Goal: Task Accomplishment & Management: Manage account settings

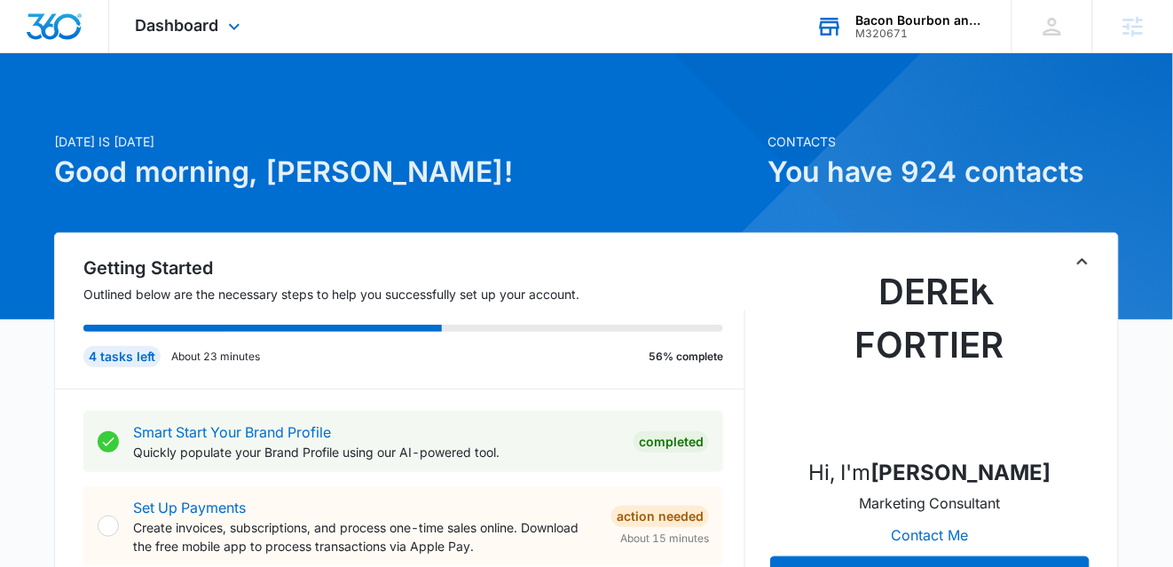
click at [952, 31] on div "M320671" at bounding box center [921, 34] width 130 height 12
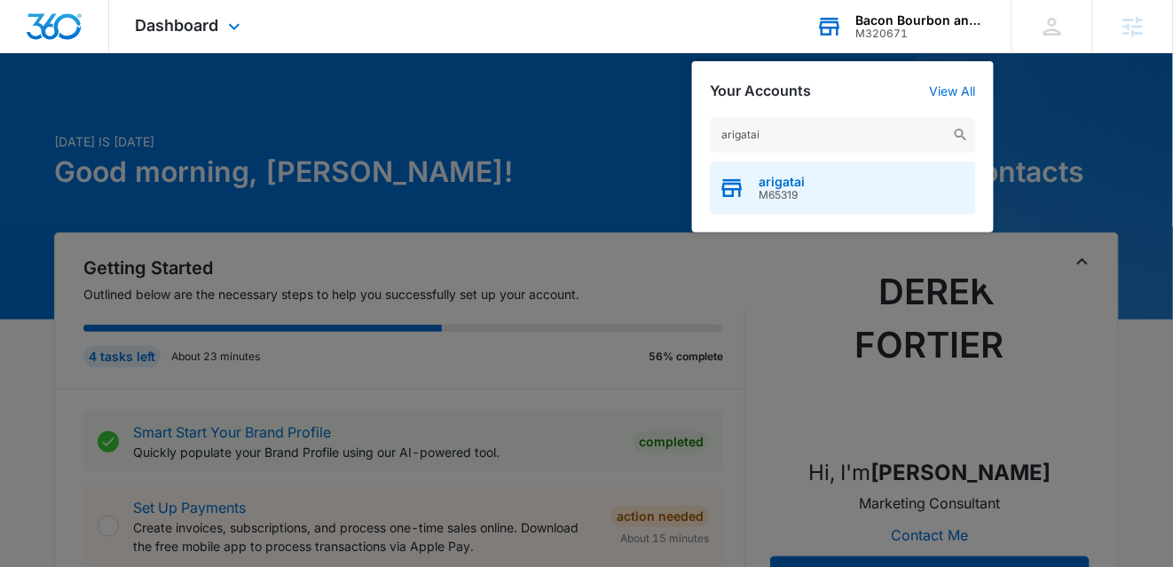
type input "arigatai"
click at [822, 193] on div "arigatai M65319" at bounding box center [843, 187] width 266 height 53
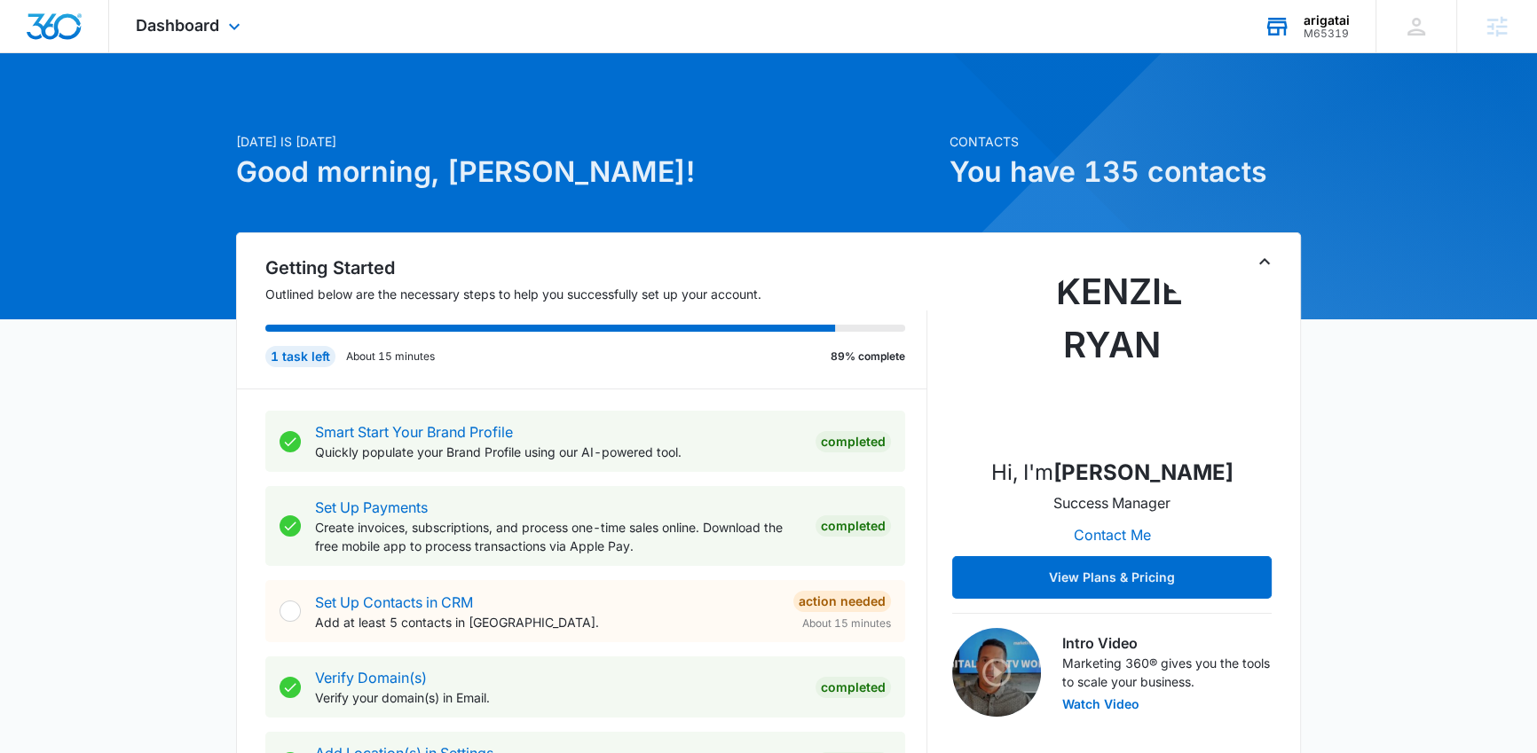
click at [183, 38] on div "Dashboard Apps Reputation Forms CRM Email Social Payments POS Content Ads Intel…" at bounding box center [190, 26] width 162 height 52
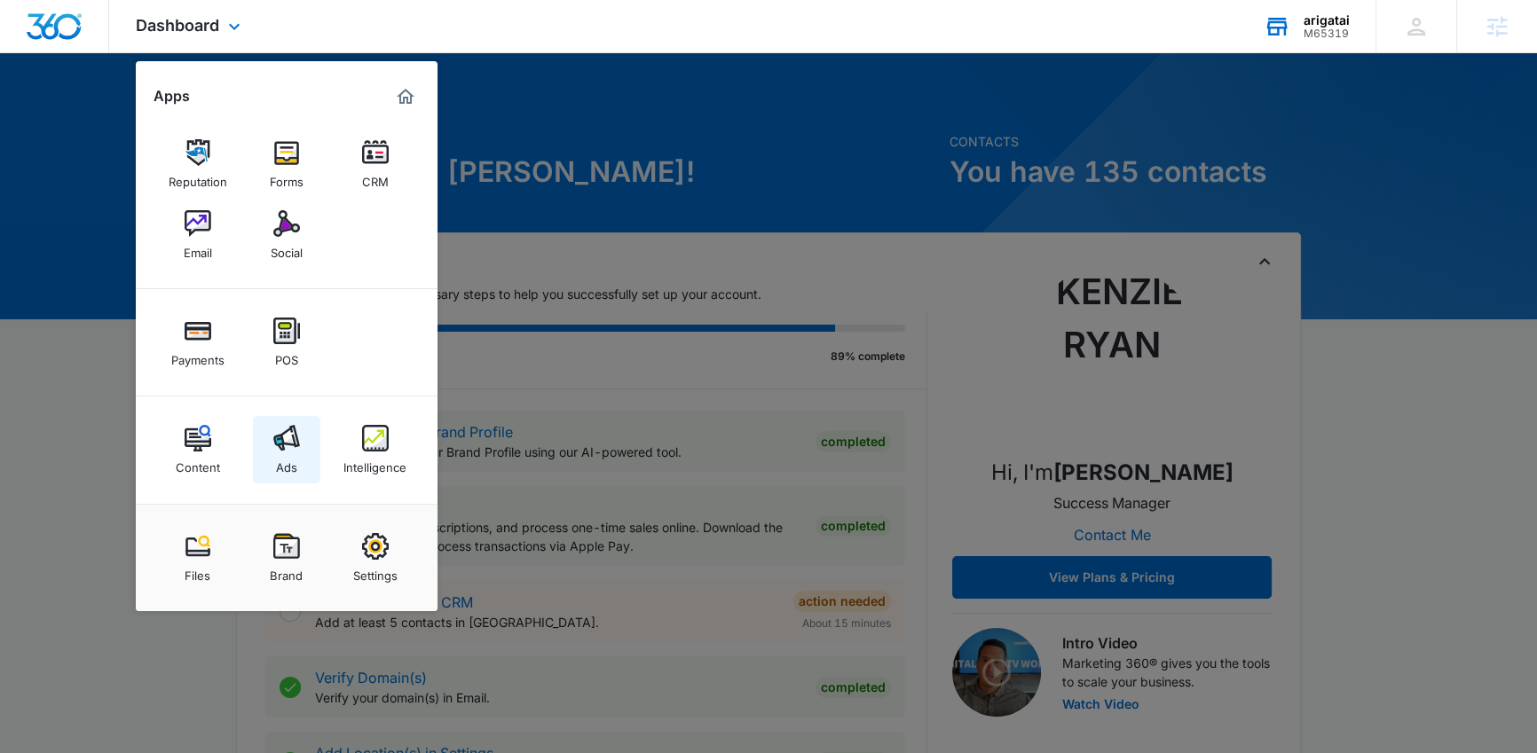
click at [298, 463] on link "Ads" at bounding box center [286, 449] width 67 height 67
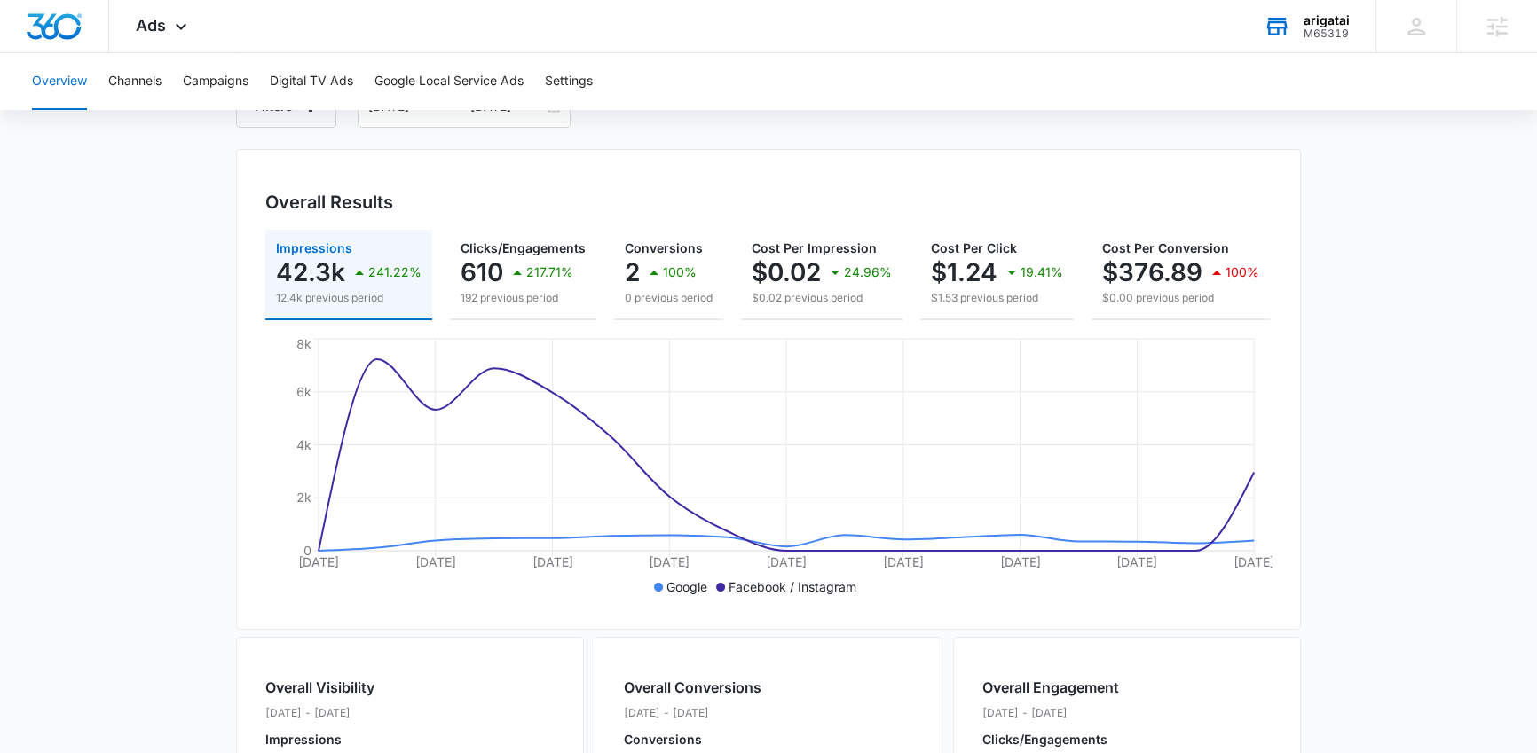
scroll to position [144, 0]
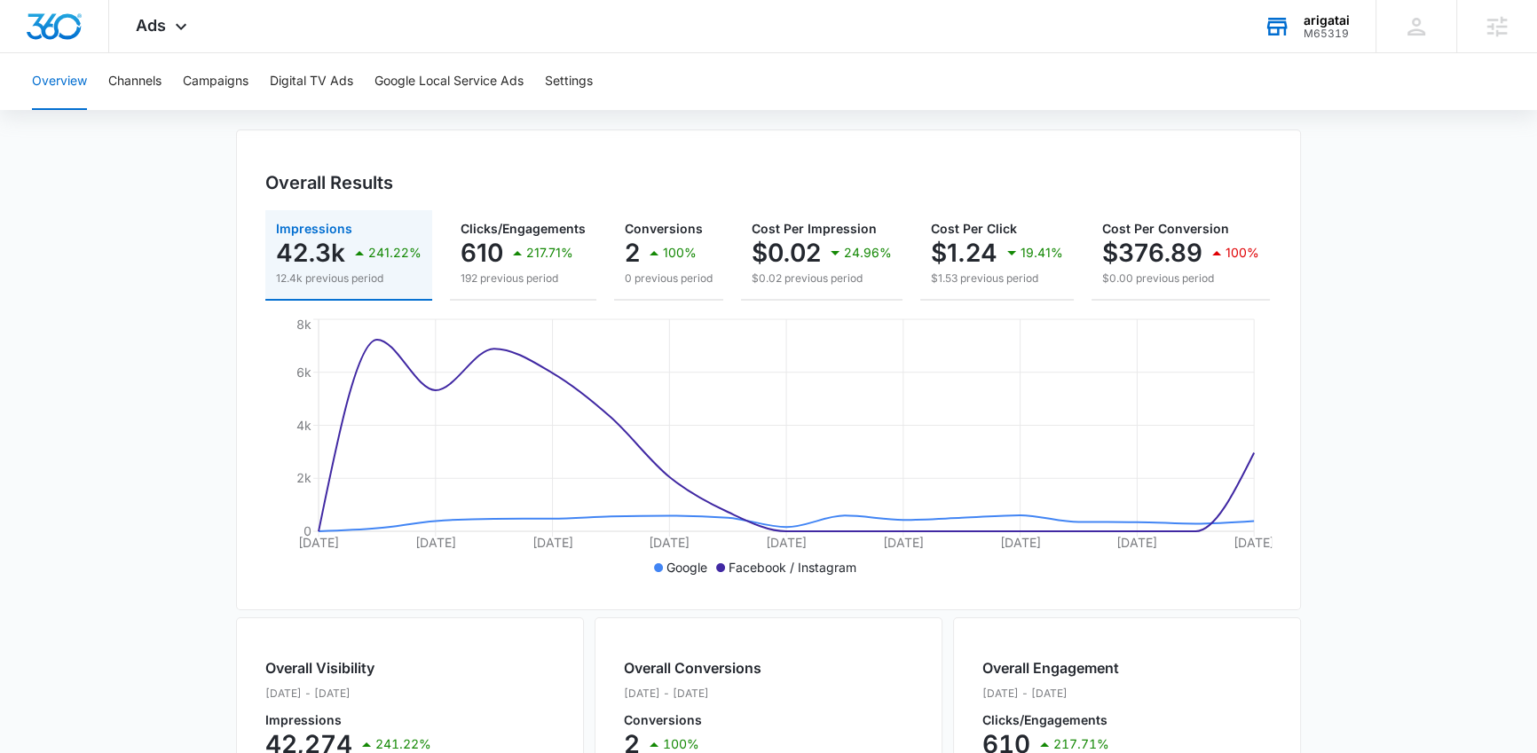
click at [1185, 512] on main "Overview Filters 08/20/2025 09/05/2025 Overall Results Impressions 42.3k 241.22…" at bounding box center [768, 660] width 1537 height 1274
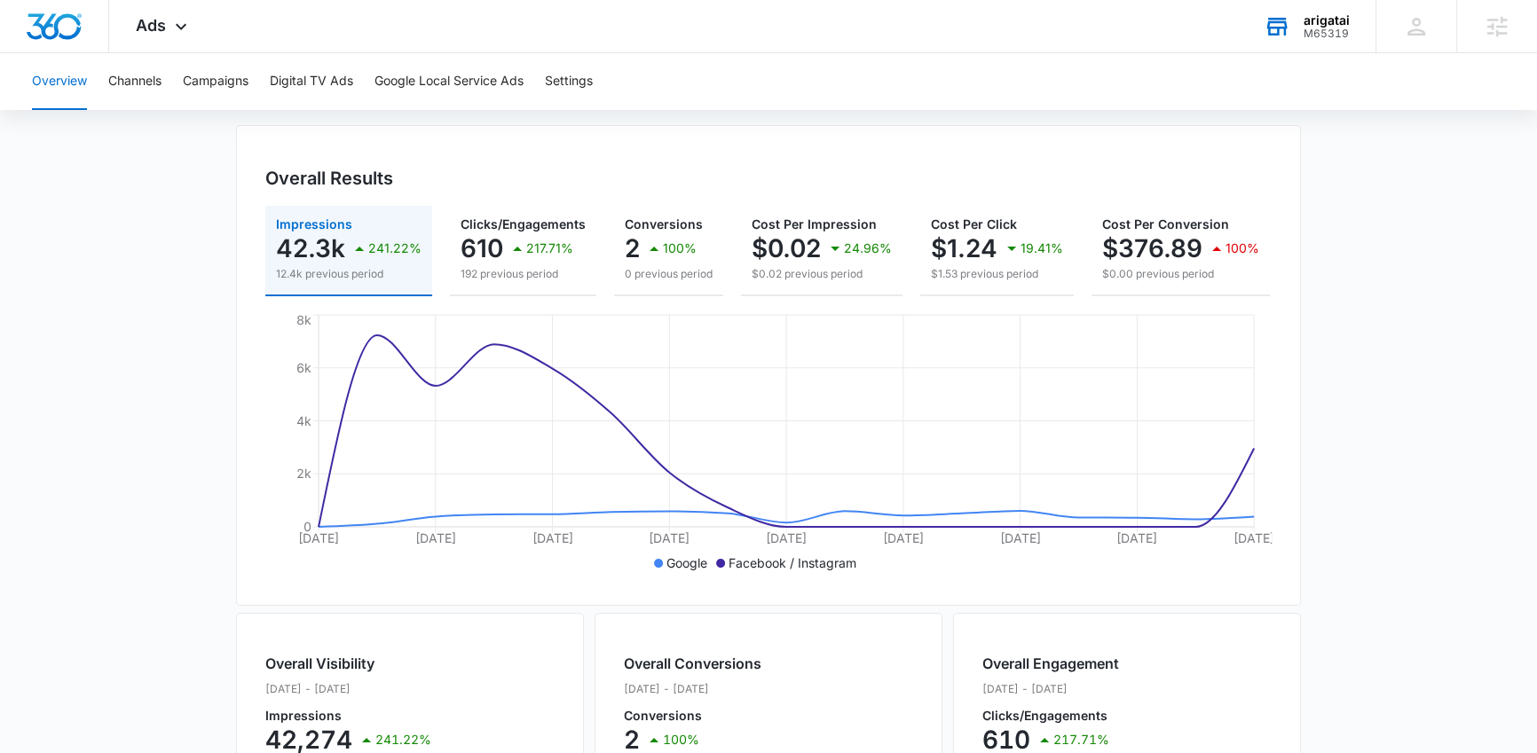
scroll to position [146, 0]
click at [1185, 512] on main "Overview Filters 08/20/2025 09/05/2025 Overall Results Impressions 42.3k 241.22…" at bounding box center [768, 658] width 1537 height 1274
click at [1185, 518] on main "Overview Filters 08/20/2025 09/05/2025 Overall Results Impressions 42.3k 241.22…" at bounding box center [768, 658] width 1537 height 1274
click at [1185, 422] on main "Overview Filters 08/20/2025 09/05/2025 Overall Results Impressions 42.3k 241.22…" at bounding box center [768, 658] width 1537 height 1274
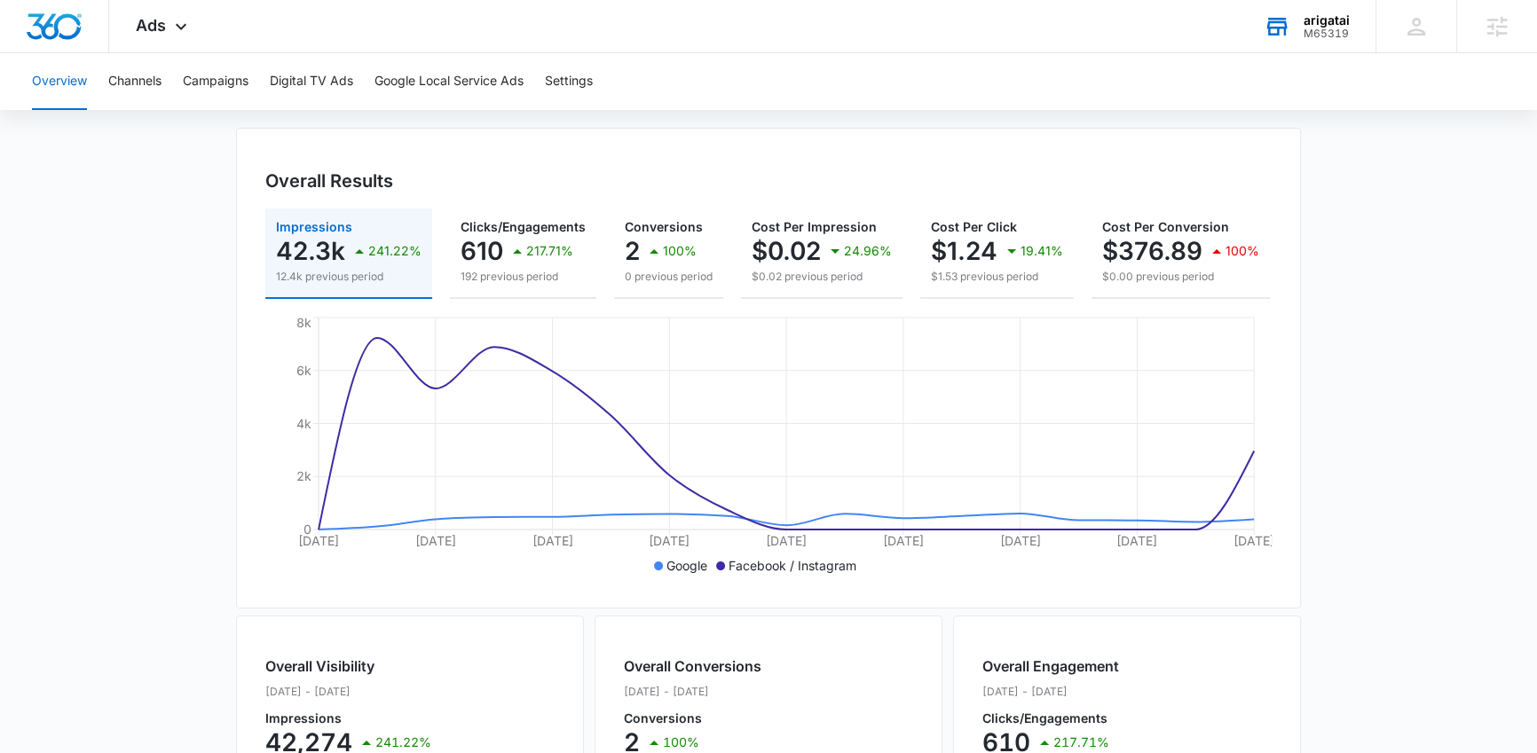
click at [1185, 479] on main "Overview Filters 08/20/2025 09/05/2025 Overall Results Impressions 42.3k 241.22…" at bounding box center [768, 658] width 1537 height 1274
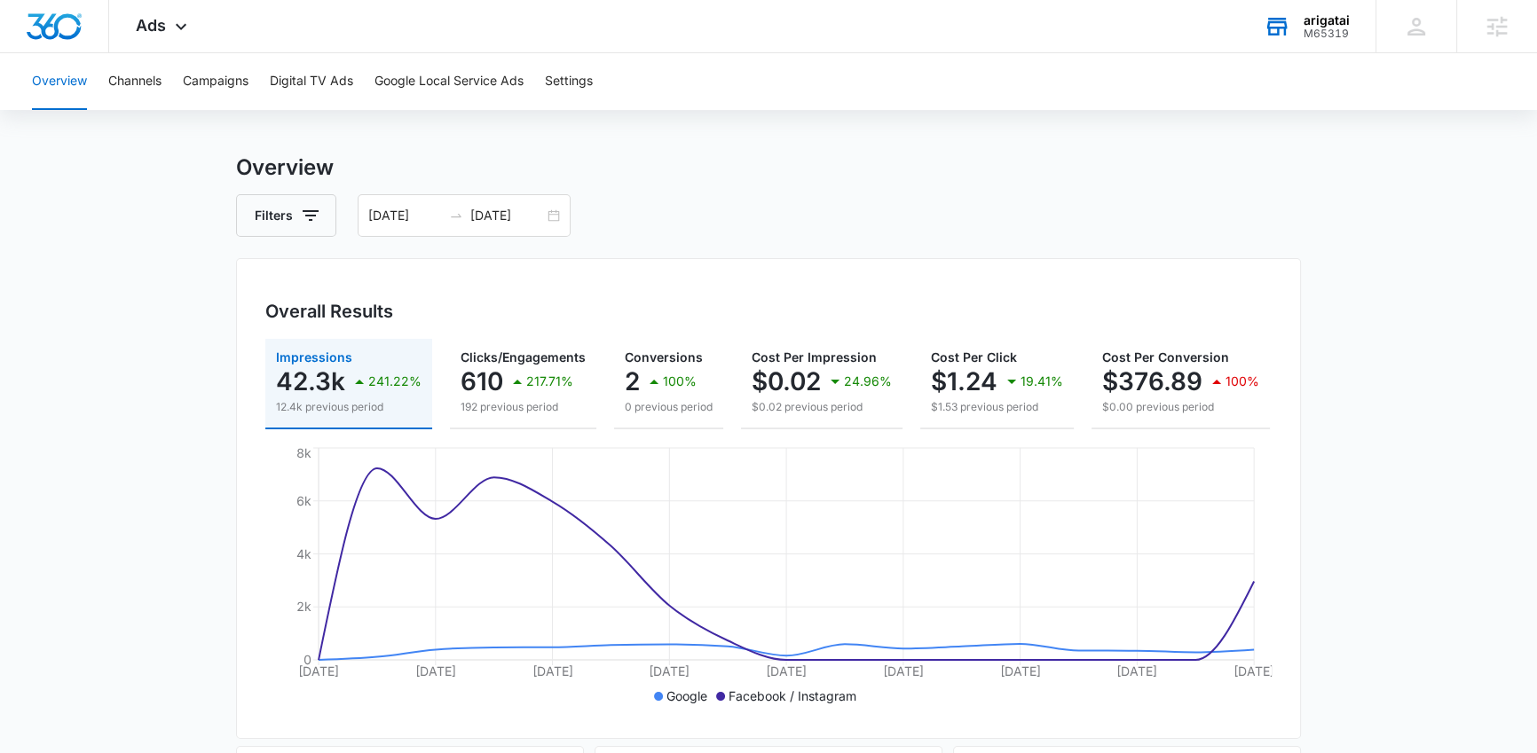
scroll to position [0, 0]
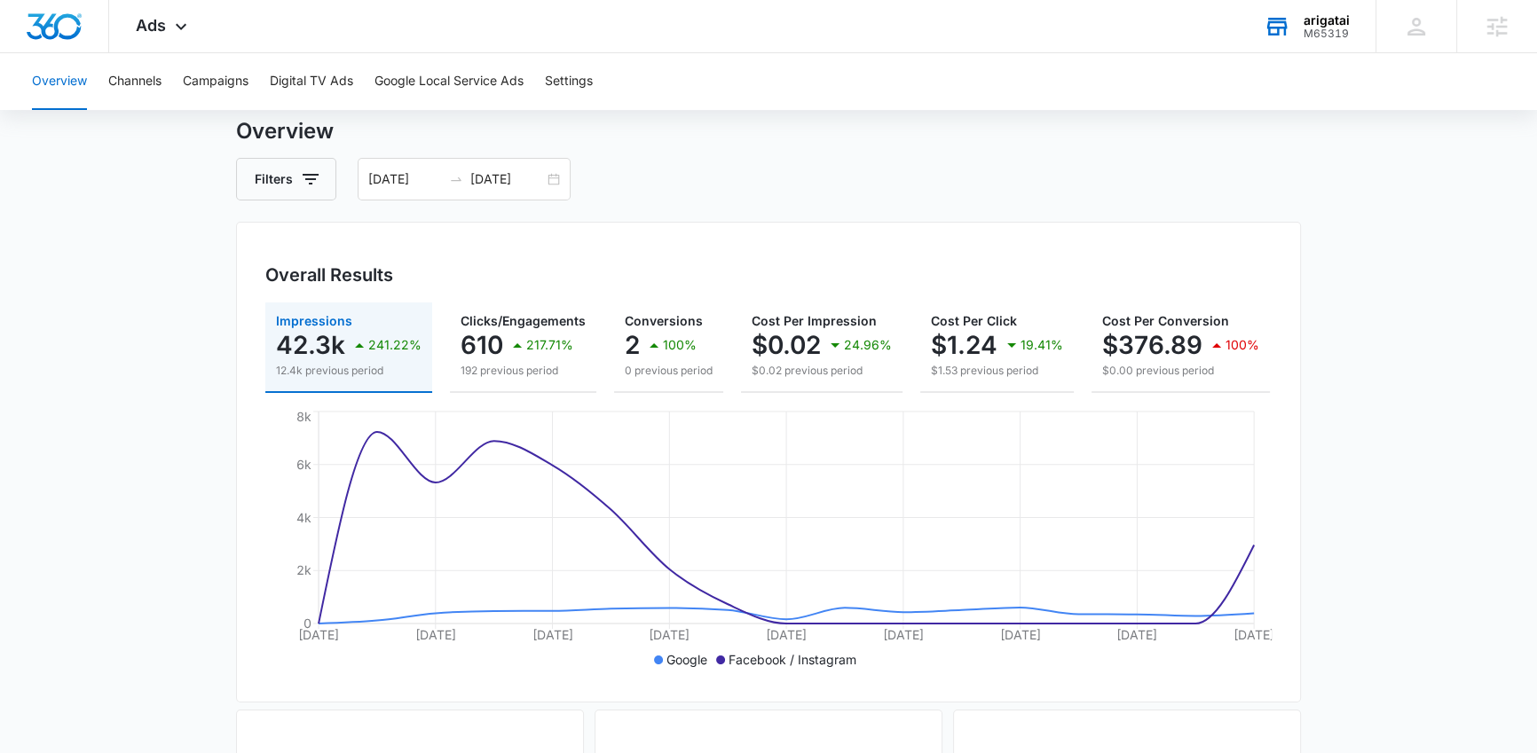
scroll to position [53, 0]
click at [1185, 566] on main "Overview Filters 08/20/2025 09/05/2025 Overall Results Impressions 42.3k 241.22…" at bounding box center [768, 751] width 1537 height 1274
click at [1185, 468] on main "Overview Filters 08/20/2025 09/05/2025 Overall Results Impressions 42.3k 241.22…" at bounding box center [768, 751] width 1537 height 1274
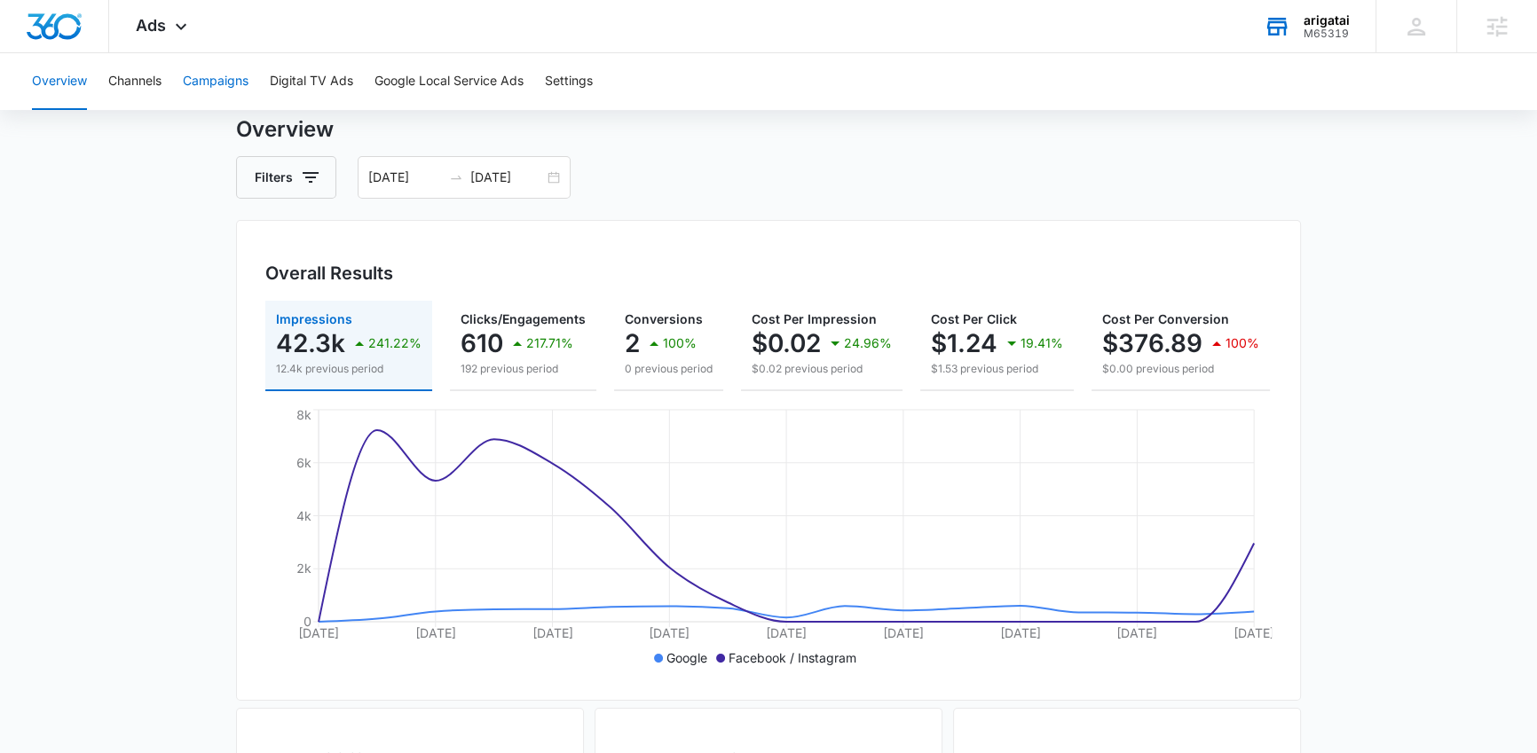
click at [216, 87] on button "Campaigns" at bounding box center [216, 81] width 66 height 57
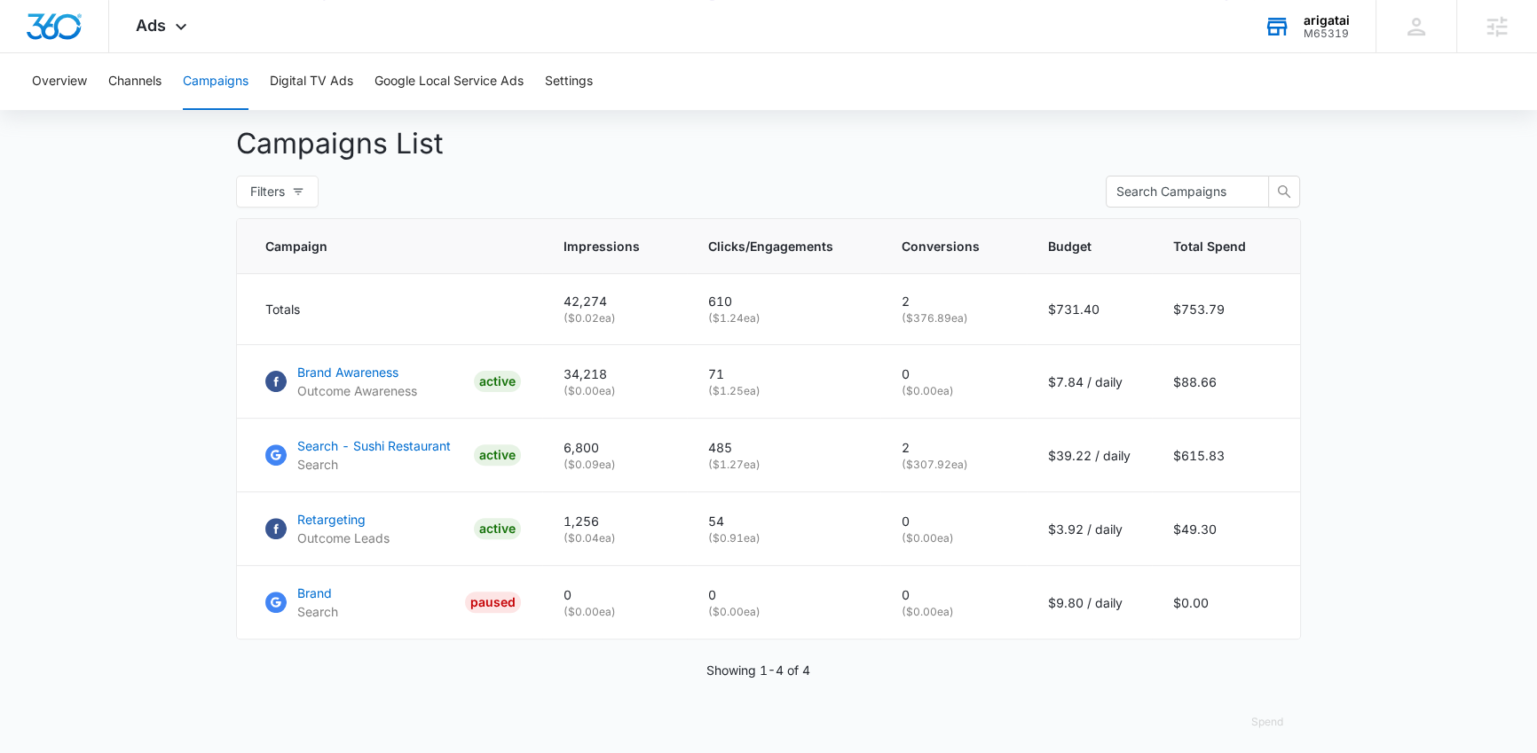
scroll to position [661, 0]
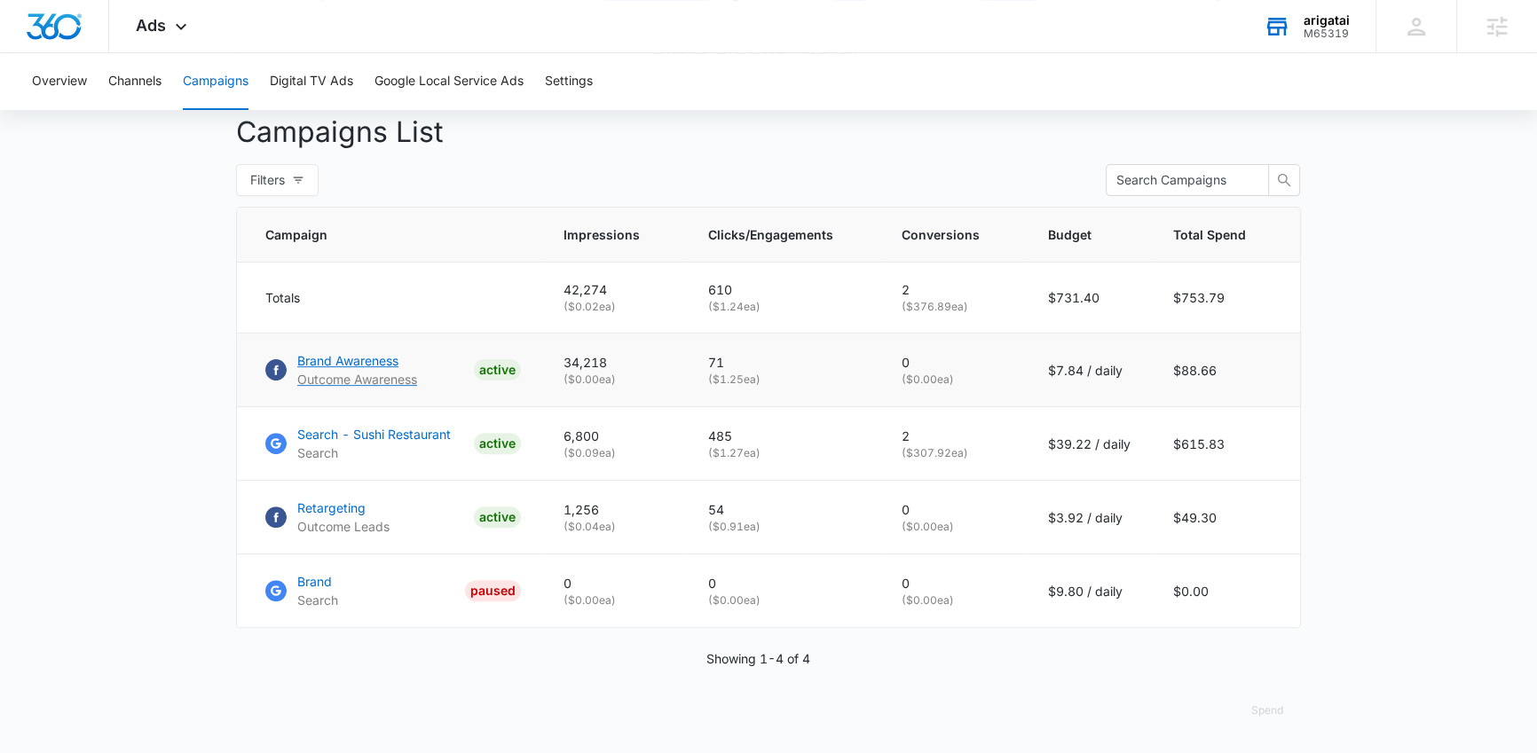
click at [360, 370] on p "Brand Awareness" at bounding box center [357, 360] width 120 height 19
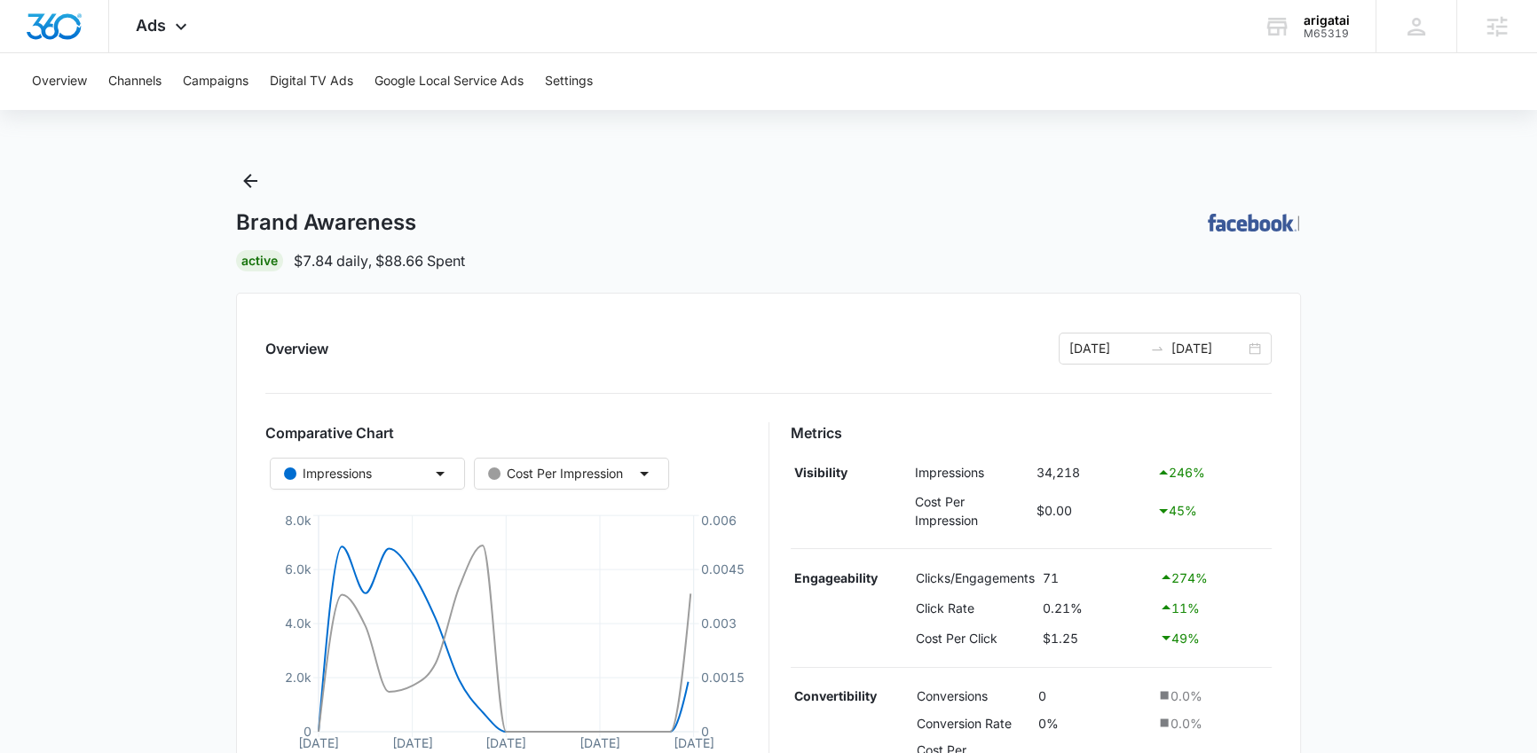
click at [169, 593] on main "Brand Awareness | Active $7.84 daily , $88.66 Spent Overview 08/20/2025 09/05/2…" at bounding box center [768, 735] width 1537 height 1136
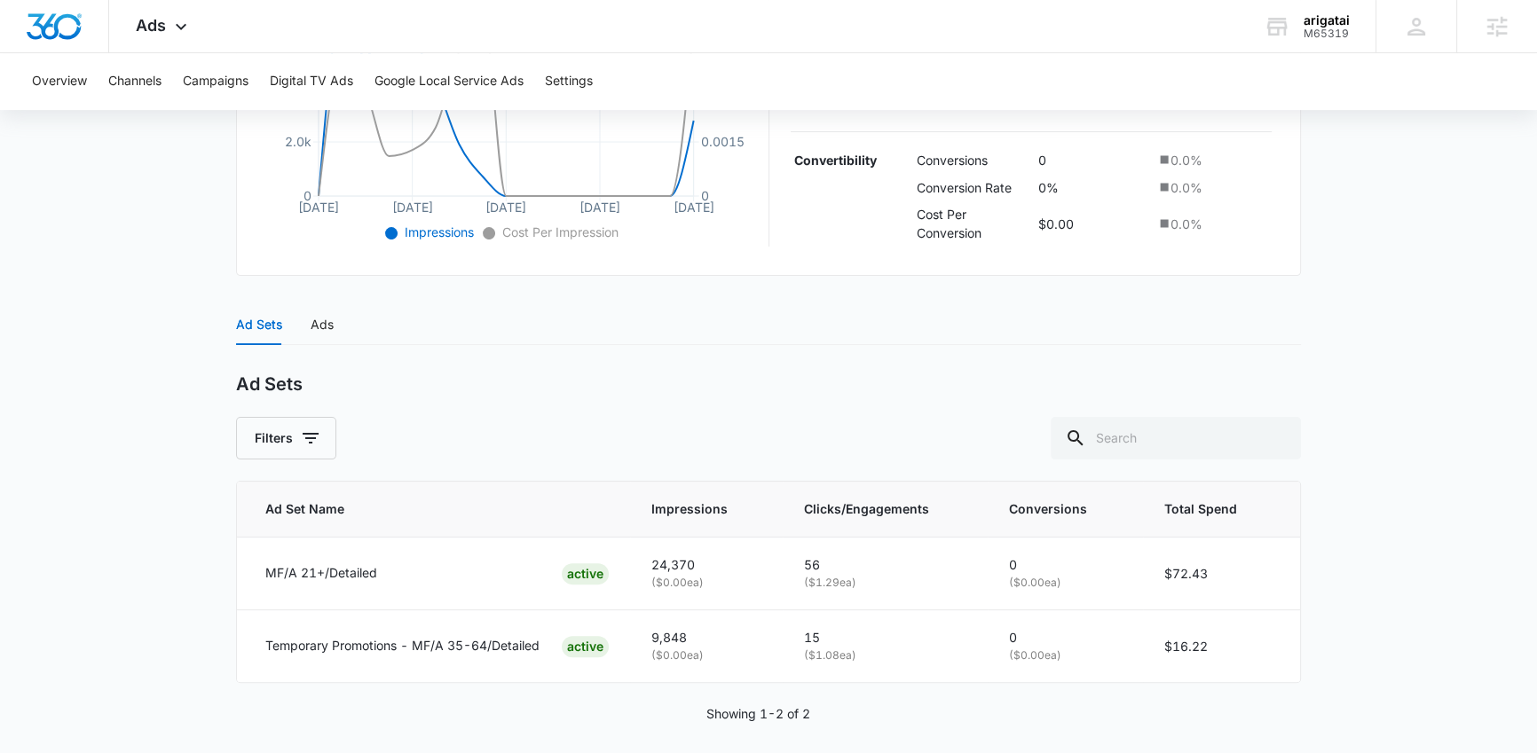
scroll to position [547, 0]
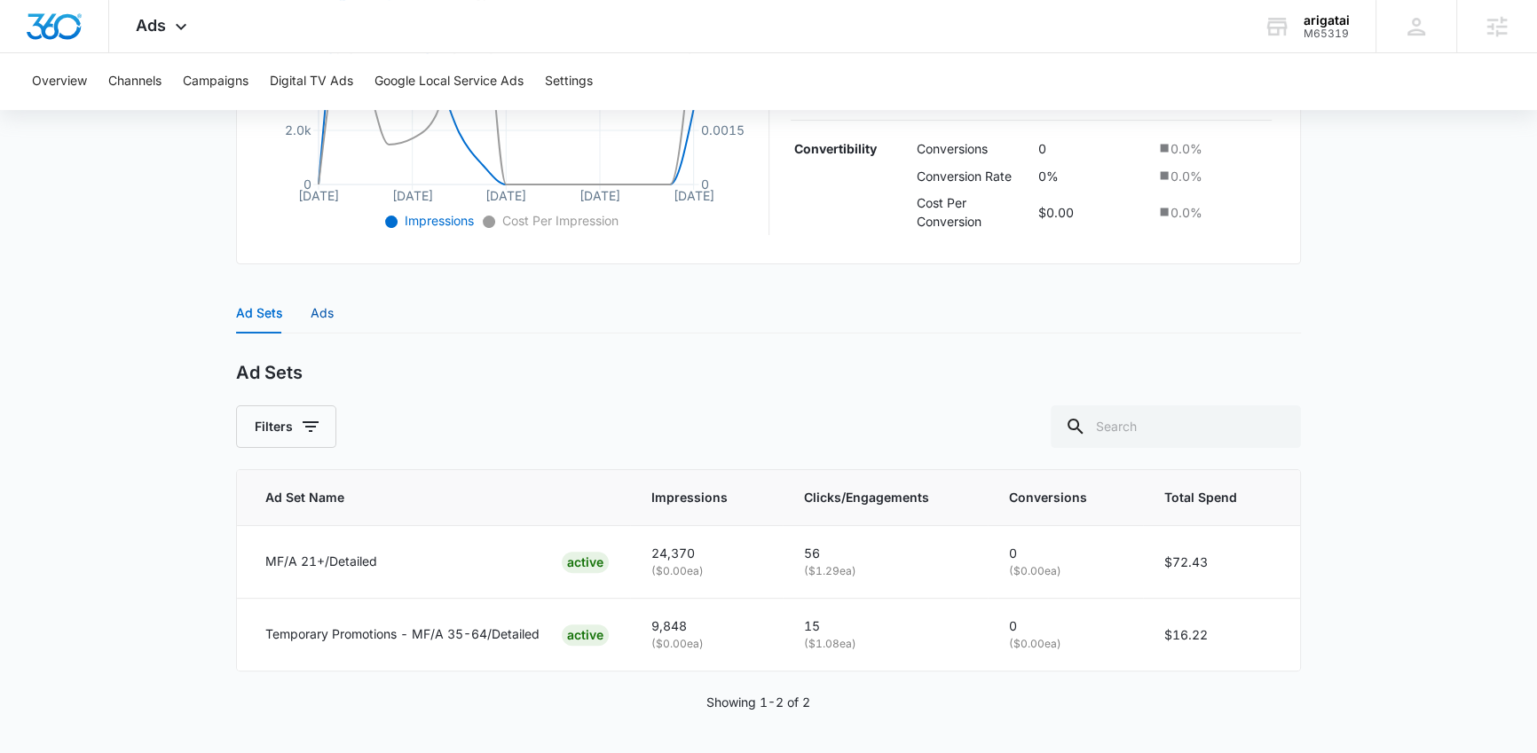
click at [327, 310] on div "Ads" at bounding box center [322, 313] width 23 height 20
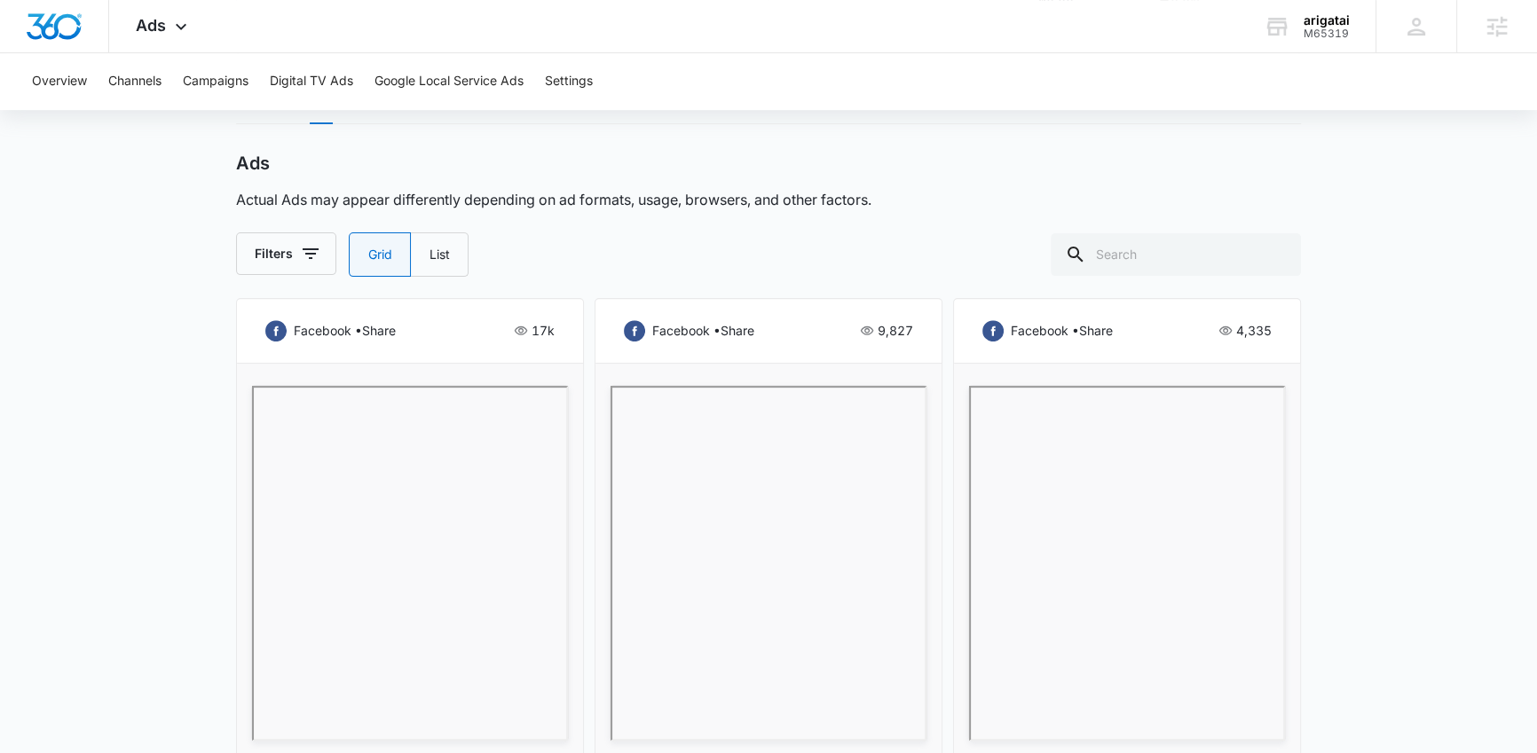
scroll to position [996, 0]
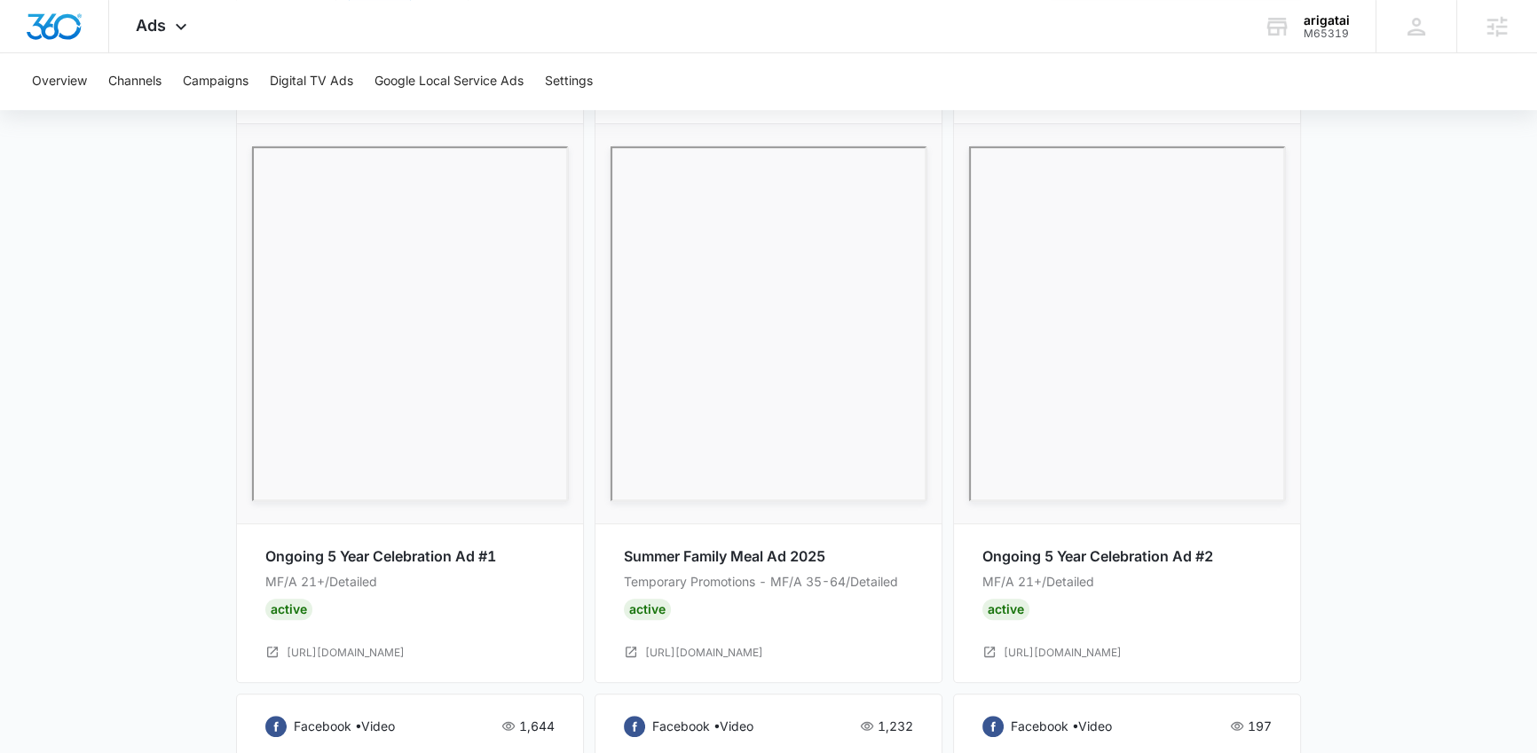
click at [1461, 484] on main "Brand Awareness | Active $7.84 daily , $88.66 Spent Overview 08/20/2025 09/05/2…" at bounding box center [768, 575] width 1537 height 2811
click at [1455, 534] on main "Brand Awareness | Active $7.84 daily , $88.66 Spent Overview 08/20/2025 09/05/2…" at bounding box center [768, 575] width 1537 height 2811
click at [1450, 547] on main "Brand Awareness | Active $7.84 daily , $88.66 Spent Overview 08/20/2025 09/05/2…" at bounding box center [768, 575] width 1537 height 2811
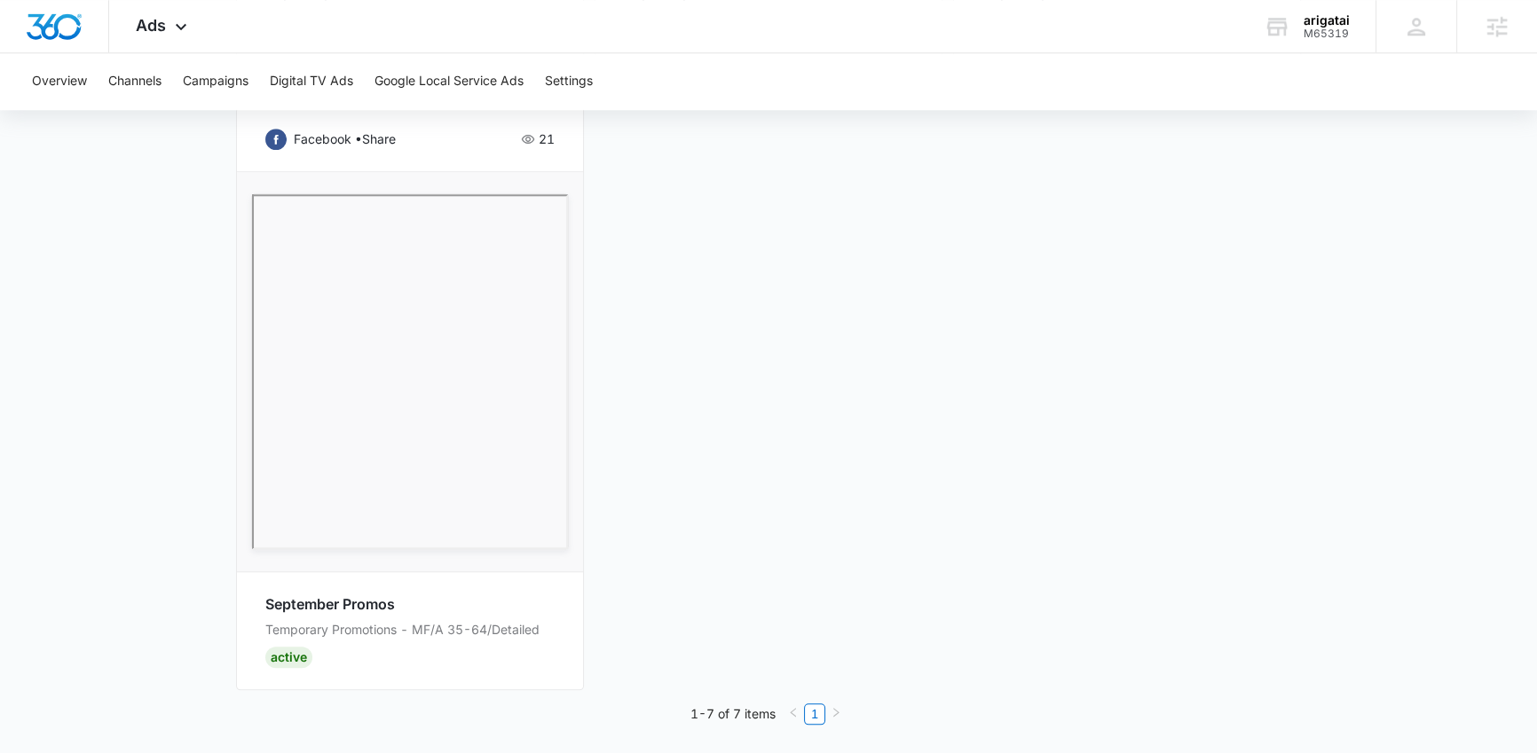
scroll to position [2221, 0]
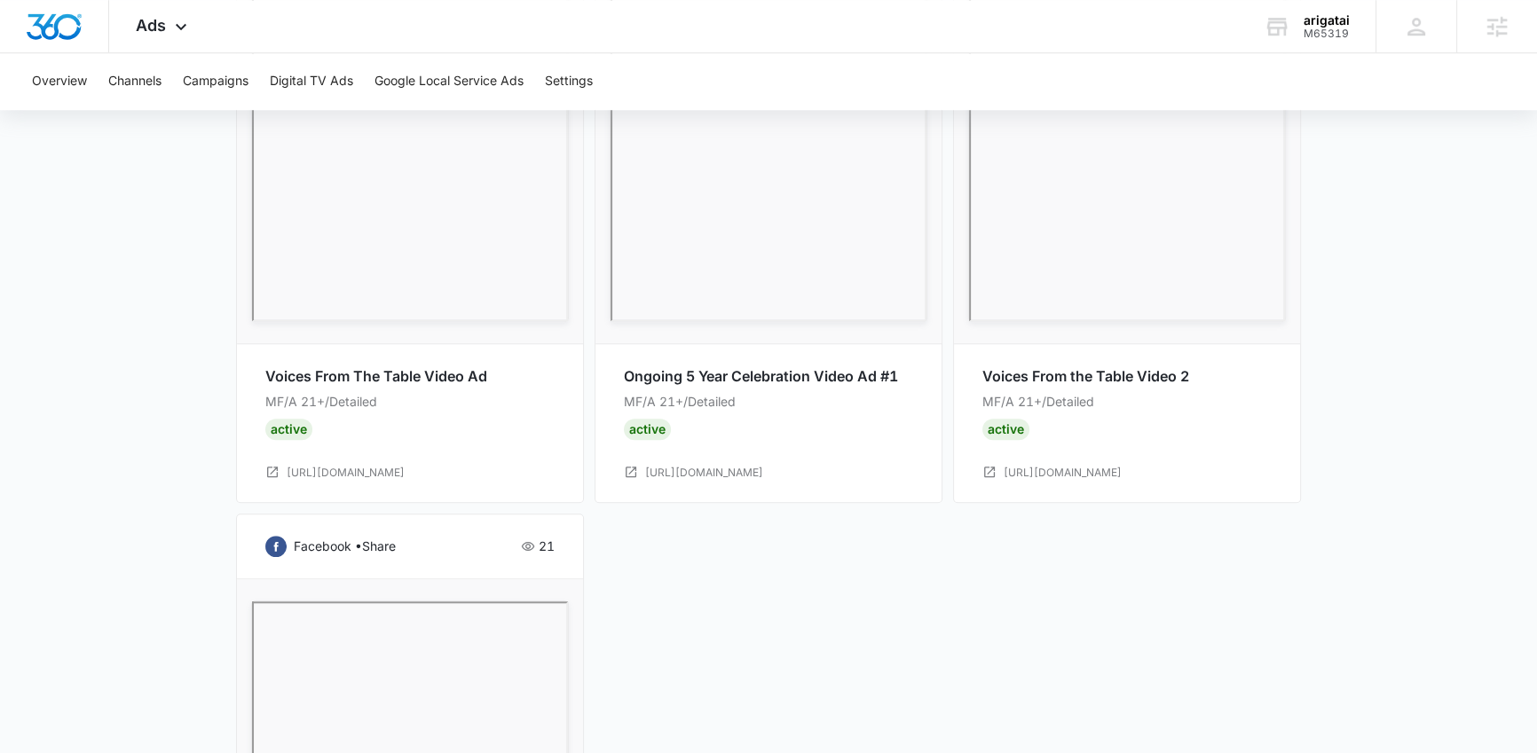
scroll to position [1818, 0]
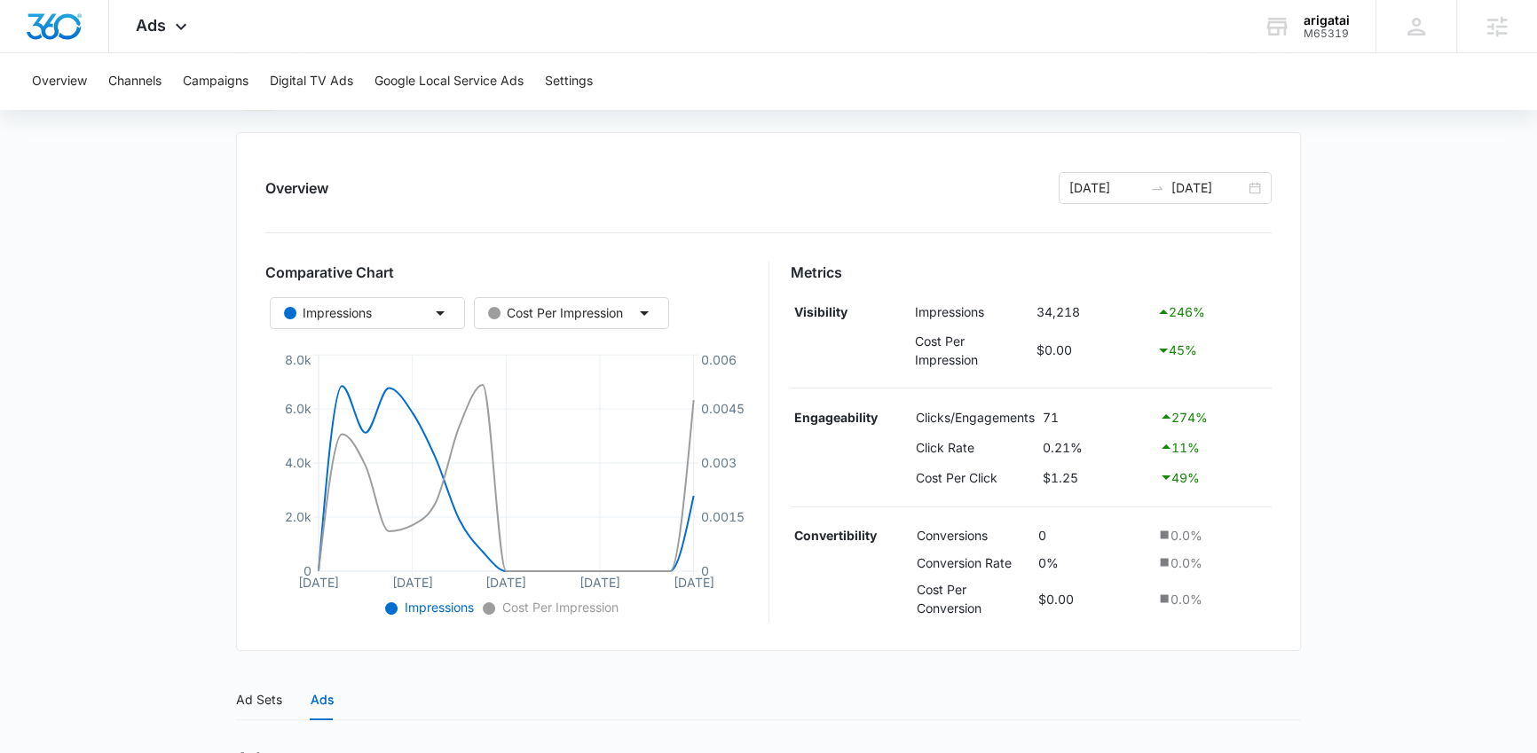
scroll to position [192, 0]
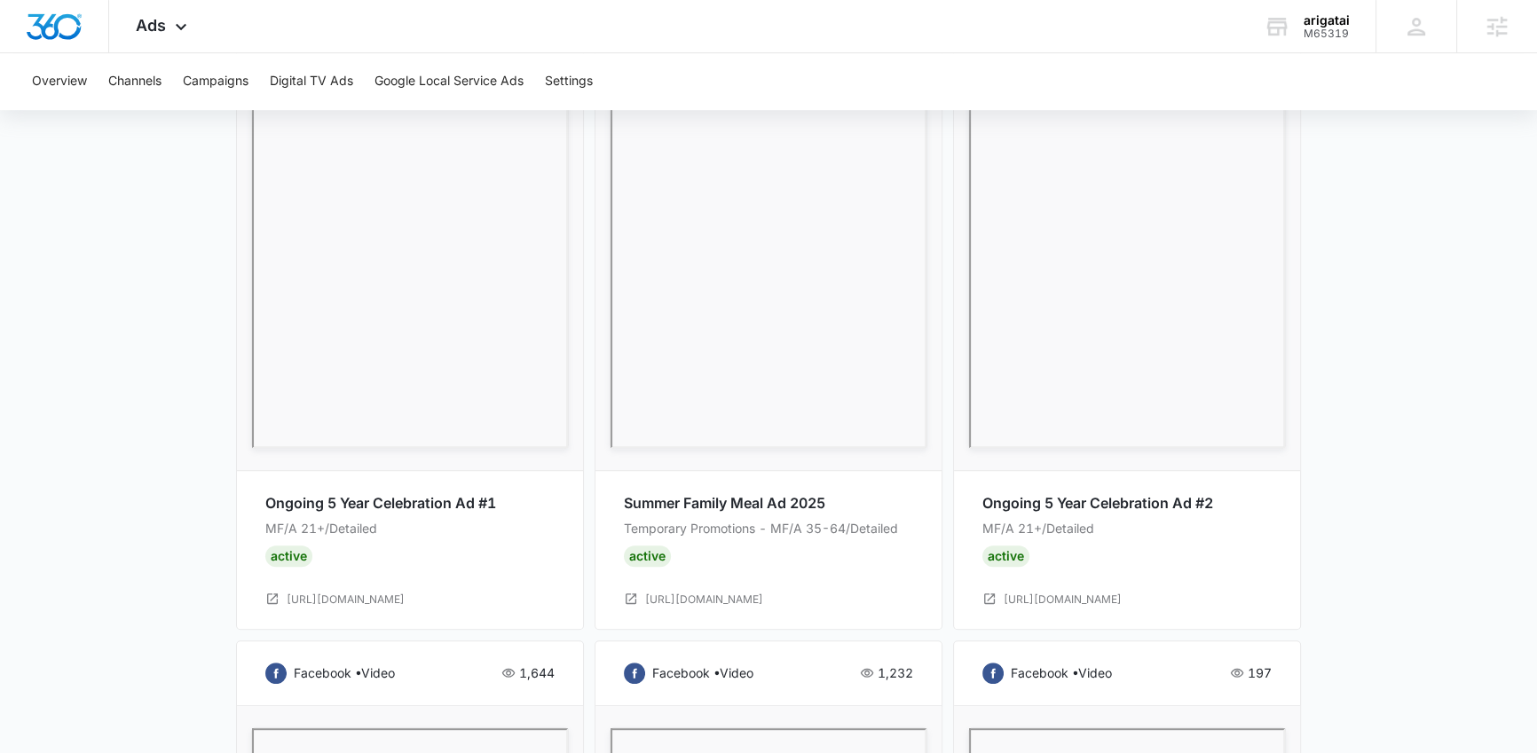
scroll to position [926, 0]
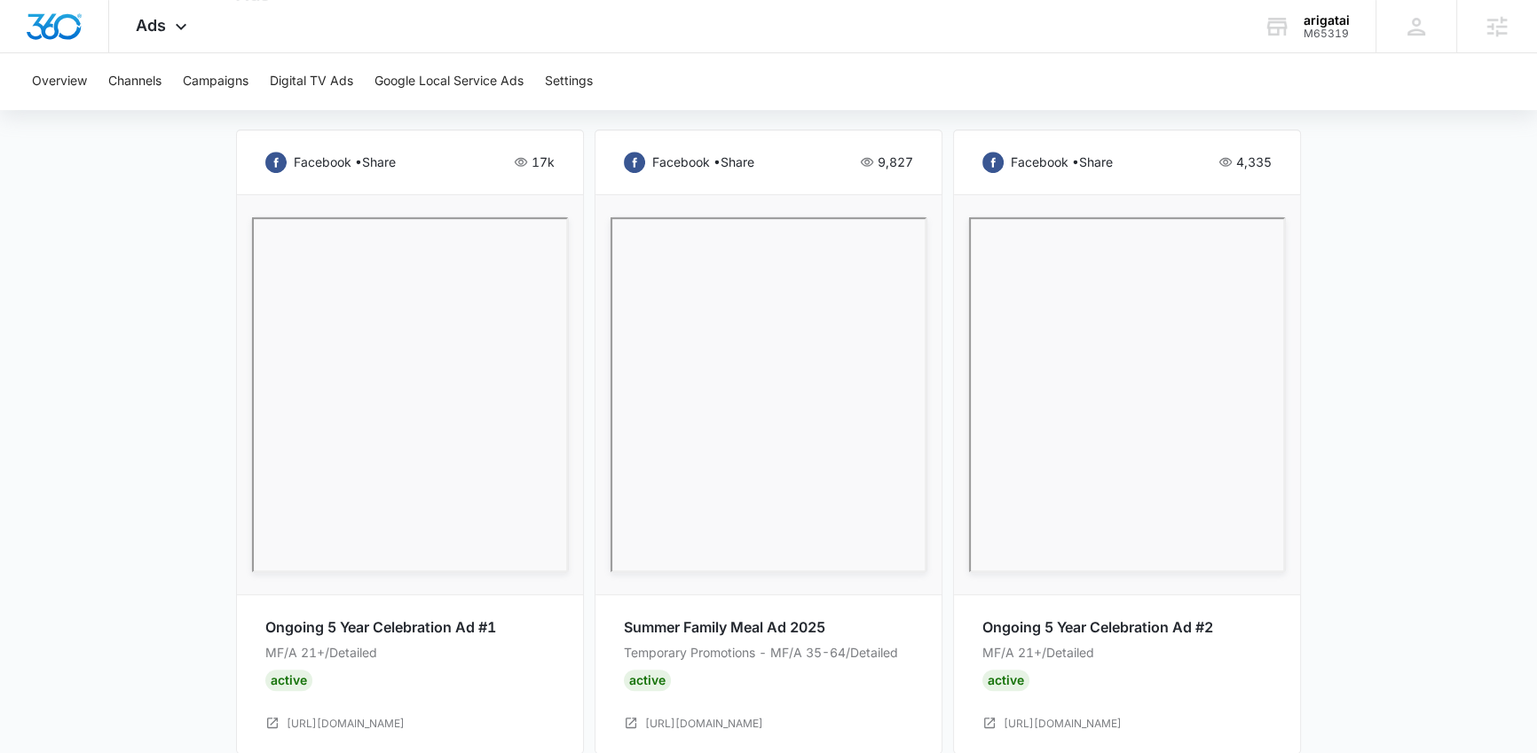
click at [1481, 501] on main "Brand Awareness | Active $7.84 daily , $88.66 Spent Overview 08/20/2025 09/05/2…" at bounding box center [768, 646] width 1537 height 2811
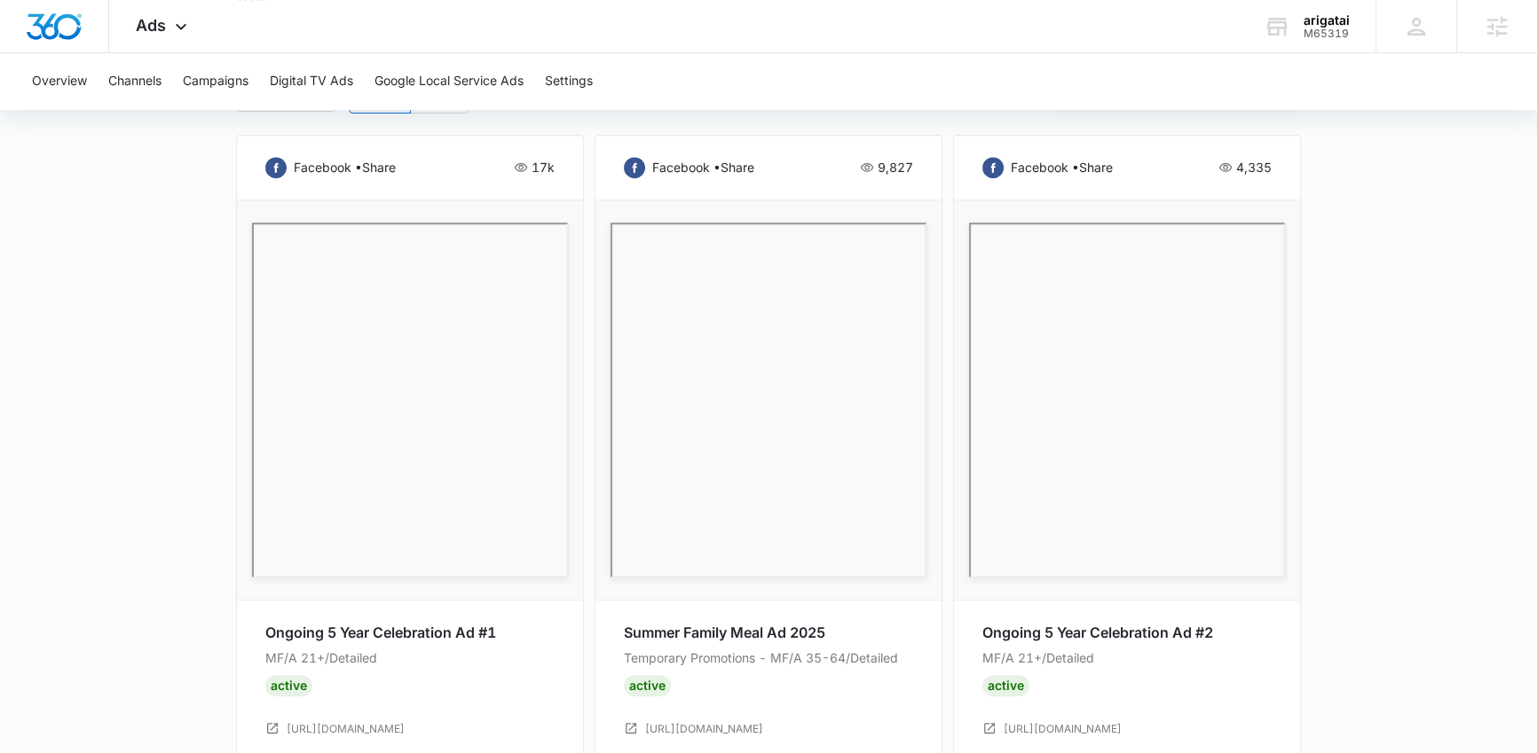
scroll to position [926, 0]
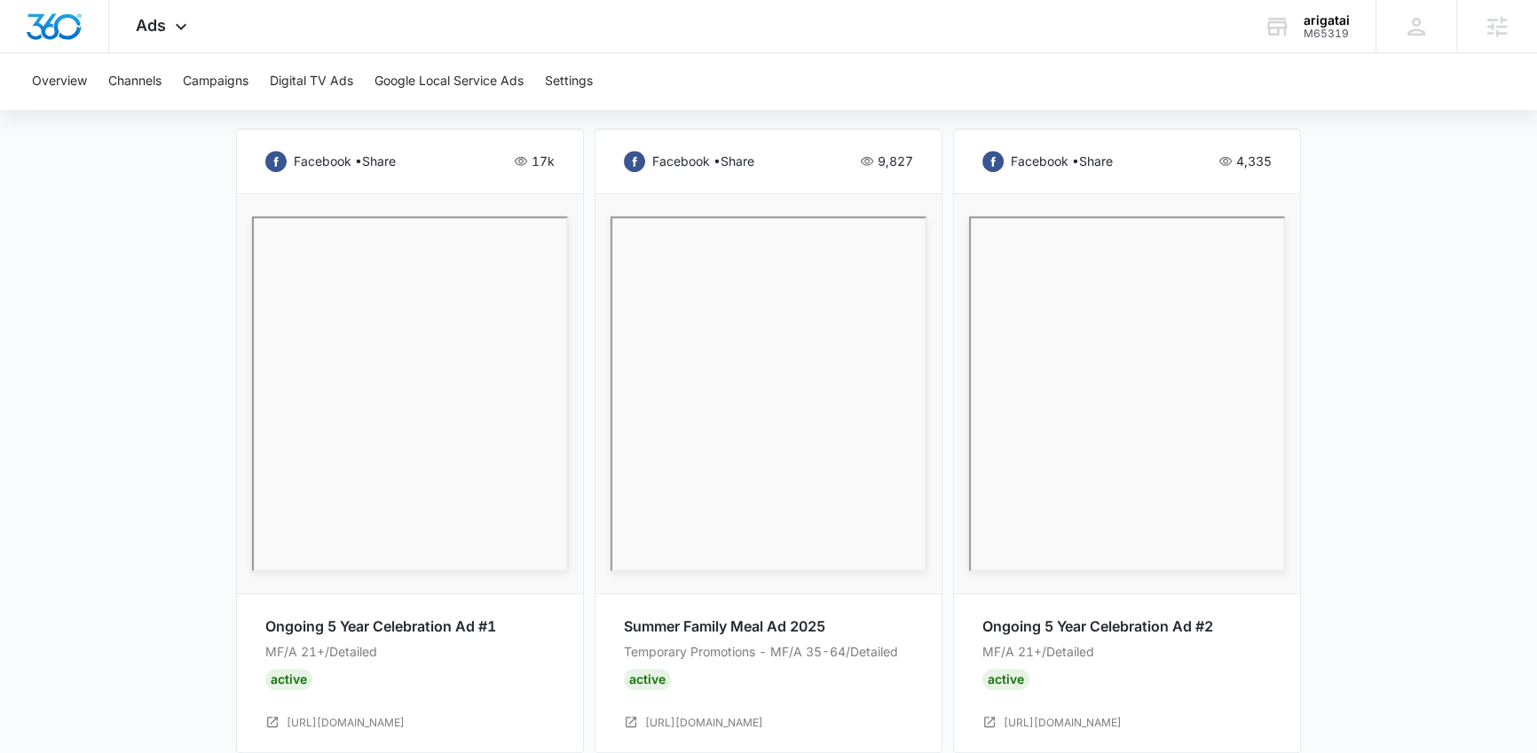
click at [169, 445] on main "Brand Awareness | Active $7.84 daily , $88.66 Spent Overview 08/20/2025 09/05/2…" at bounding box center [768, 645] width 1537 height 2811
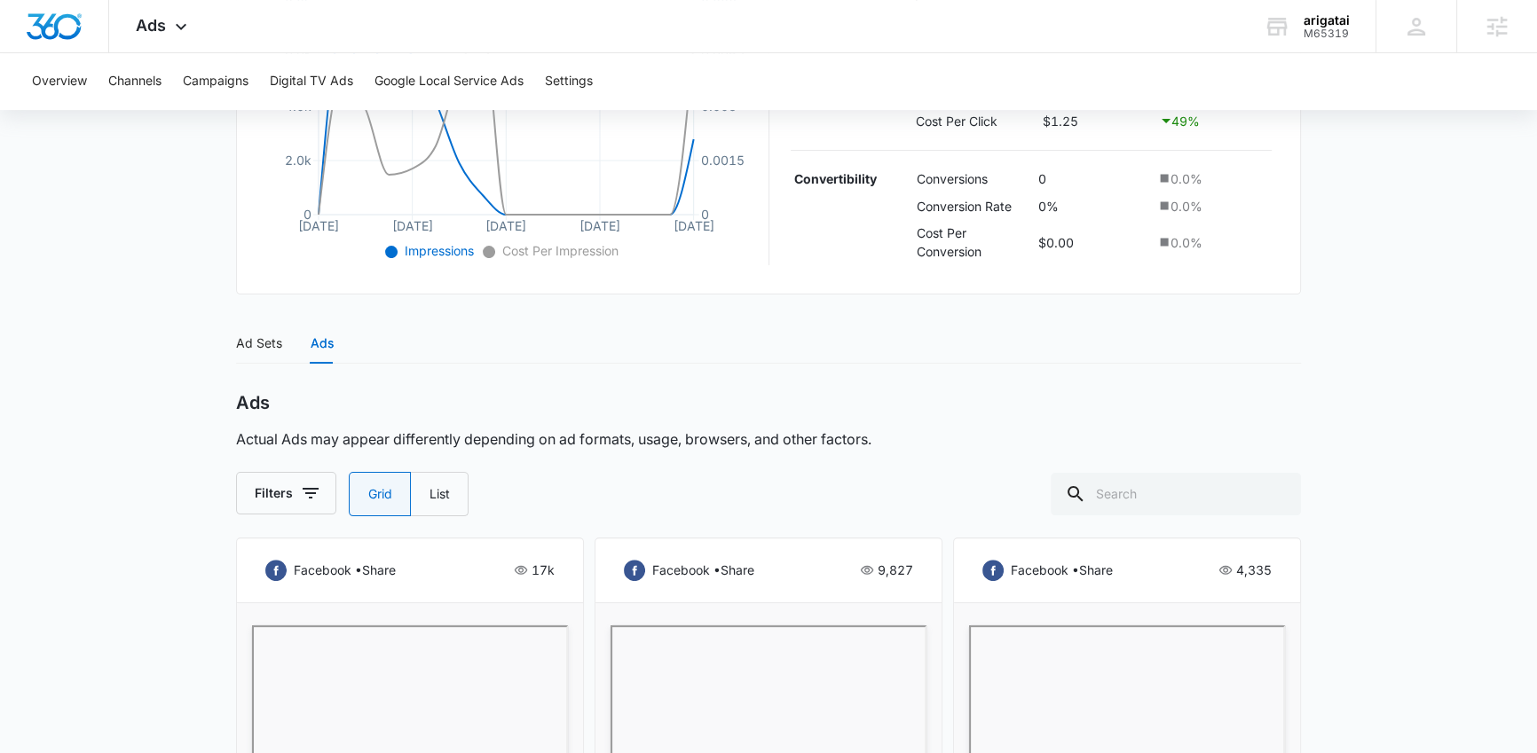
scroll to position [523, 0]
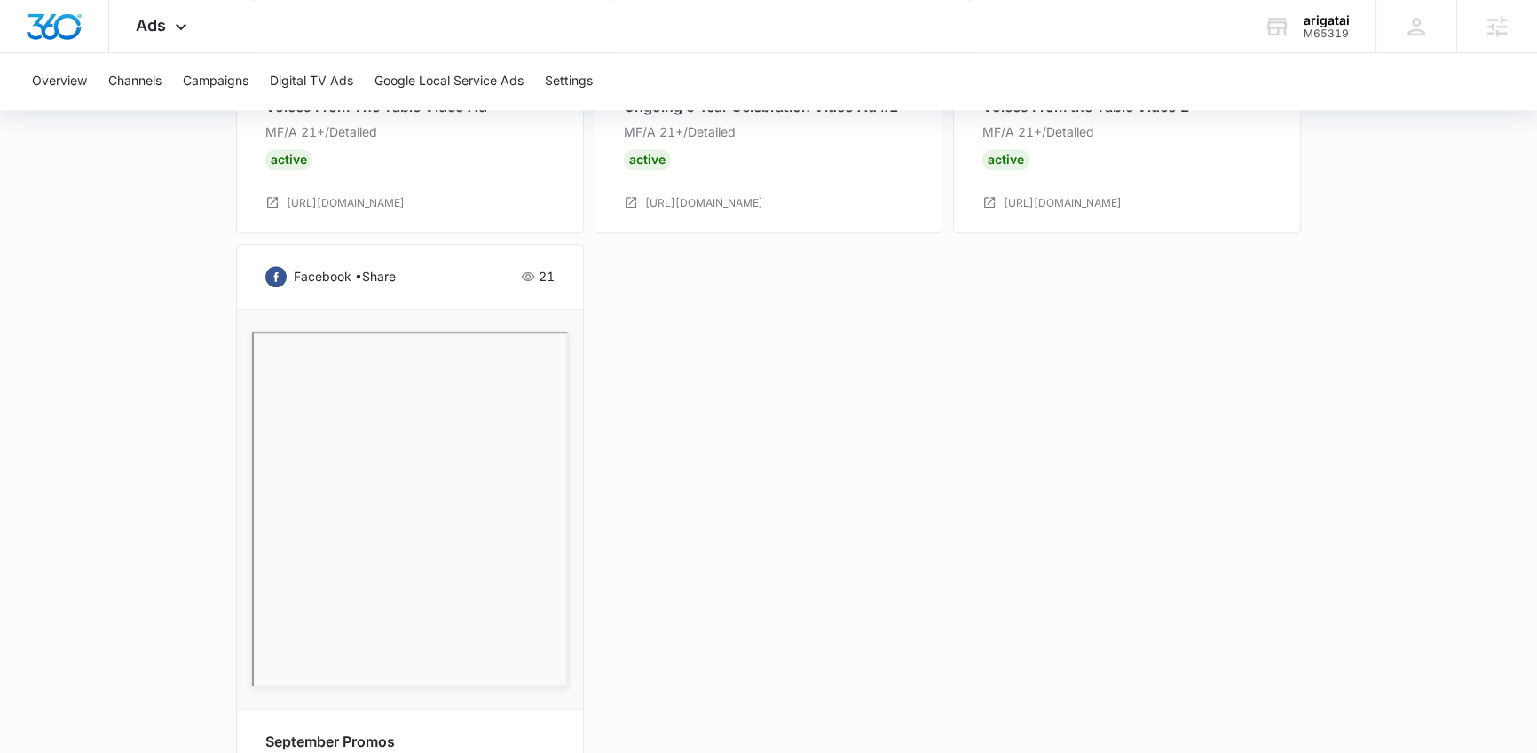
scroll to position [2083, 0]
drag, startPoint x: 561, startPoint y: 280, endPoint x: 493, endPoint y: 282, distance: 67.5
click at [493, 282] on div "facebook • share 21 September Promos Temporary Promotions - MF/A 35-64/Detailed…" at bounding box center [410, 534] width 348 height 583
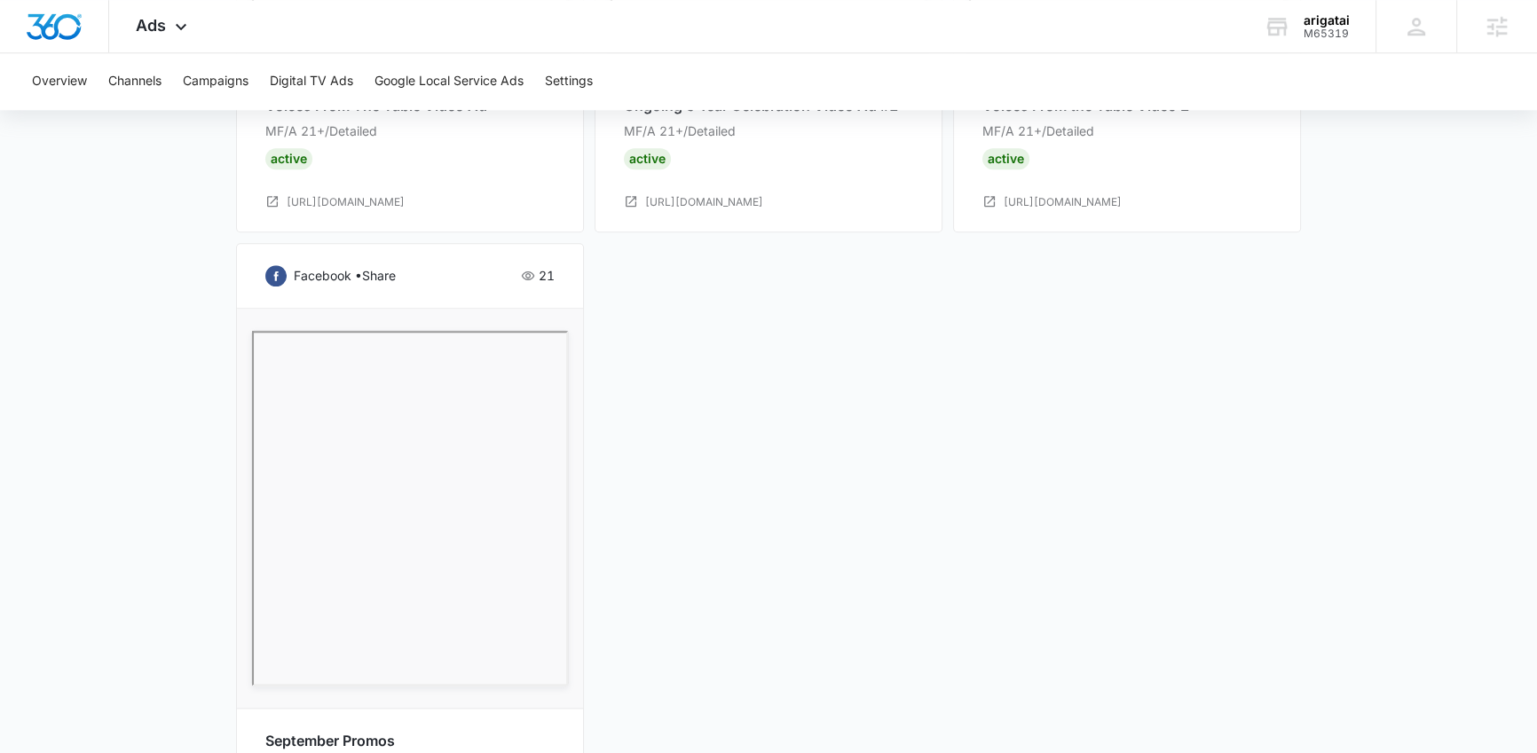
drag, startPoint x: 528, startPoint y: 268, endPoint x: 642, endPoint y: 288, distance: 116.1
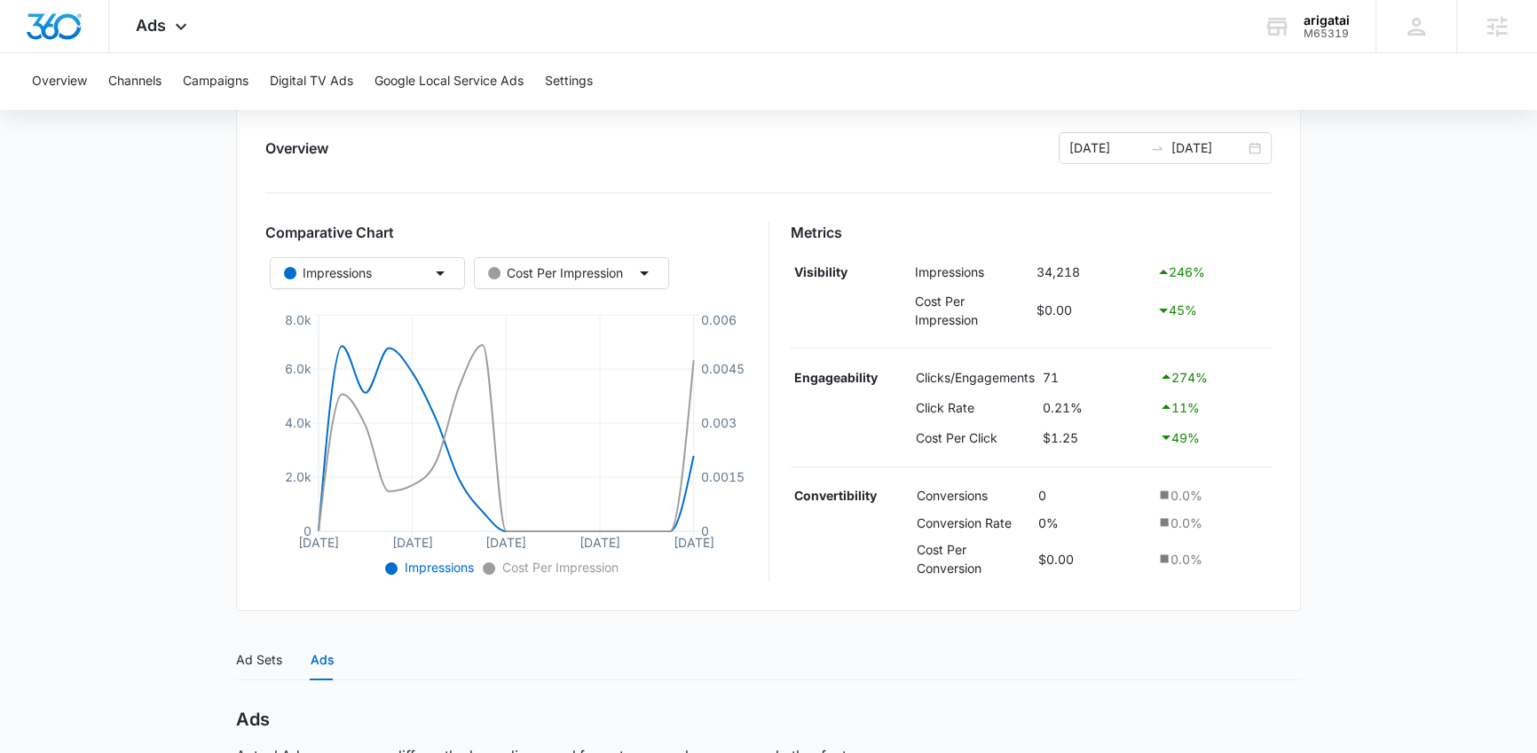
scroll to position [0, 0]
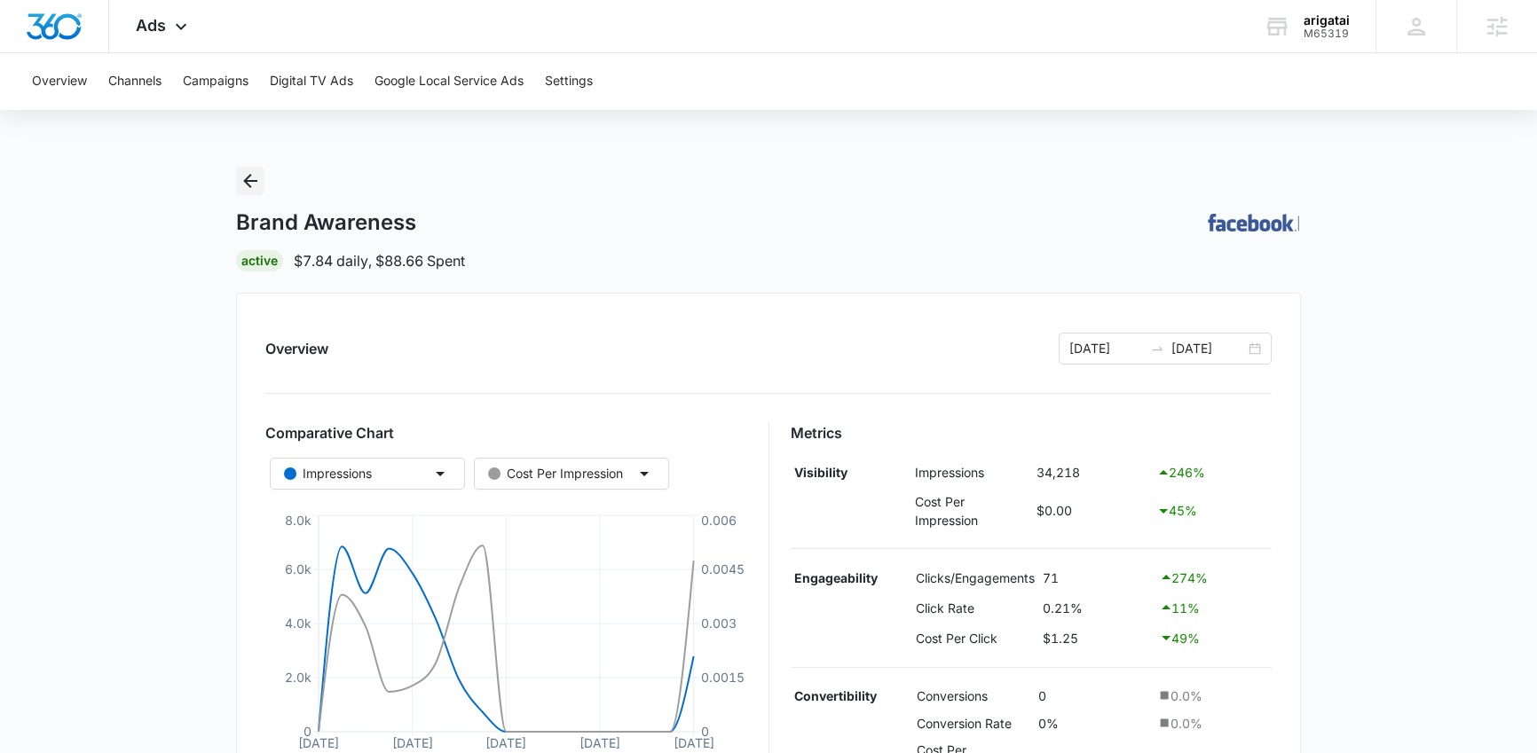
click at [248, 178] on icon "Back" at bounding box center [250, 180] width 21 height 21
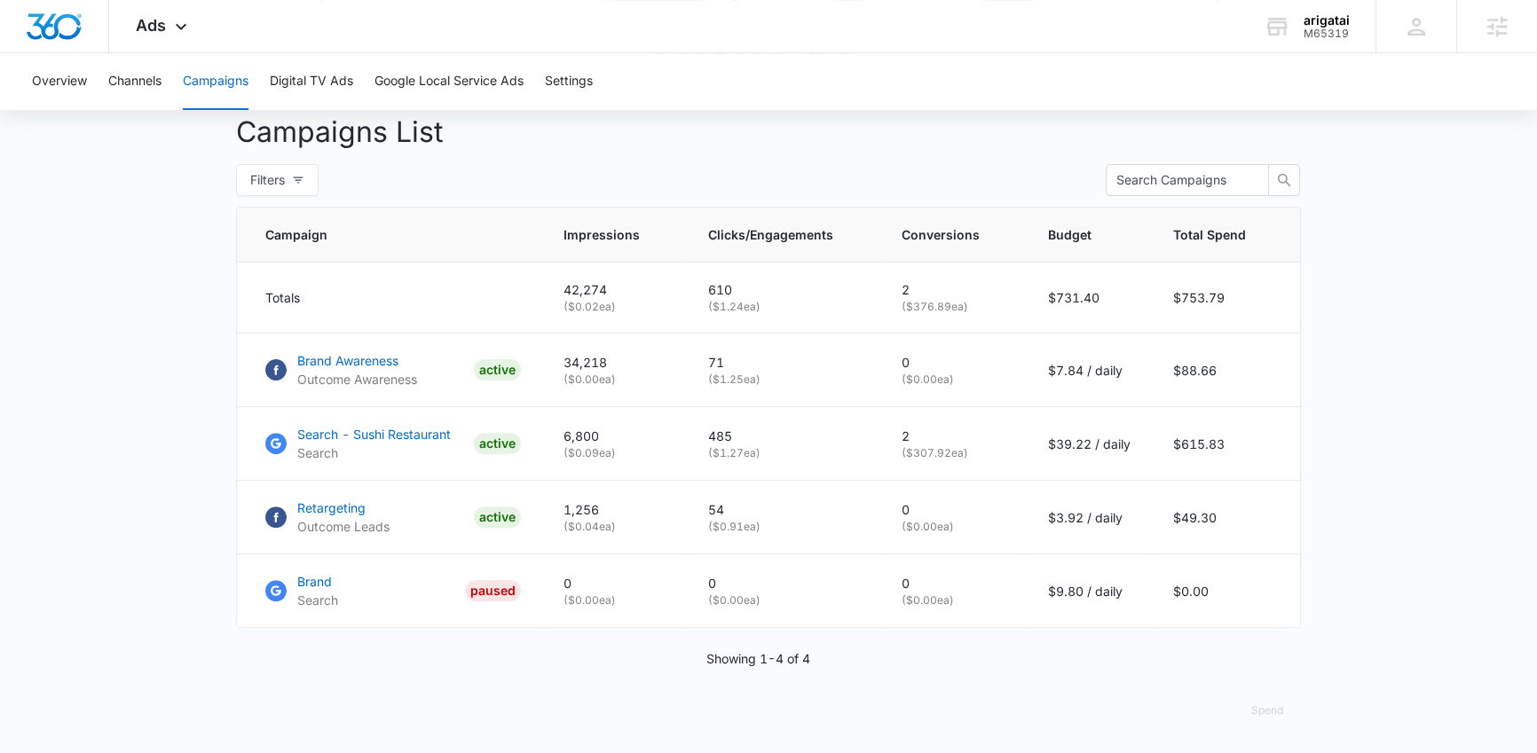
scroll to position [670, 0]
click at [323, 508] on p "Retargeting" at bounding box center [343, 508] width 92 height 19
click at [341, 511] on p "Retargeting" at bounding box center [343, 508] width 92 height 19
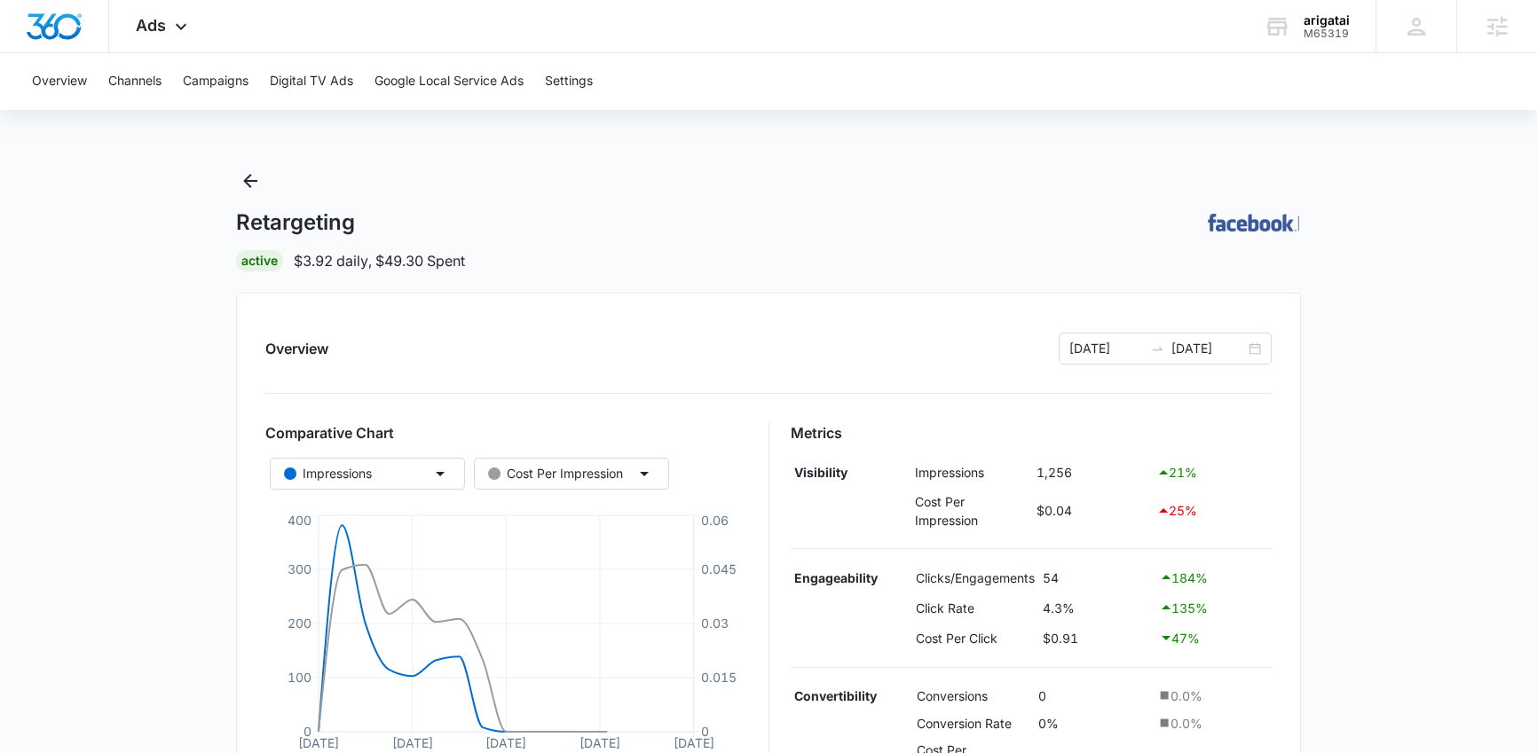
click at [217, 494] on main "Retargeting | Active $3.92 daily , $49.30 Spent Overview 08/20/2025 09/05/2025 …" at bounding box center [768, 698] width 1537 height 1063
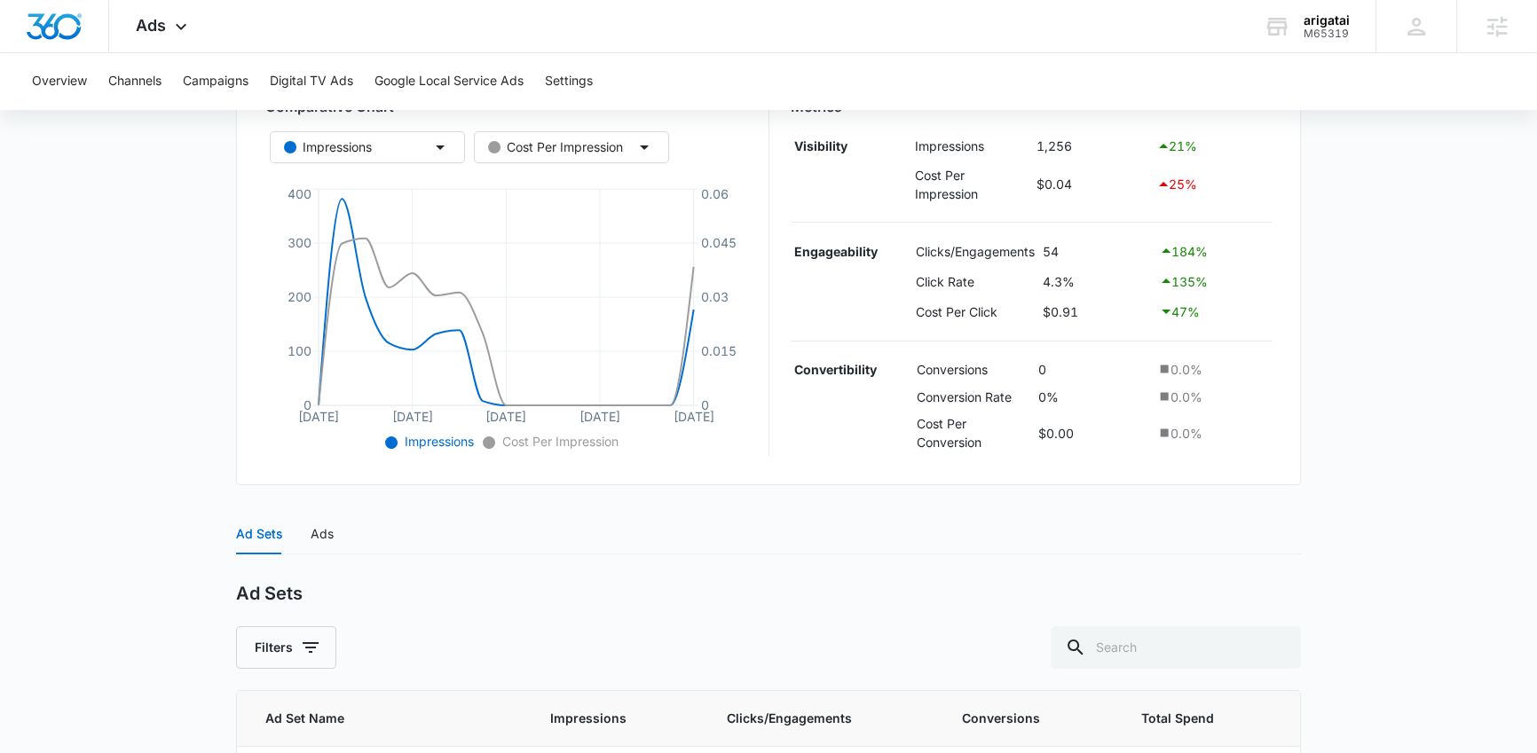
scroll to position [475, 0]
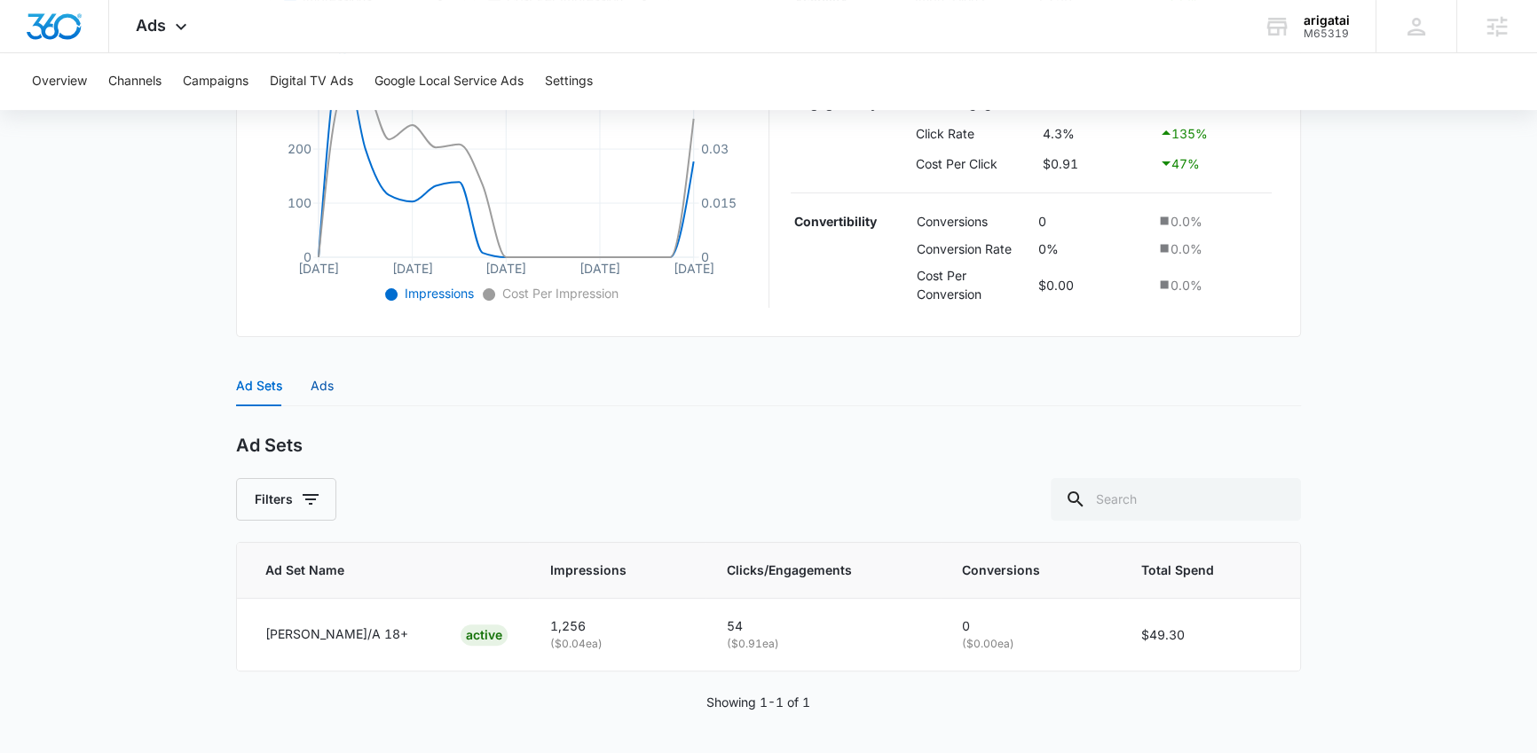
click at [330, 394] on div "Ads" at bounding box center [322, 386] width 23 height 20
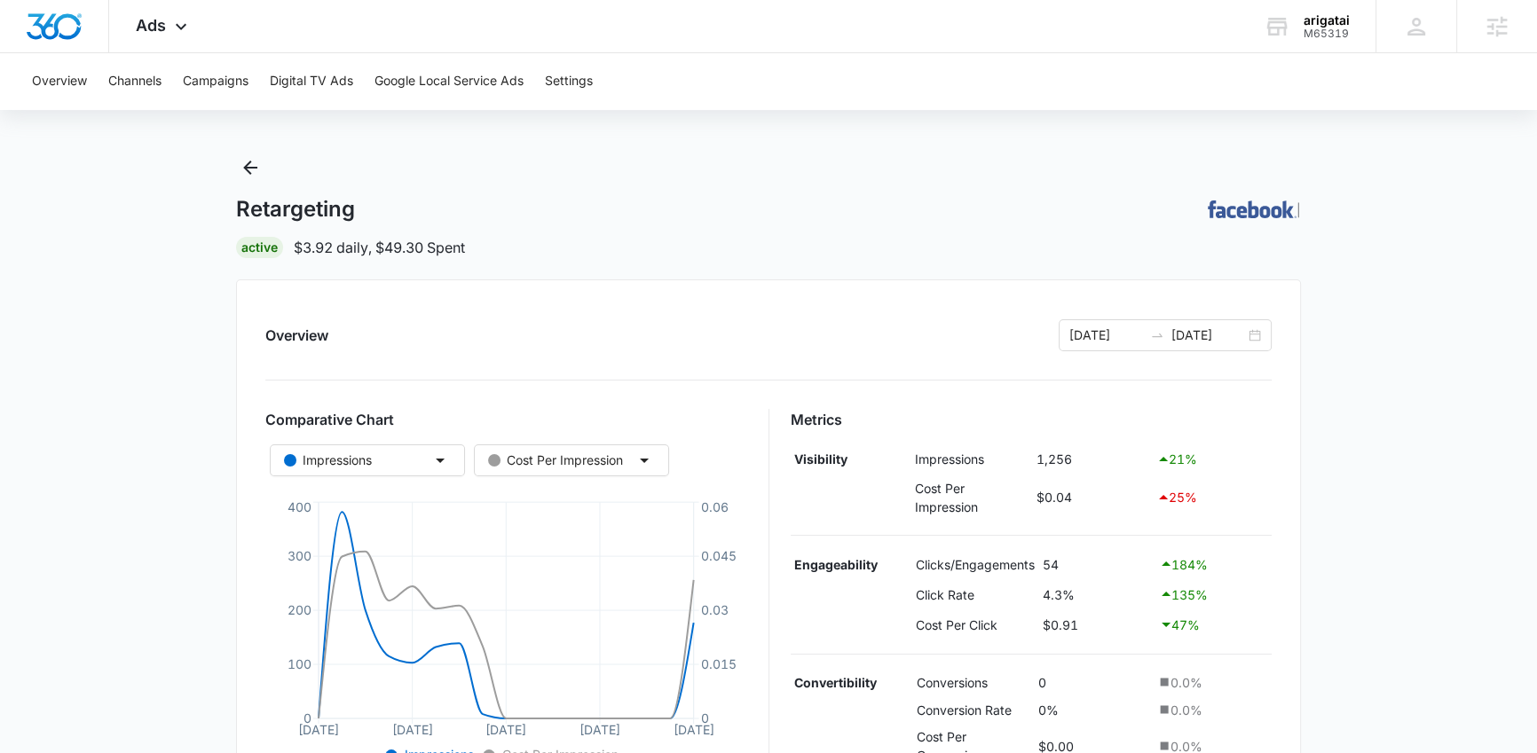
scroll to position [0, 0]
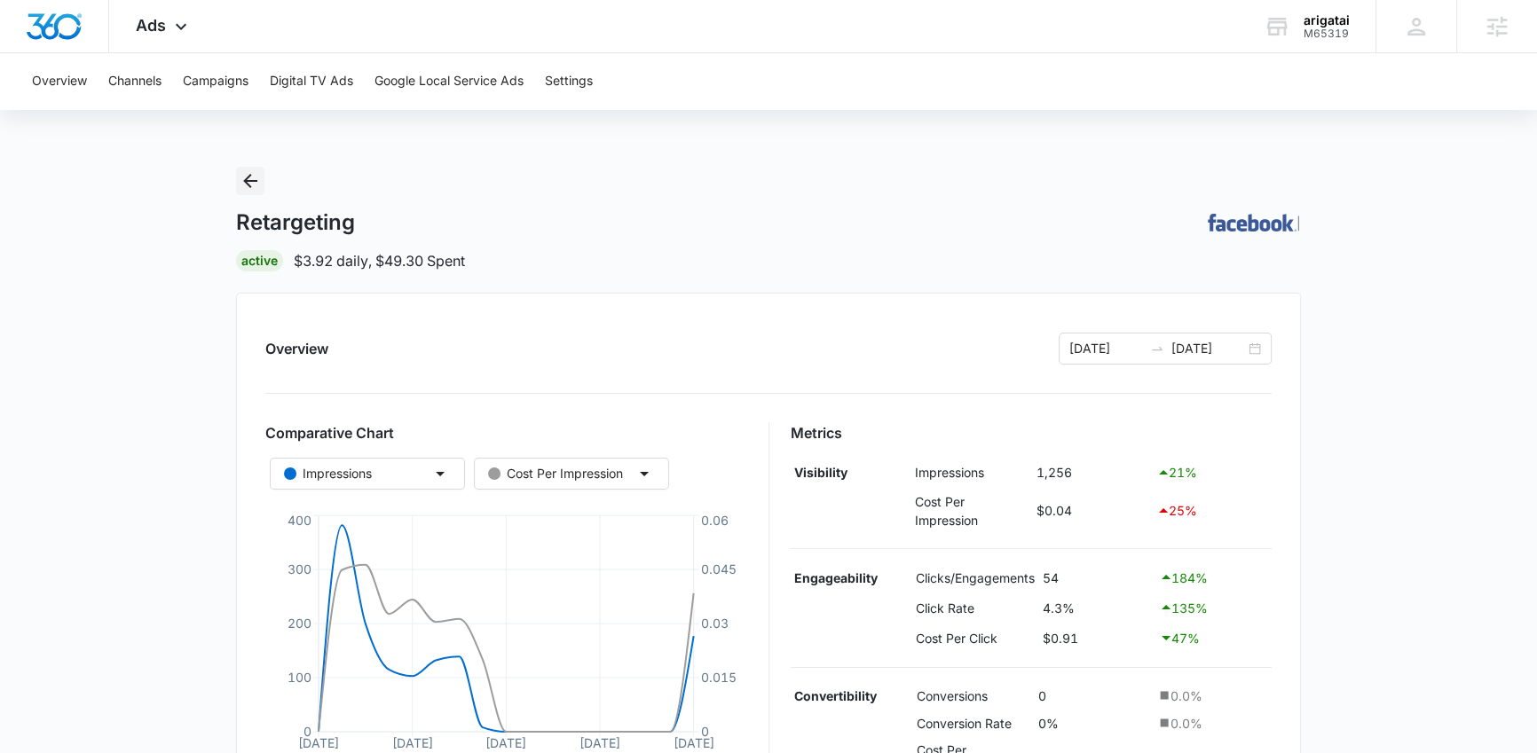
click at [251, 179] on icon "Back" at bounding box center [250, 180] width 21 height 21
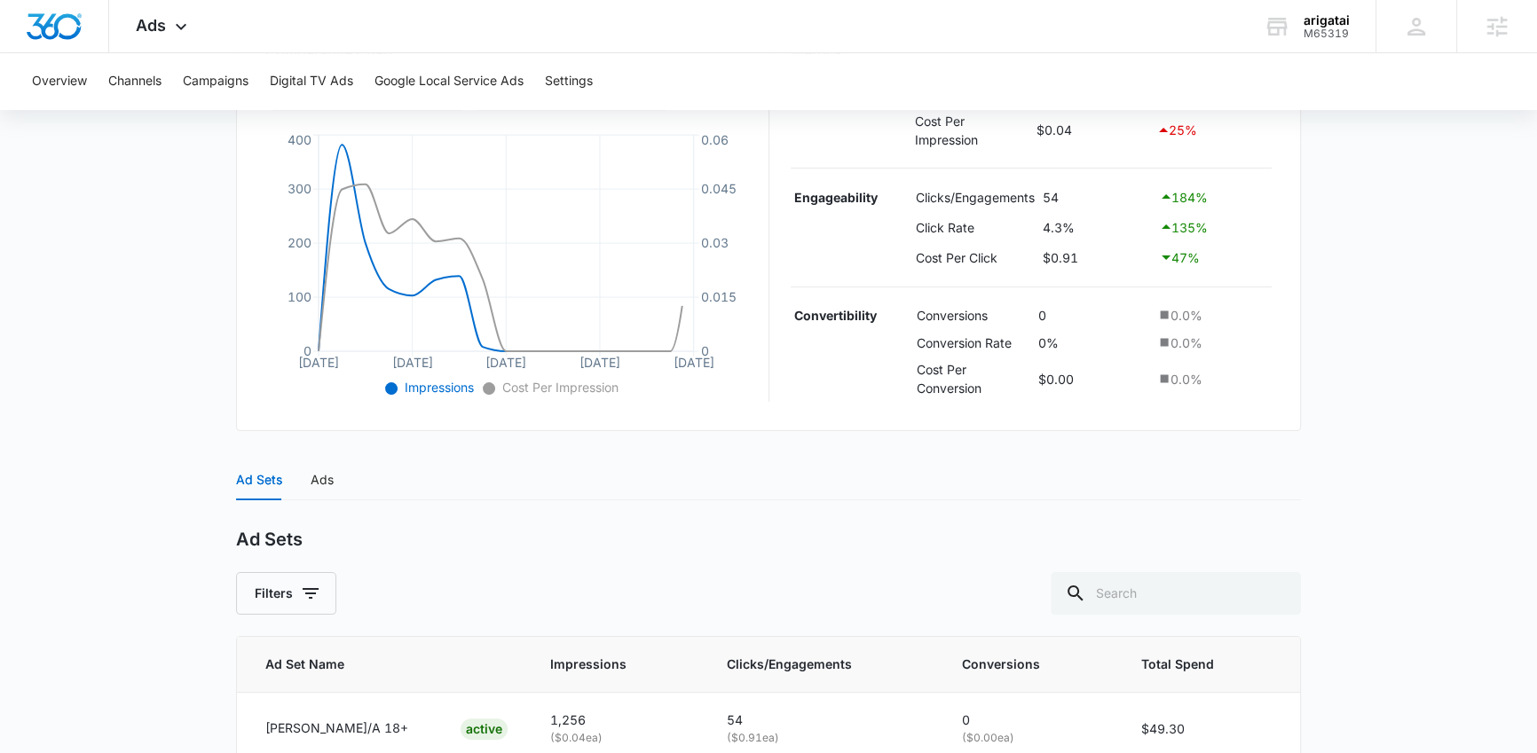
scroll to position [475, 0]
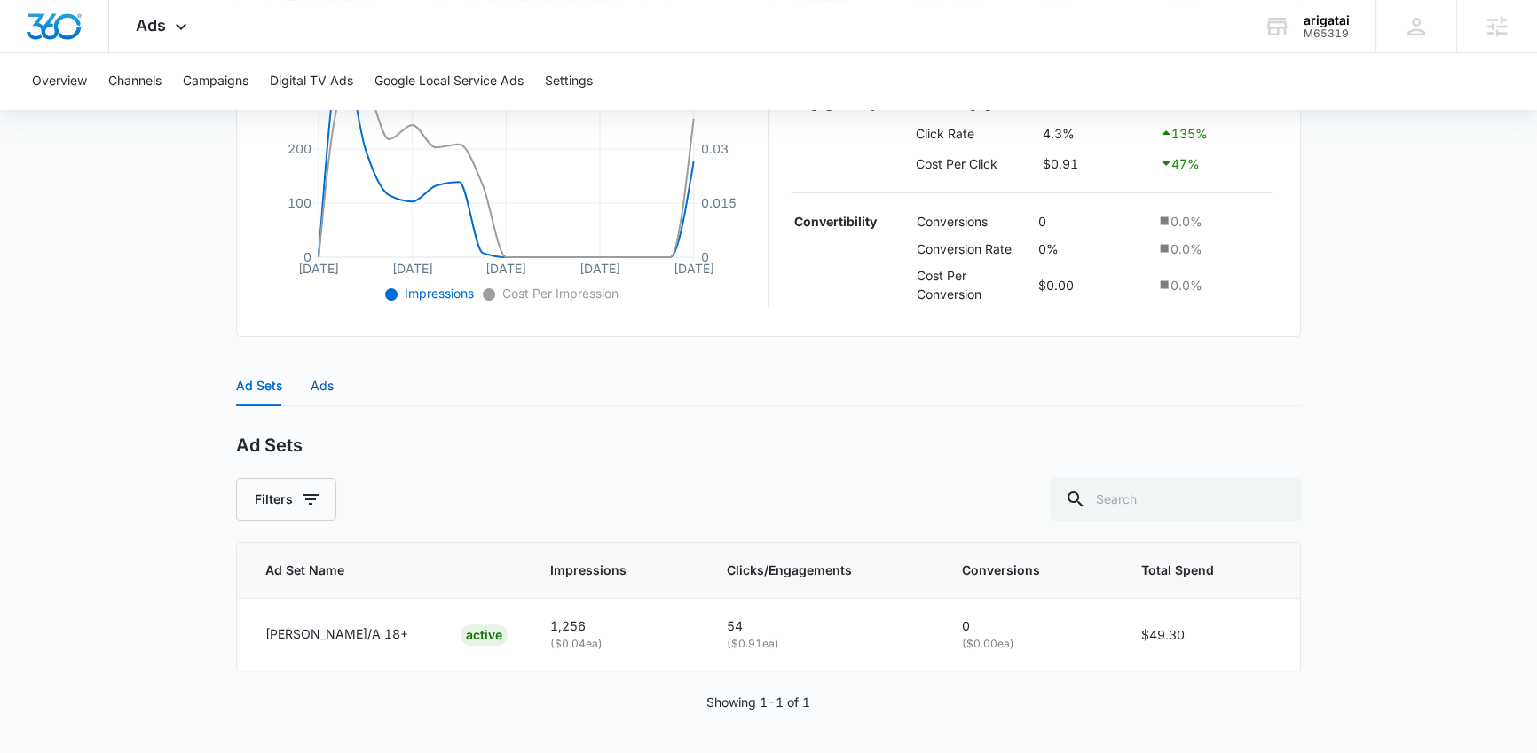
click at [321, 391] on div "Ads" at bounding box center [322, 386] width 23 height 20
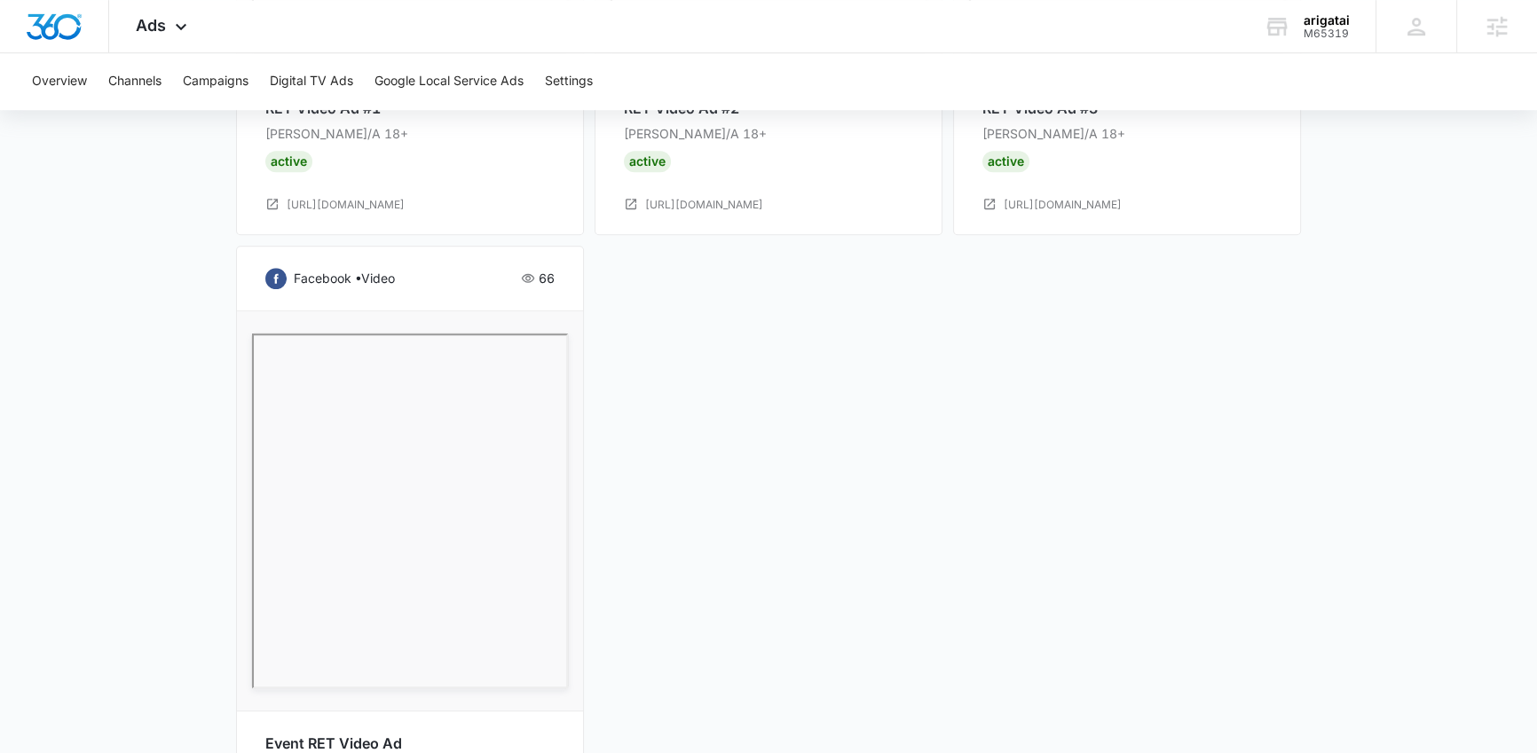
scroll to position [1445, 0]
click at [756, 532] on div "facebook • video 571 RET Video Ad #1 [PERSON_NAME]/A 18+ Active [URL][DOMAIN_NA…" at bounding box center [768, 240] width 1065 height 1260
click at [785, 578] on div "facebook • video 571 RET Video Ad #1 [PERSON_NAME]/A 18+ Active [URL][DOMAIN_NA…" at bounding box center [768, 240] width 1065 height 1260
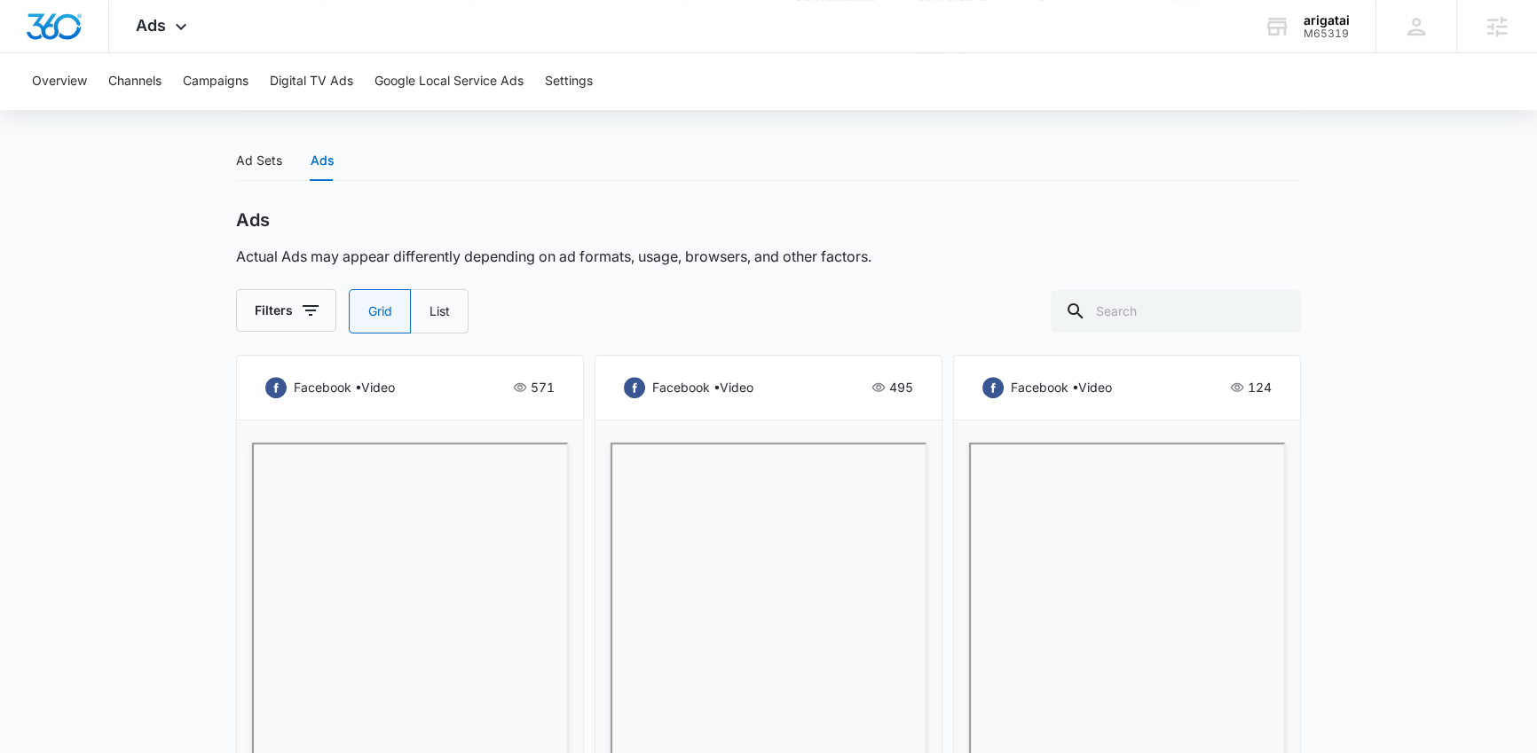
scroll to position [415, 0]
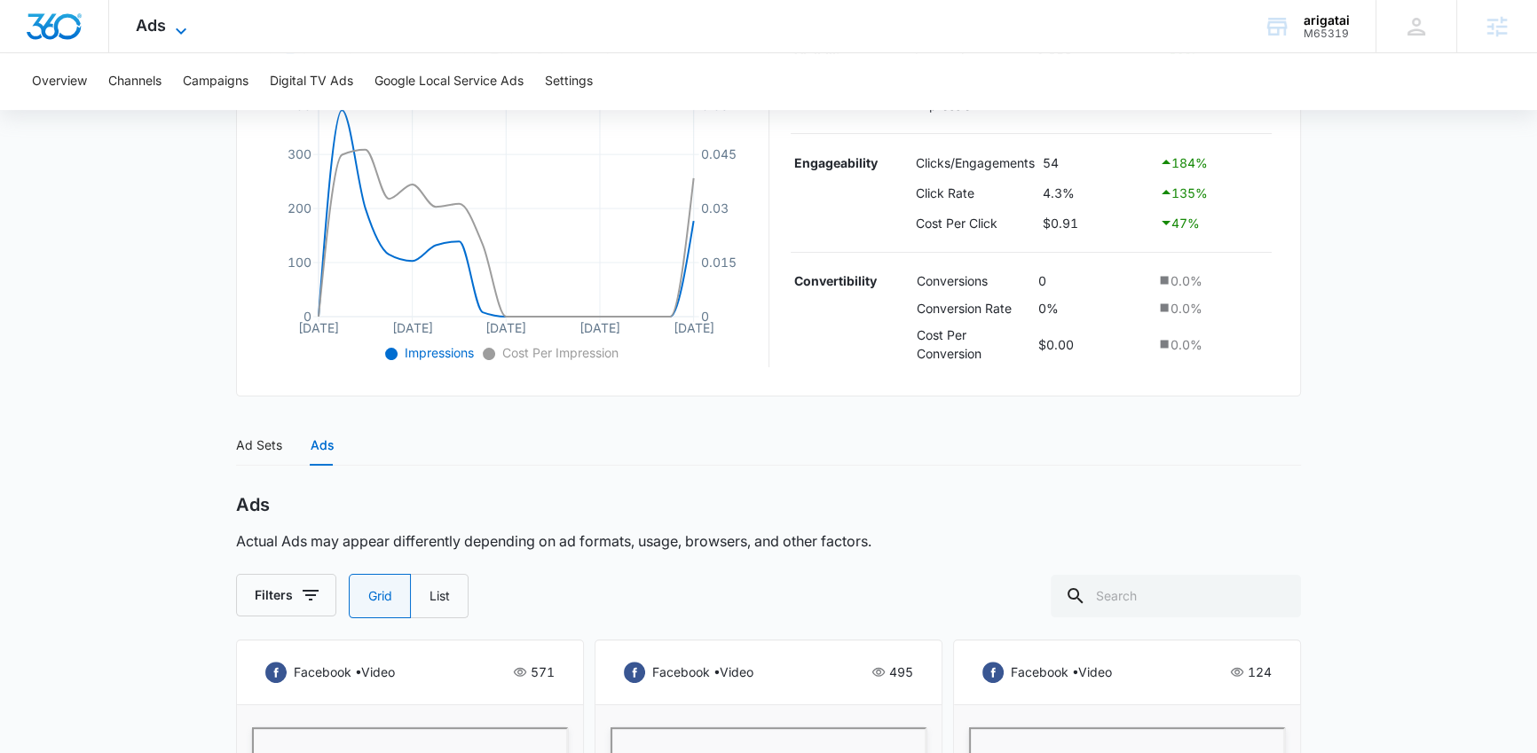
click at [165, 33] on span "Ads" at bounding box center [151, 25] width 30 height 19
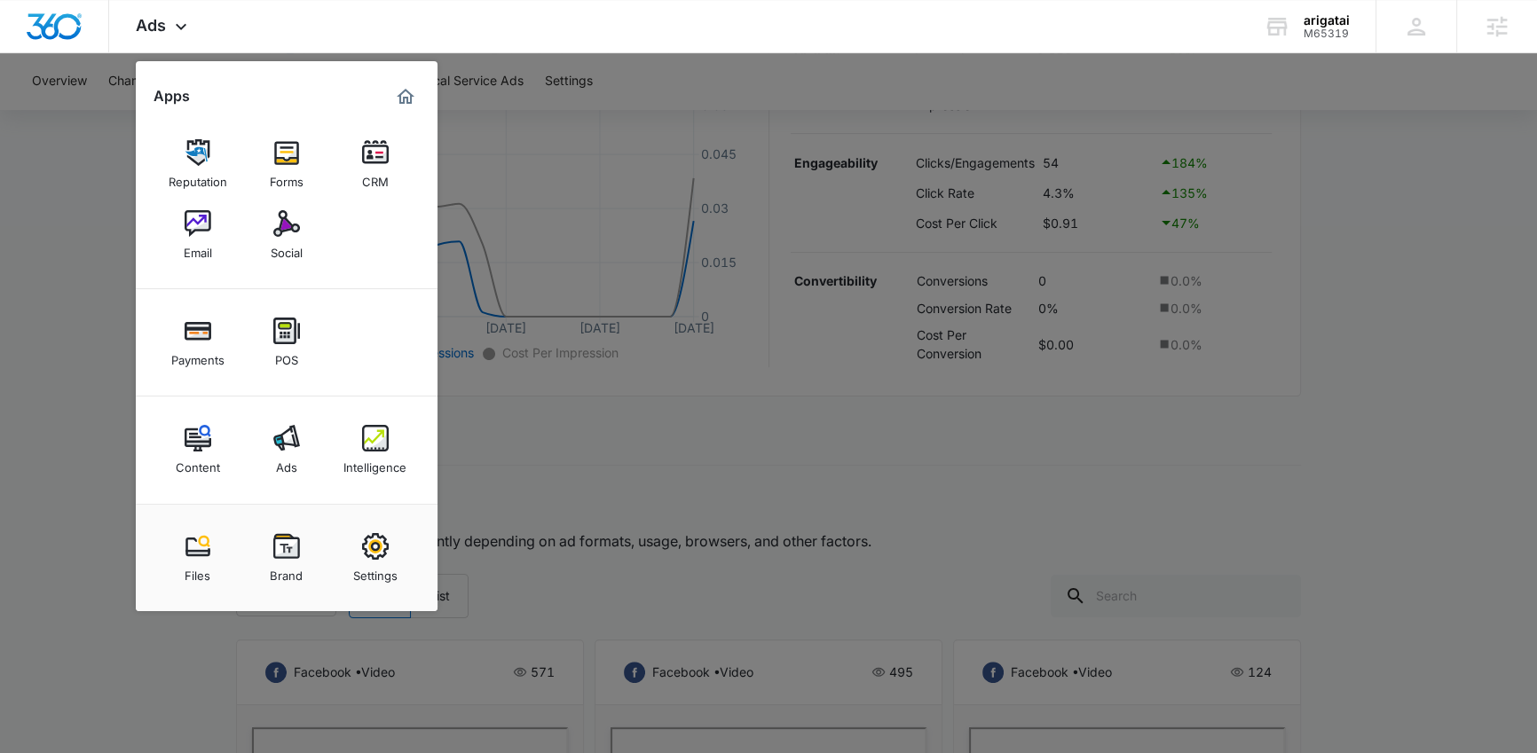
click at [378, 459] on div "Intelligence" at bounding box center [374, 463] width 63 height 23
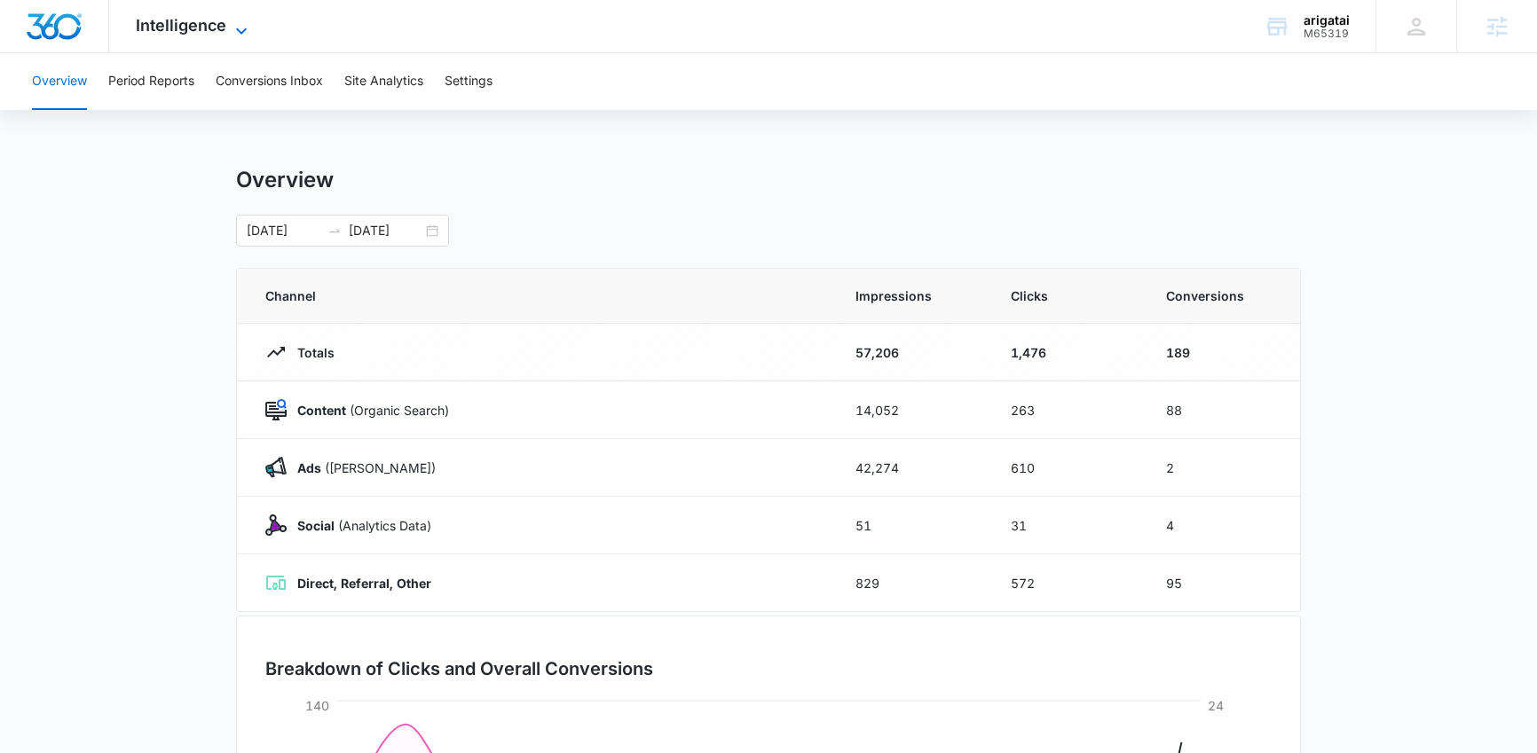
click at [213, 34] on span "Intelligence" at bounding box center [181, 25] width 91 height 19
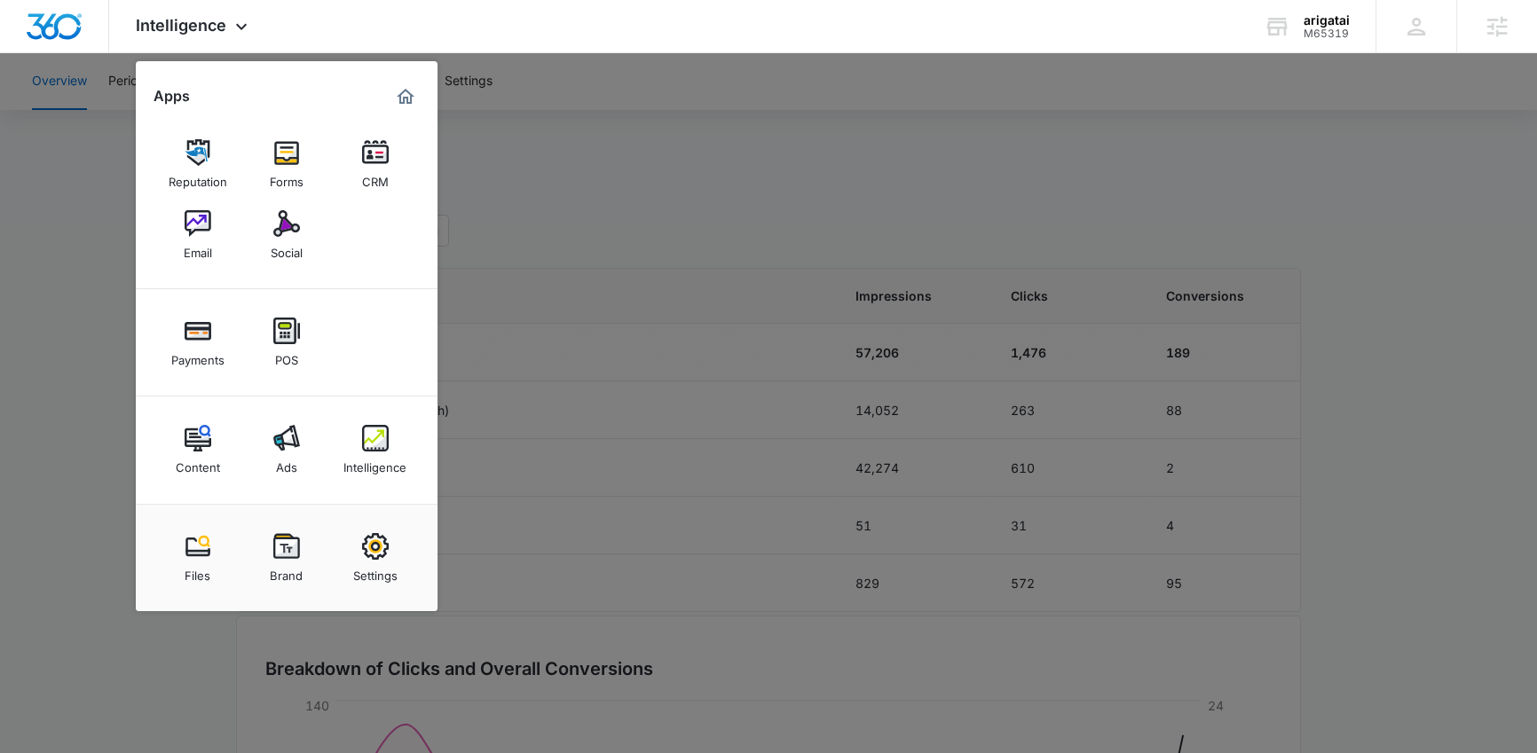
click at [80, 307] on div at bounding box center [768, 376] width 1537 height 753
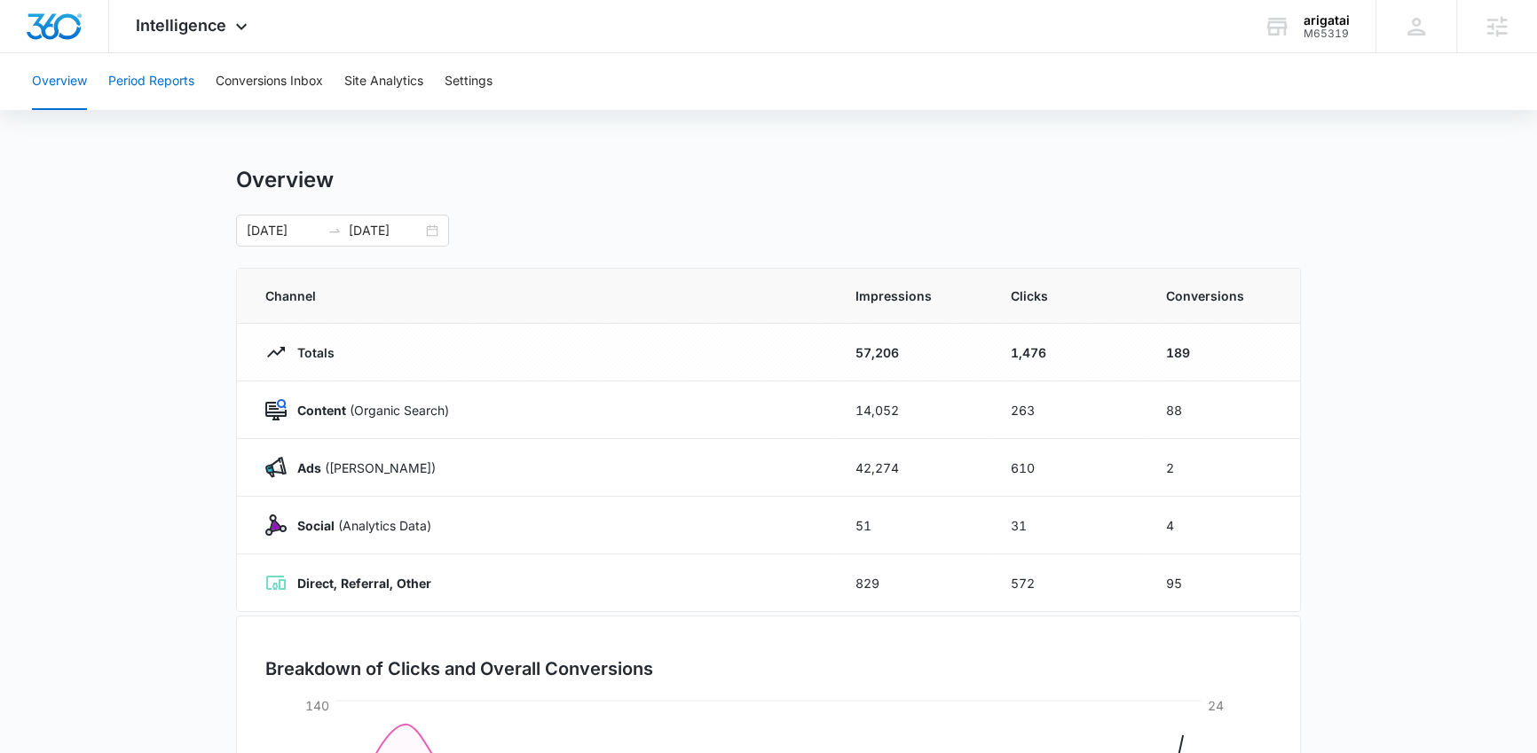
click at [190, 84] on button "Period Reports" at bounding box center [151, 81] width 86 height 57
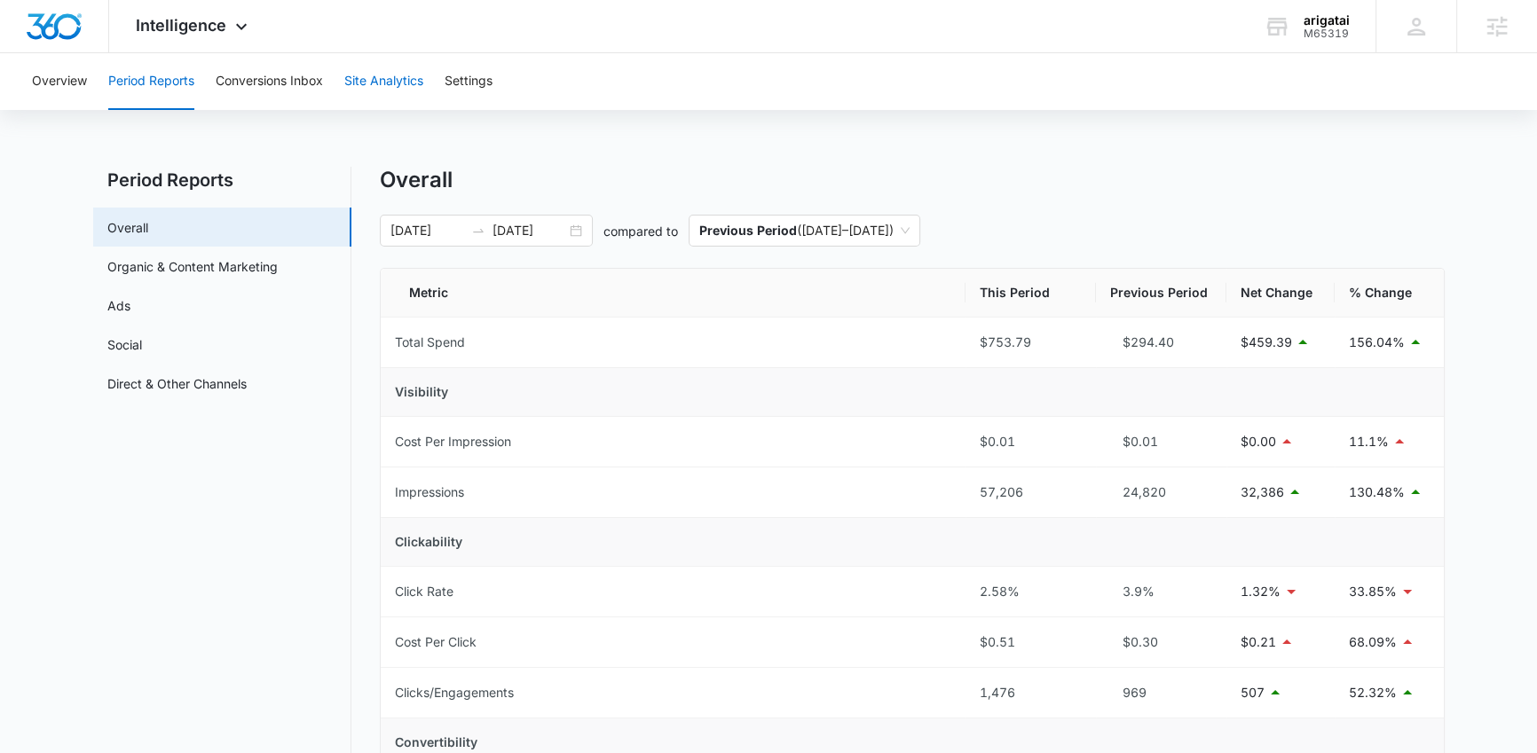
click at [415, 86] on button "Site Analytics" at bounding box center [383, 81] width 79 height 57
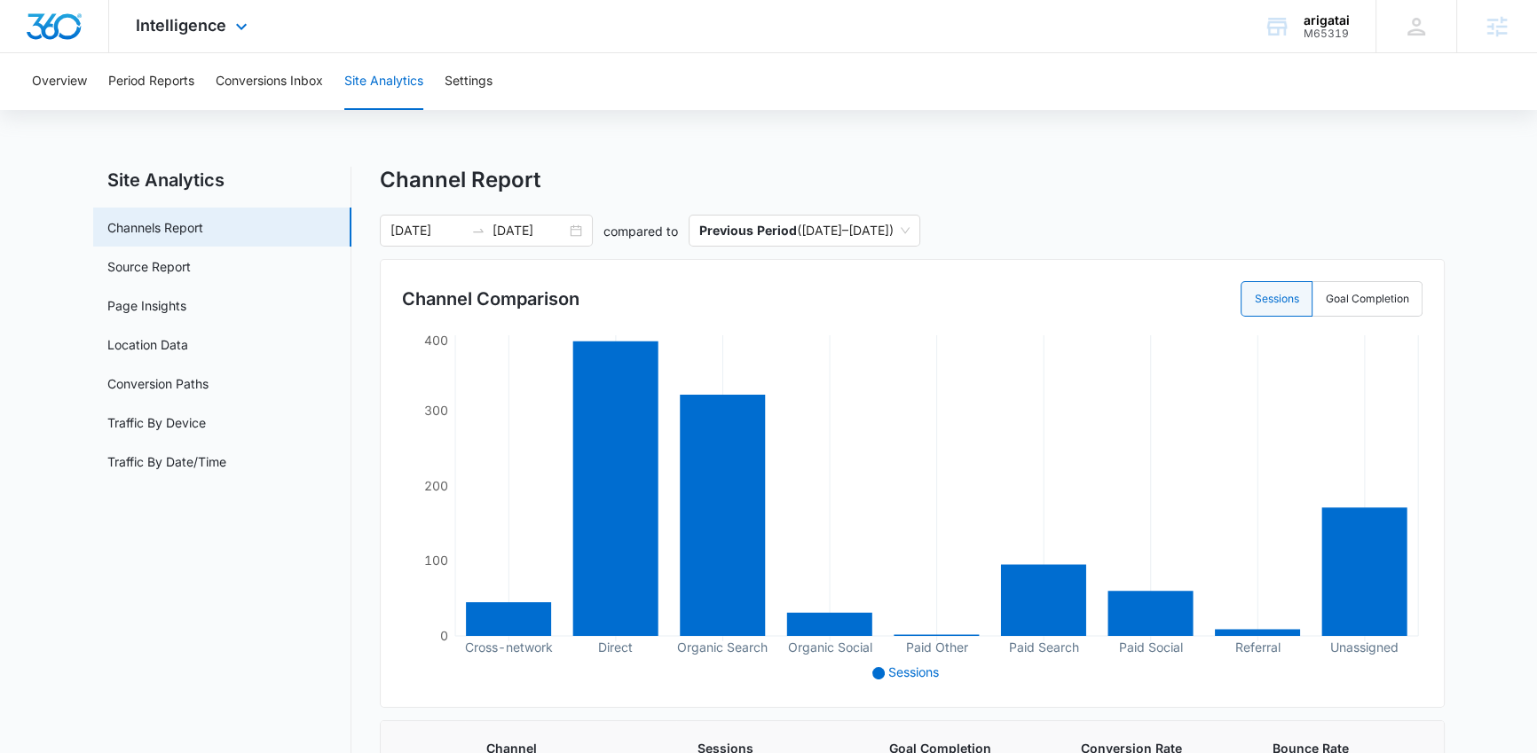
click at [225, 30] on div "Intelligence Apps Reputation Forms CRM Email Social Payments POS Content Ads In…" at bounding box center [193, 26] width 169 height 52
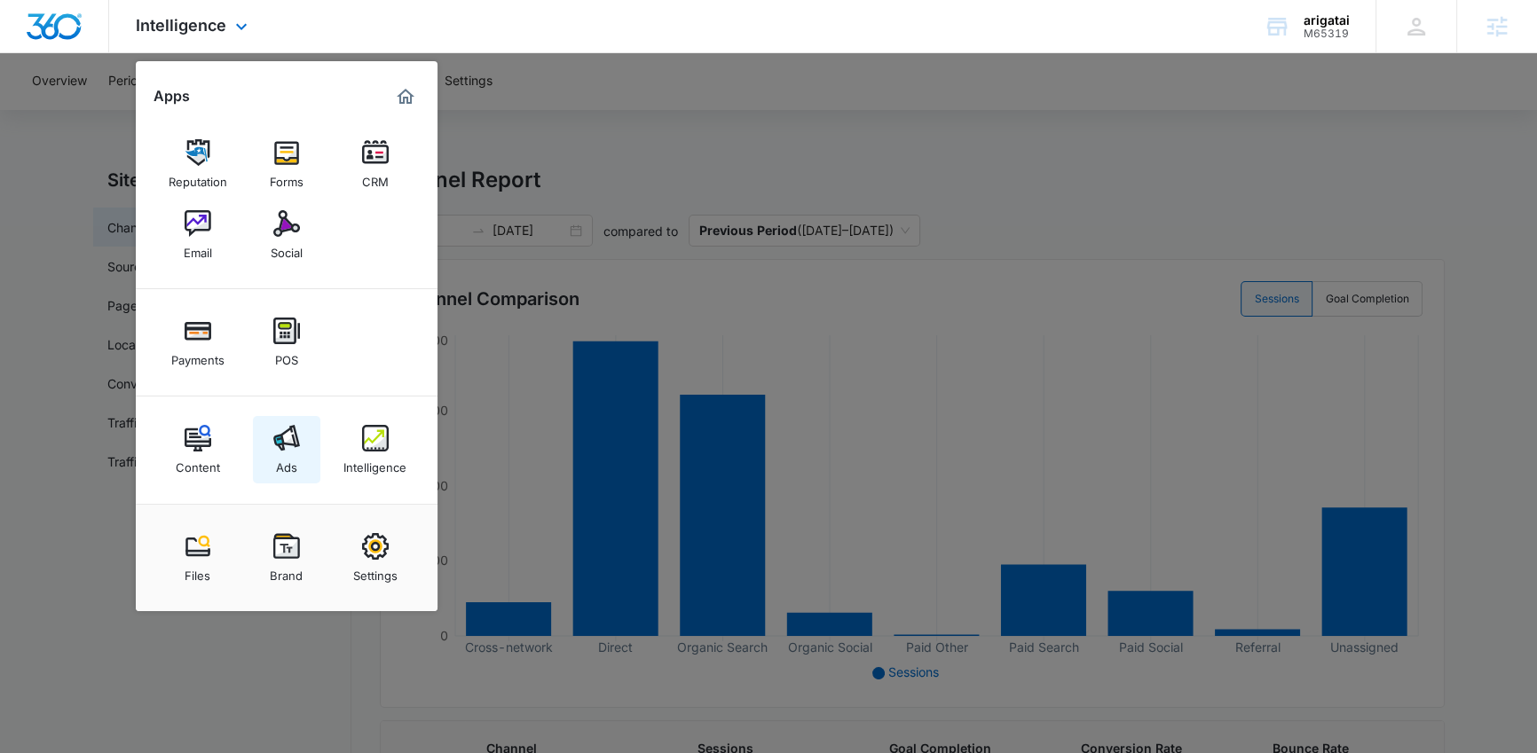
click at [288, 434] on img at bounding box center [286, 438] width 27 height 27
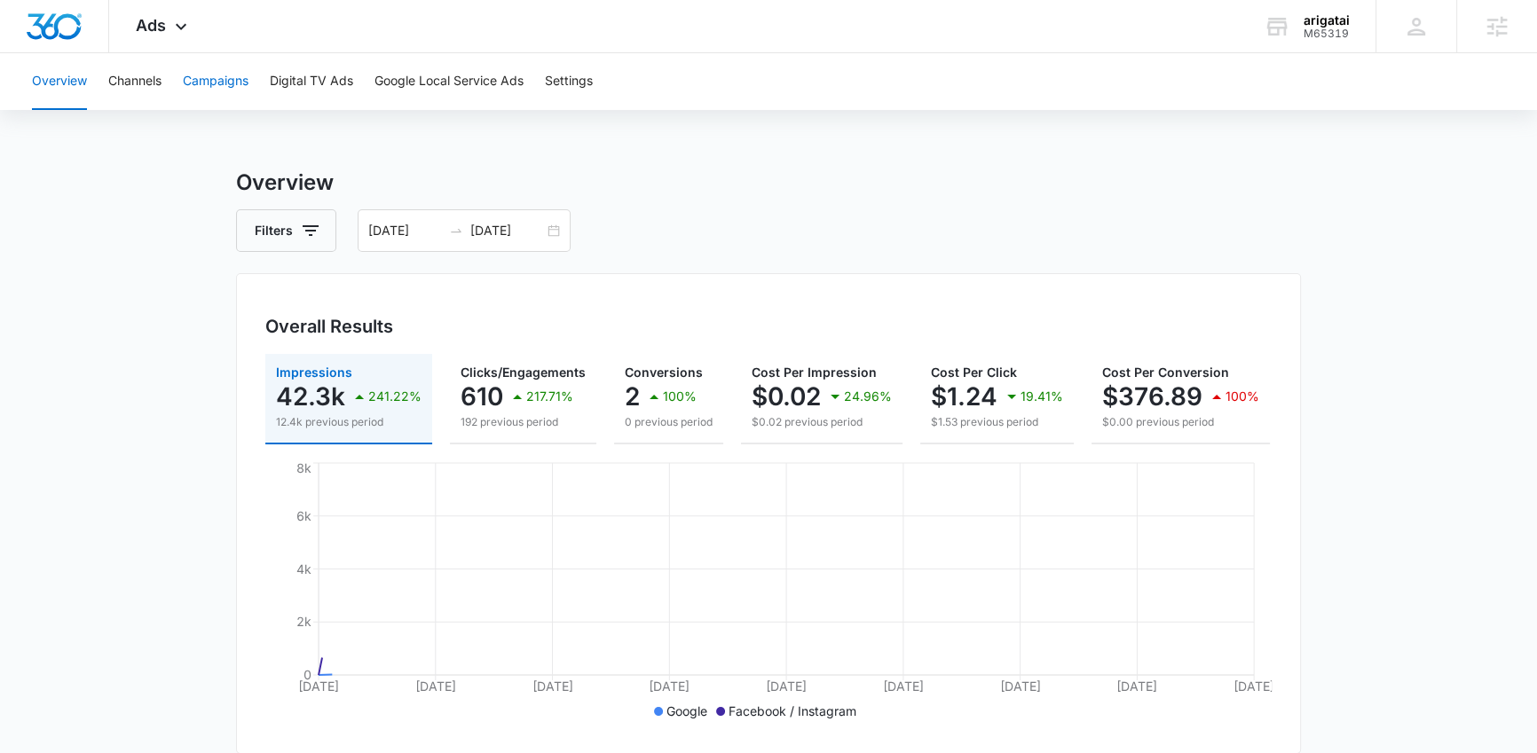
click at [221, 77] on button "Campaigns" at bounding box center [216, 81] width 66 height 57
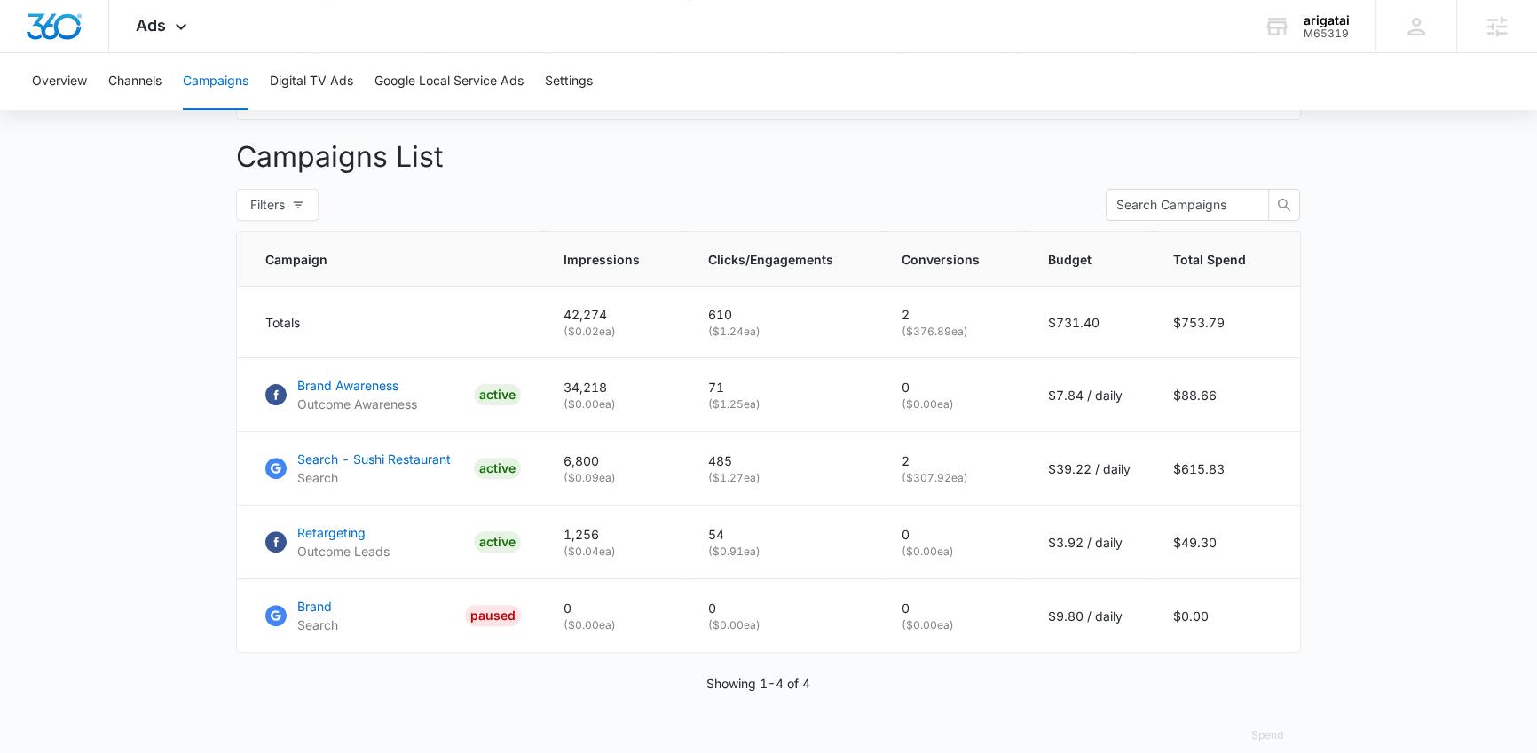
scroll to position [635, 0]
click at [353, 461] on p "Search - Sushi Restaurant" at bounding box center [374, 458] width 154 height 19
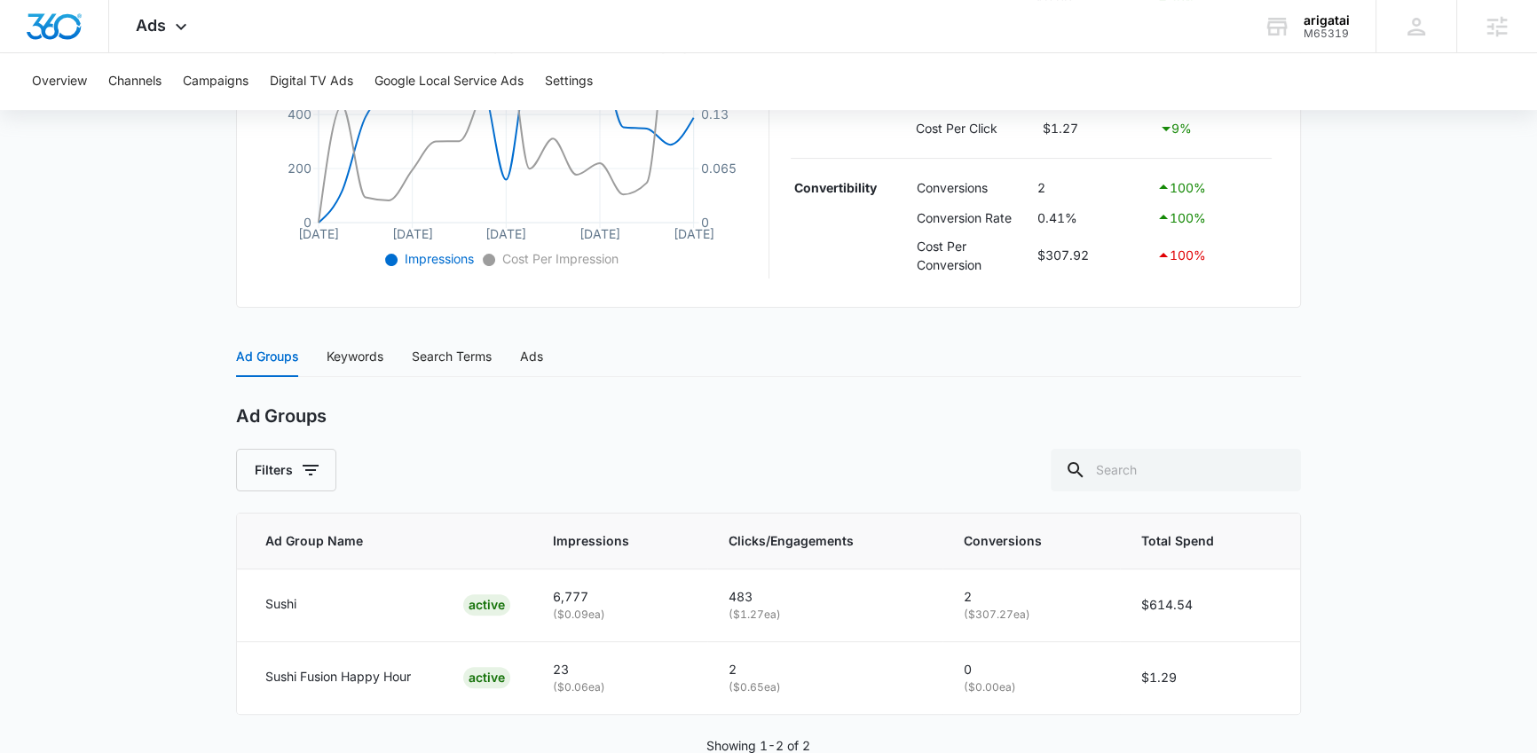
scroll to position [555, 0]
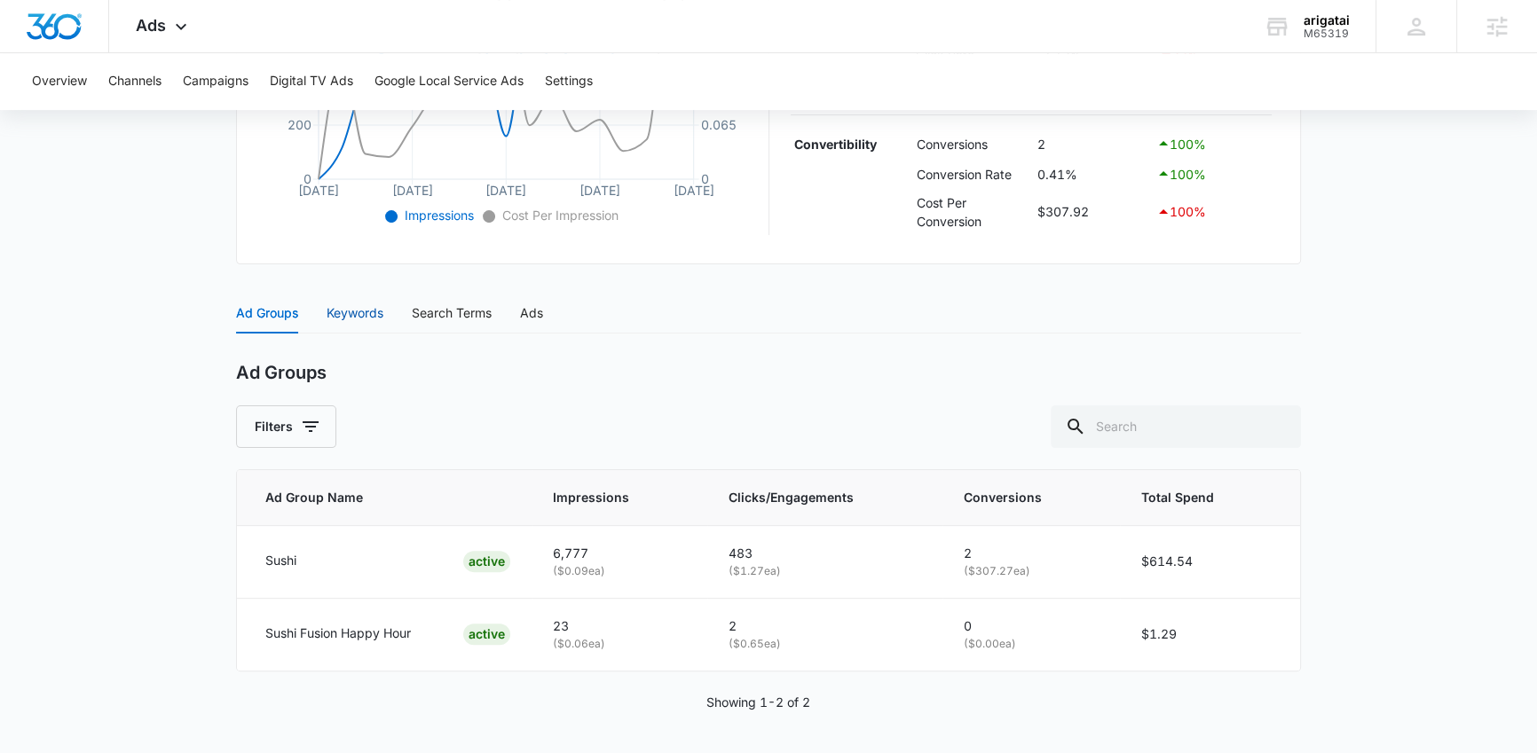
click at [348, 311] on div "Keywords" at bounding box center [355, 313] width 57 height 20
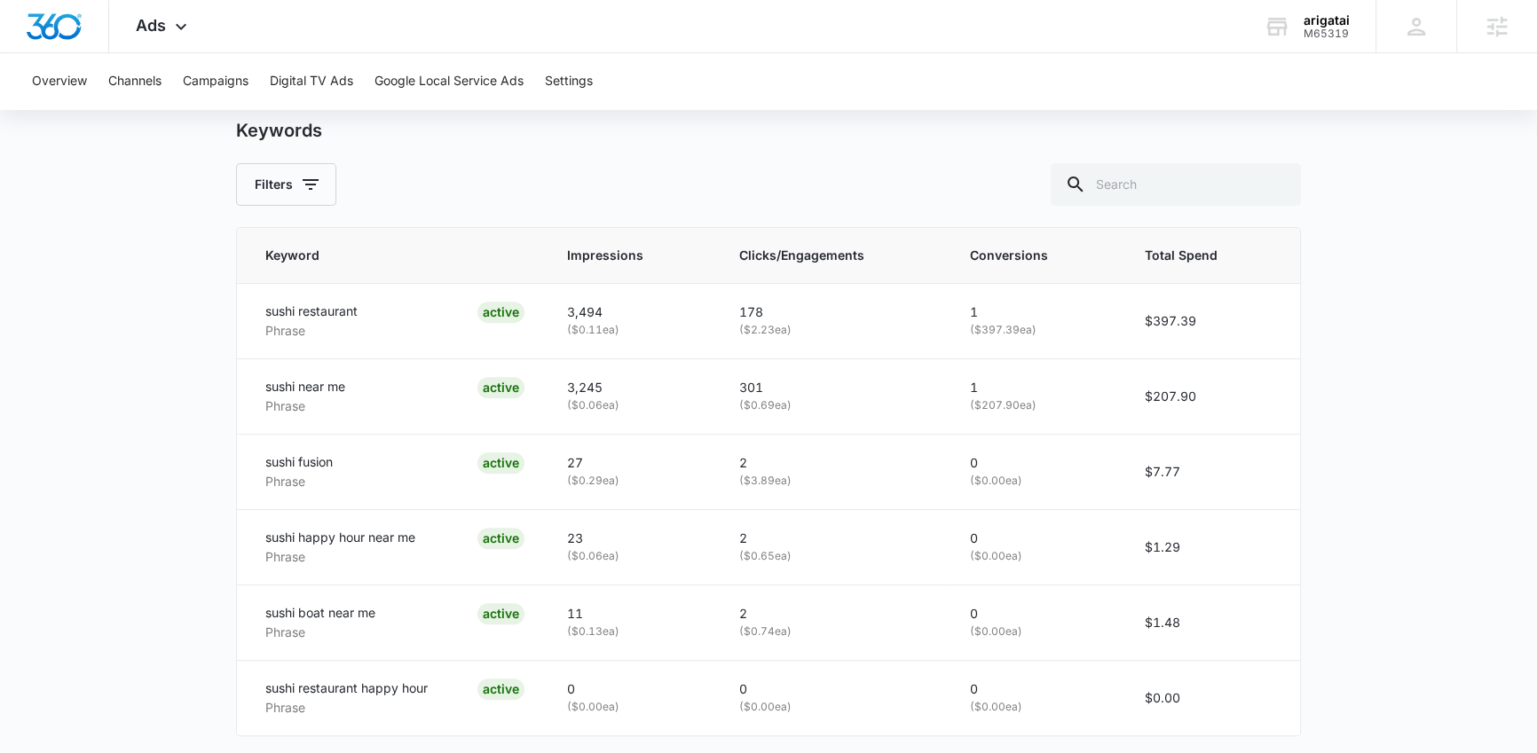
scroll to position [816, 0]
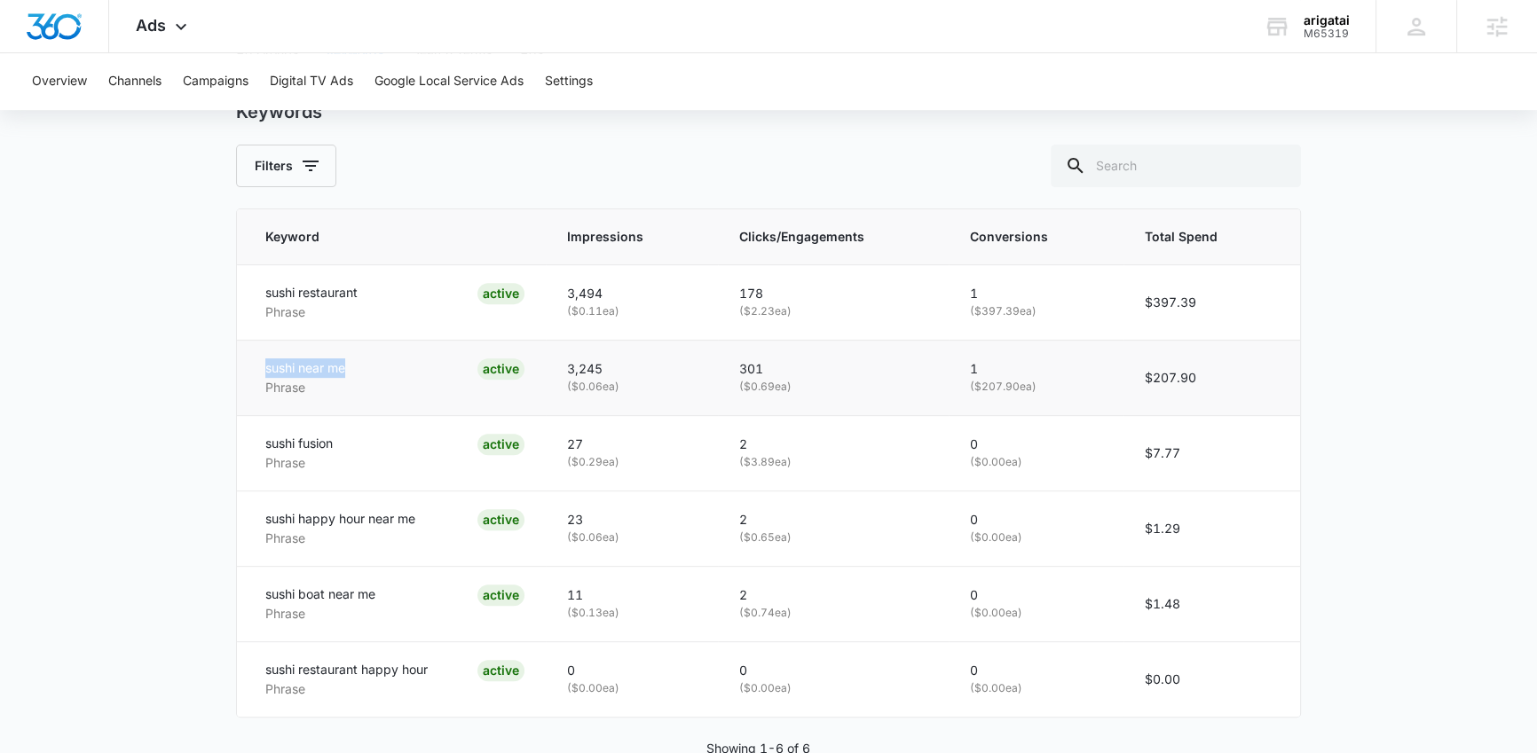
drag, startPoint x: 264, startPoint y: 368, endPoint x: 369, endPoint y: 366, distance: 105.6
click at [369, 366] on td "sushi near me Phrase ACTIVE" at bounding box center [391, 377] width 309 height 75
click at [369, 366] on div "sushi near me Phrase ACTIVE" at bounding box center [394, 377] width 259 height 39
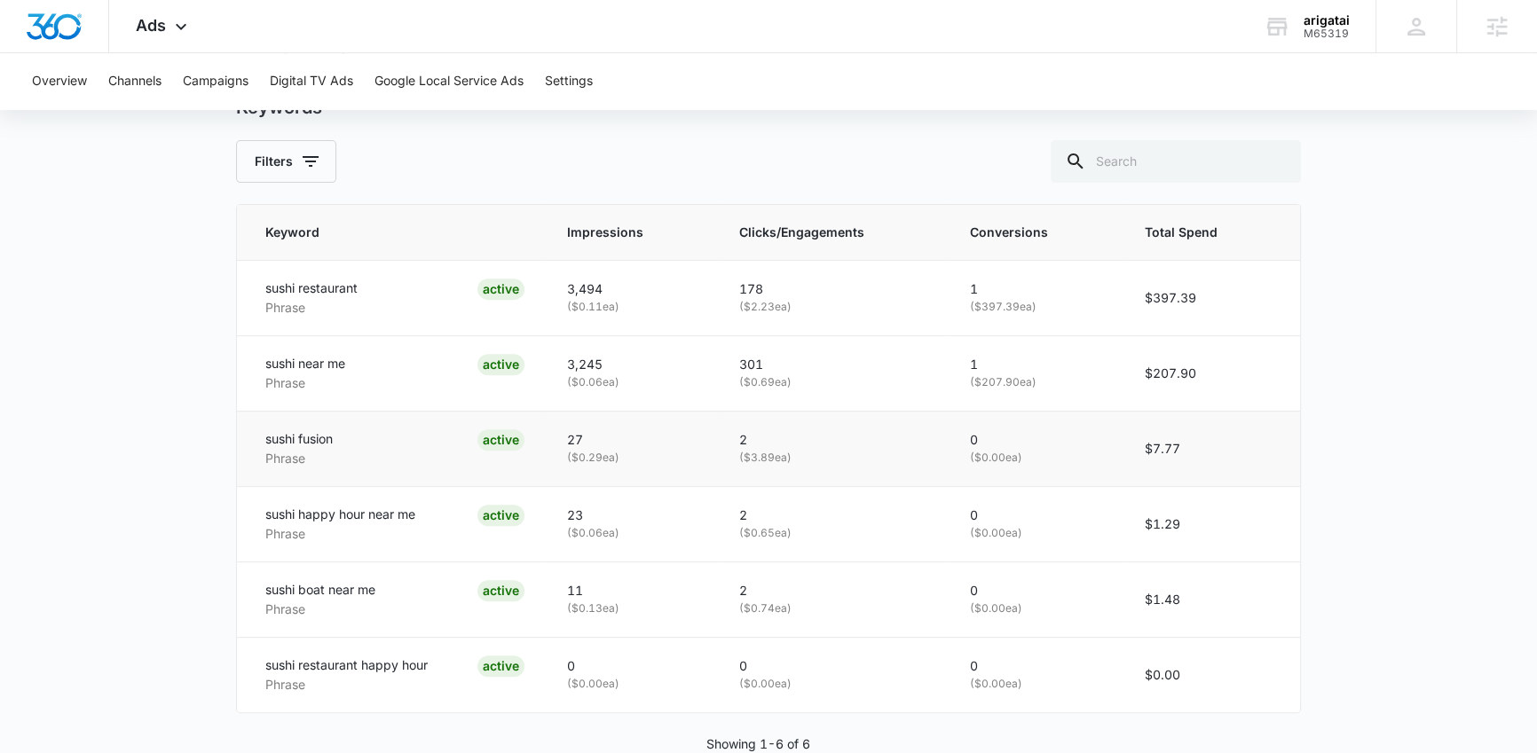
scroll to position [823, 0]
drag, startPoint x: 265, startPoint y: 584, endPoint x: 407, endPoint y: 578, distance: 142.1
click at [407, 578] on td "sushi boat near me Phrase ACTIVE" at bounding box center [391, 596] width 309 height 75
click at [381, 590] on div "sushi boat near me Phrase ACTIVE" at bounding box center [394, 597] width 259 height 39
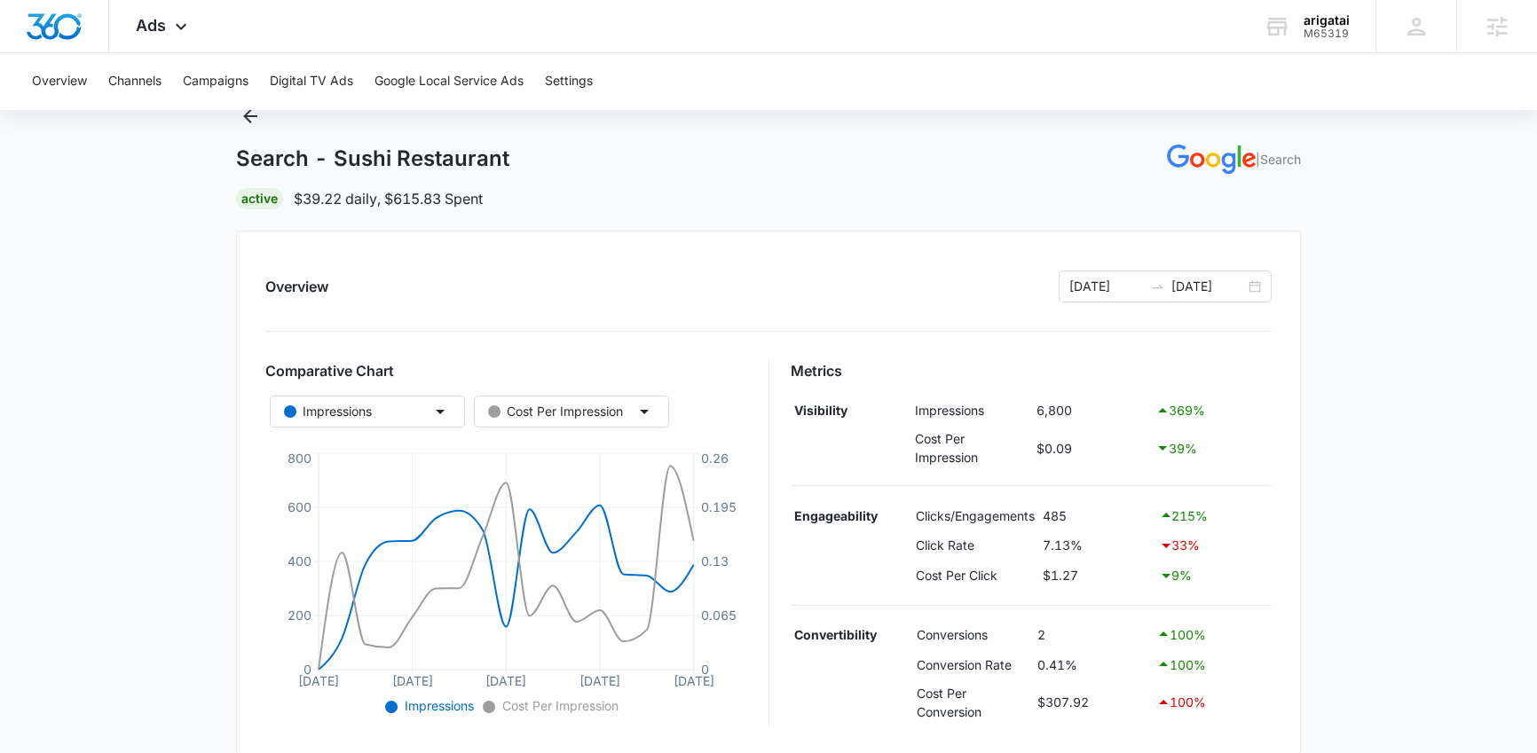
scroll to position [46, 0]
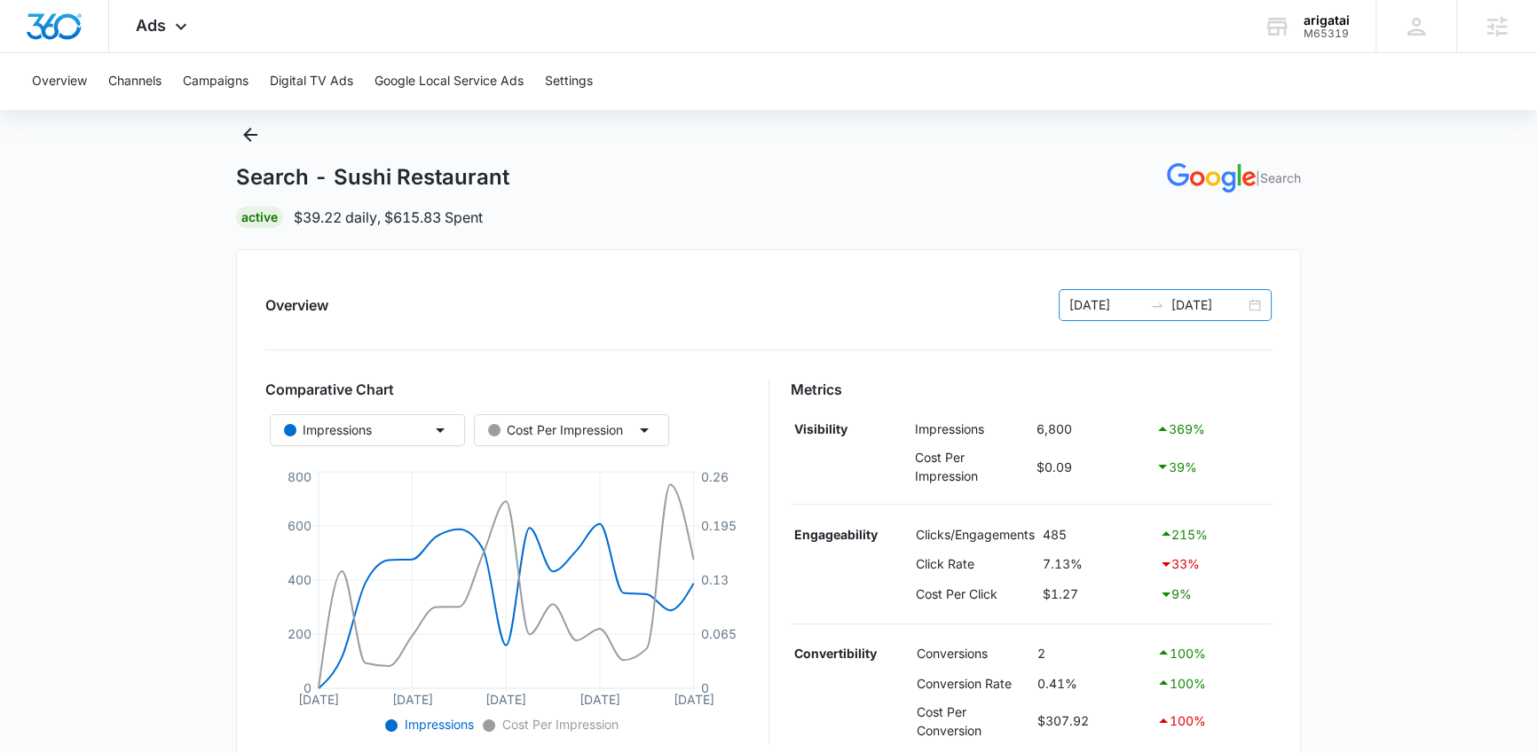
click at [1166, 304] on div at bounding box center [1157, 305] width 28 height 14
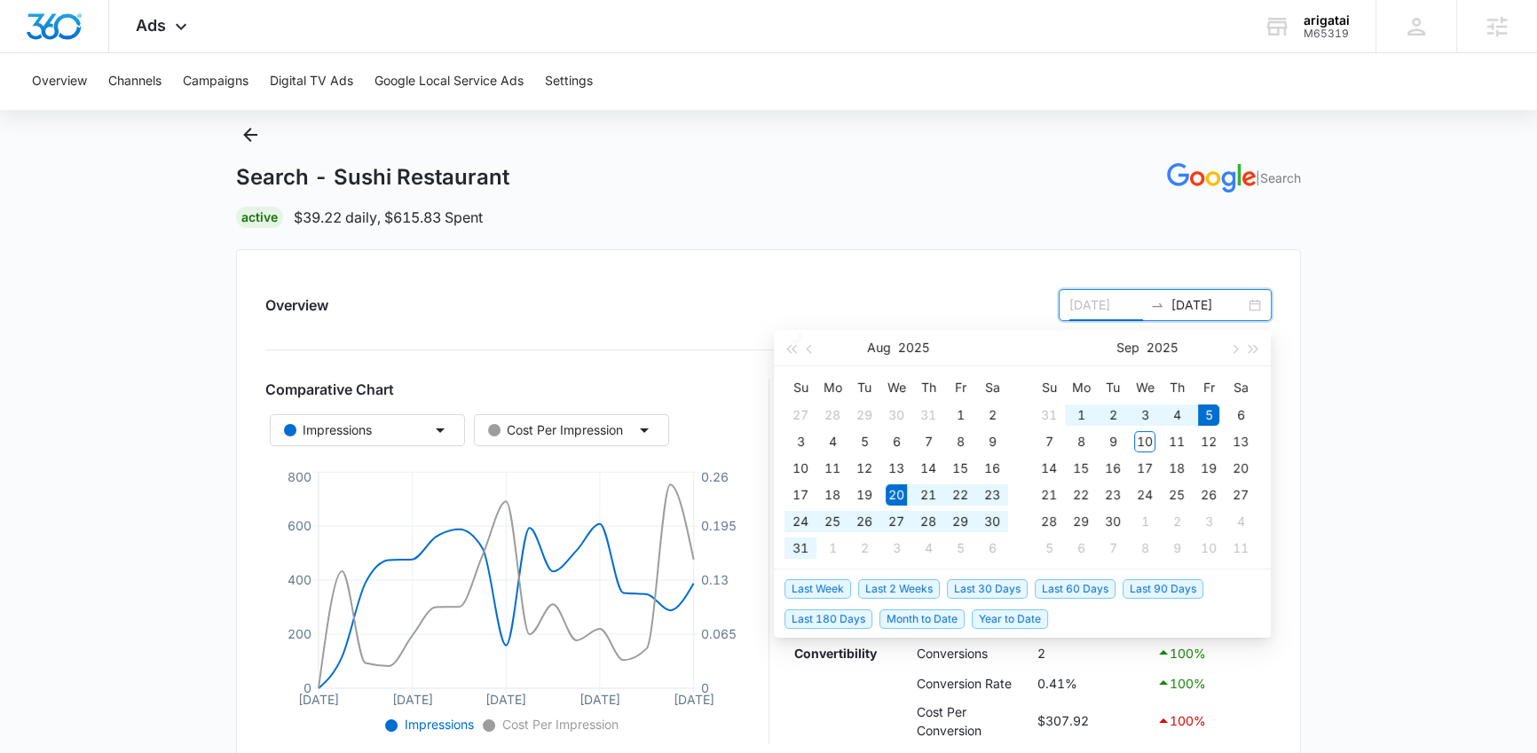
type input "[DATE]"
drag, startPoint x: 1005, startPoint y: 586, endPoint x: 1036, endPoint y: 585, distance: 30.2
click at [1004, 585] on span "Last 30 Days" at bounding box center [987, 589] width 81 height 20
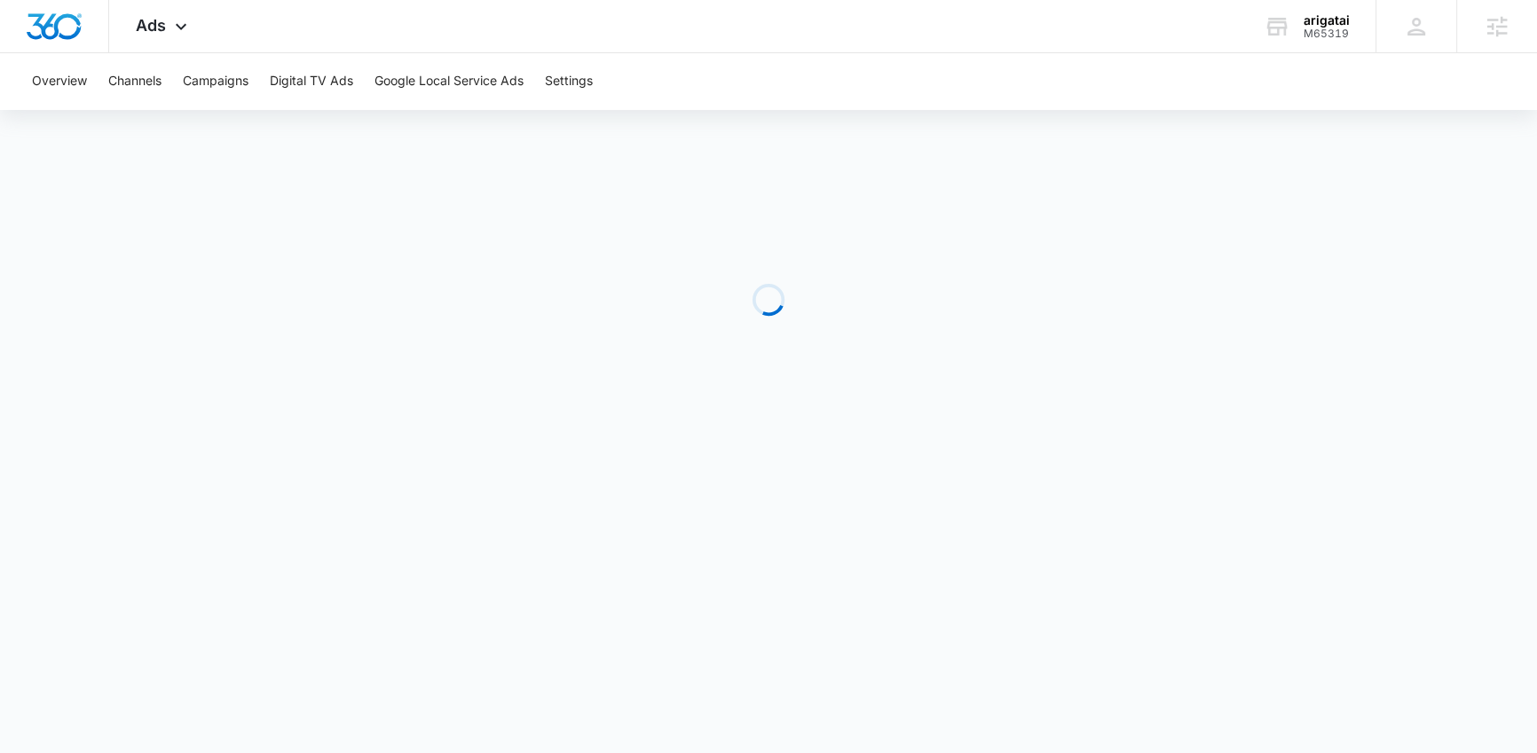
scroll to position [0, 0]
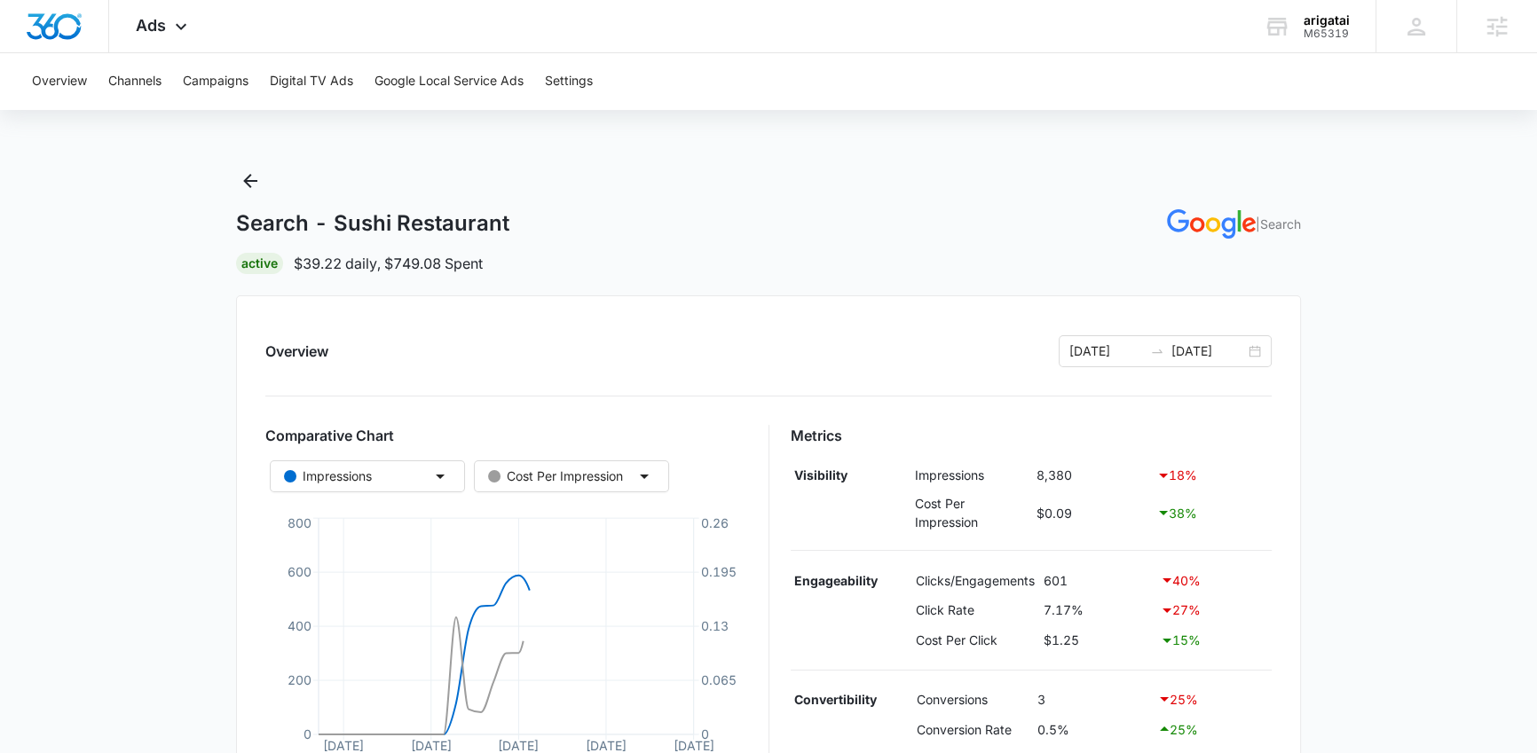
click at [1386, 568] on main "Search - Sushi Restaurant | Search Active $39.22 daily , $749.08 Spent Overview…" at bounding box center [768, 739] width 1537 height 1144
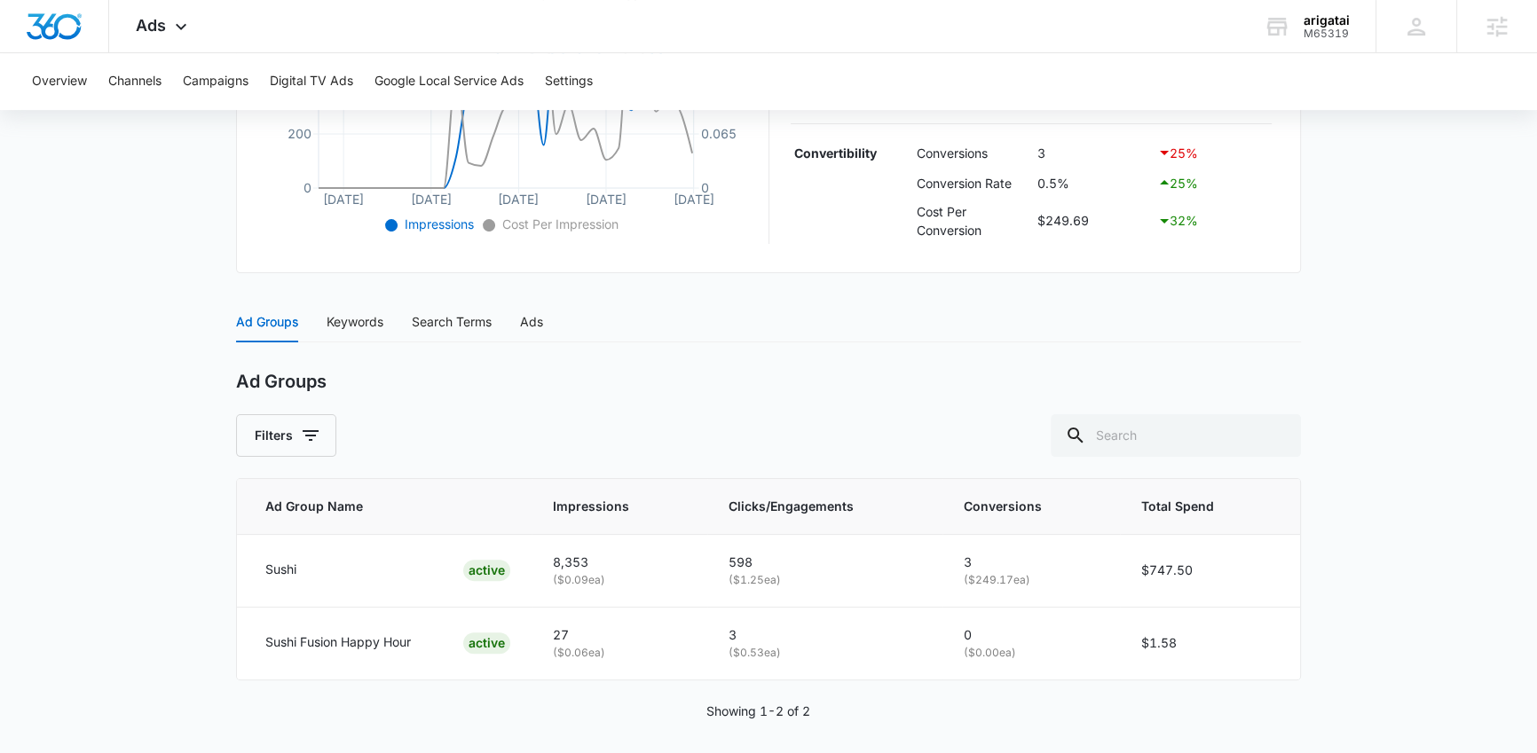
scroll to position [555, 0]
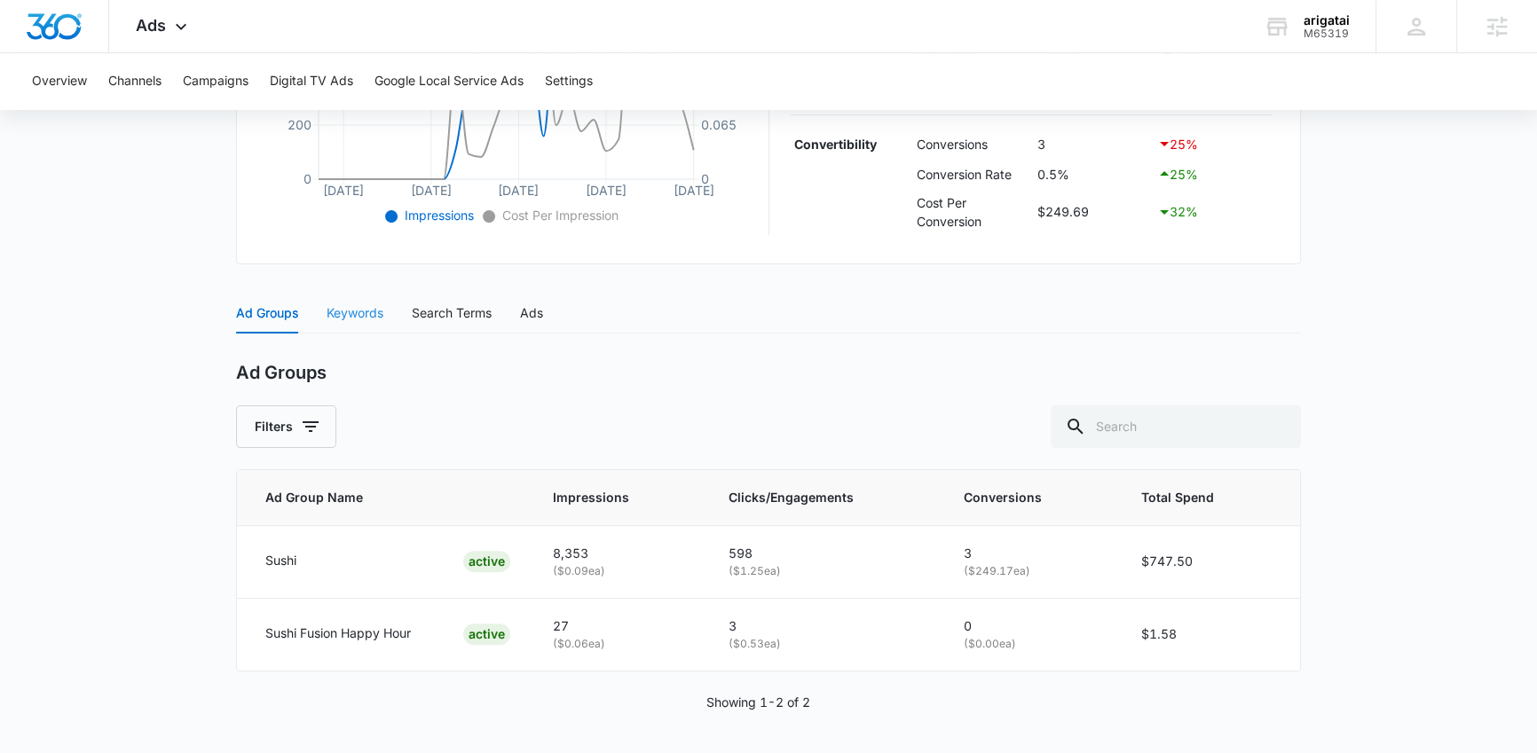
click at [351, 327] on div "Keywords" at bounding box center [355, 313] width 57 height 41
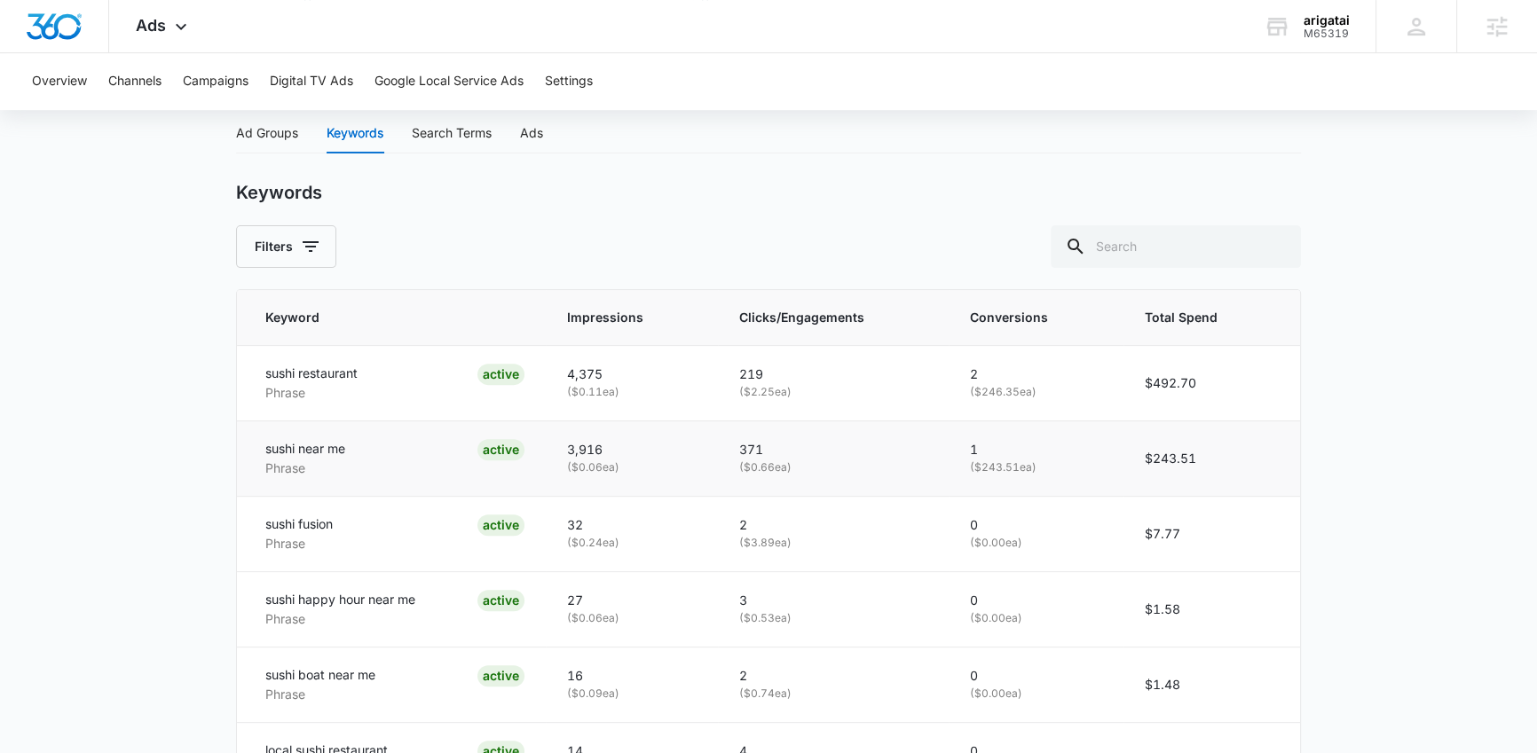
scroll to position [735, 0]
click at [119, 498] on main "Search - Sushi Restaurant | Search Active $39.22 daily , $749.08 Spent Overview…" at bounding box center [768, 195] width 1537 height 1526
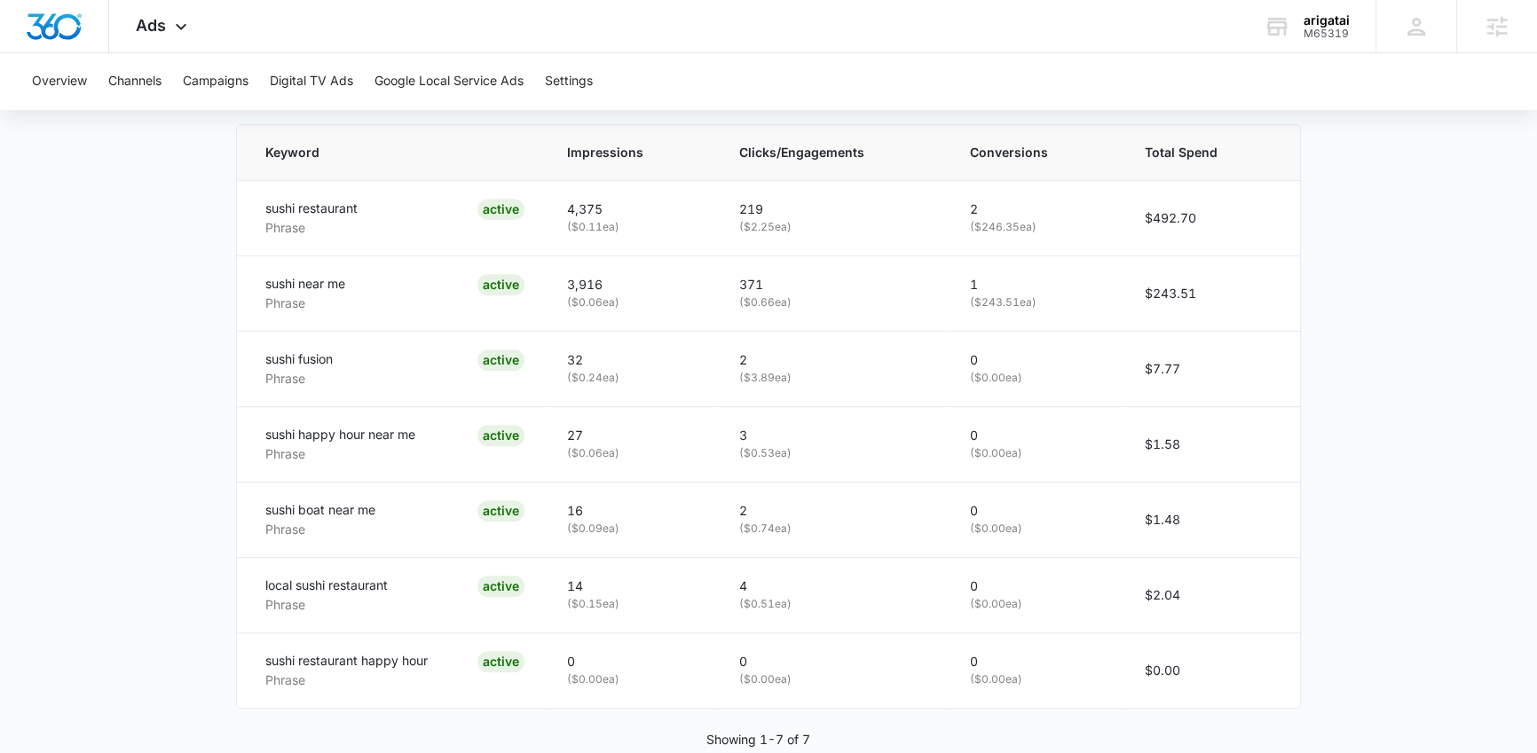
scroll to position [900, 0]
click at [1339, 378] on main "Search - Sushi Restaurant | Search Active $39.22 daily , $749.08 Spent Overview…" at bounding box center [768, 30] width 1537 height 1526
drag, startPoint x: 257, startPoint y: 514, endPoint x: 391, endPoint y: 515, distance: 134.0
click at [391, 515] on td "sushi boat near me Phrase ACTIVE" at bounding box center [391, 520] width 309 height 75
click at [344, 523] on p "Phrase" at bounding box center [320, 531] width 110 height 20
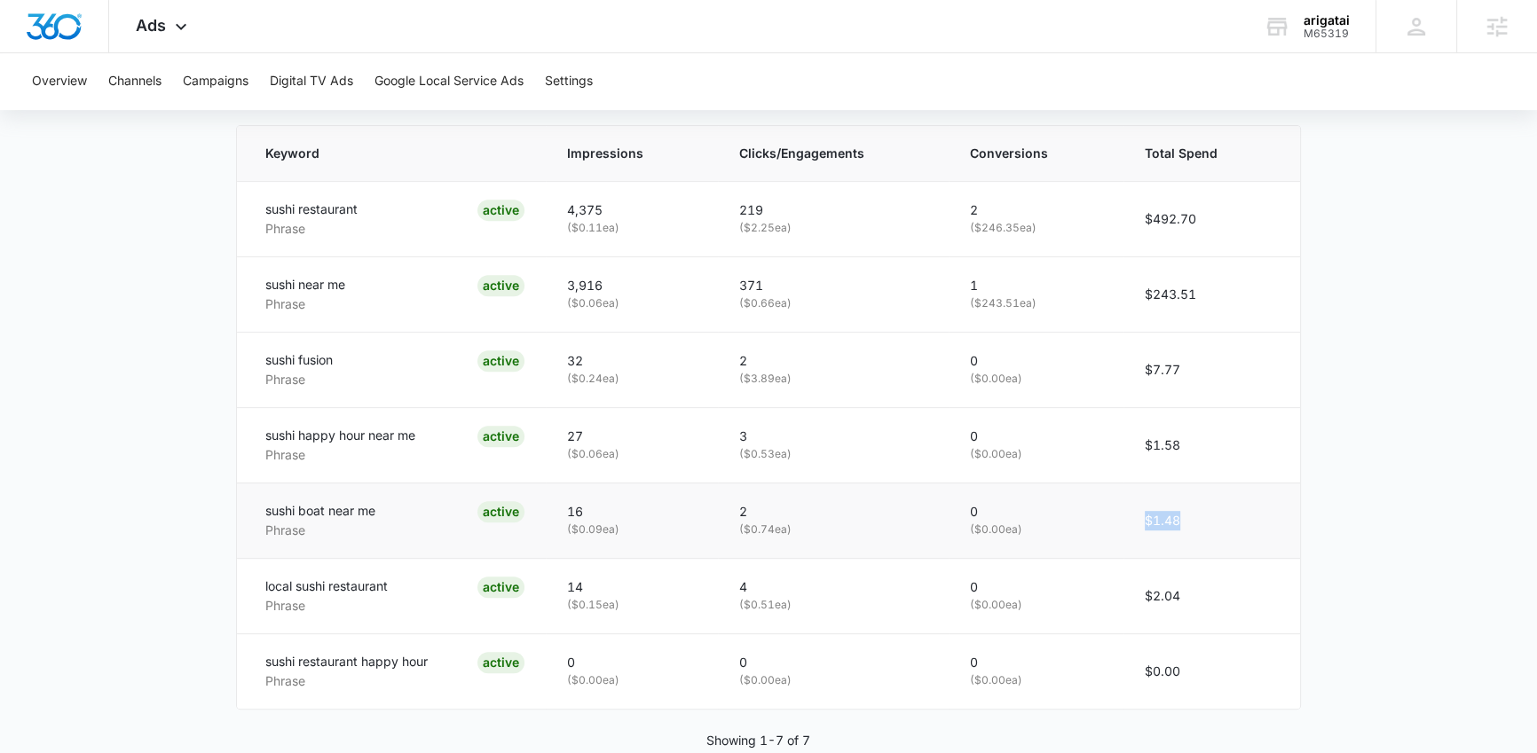
drag, startPoint x: 1186, startPoint y: 516, endPoint x: 1209, endPoint y: 515, distance: 23.1
click at [1203, 516] on td "$1.48" at bounding box center [1211, 520] width 177 height 75
click at [1209, 515] on td "$1.48" at bounding box center [1211, 520] width 177 height 75
click at [1264, 520] on td "$1.48" at bounding box center [1211, 520] width 177 height 75
click at [1383, 550] on main "Search - Sushi Restaurant | Search Active $39.22 daily , $749.08 Spent Overview…" at bounding box center [768, 30] width 1537 height 1526
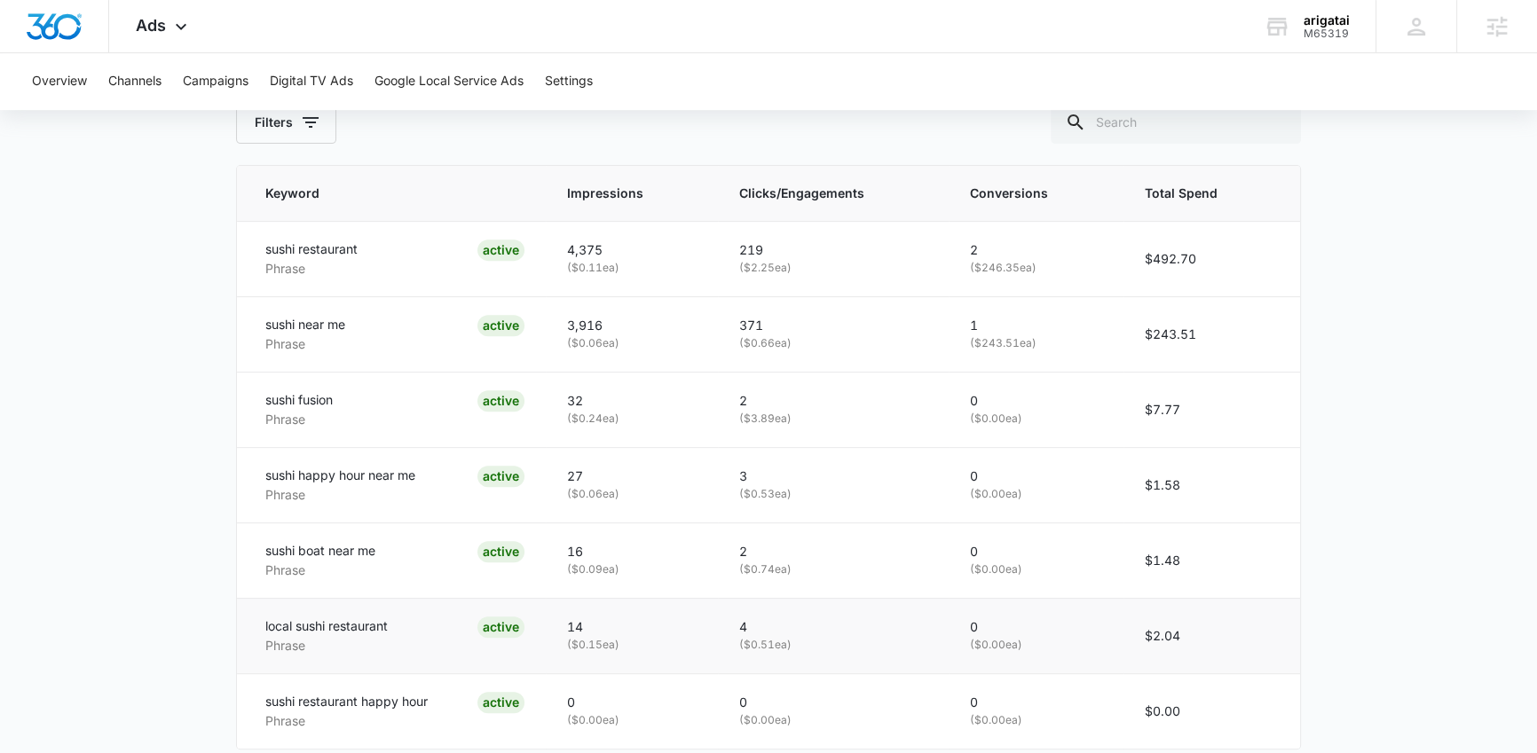
scroll to position [856, 0]
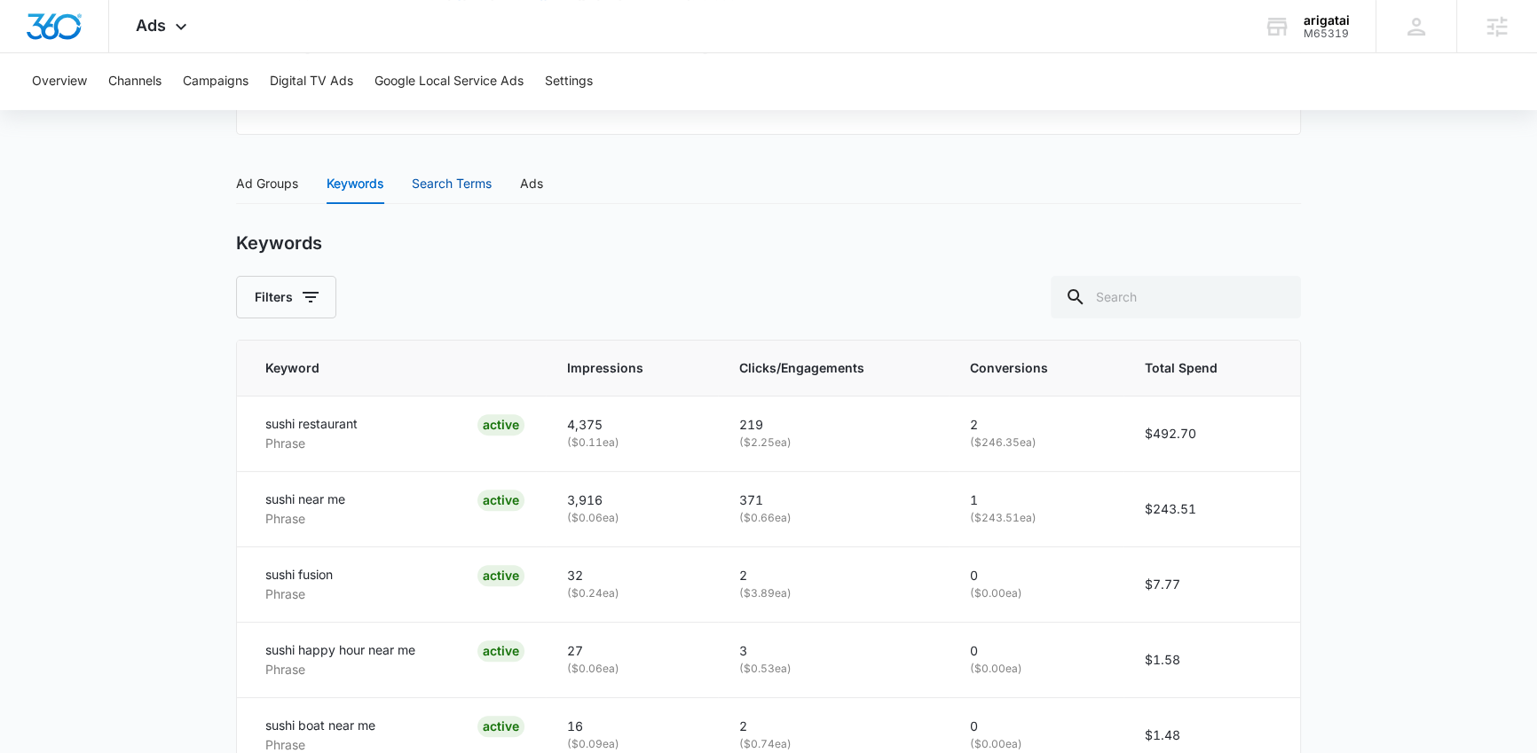
click at [464, 177] on div "Search Terms" at bounding box center [452, 184] width 80 height 20
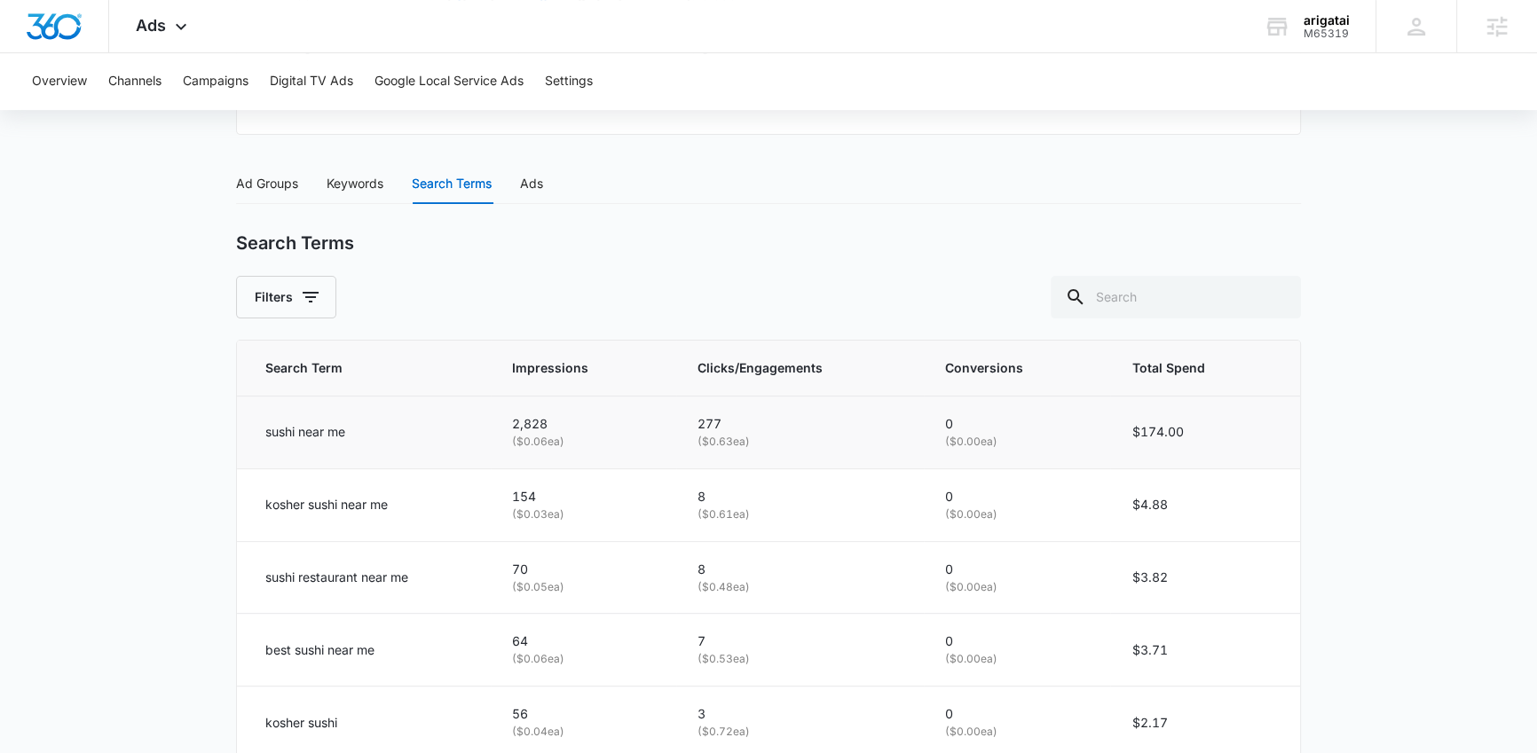
scroll to position [689, 0]
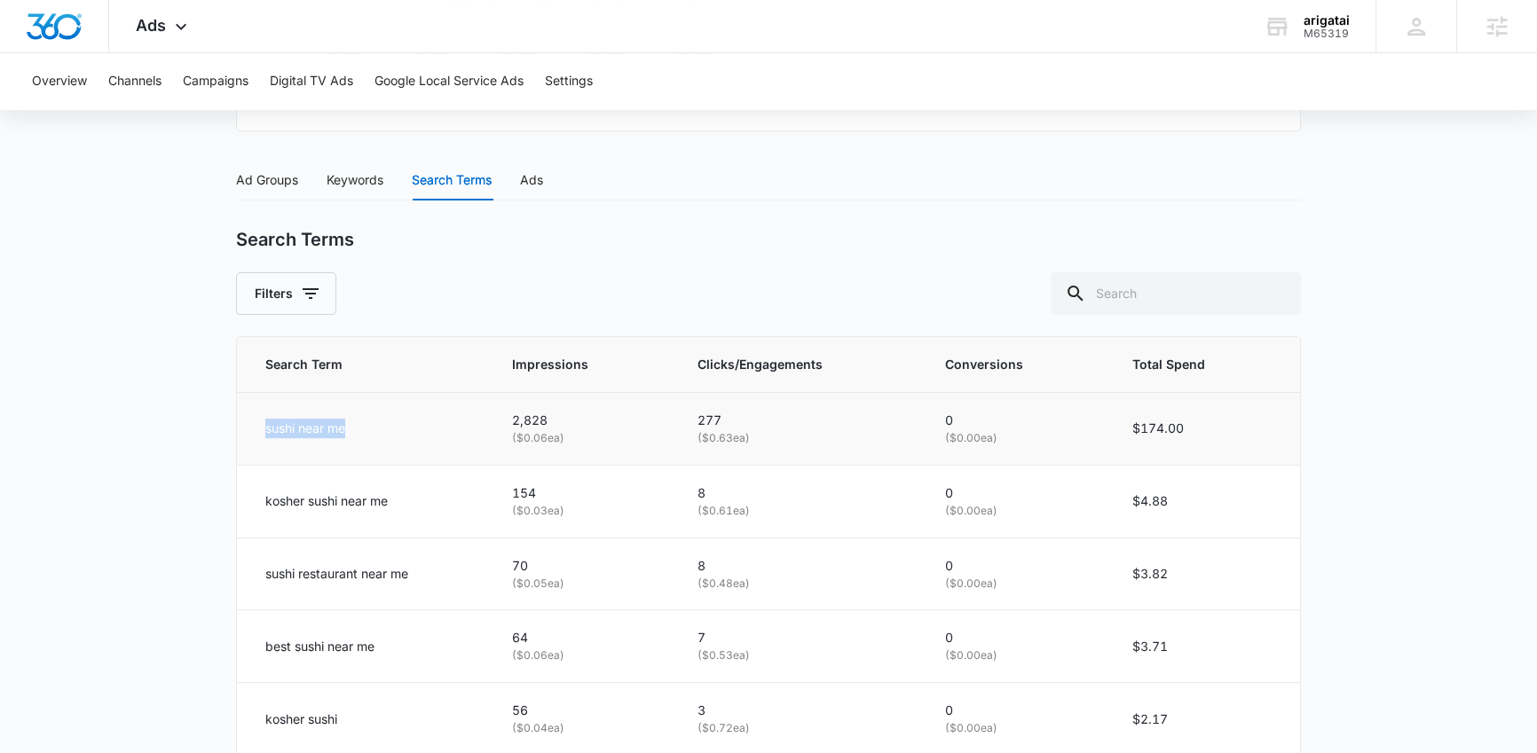
drag, startPoint x: 266, startPoint y: 426, endPoint x: 399, endPoint y: 423, distance: 133.1
click at [399, 423] on div "sushi near me" at bounding box center [367, 429] width 204 height 20
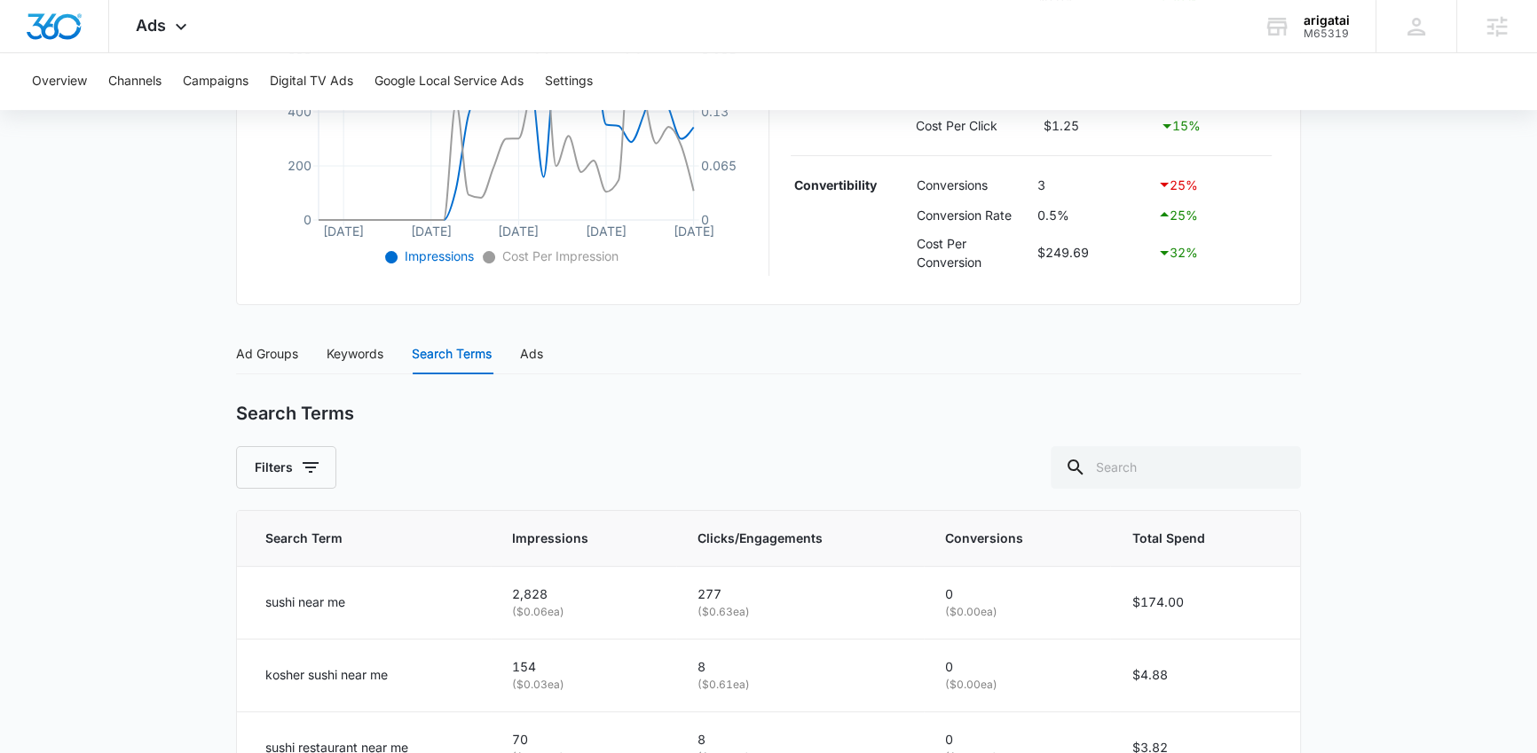
scroll to position [456, 0]
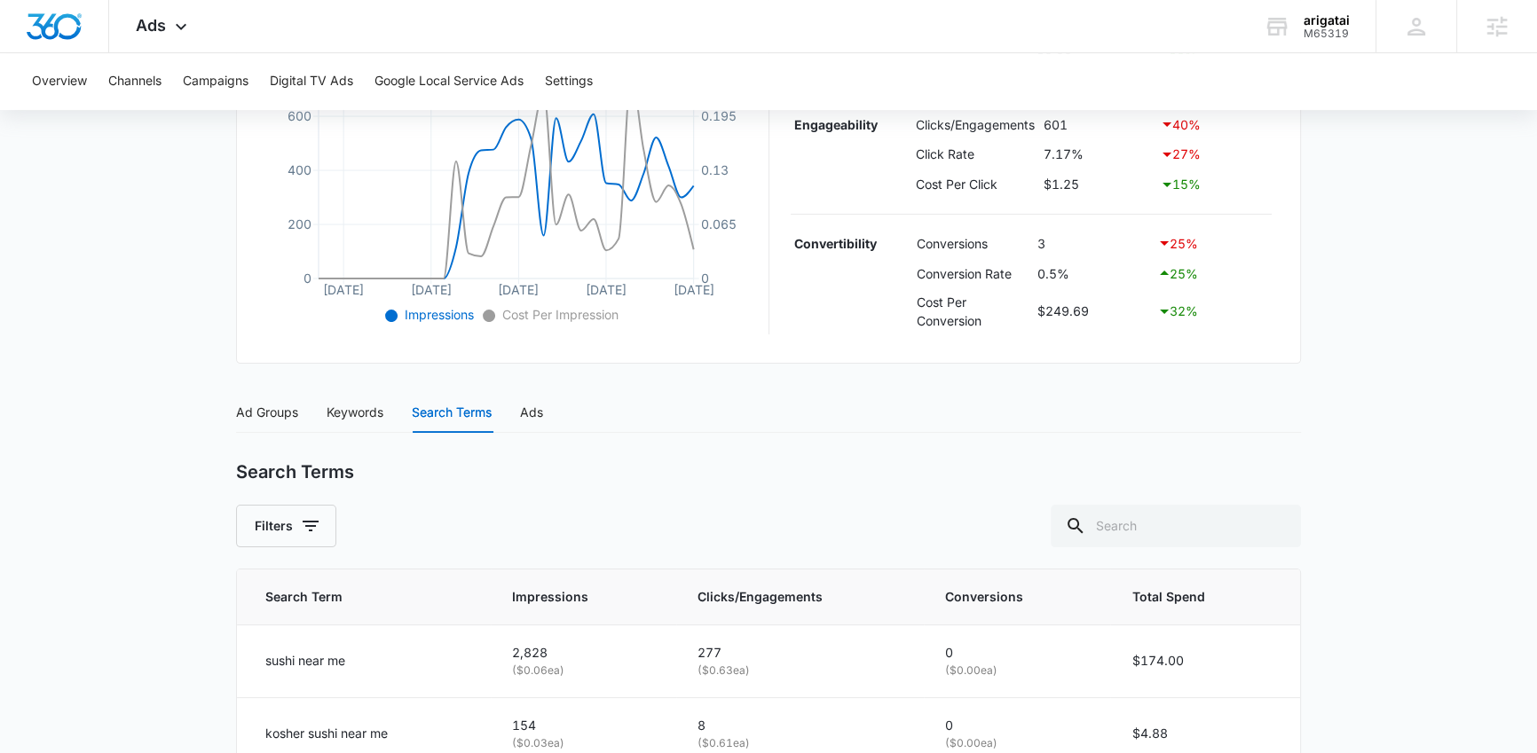
click at [576, 489] on div "Search Terms Filters" at bounding box center [768, 504] width 1065 height 86
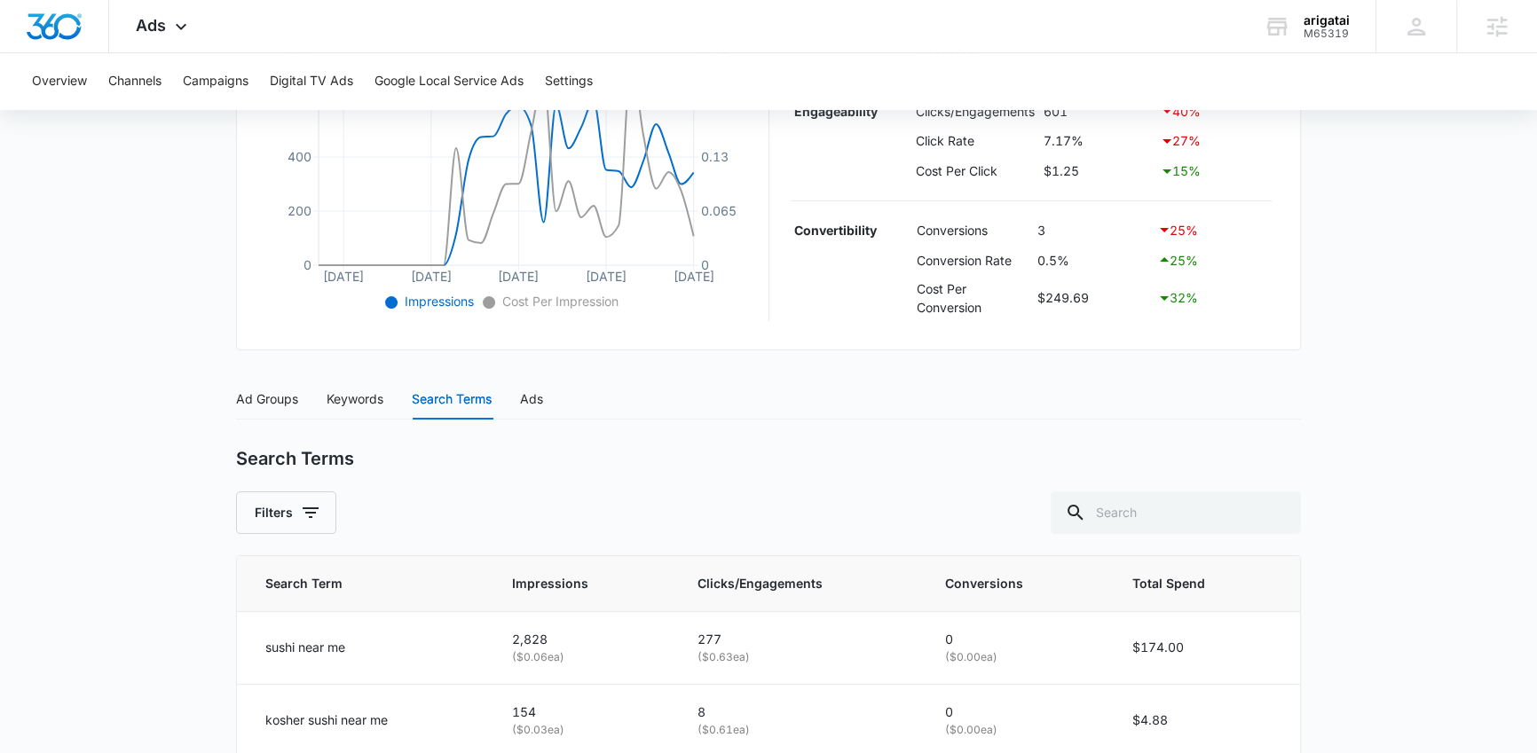
scroll to position [486, 0]
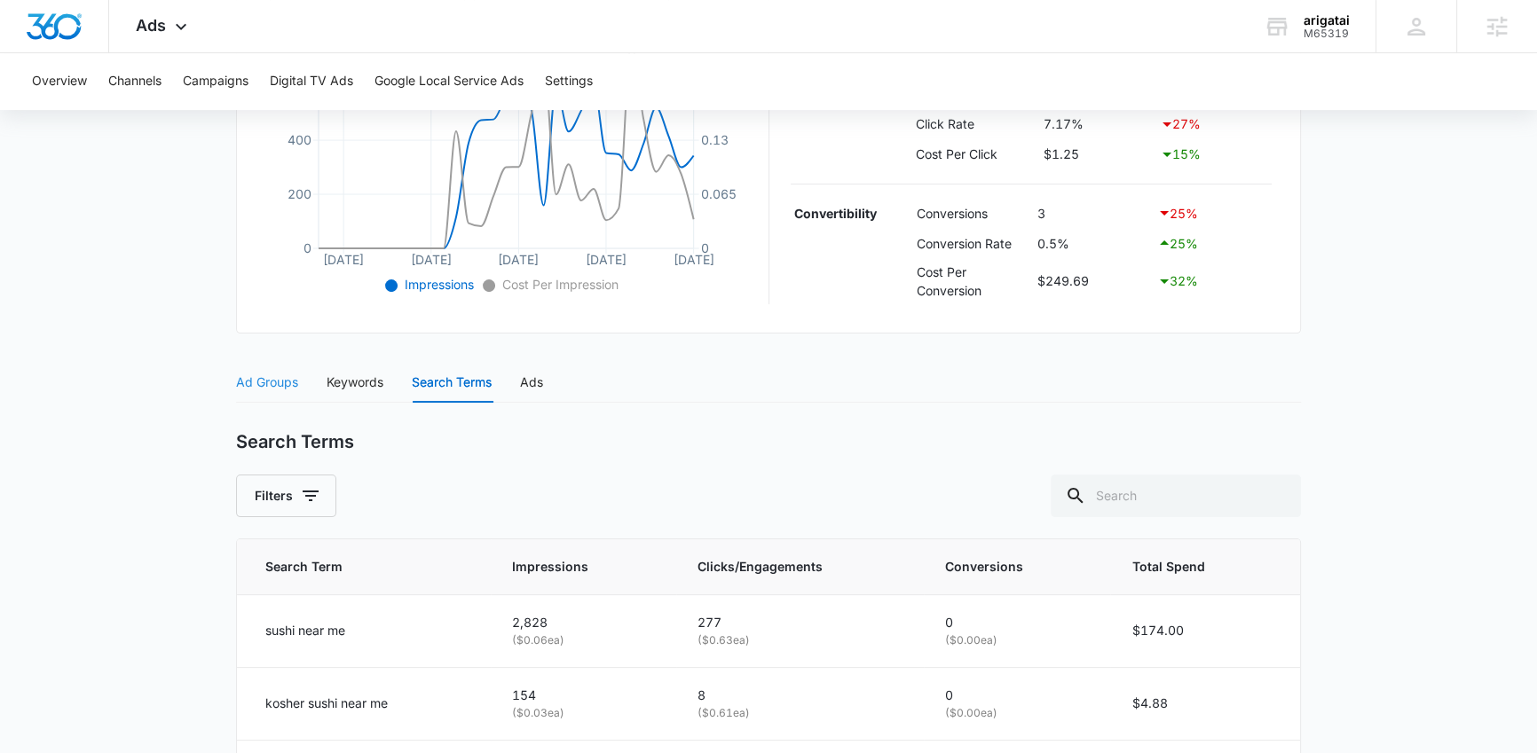
click at [286, 394] on div "Ad Groups" at bounding box center [267, 382] width 62 height 41
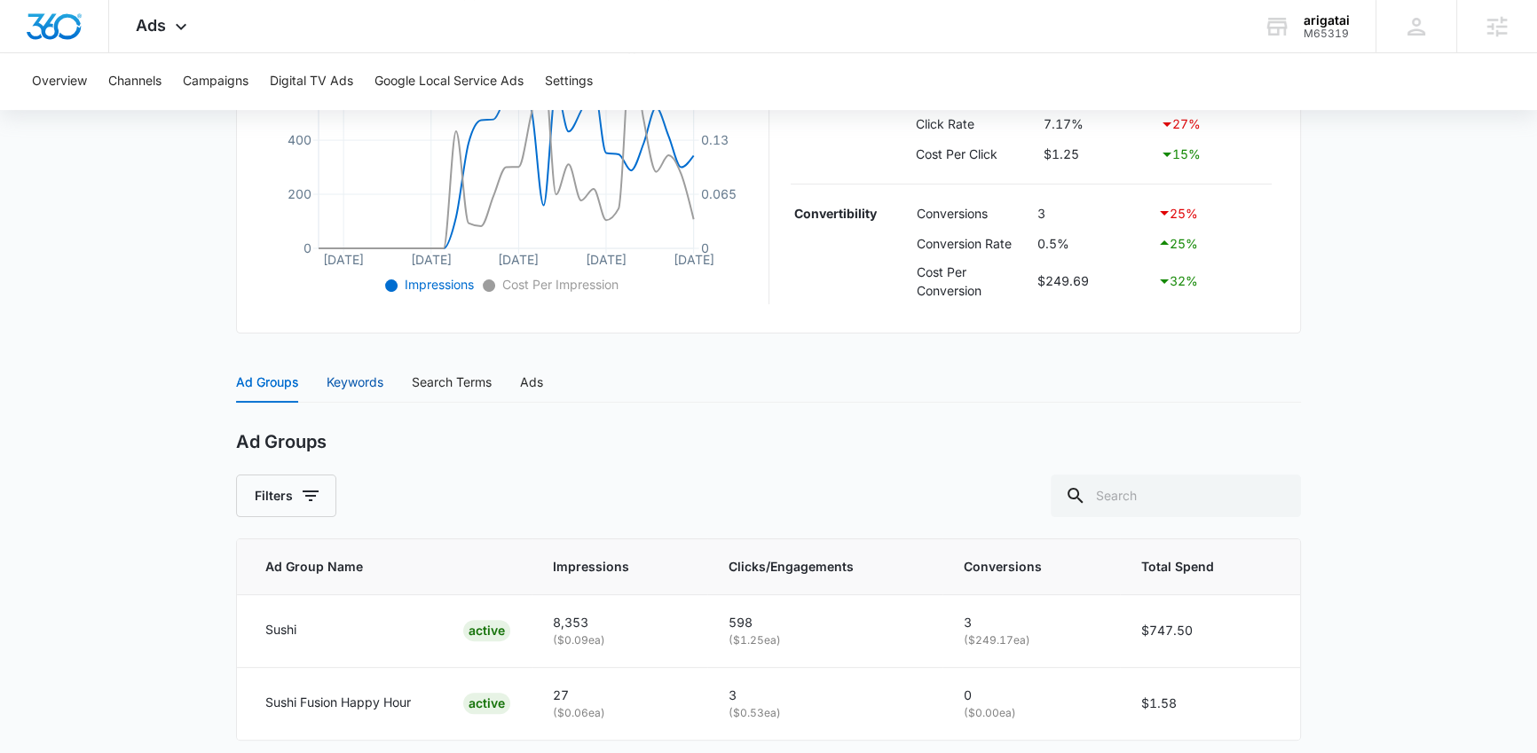
click at [351, 387] on div "Keywords" at bounding box center [355, 383] width 57 height 20
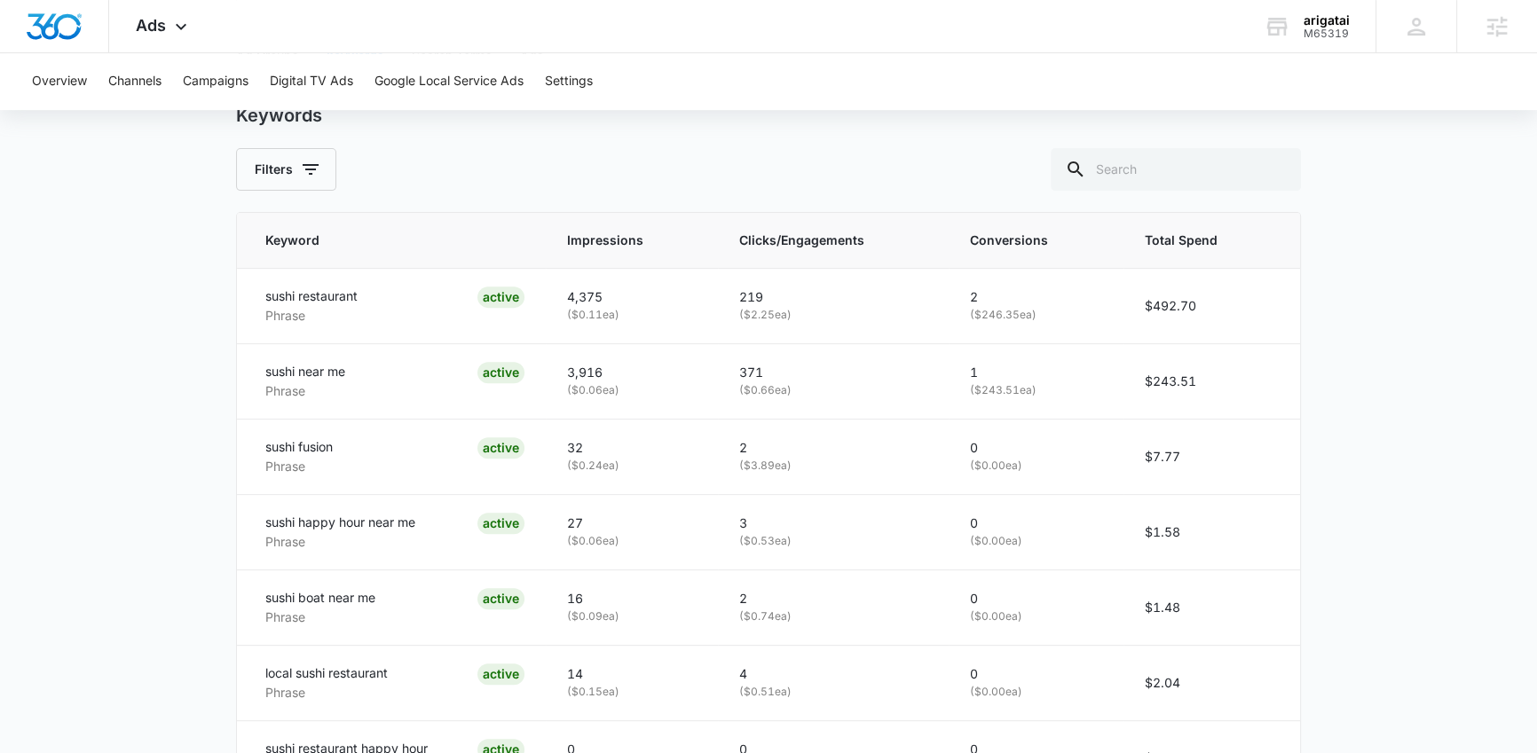
scroll to position [807, 0]
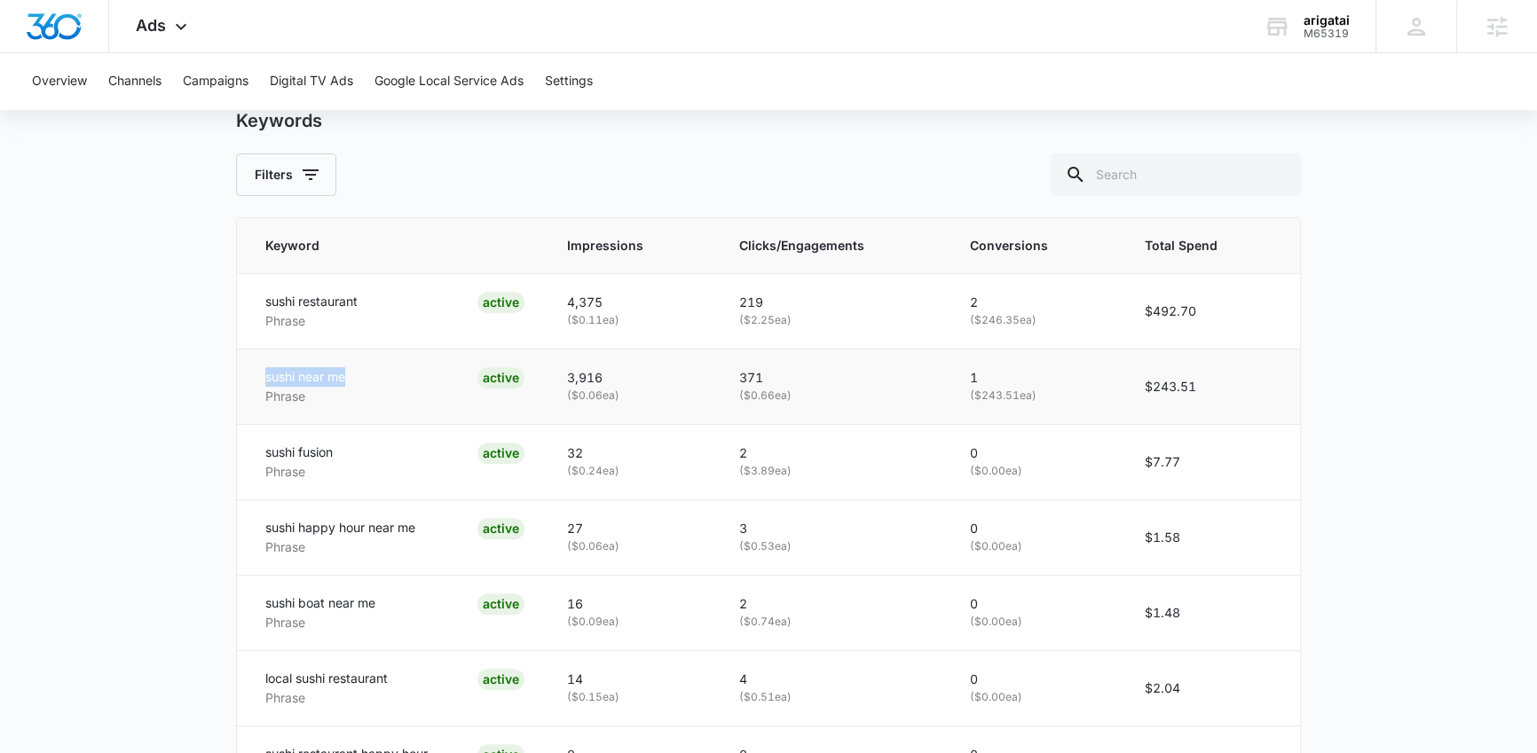
drag, startPoint x: 265, startPoint y: 376, endPoint x: 352, endPoint y: 374, distance: 87.0
click at [352, 374] on div "sushi near me Phrase ACTIVE" at bounding box center [394, 386] width 259 height 39
click at [342, 374] on p "sushi near me" at bounding box center [305, 377] width 80 height 20
drag, startPoint x: 572, startPoint y: 376, endPoint x: 617, endPoint y: 374, distance: 44.4
click at [617, 374] on p "3,916" at bounding box center [632, 378] width 130 height 20
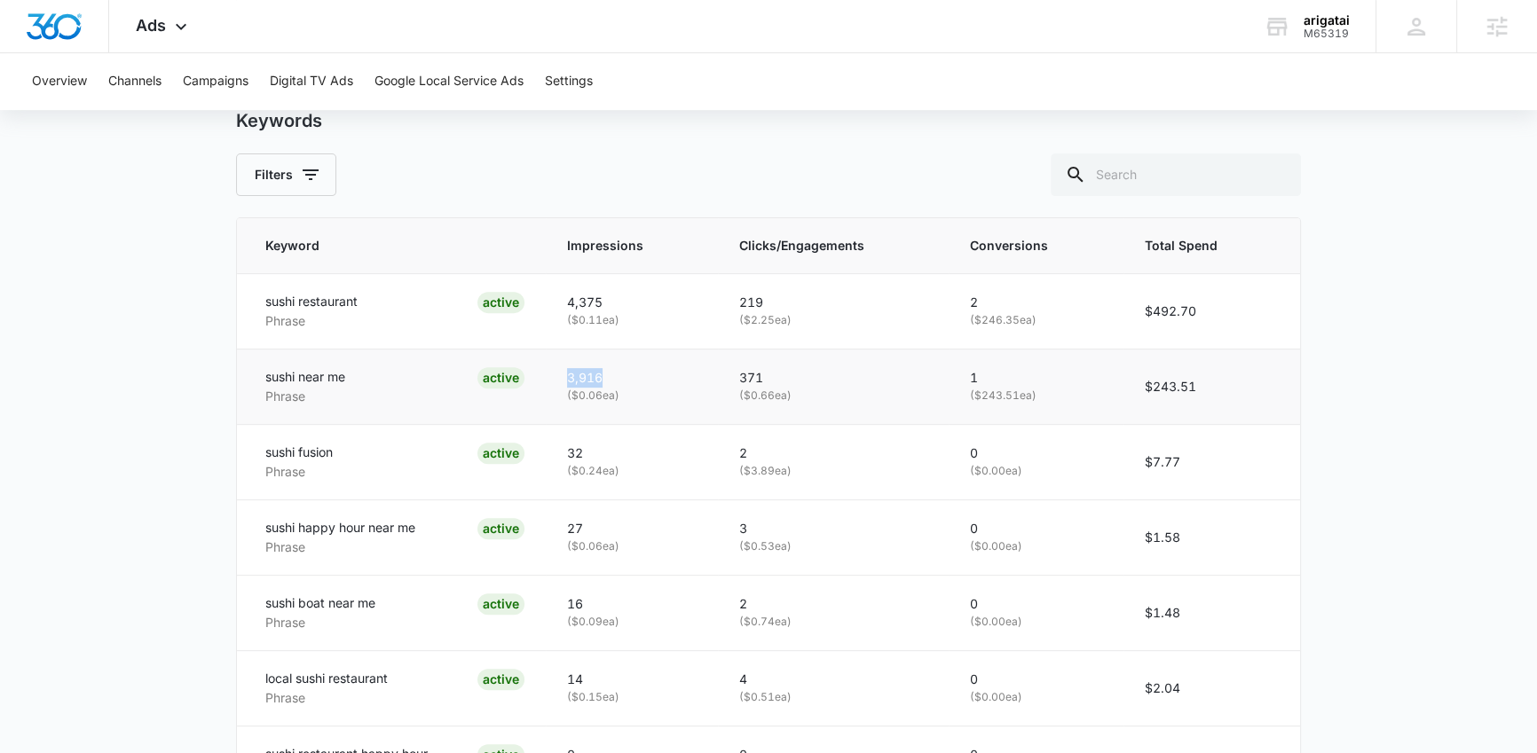
click at [617, 374] on p "3,916" at bounding box center [632, 378] width 130 height 20
drag, startPoint x: 272, startPoint y: 378, endPoint x: 351, endPoint y: 370, distance: 79.4
click at [351, 370] on div "sushi near me Phrase ACTIVE" at bounding box center [394, 386] width 259 height 39
click at [356, 370] on div "sushi near me Phrase ACTIVE" at bounding box center [394, 386] width 259 height 39
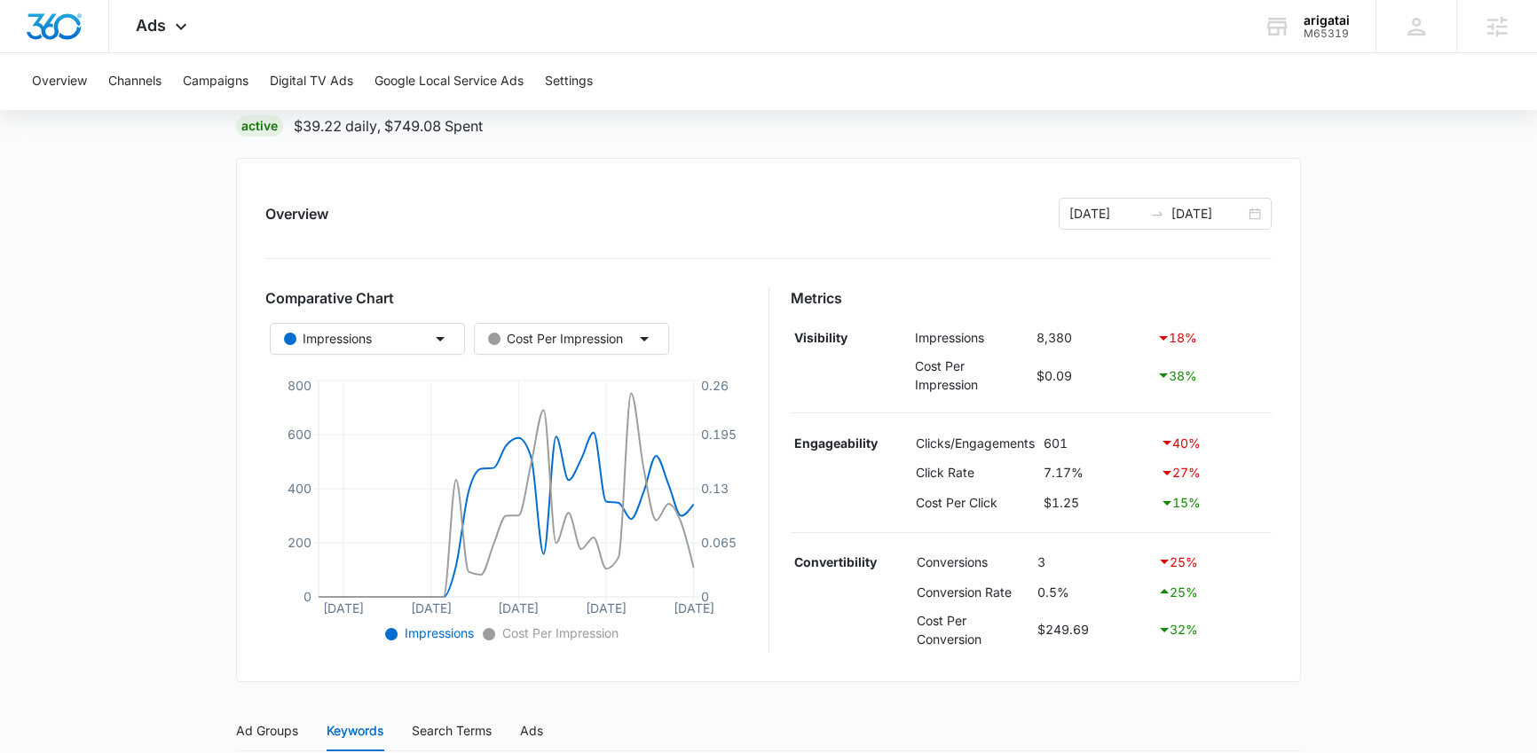
scroll to position [162, 0]
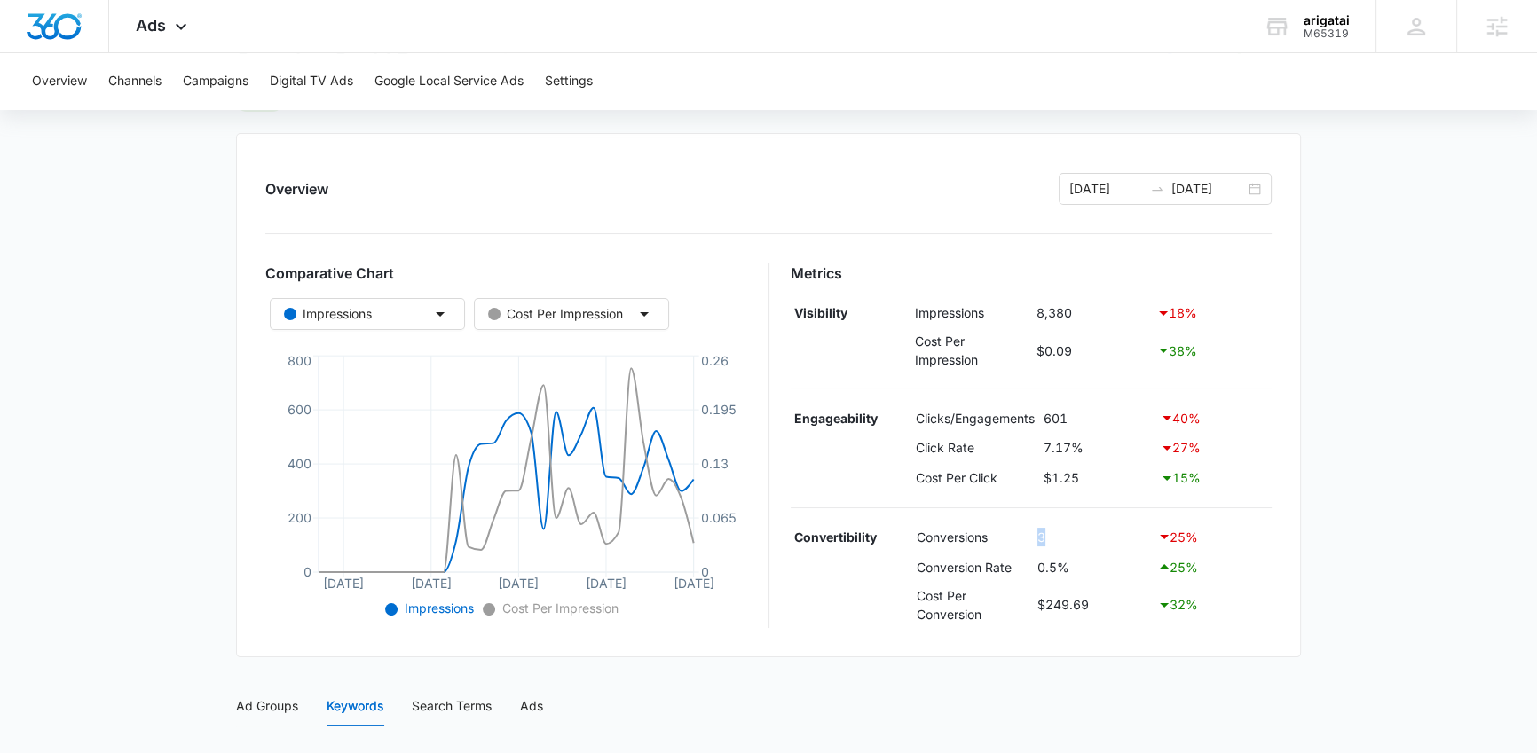
drag, startPoint x: 1045, startPoint y: 540, endPoint x: 1031, endPoint y: 539, distance: 14.3
click at [1031, 539] on tr "Convertibility Conversions 3 25 %" at bounding box center [1032, 538] width 482 height 30
click at [1042, 536] on td "3" at bounding box center [1093, 538] width 120 height 30
click at [1337, 530] on main "Search - Sushi Restaurant | Search Active $39.22 daily , $749.08 Spent Overview…" at bounding box center [768, 767] width 1537 height 1526
click at [1019, 541] on tr "Convertibility Conversions 3 25 %" at bounding box center [1032, 538] width 482 height 30
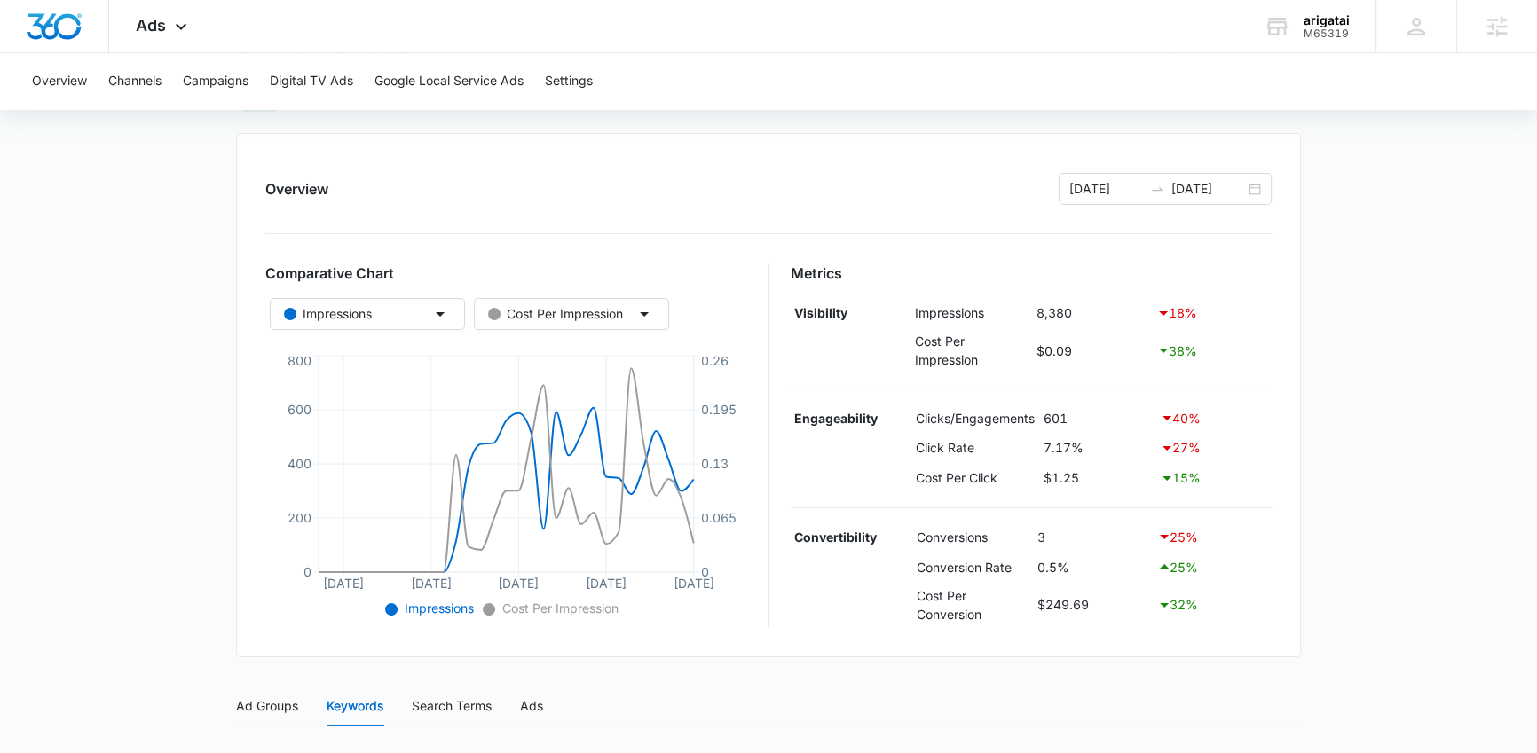
click at [1049, 544] on td "3" at bounding box center [1093, 538] width 120 height 30
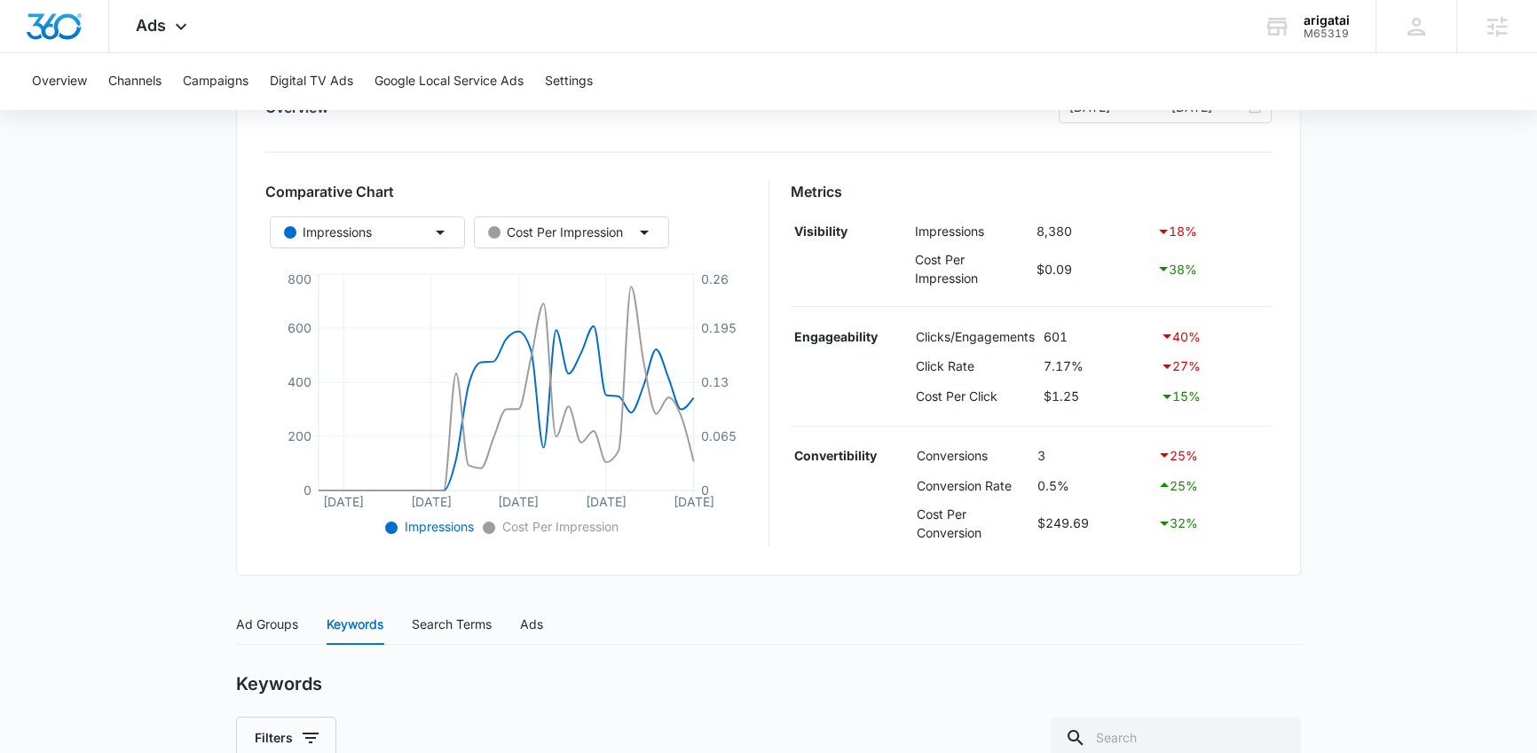
scroll to position [242, 0]
click at [1322, 32] on div "M65319" at bounding box center [1327, 34] width 46 height 12
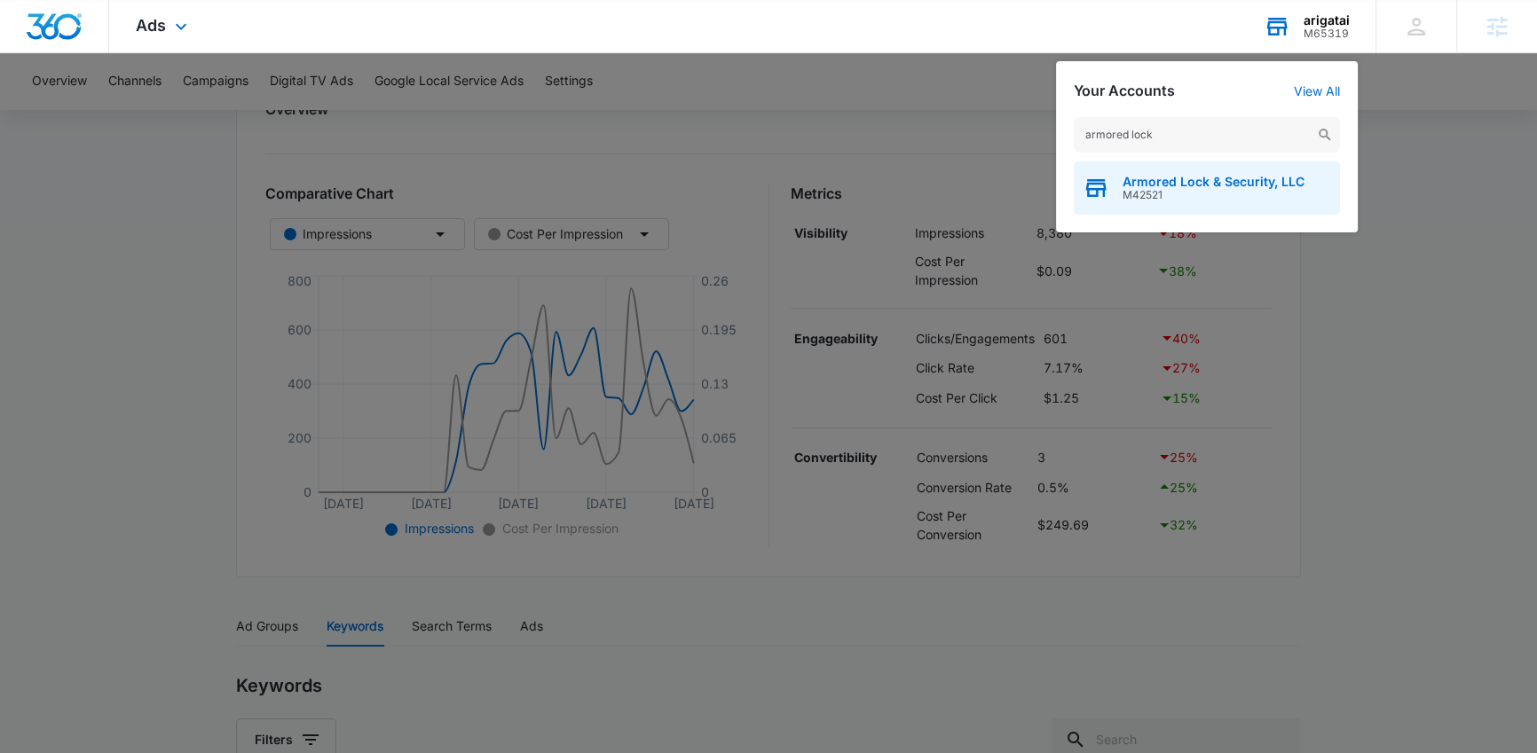
type input "armored lock"
click at [1199, 186] on span "Armored Lock & Security, LLC" at bounding box center [1214, 182] width 182 height 14
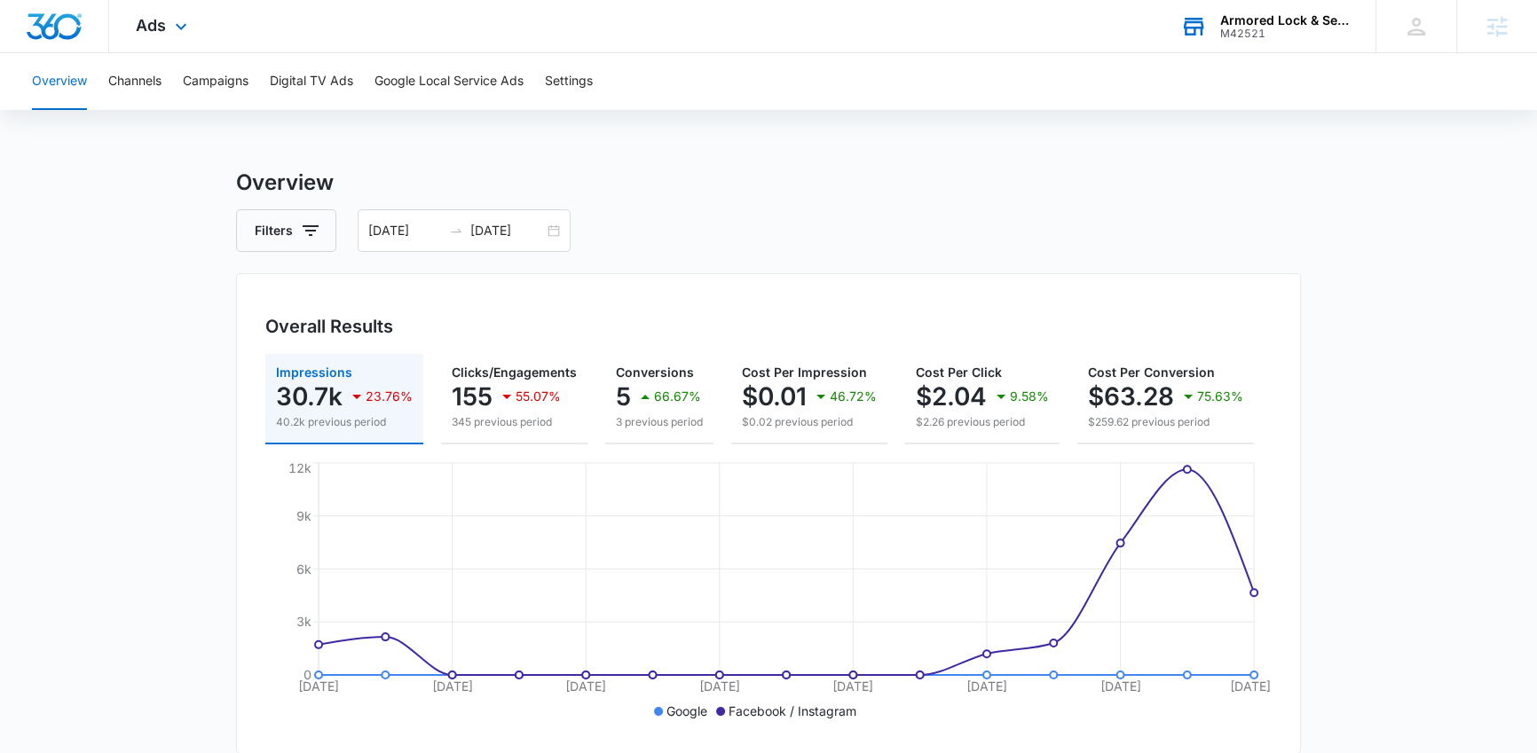
click at [462, 211] on div "08/01/2025 08/15/2025" at bounding box center [464, 230] width 213 height 43
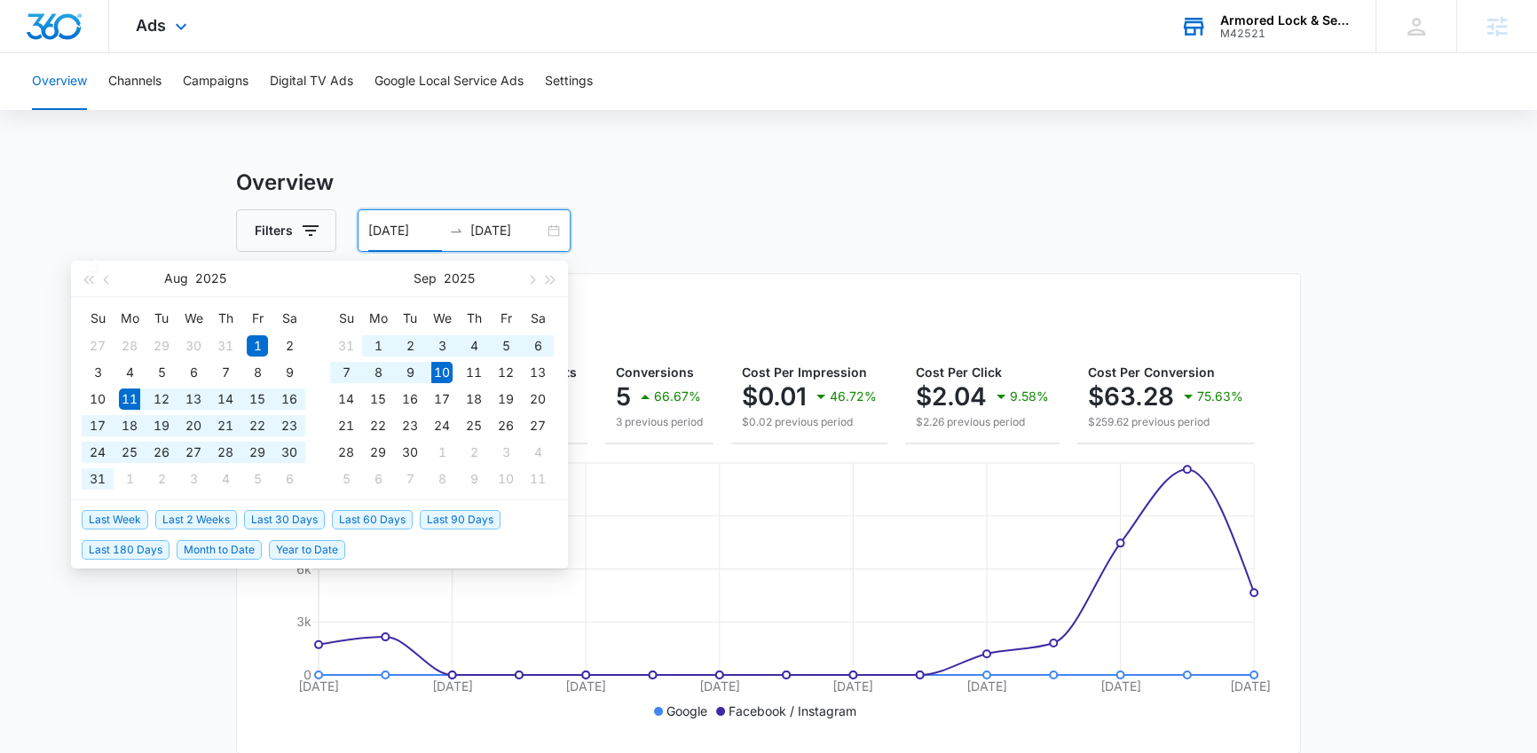
click at [300, 524] on span "Last 30 Days" at bounding box center [284, 520] width 81 height 20
type input "08/11/2025"
type input "09/10/2025"
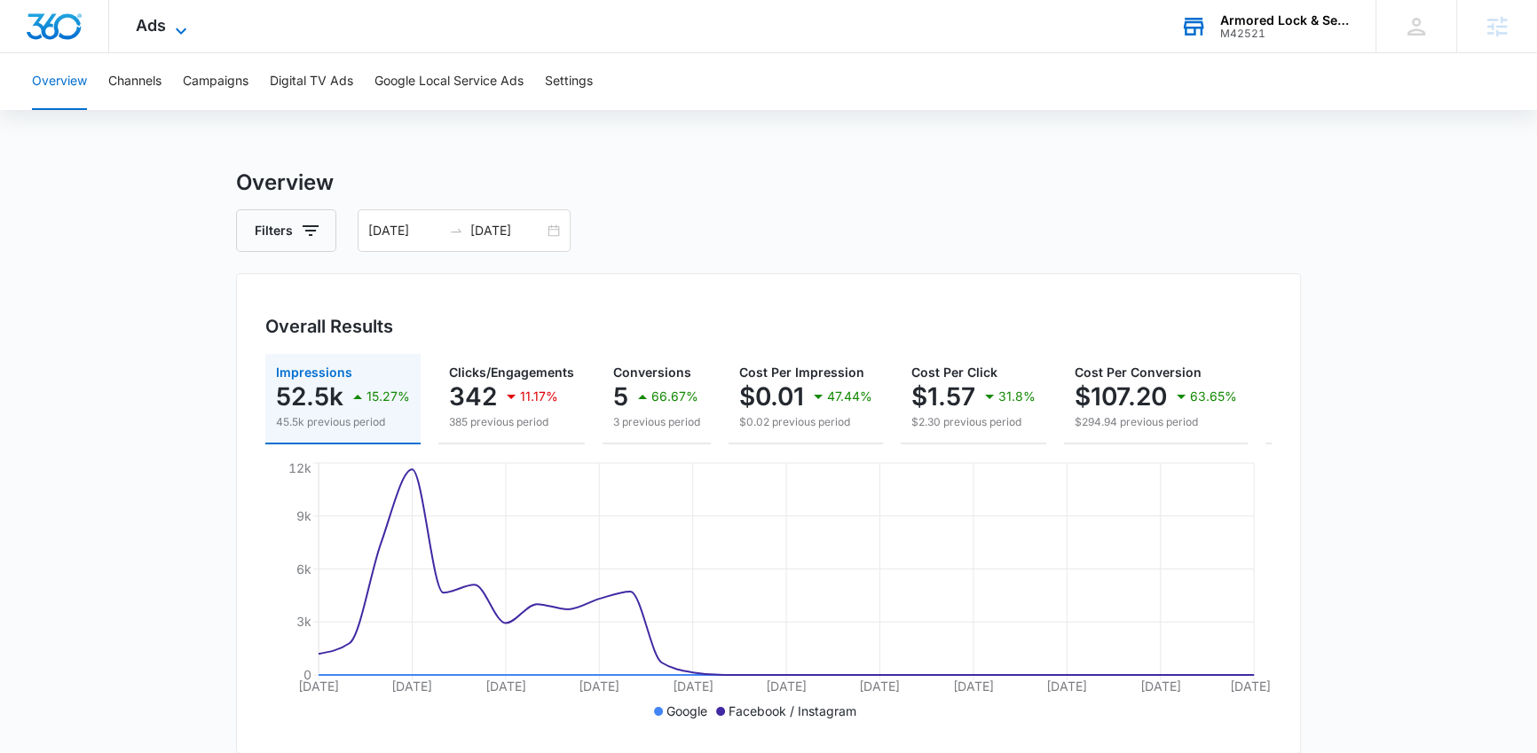
click at [146, 34] on span "Ads" at bounding box center [151, 25] width 30 height 19
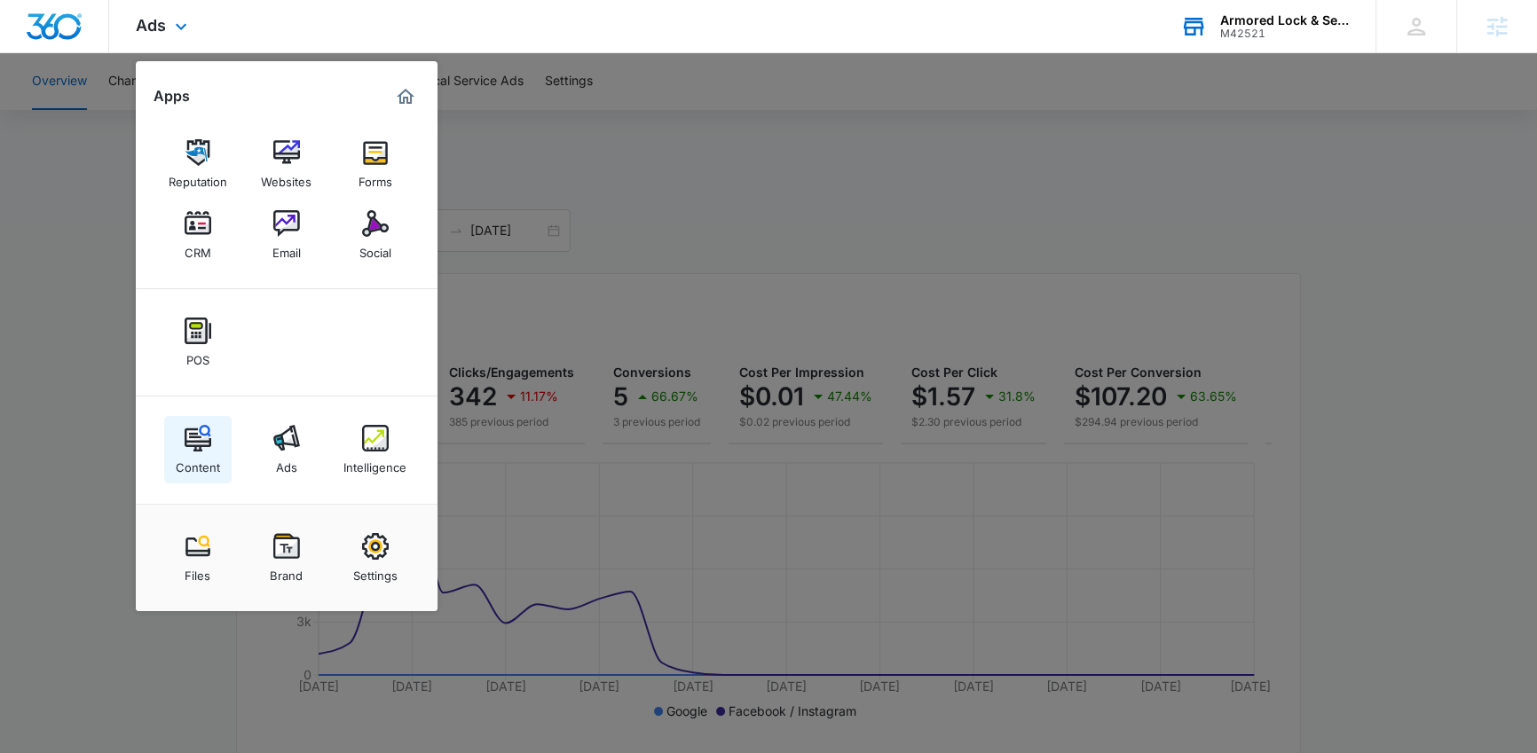
click at [225, 453] on link "Content" at bounding box center [197, 449] width 67 height 67
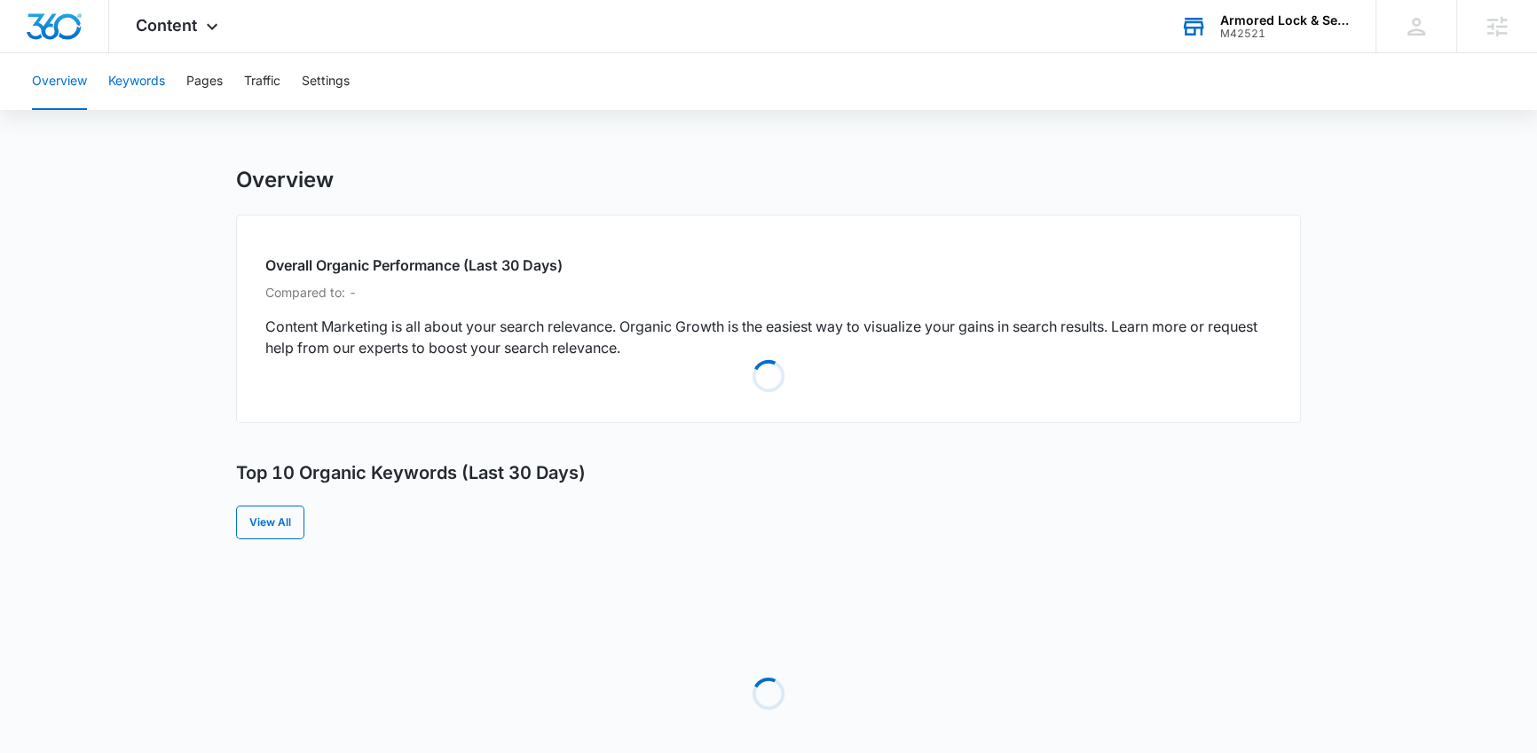
click at [162, 84] on button "Keywords" at bounding box center [136, 81] width 57 height 57
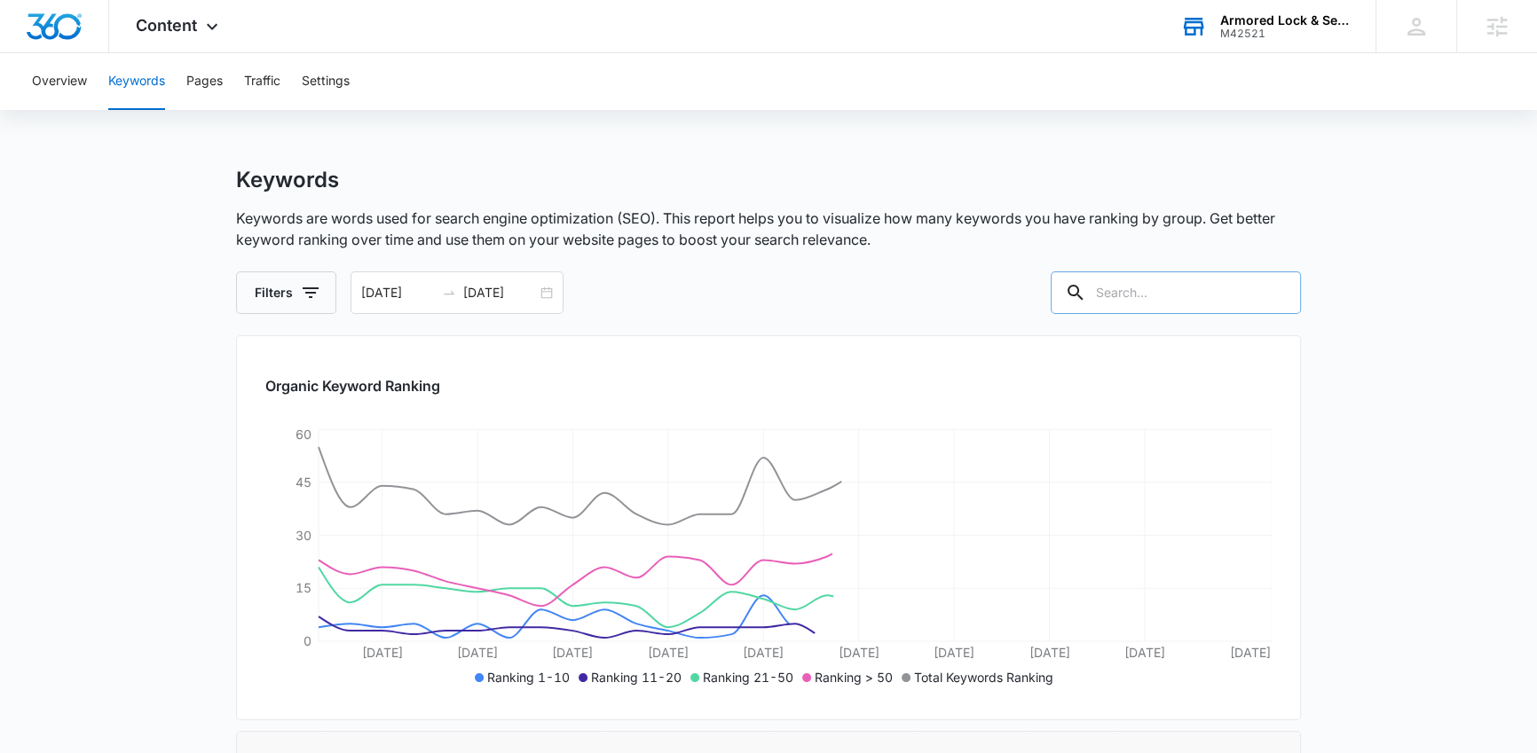
click at [1158, 291] on input "text" at bounding box center [1176, 293] width 250 height 43
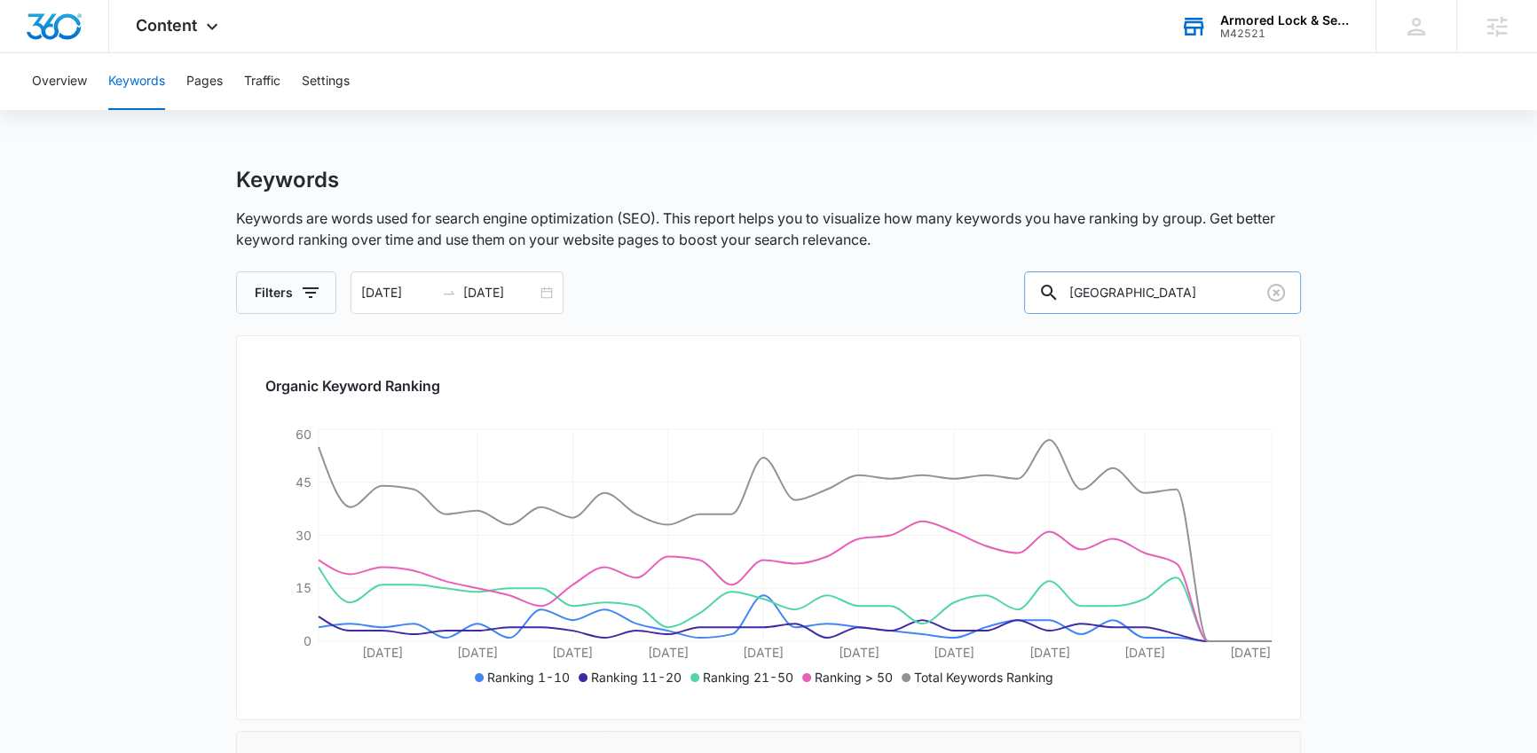
type input "indianapolis"
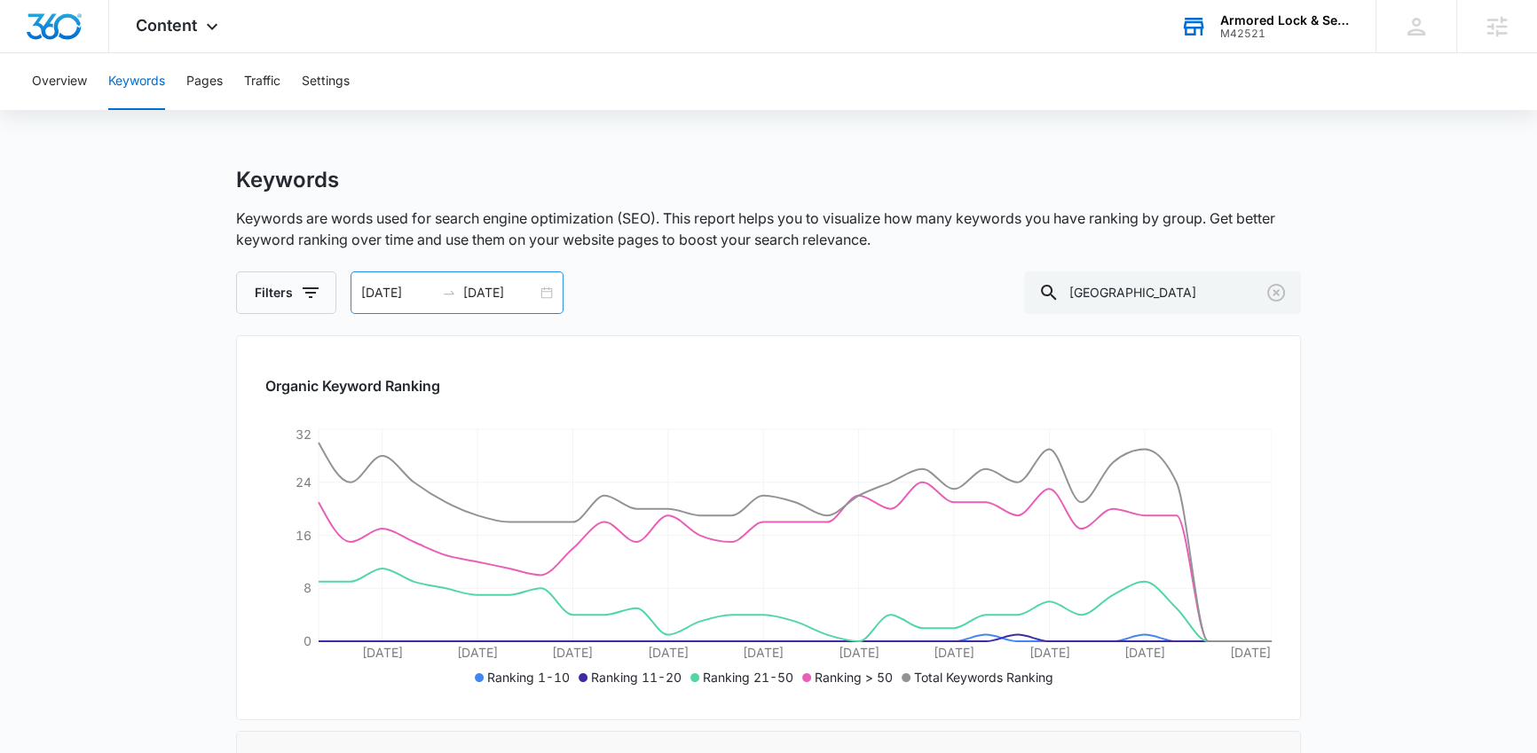
click at [383, 310] on div "08/11/2025 09/10/2025" at bounding box center [457, 293] width 213 height 43
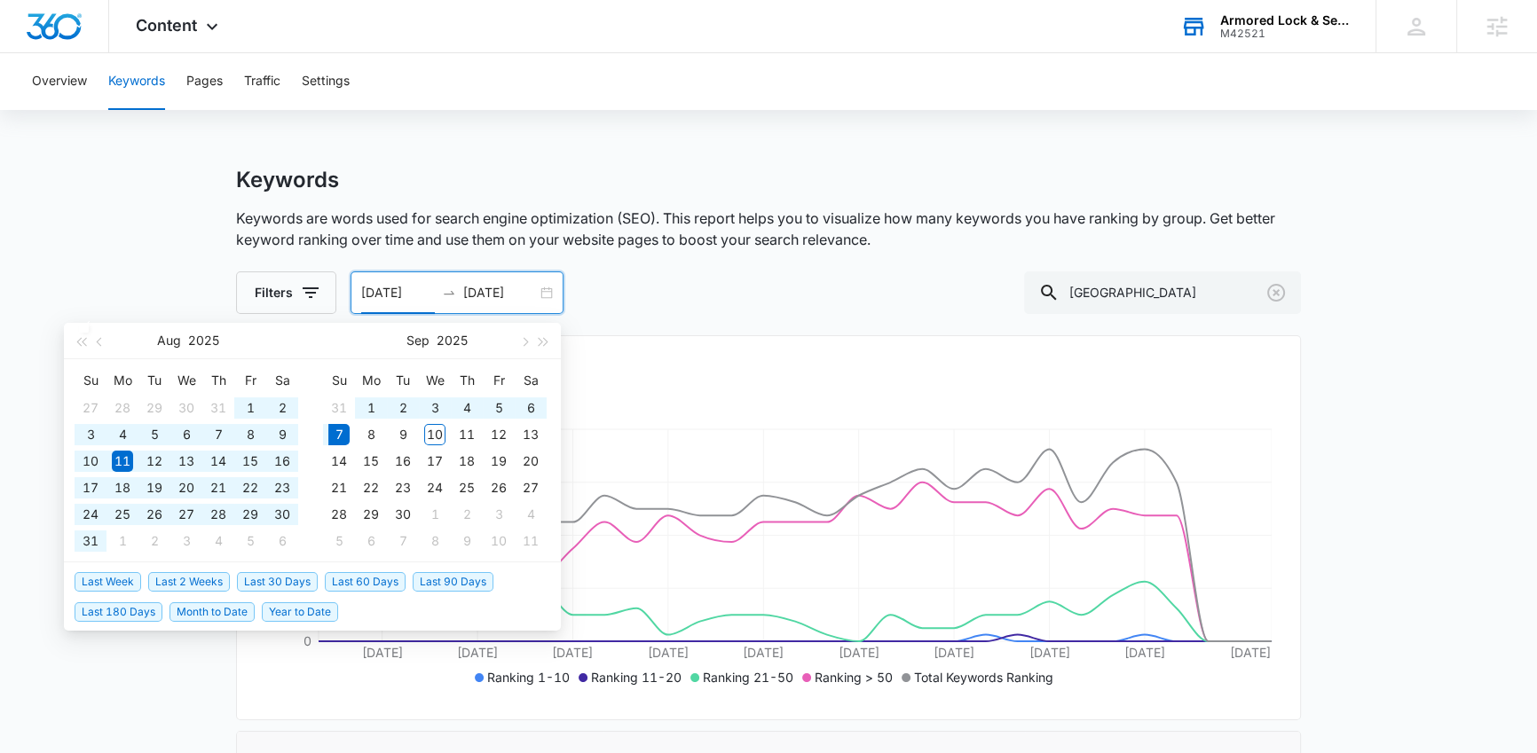
click at [456, 579] on span "Last 90 Days" at bounding box center [453, 582] width 81 height 20
type input "06/09/2025"
type input "09/07/2025"
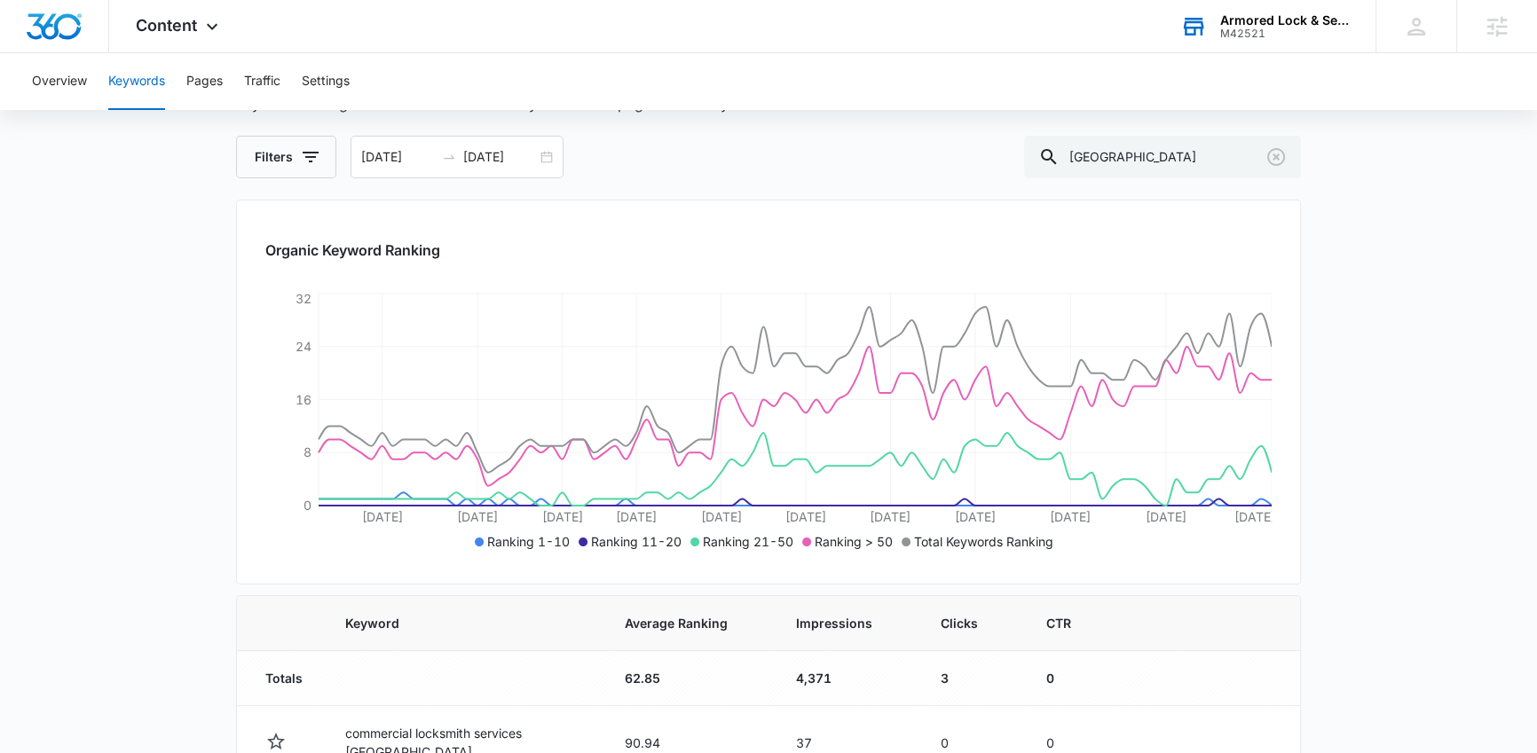
scroll to position [59, 0]
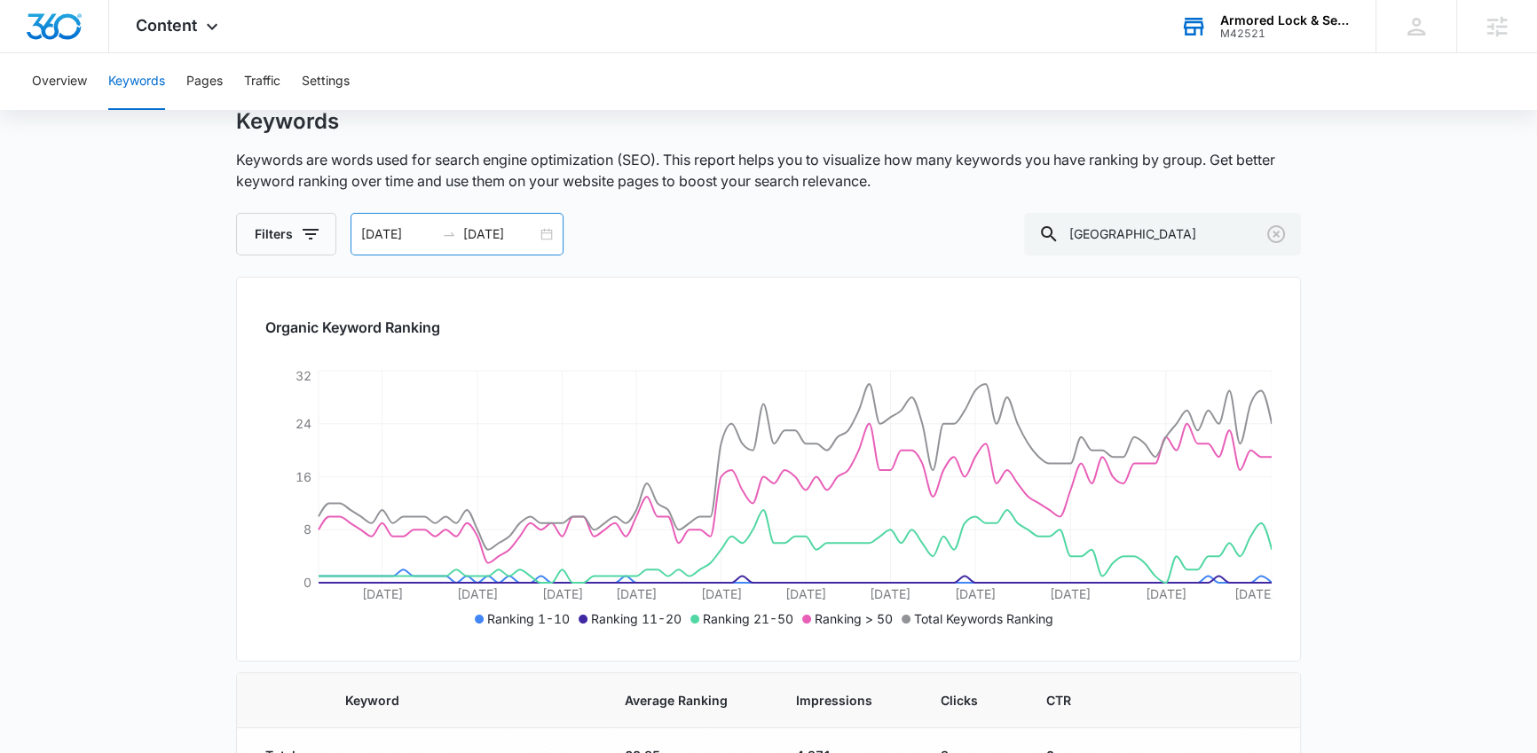
click at [481, 221] on div "06/09/2025 09/07/2025" at bounding box center [457, 234] width 213 height 43
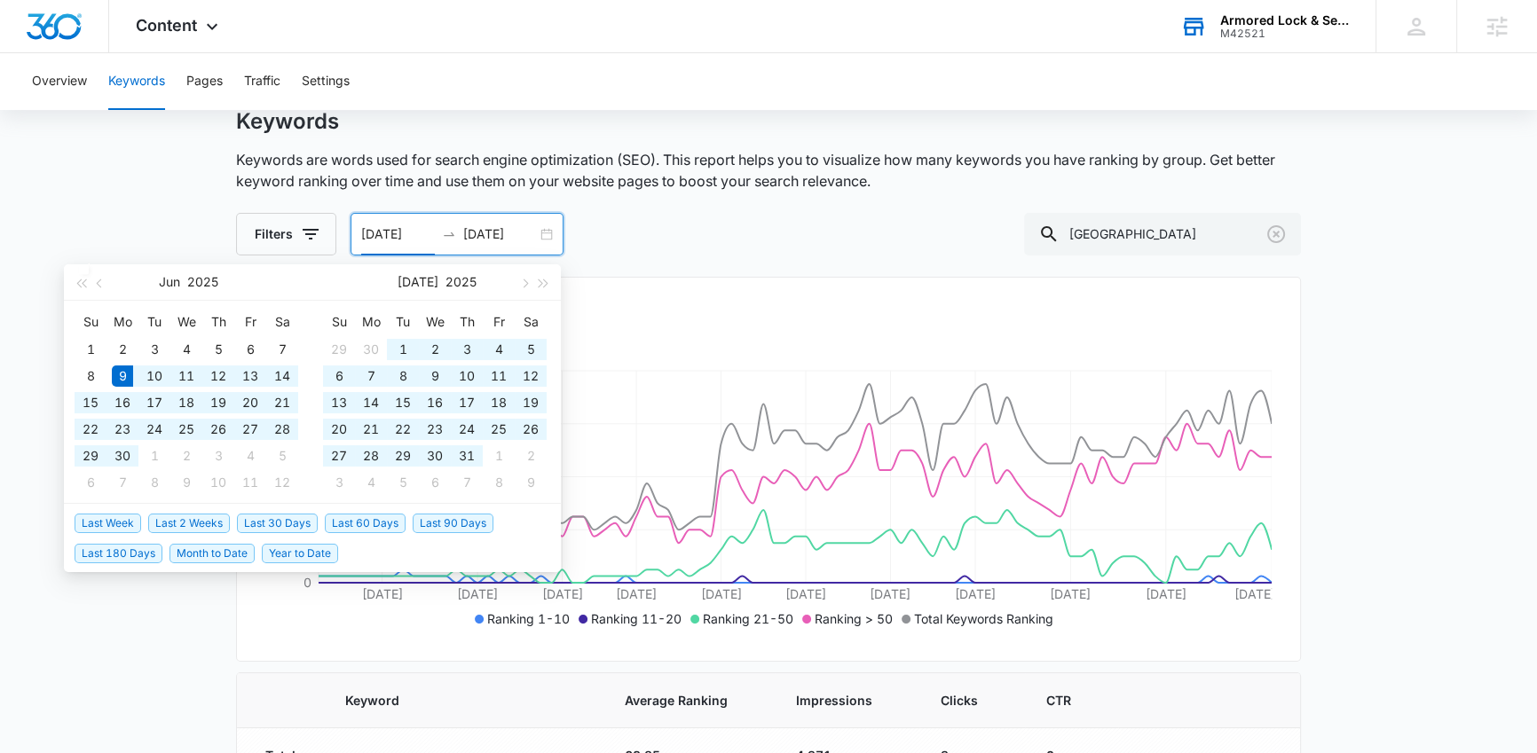
click at [145, 556] on span "Last 180 Days" at bounding box center [119, 554] width 88 height 20
type input "03/11/2025"
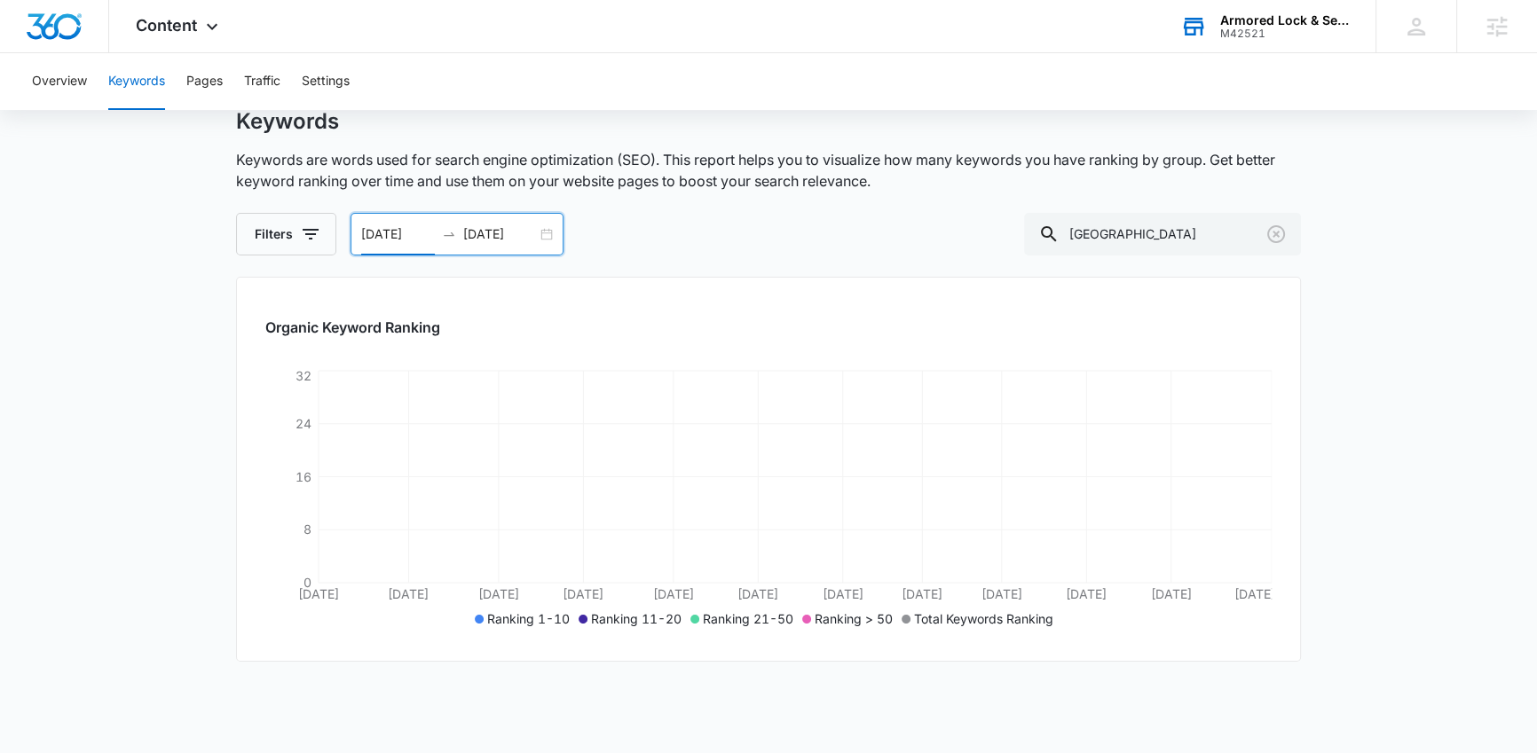
click at [115, 600] on main "Keywords Keywords are words used for search engine optimization (SEO). This rep…" at bounding box center [768, 534] width 1537 height 852
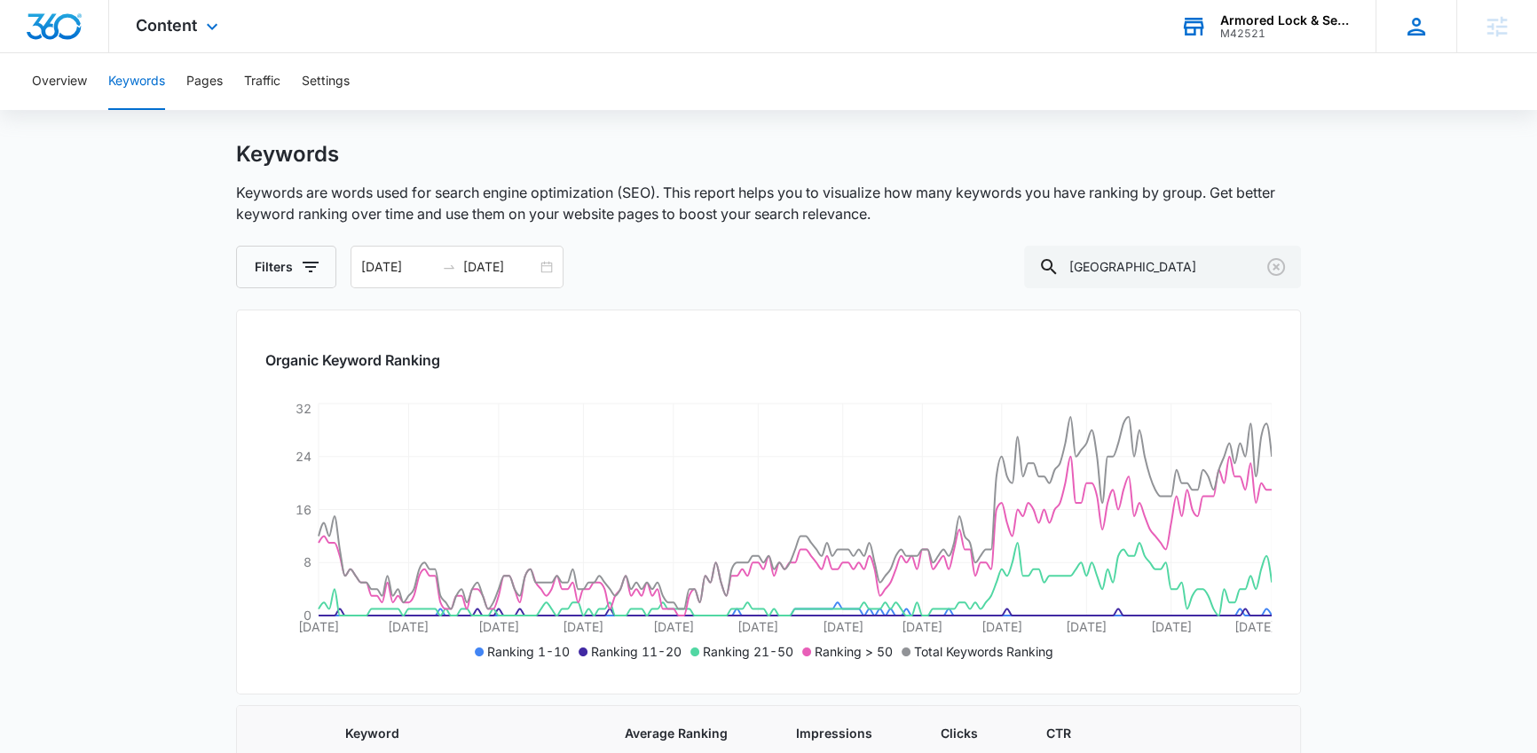
scroll to position [0, 0]
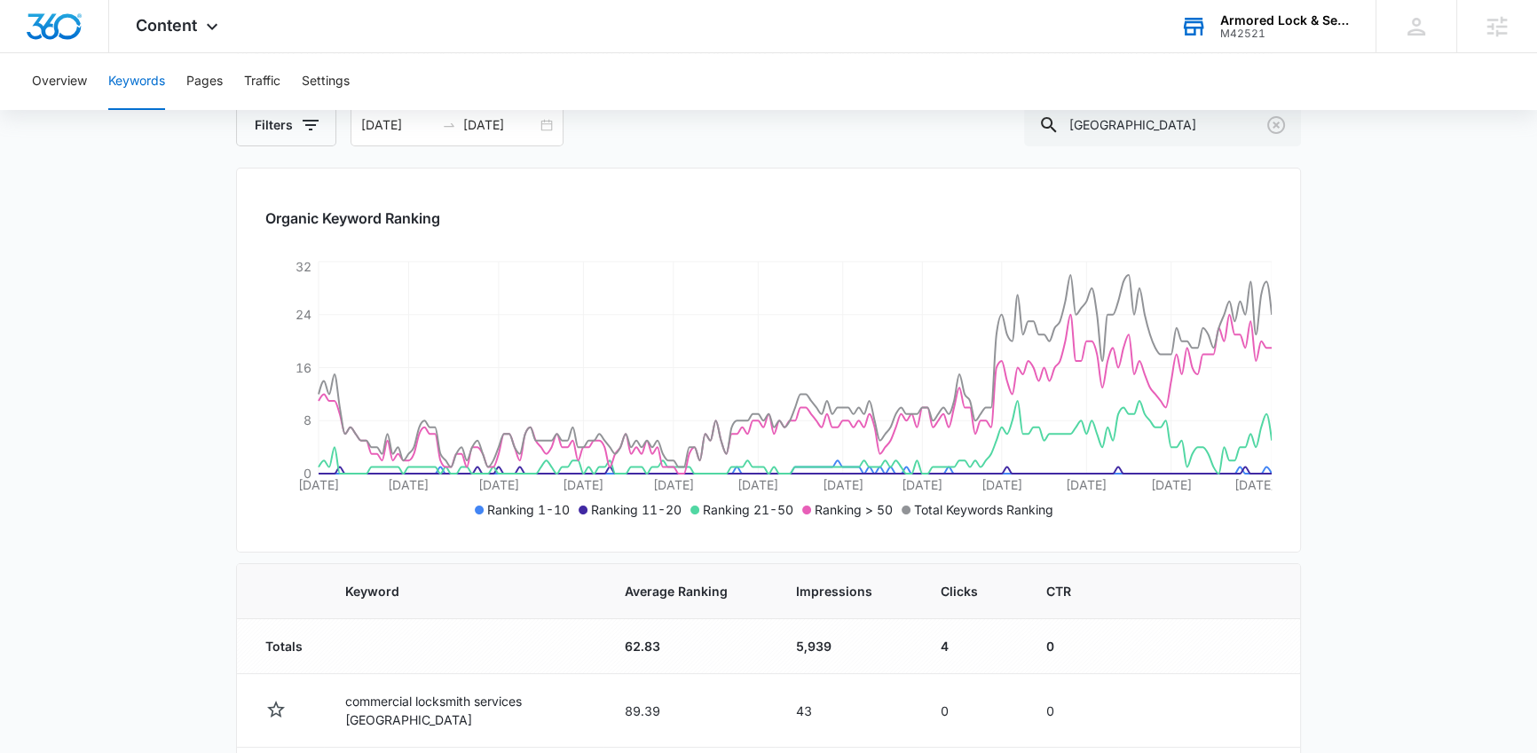
scroll to position [167, 0]
click at [1366, 503] on main "Keywords Keywords are words used for search engine optimization (SEO). This rep…" at bounding box center [768, 744] width 1537 height 1488
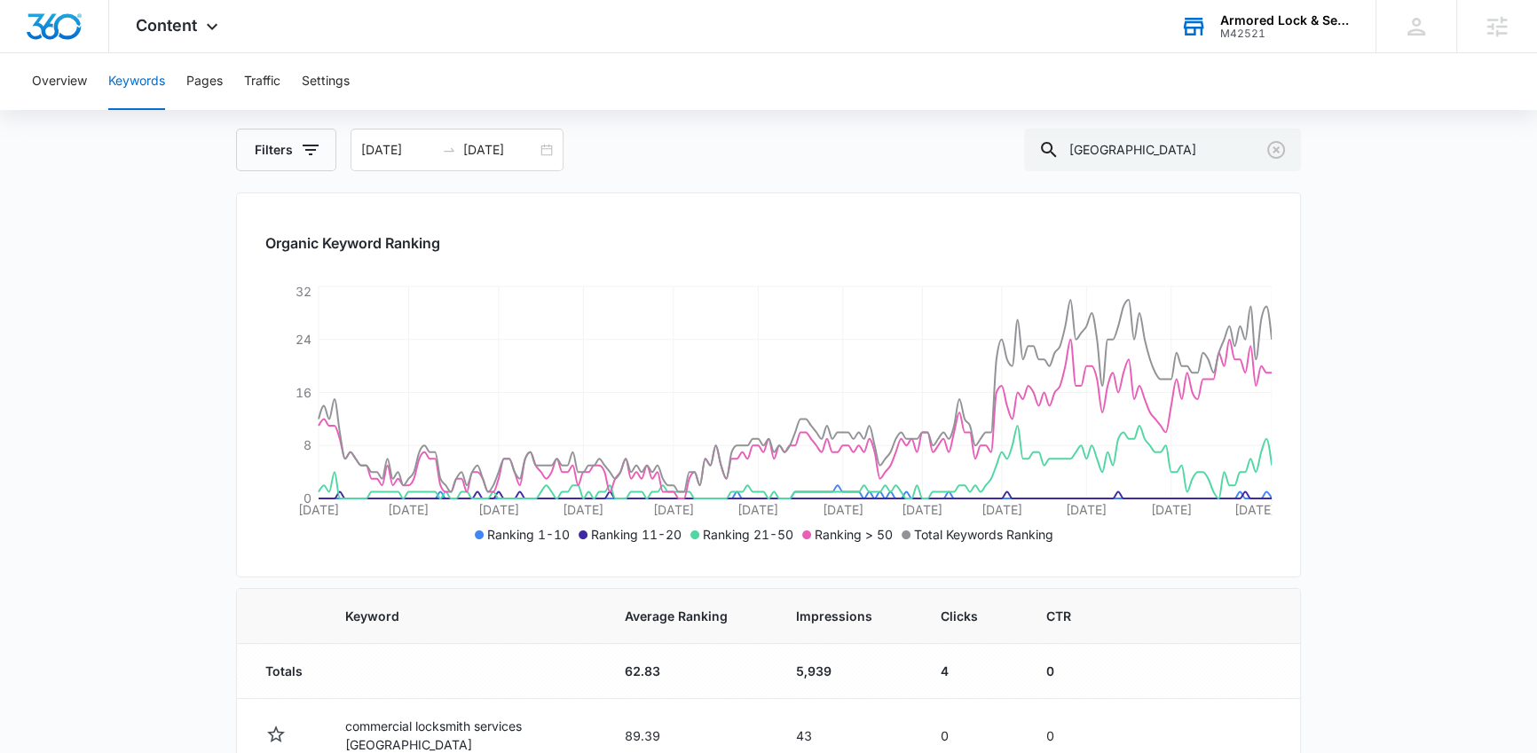
scroll to position [142, 0]
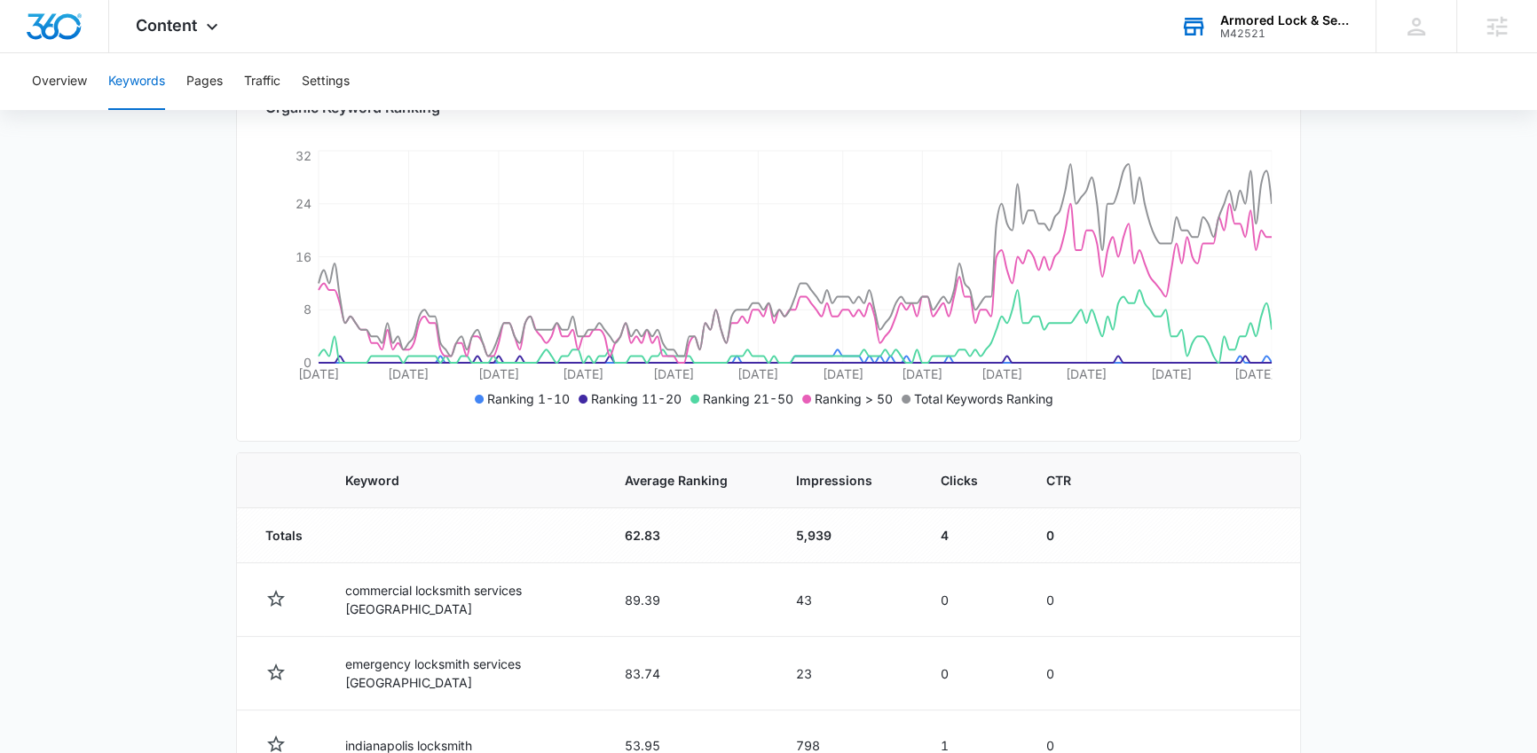
scroll to position [298, 0]
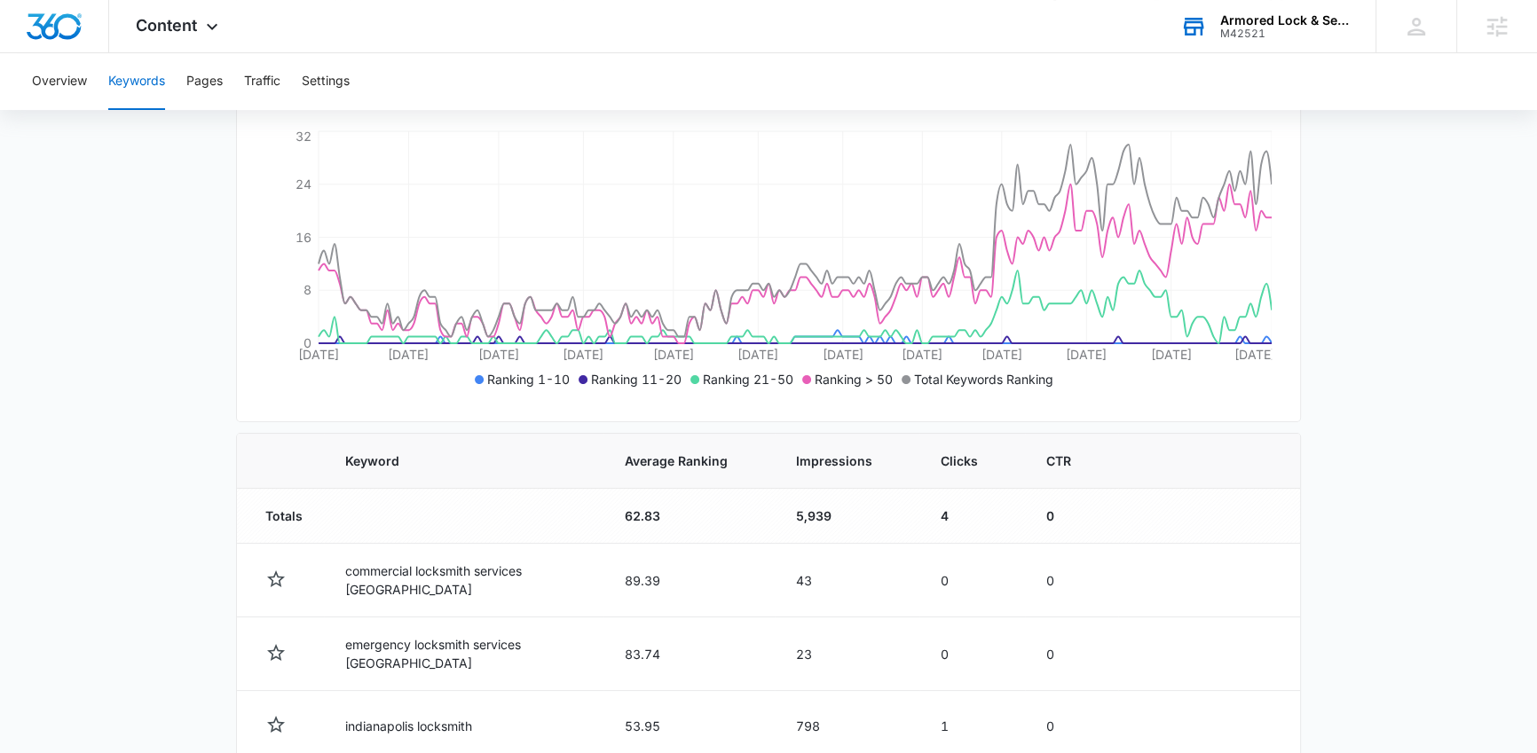
click at [184, 636] on main "Keywords Keywords are words used for search engine optimization (SEO). This rep…" at bounding box center [768, 613] width 1537 height 1488
click at [1376, 516] on main "Keywords Keywords are words used for search engine optimization (SEO). This rep…" at bounding box center [768, 613] width 1537 height 1488
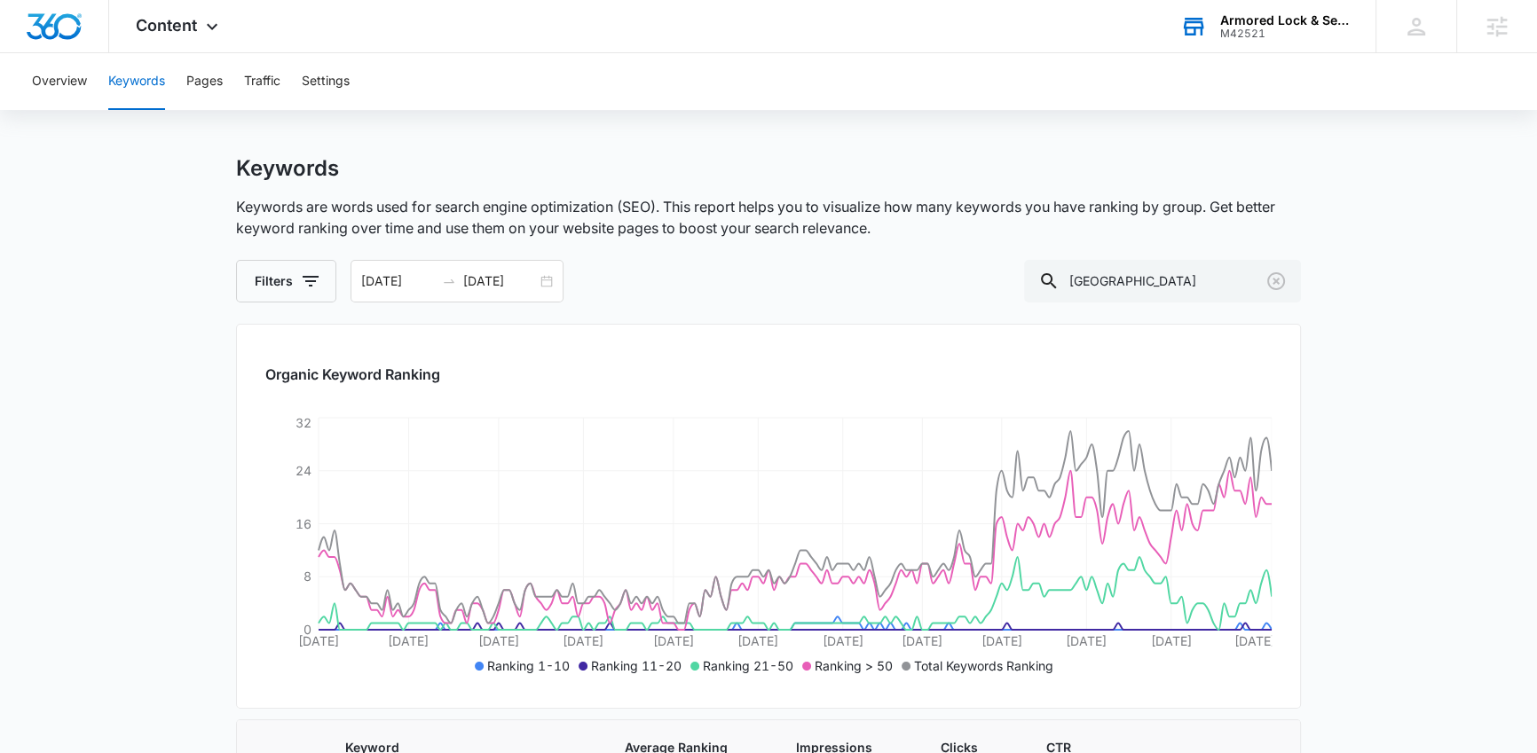
scroll to position [0, 0]
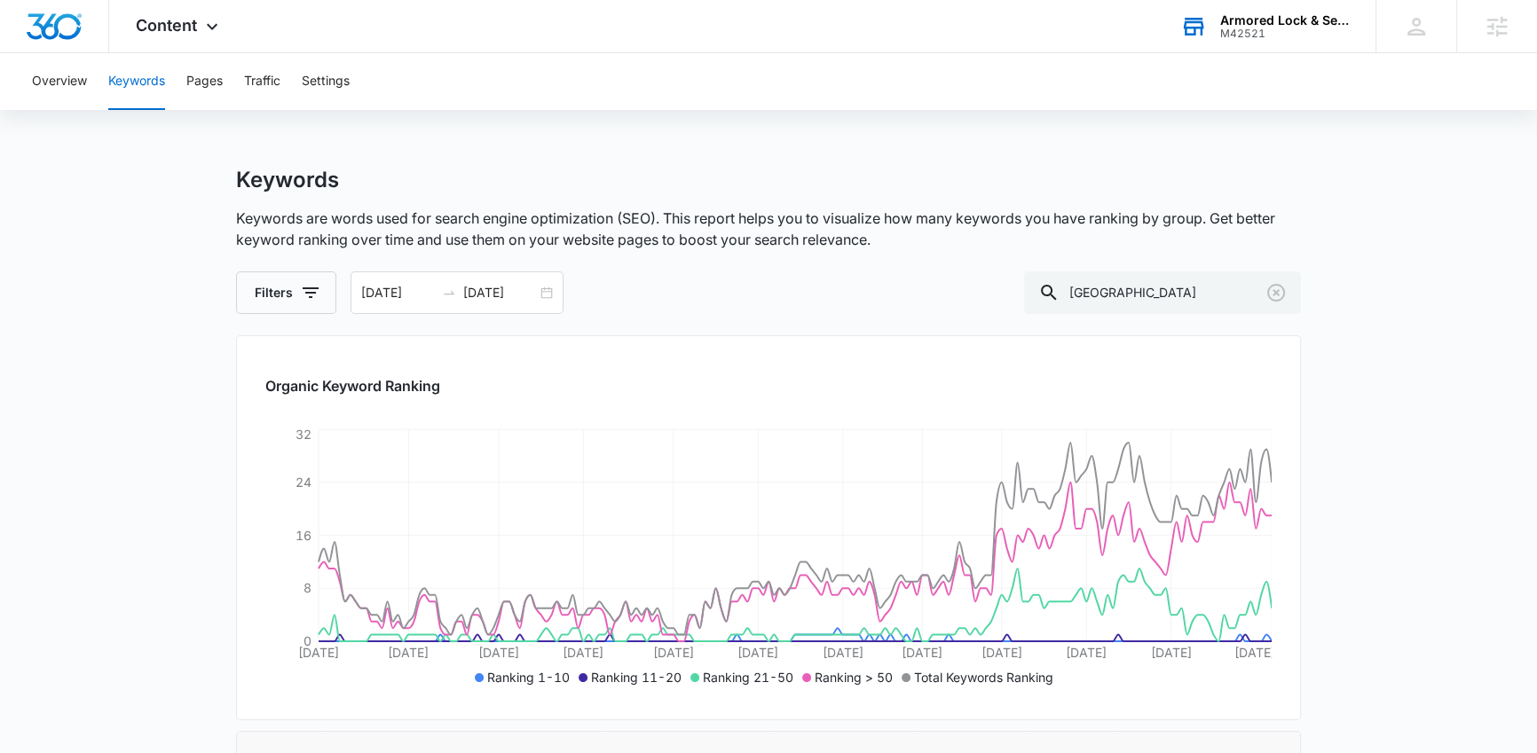
drag, startPoint x: 1211, startPoint y: 290, endPoint x: 979, endPoint y: 290, distance: 232.5
click at [979, 290] on div "Filters 03/11/2025 09/07/2025 Mar 2025 Su Mo Tu We Th Fr Sa 23 24 25 26 27 28 1…" at bounding box center [768, 293] width 1065 height 43
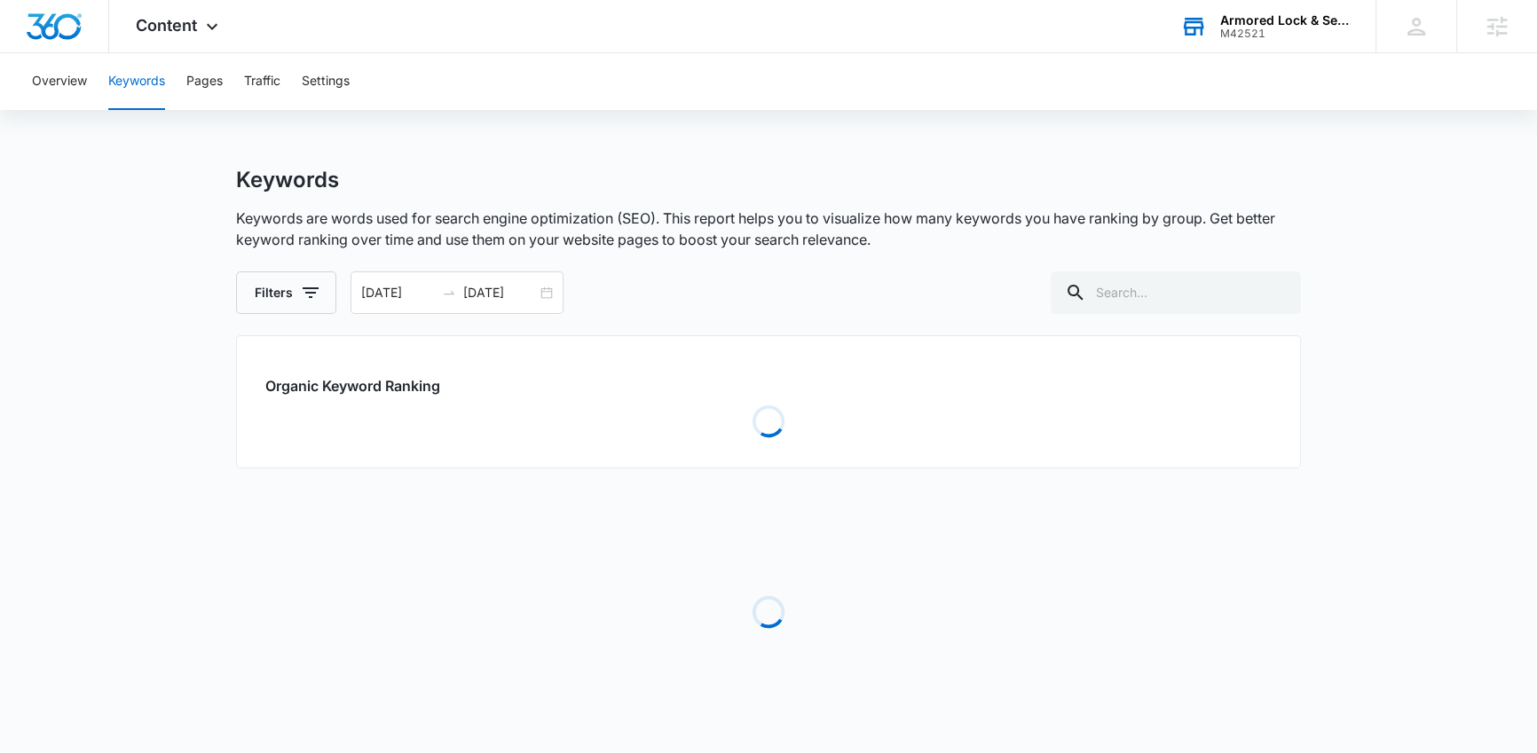
click at [1394, 410] on main "Keywords Keywords are words used for search engine optimization (SEO). This rep…" at bounding box center [768, 467] width 1537 height 600
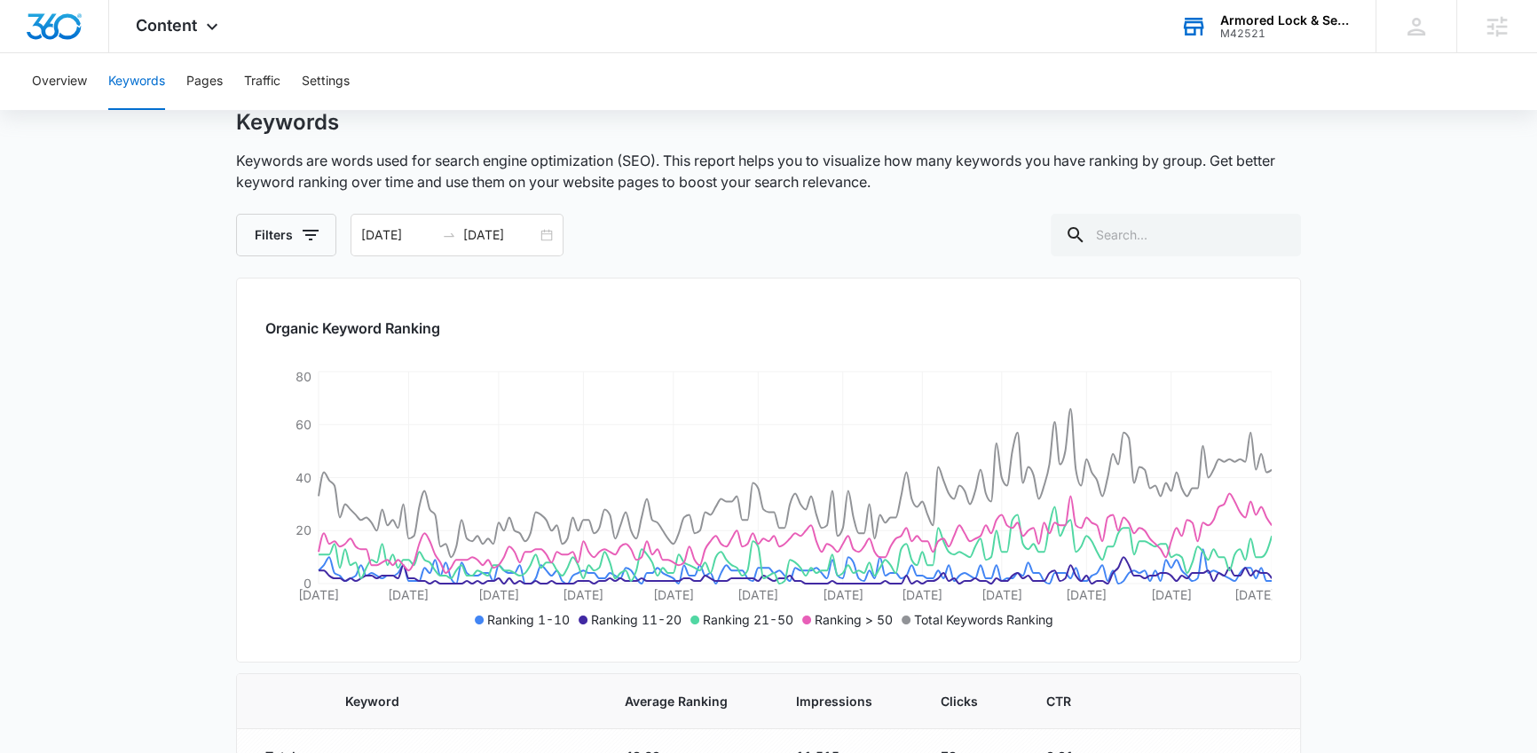
scroll to position [65, 0]
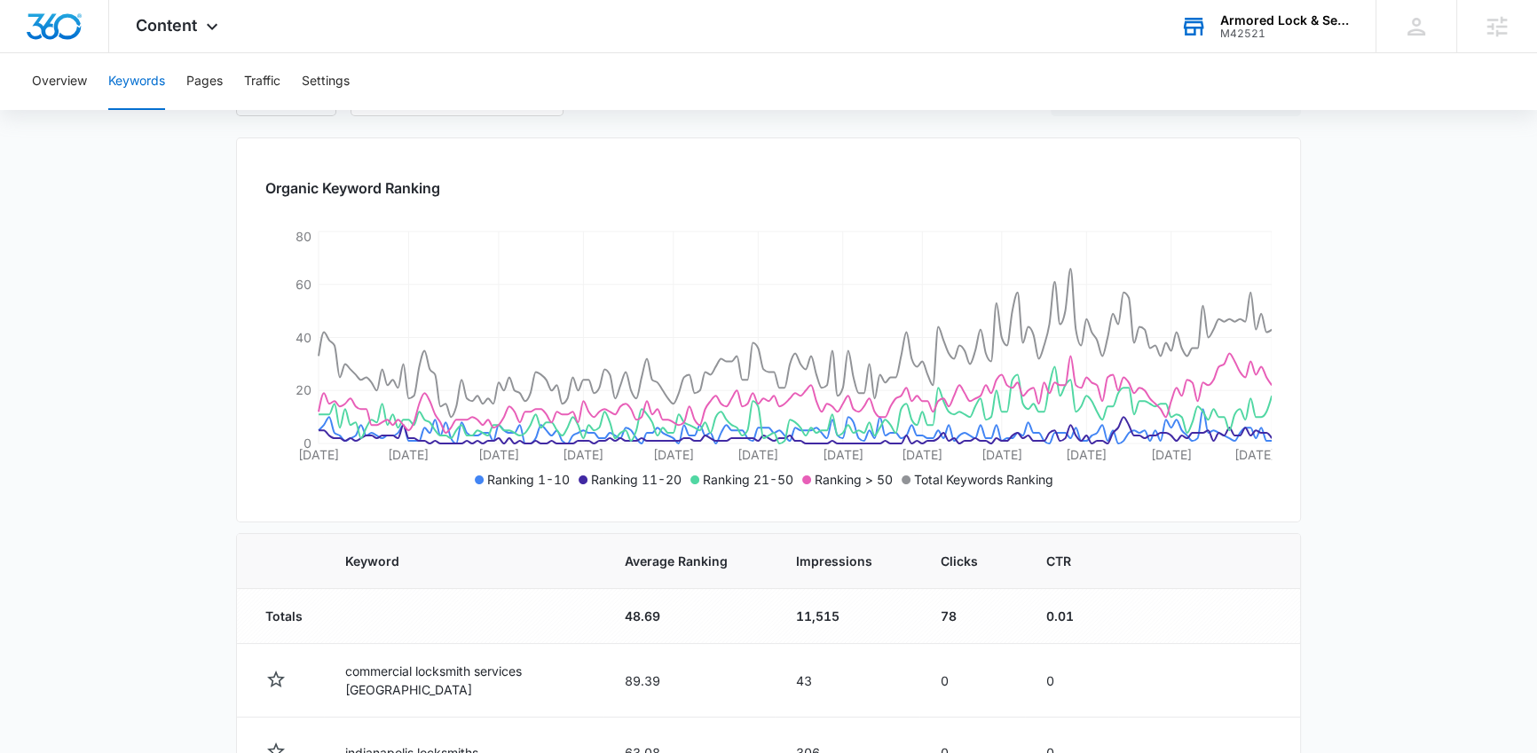
scroll to position [212, 0]
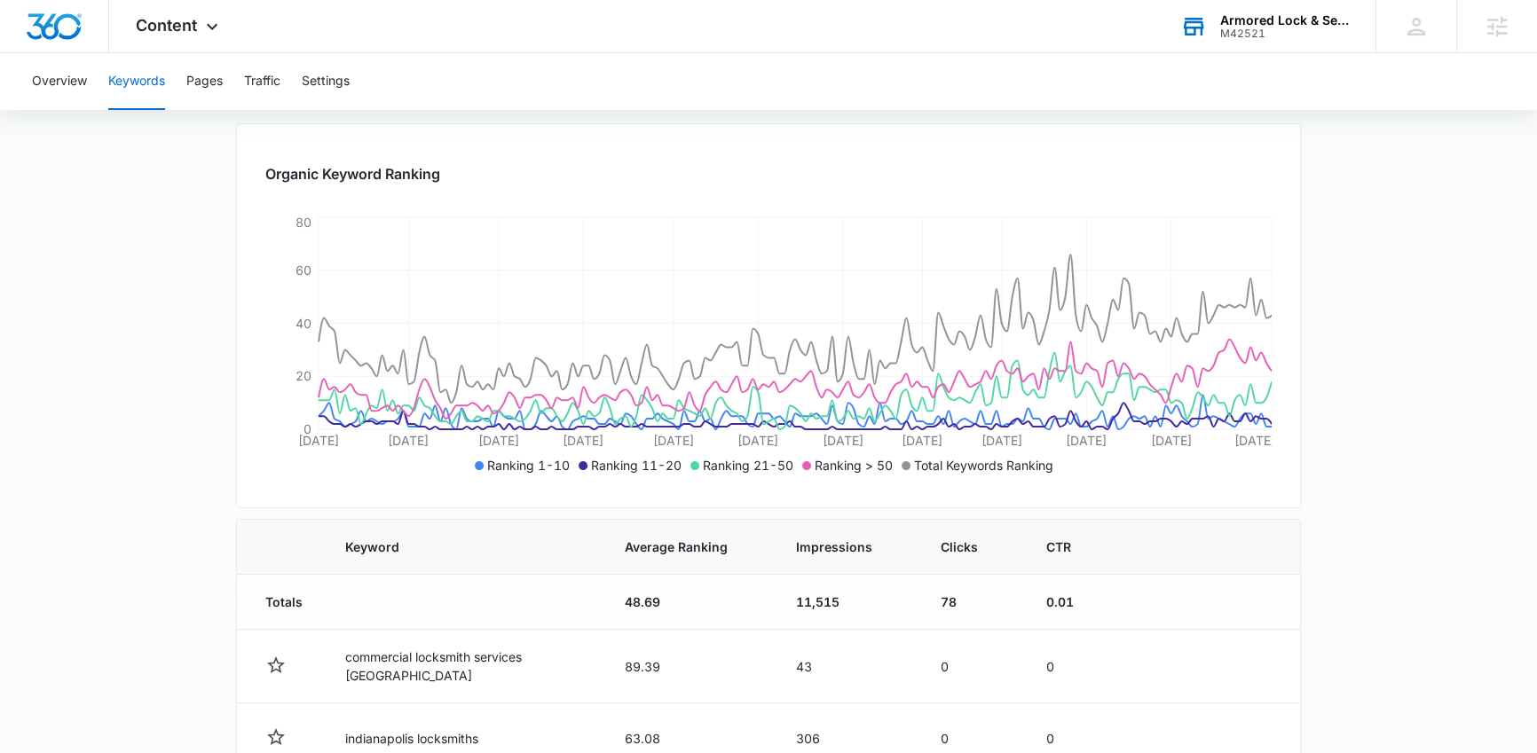
click at [1321, 426] on main "Keywords Keywords are words used for search engine optimization (SEO). This rep…" at bounding box center [768, 699] width 1537 height 1488
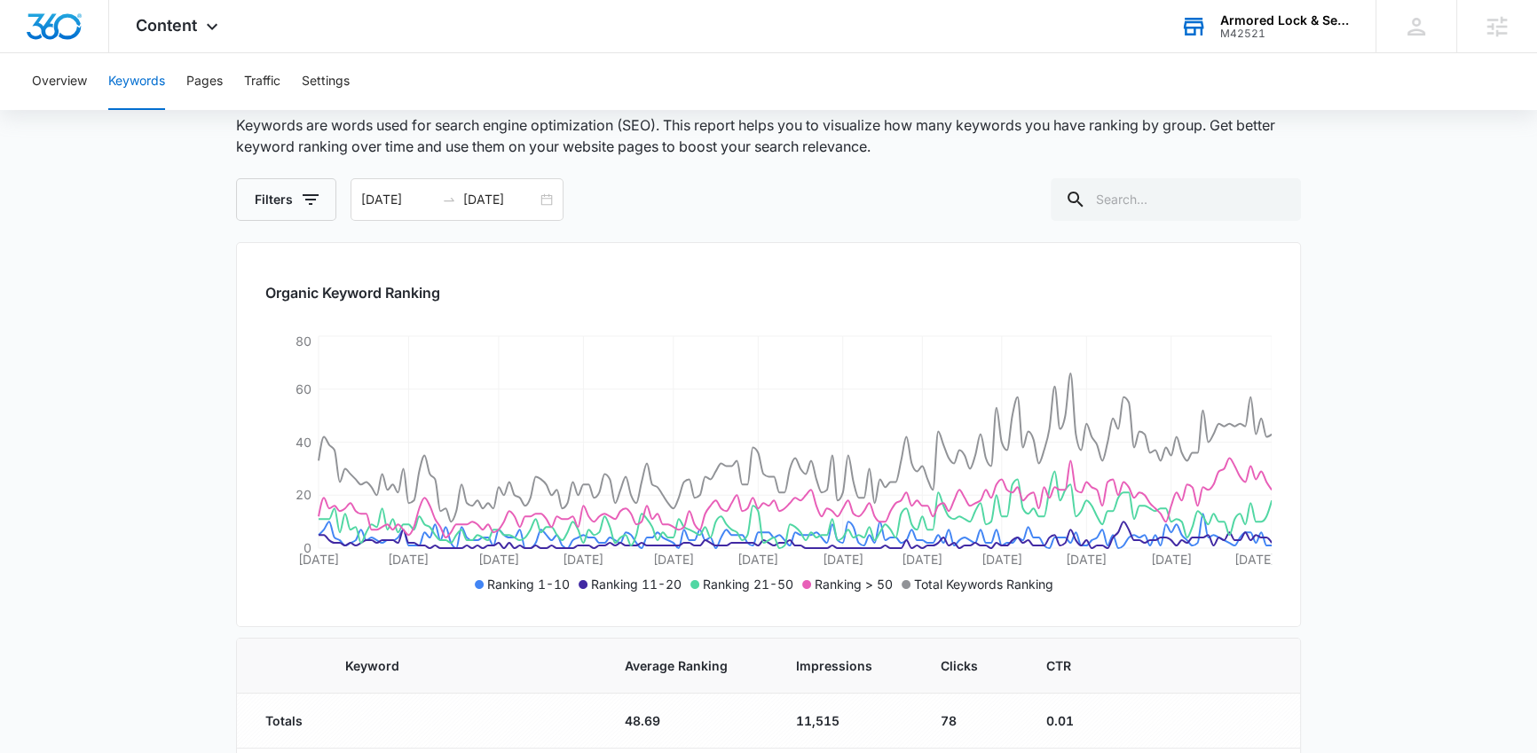
scroll to position [92, 0]
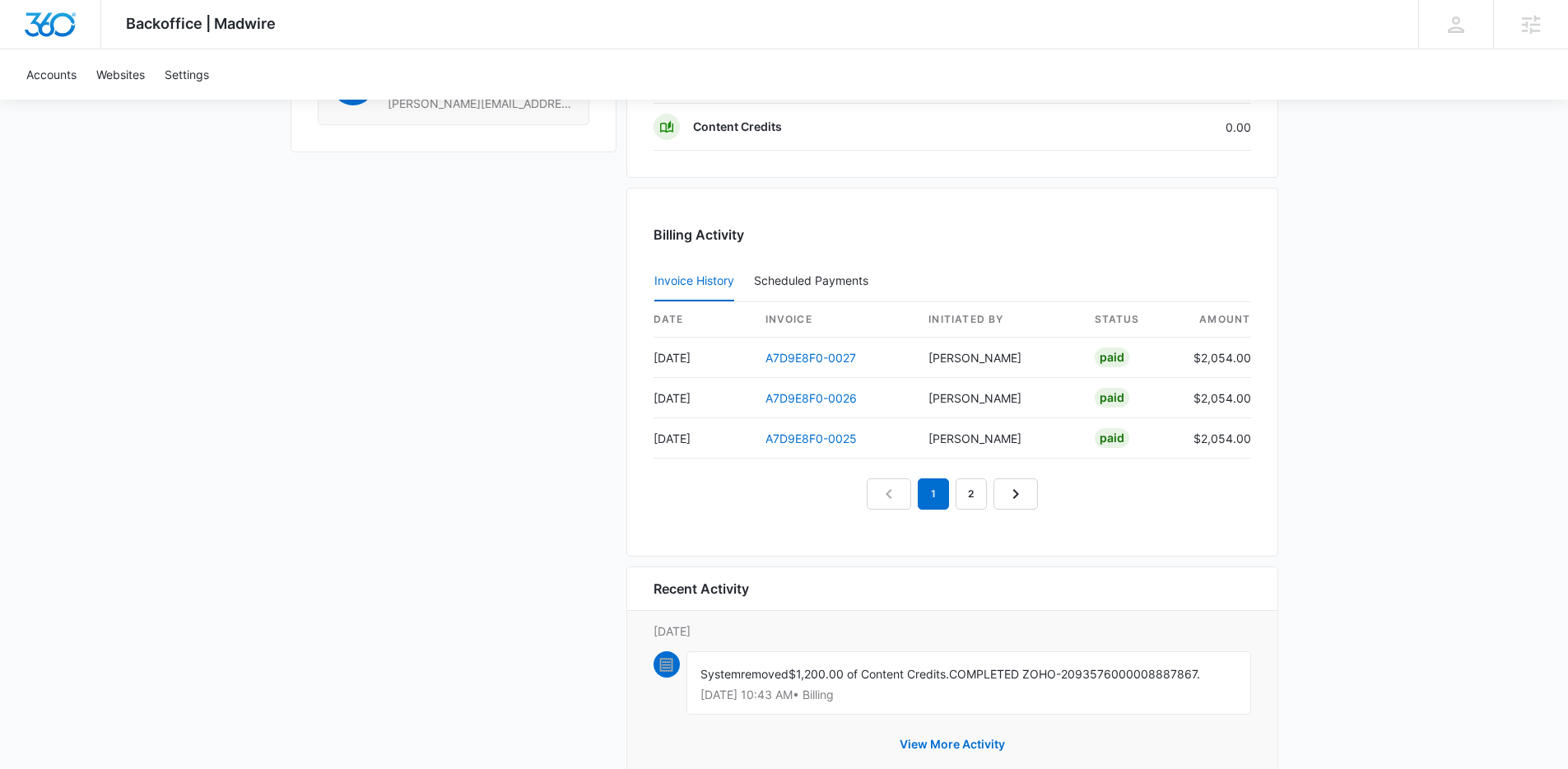
scroll to position [1267, 0]
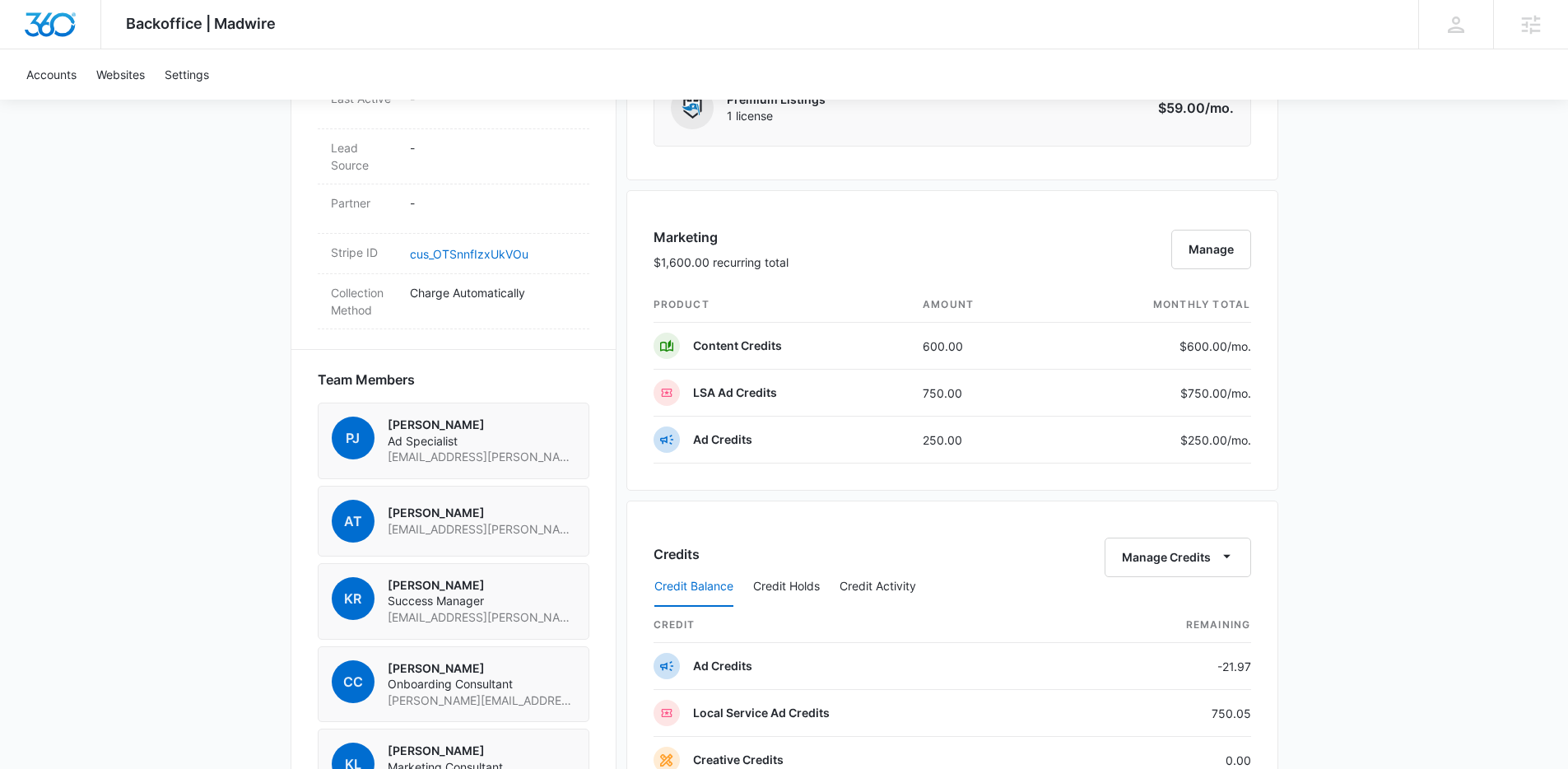
scroll to position [940, 0]
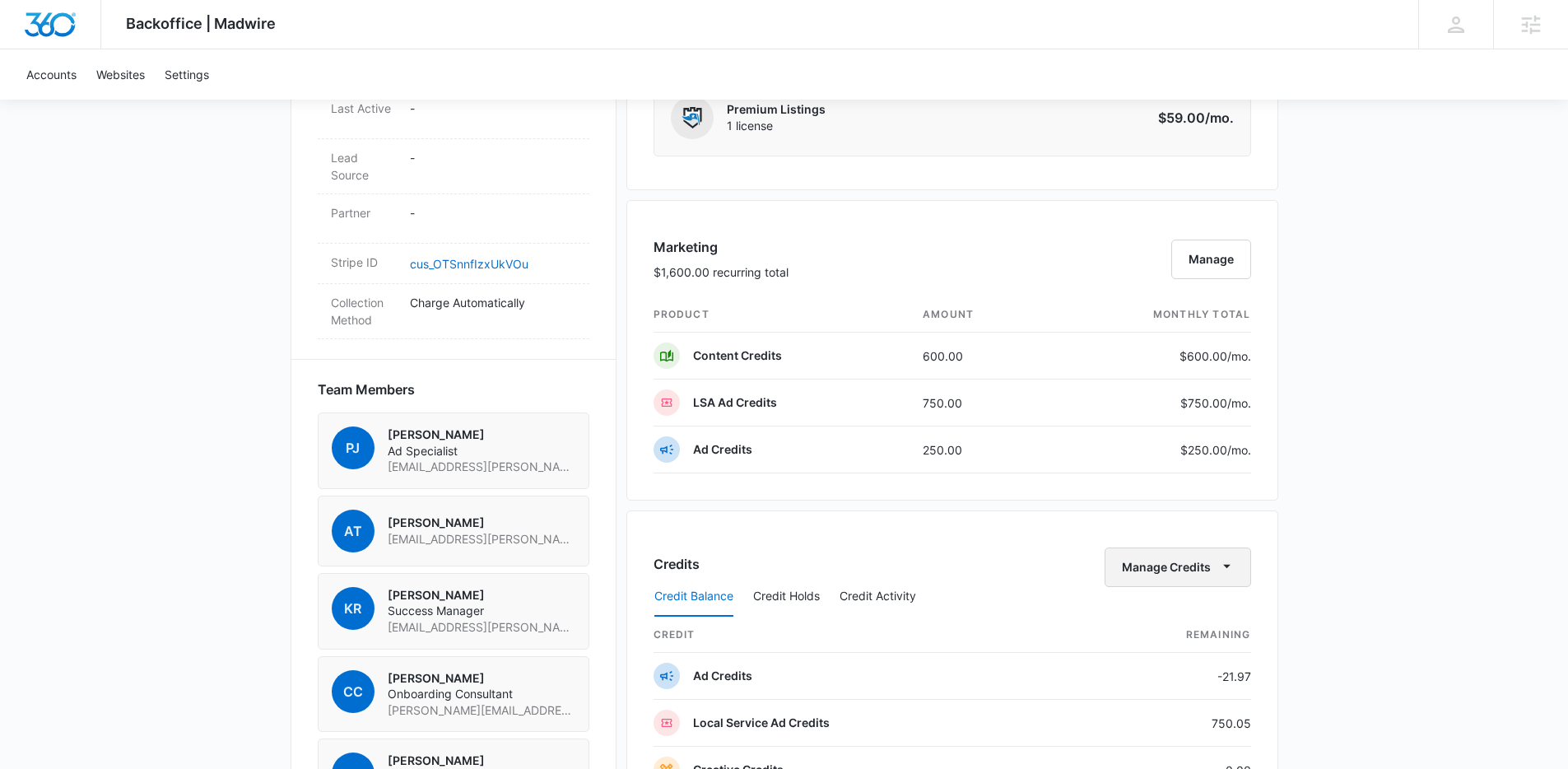
click at [1204, 570] on button "Manage Credits" at bounding box center [1178, 567] width 147 height 40
click at [1199, 627] on button "Transfer Credits" at bounding box center [1178, 620] width 146 height 25
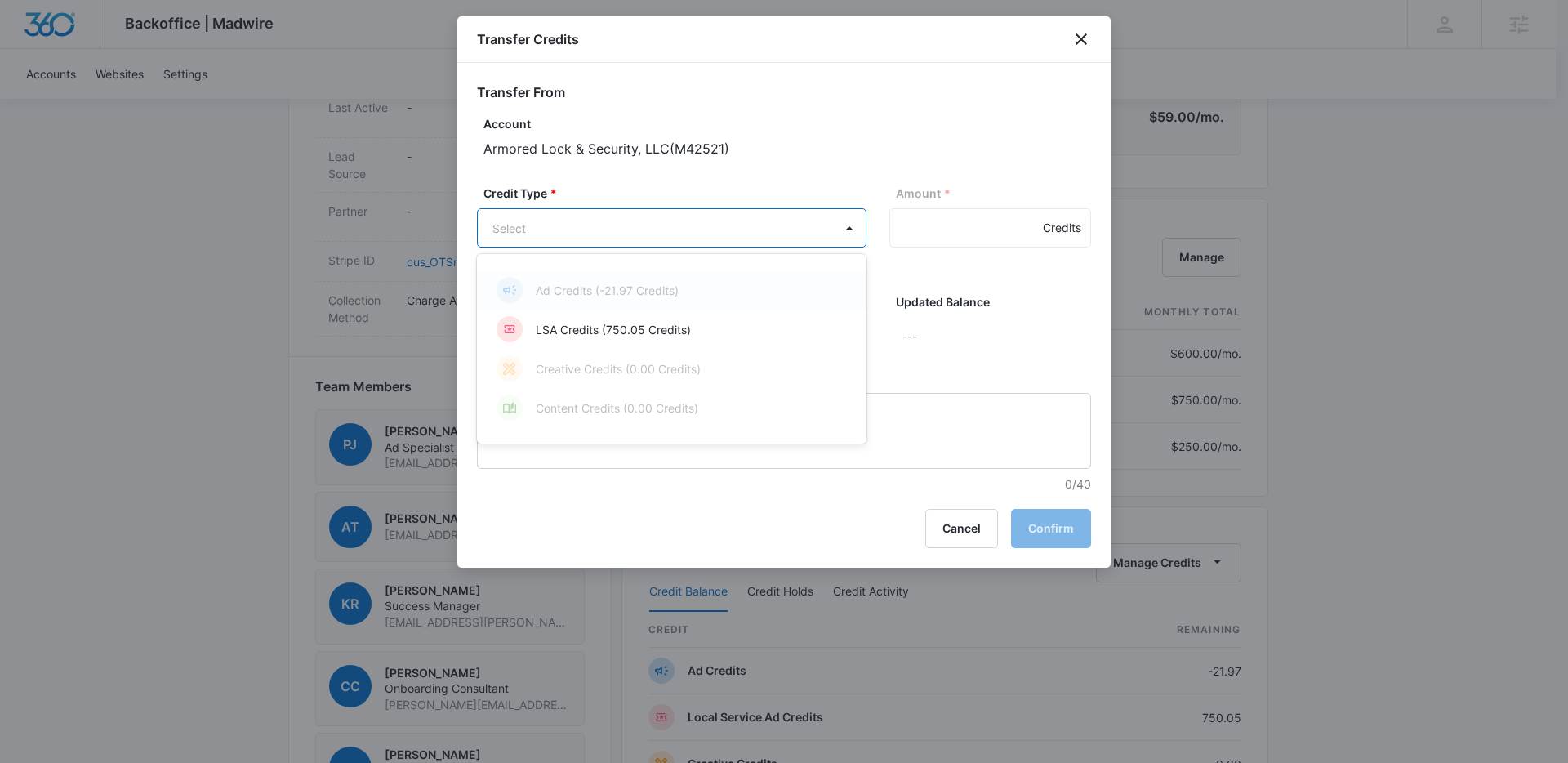
click at [745, 215] on body "Backoffice | Madwire Apps Settings [PERSON_NAME] [PERSON_NAME][EMAIL_ADDRESS][D…" at bounding box center [784, 283] width 1568 height 2433
click at [707, 336] on div "LSA Credits (750.05 Credits)" at bounding box center [670, 329] width 347 height 26
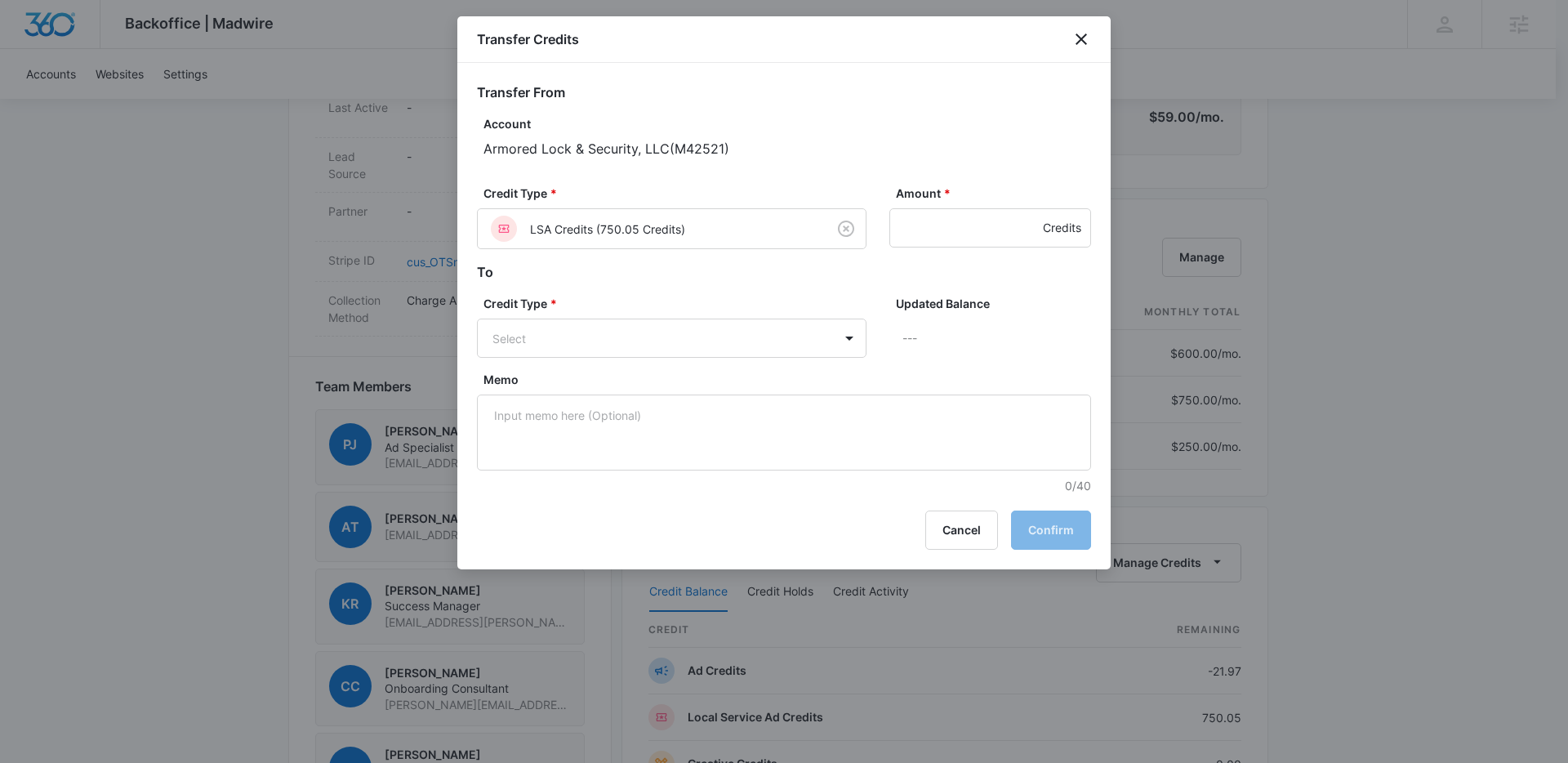
click at [686, 360] on div "Credit Type * Select Updated Balance ---" at bounding box center [783, 332] width 614 height 76
click at [695, 336] on body "Backoffice | Madwire Apps Settings [PERSON_NAME] [PERSON_NAME][EMAIL_ADDRESS][D…" at bounding box center [784, 283] width 1568 height 2433
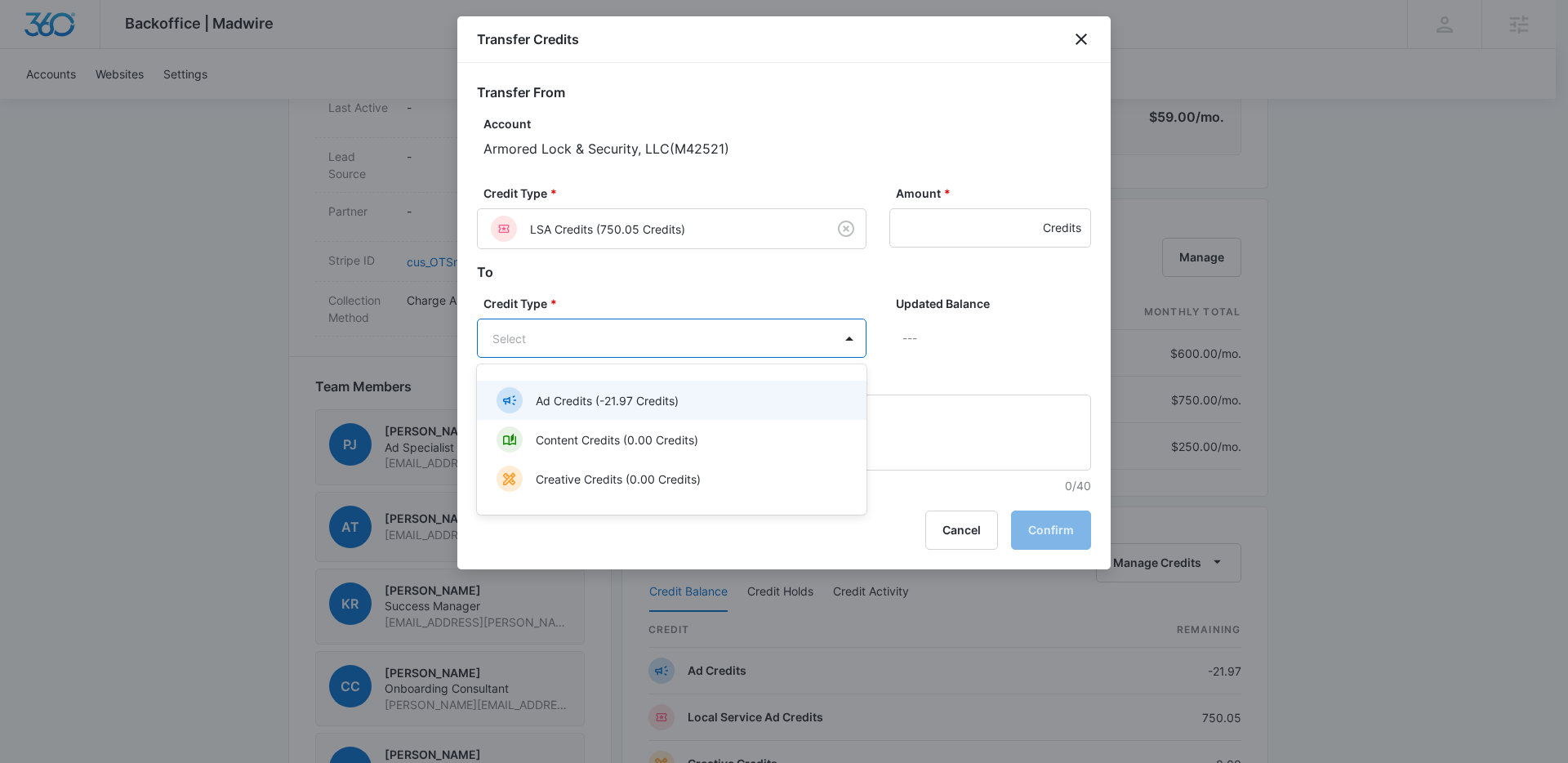
click at [682, 399] on div "Ad Credits (-21.97 Credits)" at bounding box center [670, 400] width 347 height 26
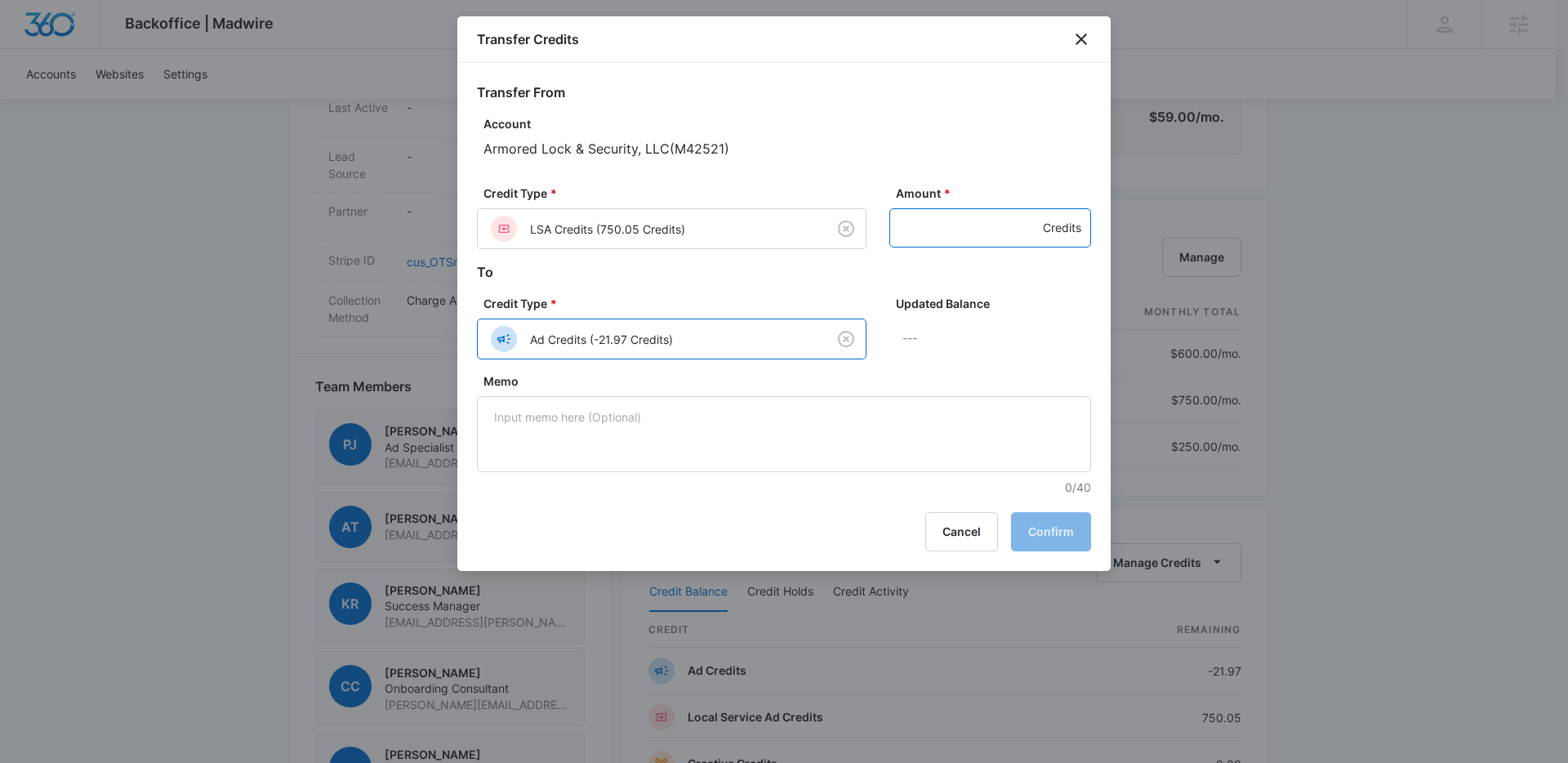
click at [978, 222] on input "Amount *" at bounding box center [989, 227] width 202 height 40
type input "750"
click at [1030, 524] on button "Confirm" at bounding box center [1051, 531] width 80 height 40
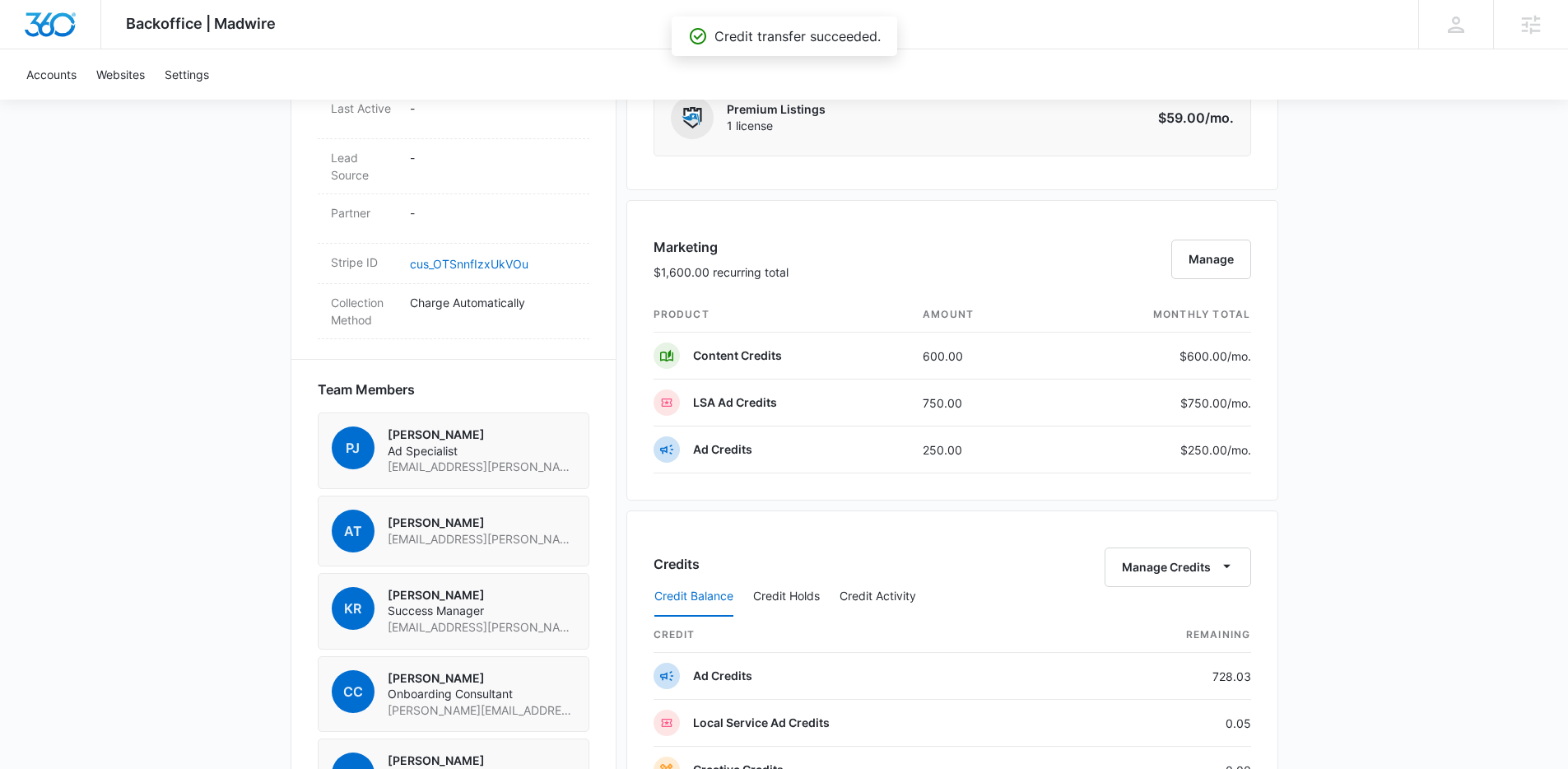
click at [1501, 424] on div "Backoffice | Madwire Apps Settings [PERSON_NAME] [PERSON_NAME][EMAIL_ADDRESS][D…" at bounding box center [784, 286] width 1568 height 2452
click at [1419, 325] on div "Backoffice | Madwire Apps Settings [PERSON_NAME] [PERSON_NAME][EMAIL_ADDRESS][D…" at bounding box center [784, 286] width 1568 height 2452
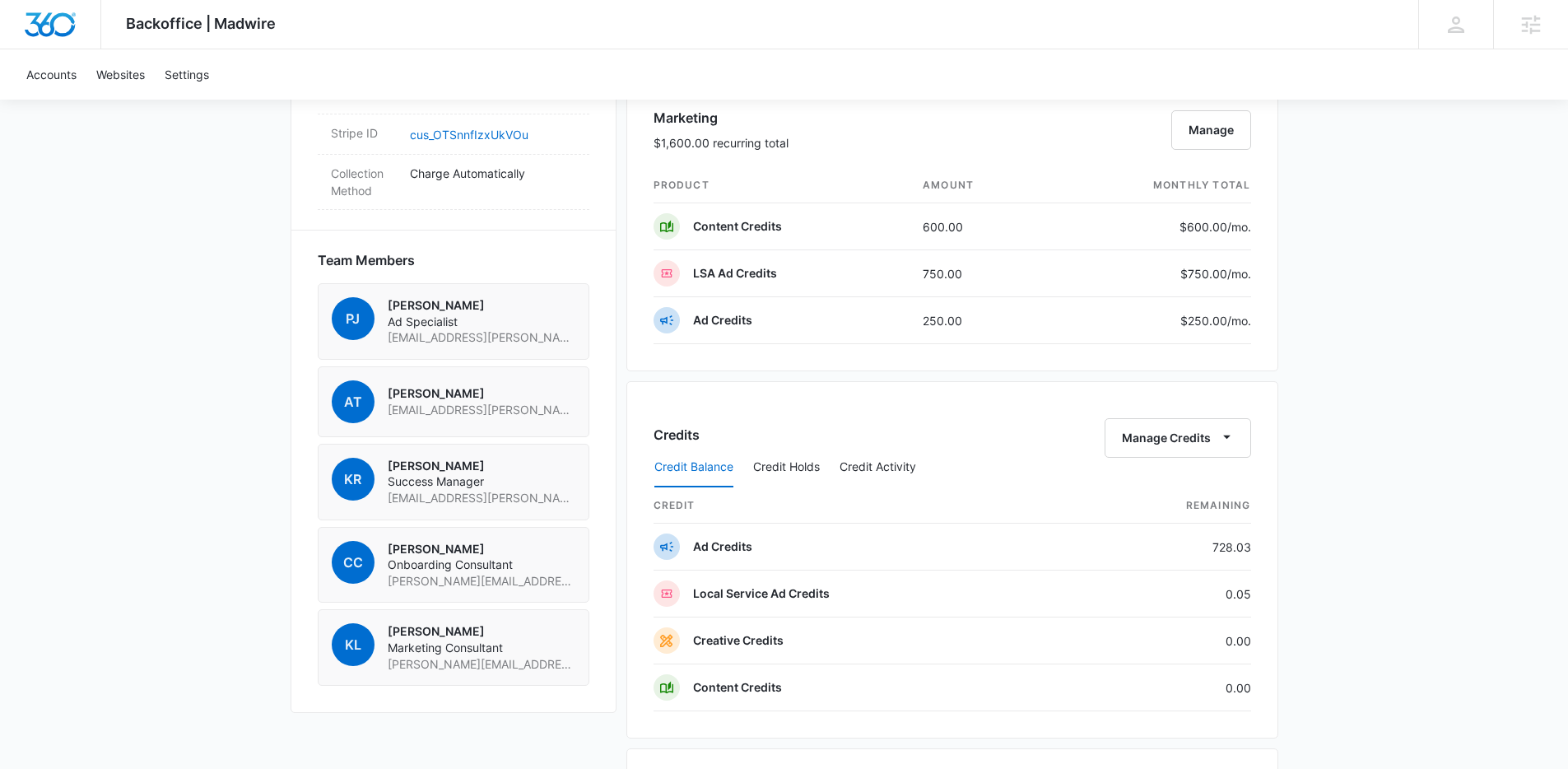
scroll to position [928, 0]
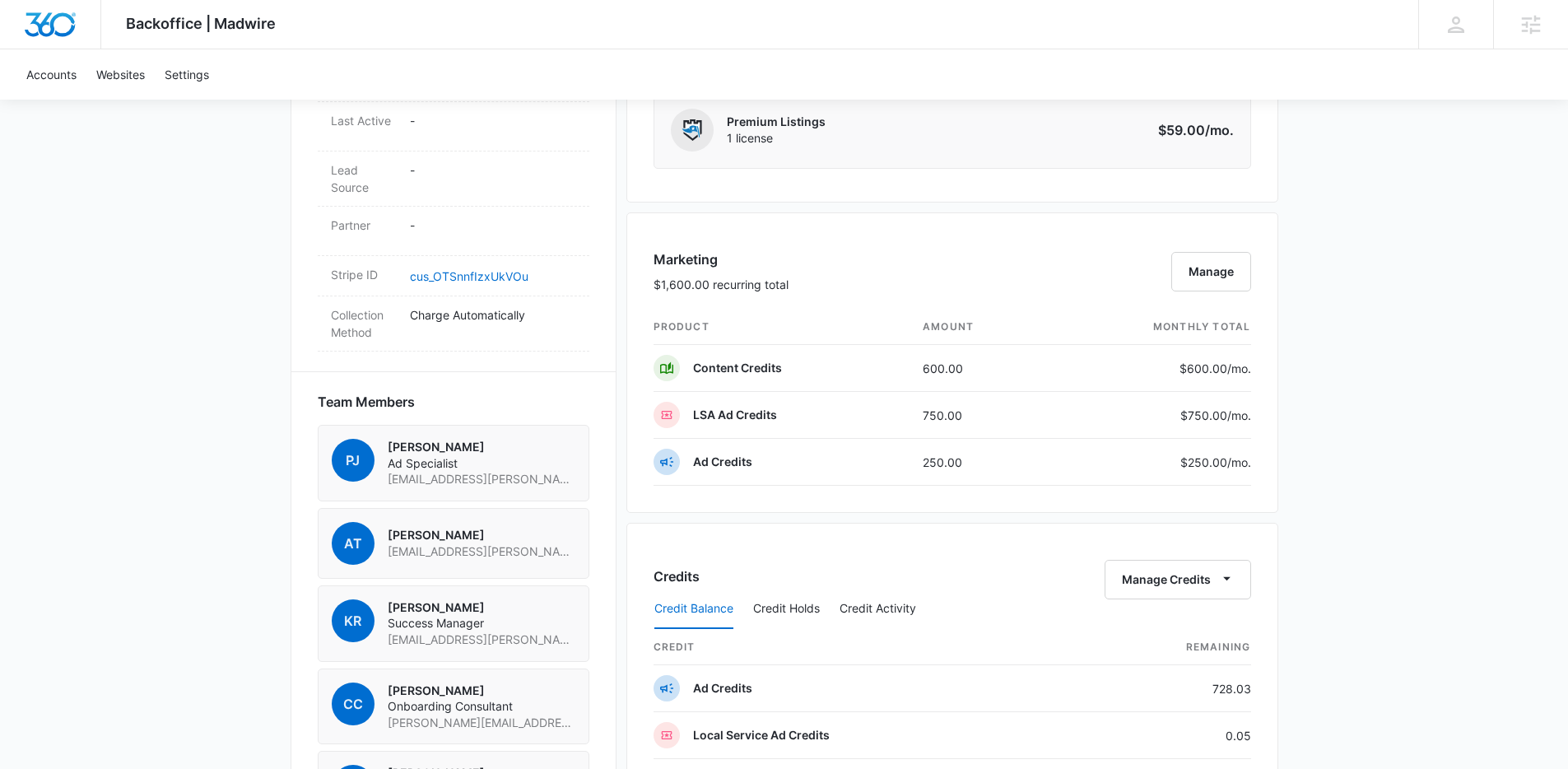
click at [1393, 314] on div "Backoffice | Madwire Apps Settings [PERSON_NAME] [PERSON_NAME][EMAIL_ADDRESS][D…" at bounding box center [784, 298] width 1568 height 2452
click at [1399, 481] on div "Backoffice | Madwire Apps Settings [PERSON_NAME] [PERSON_NAME][EMAIL_ADDRESS][D…" at bounding box center [784, 298] width 1568 height 2452
click at [1217, 270] on button "Manage" at bounding box center [1212, 272] width 80 height 40
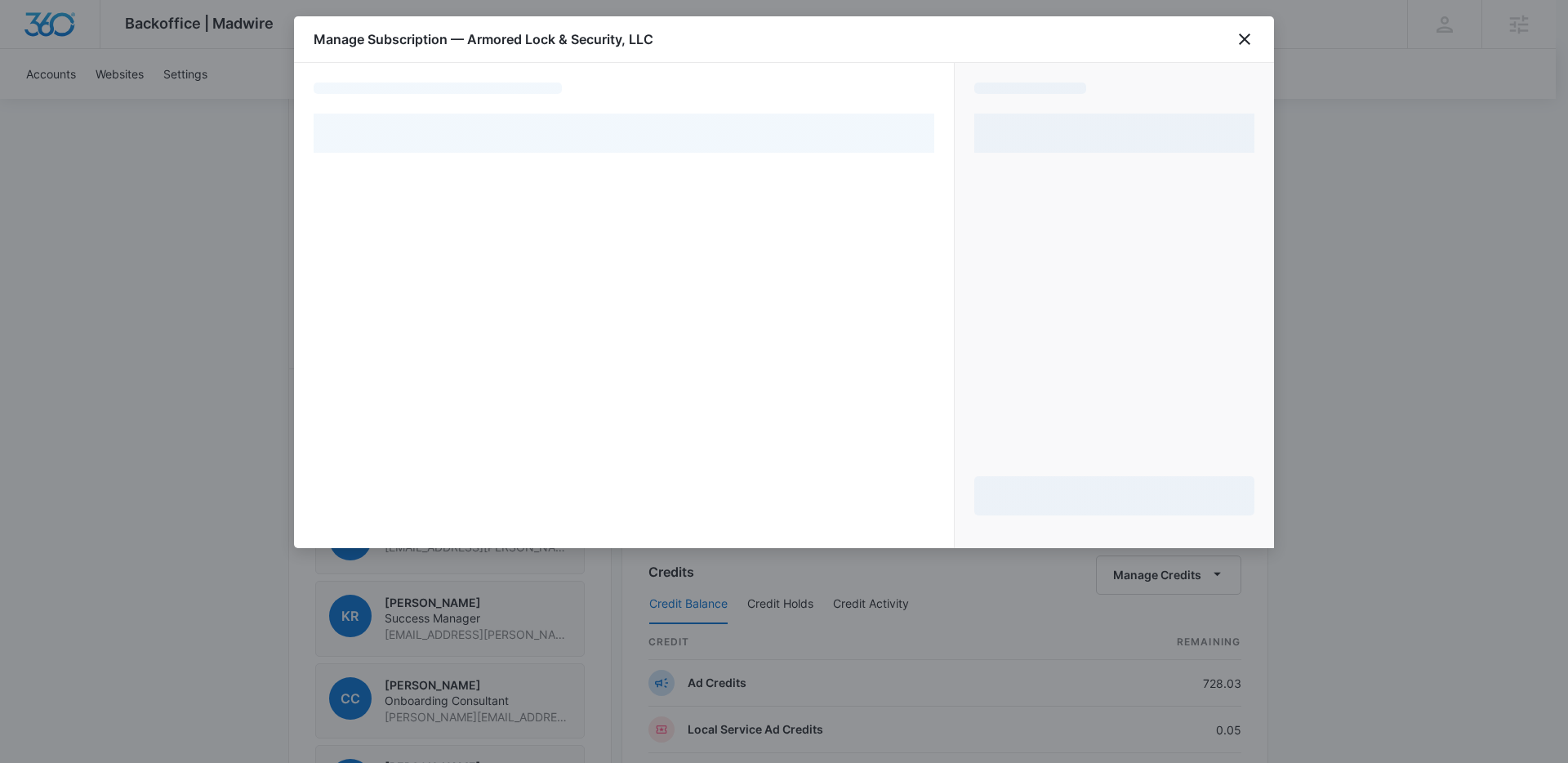
select select "pm_1NgVuWA4n8RTgNjUzwrHce7L"
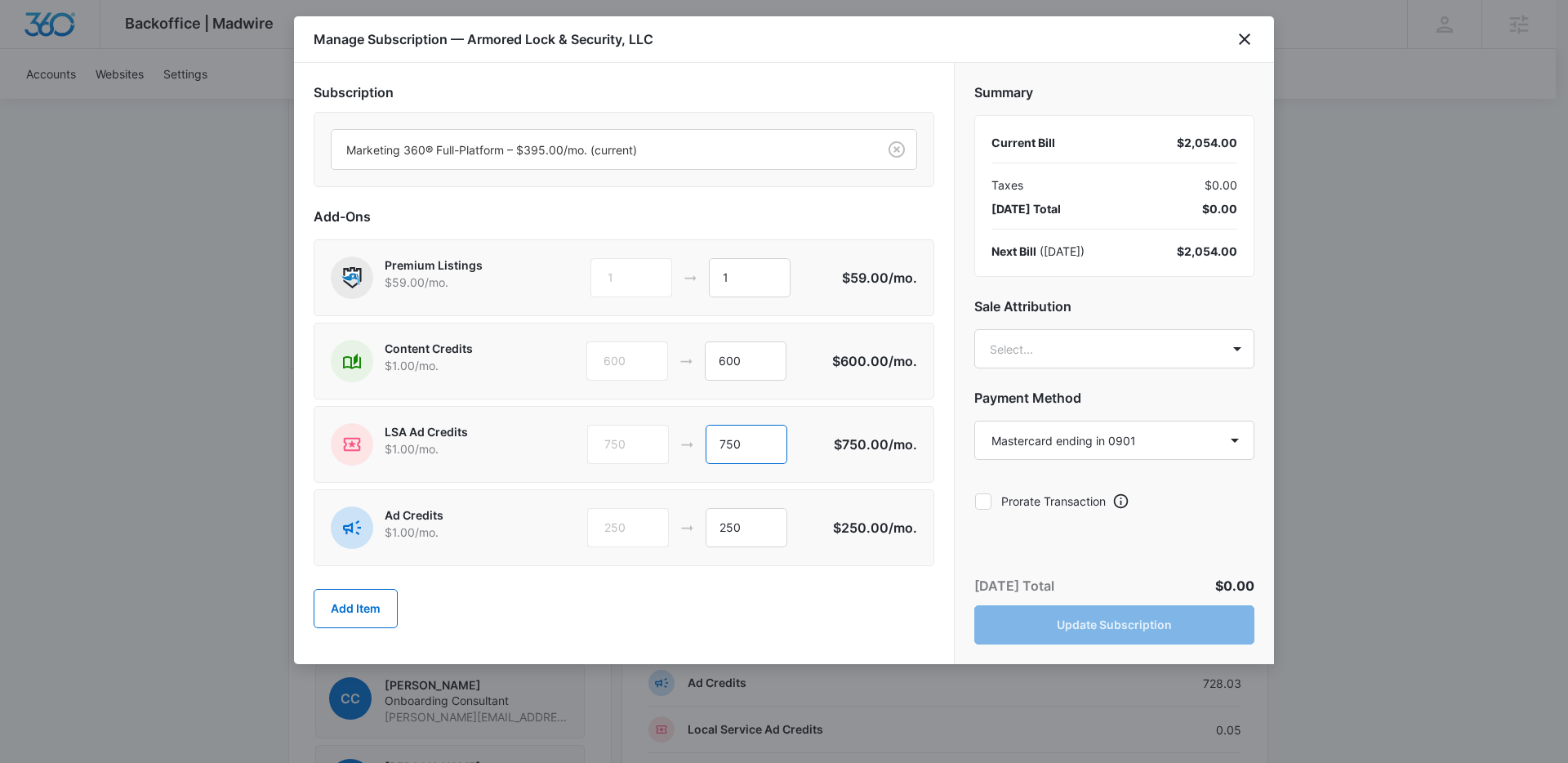
drag, startPoint x: 746, startPoint y: 443, endPoint x: 690, endPoint y: 450, distance: 56.4
click at [690, 450] on div "750 750" at bounding box center [710, 444] width 247 height 40
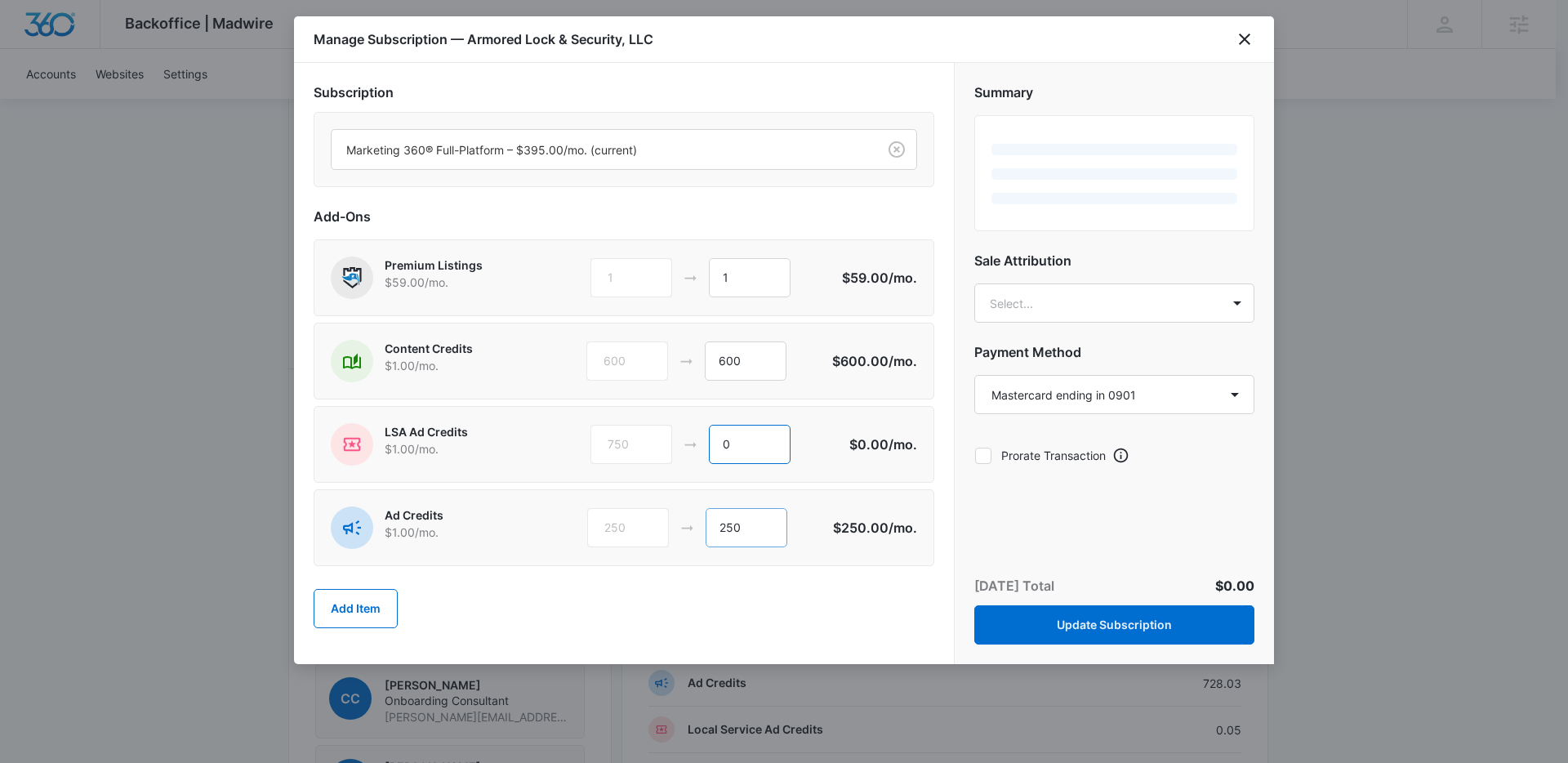
type input "0"
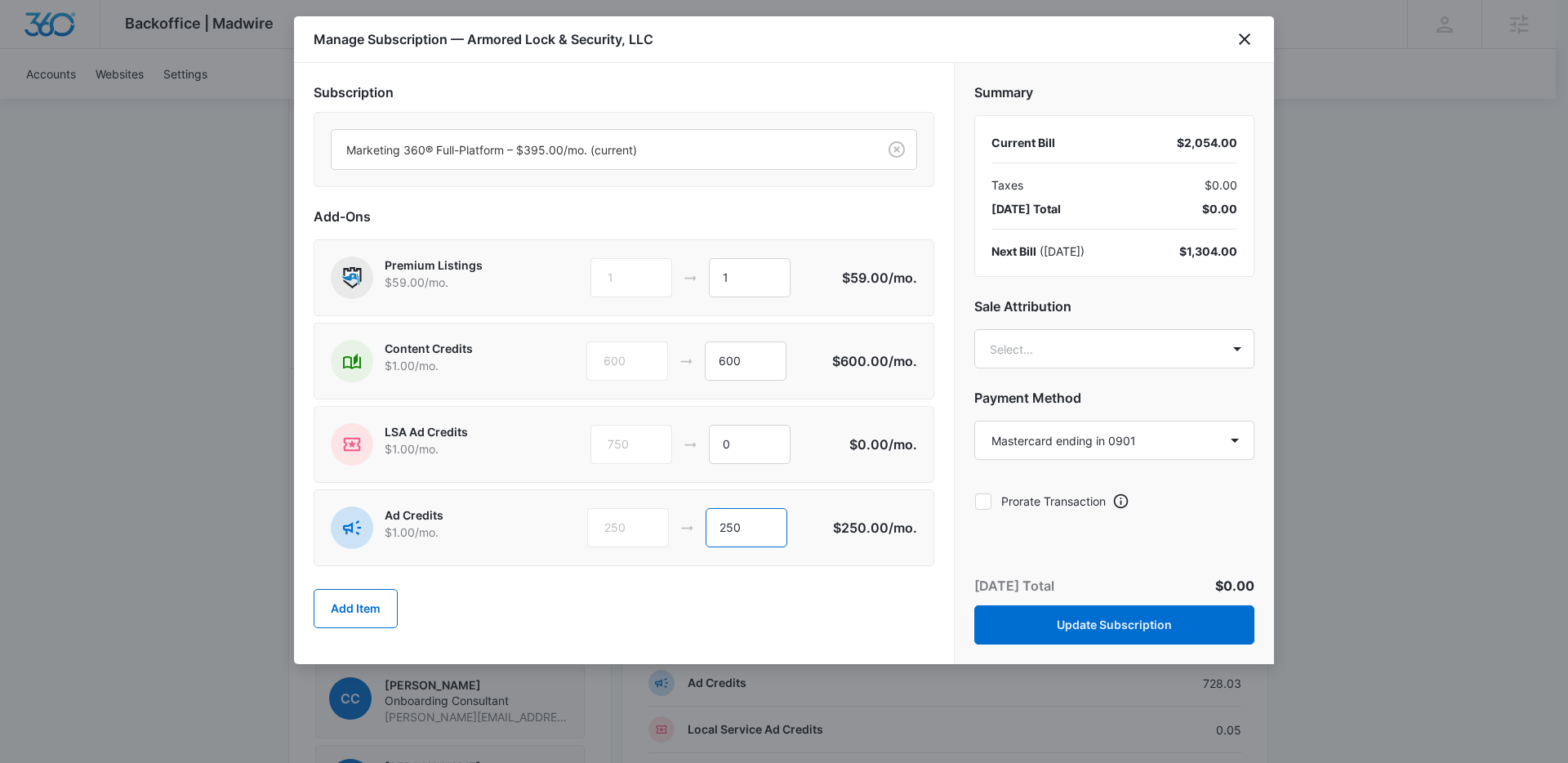
drag, startPoint x: 747, startPoint y: 527, endPoint x: 678, endPoint y: 528, distance: 69.0
click at [682, 528] on div "250 250" at bounding box center [710, 527] width 247 height 40
type input "1000"
drag, startPoint x: 826, startPoint y: 604, endPoint x: 863, endPoint y: 597, distance: 37.7
click at [825, 604] on div "Add Item" at bounding box center [624, 608] width 620 height 72
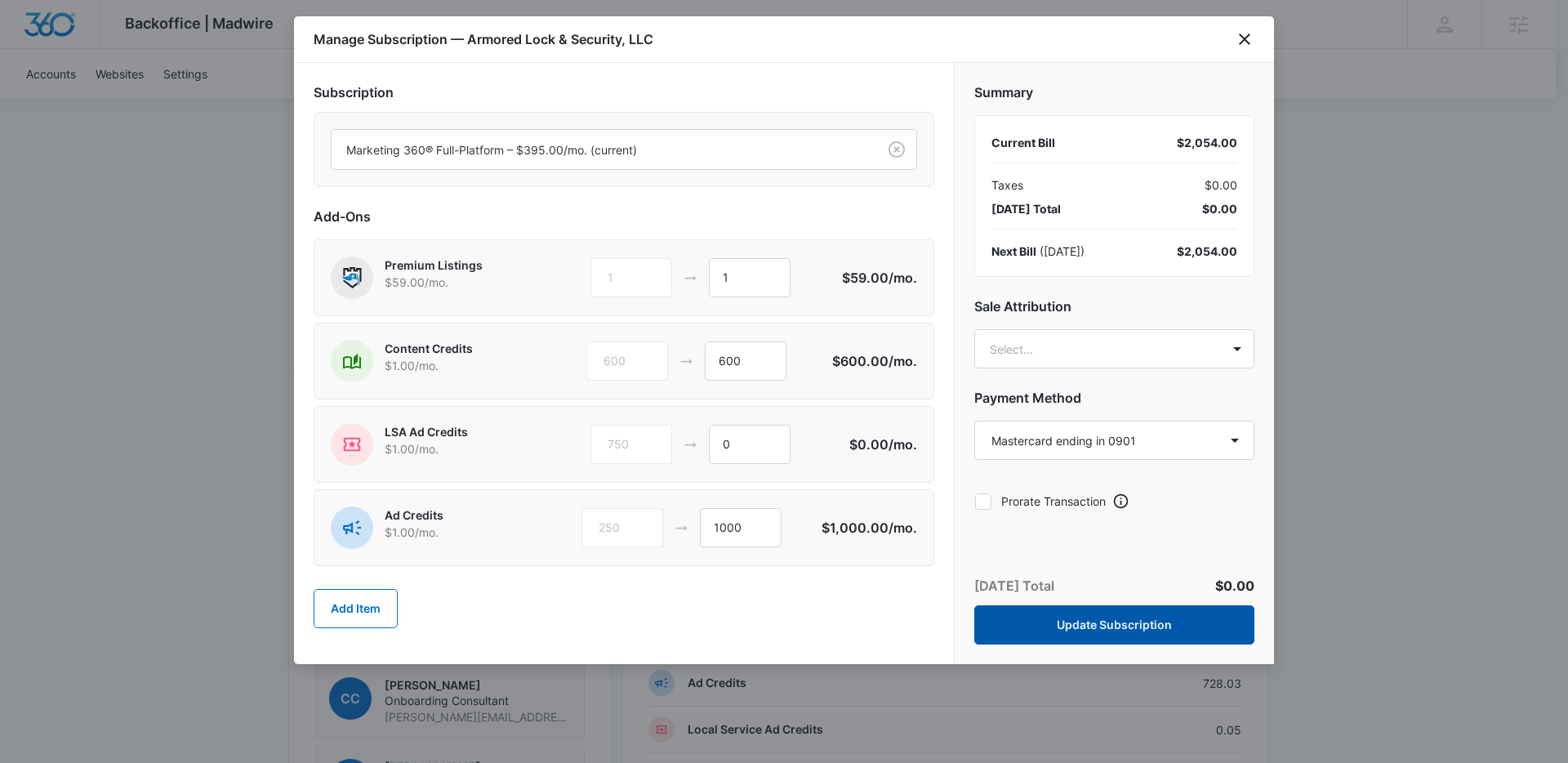
click at [1109, 624] on button "Update Subscription" at bounding box center [1114, 625] width 280 height 40
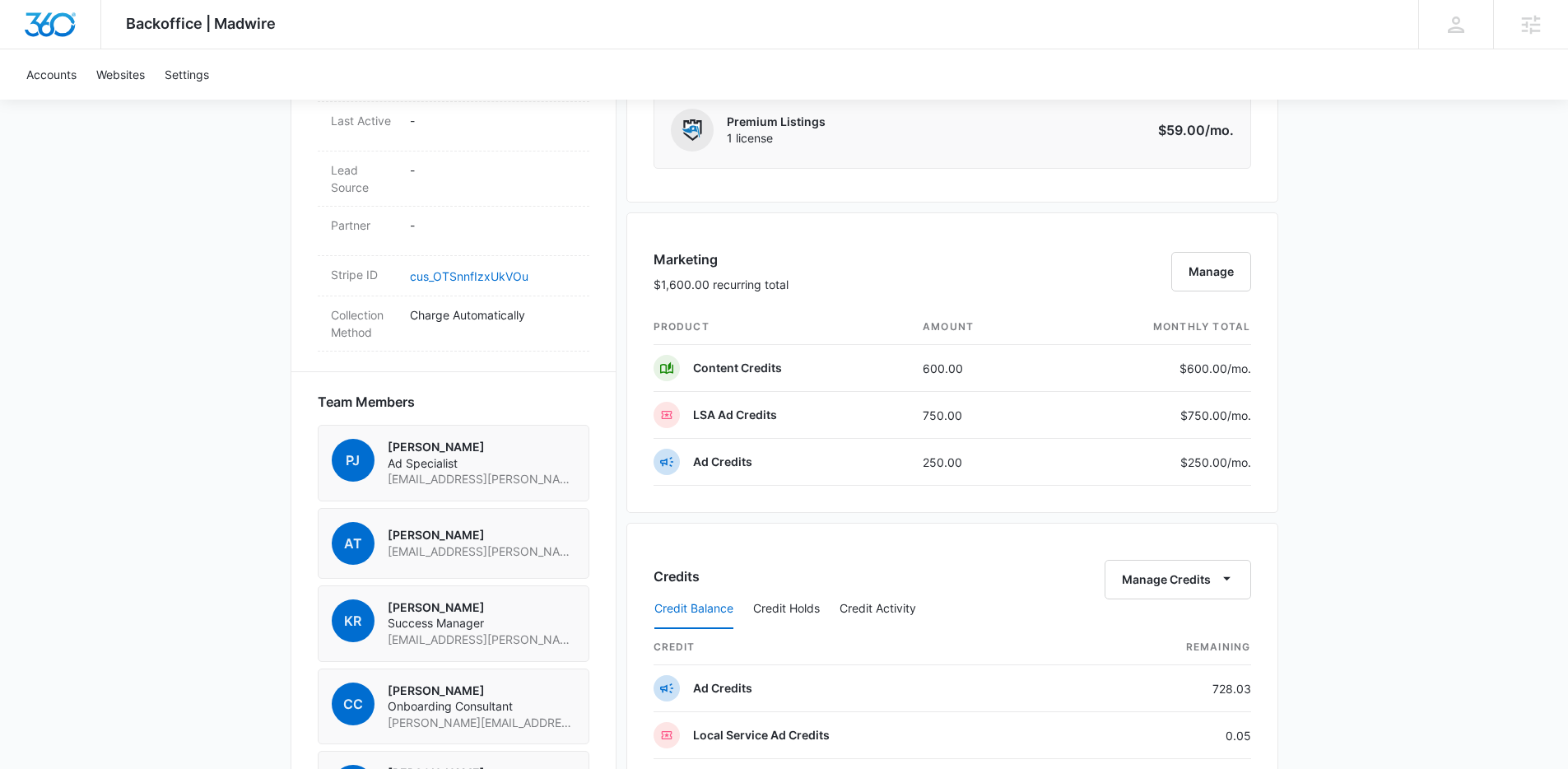
click at [1453, 464] on div "Backoffice | Madwire Apps Settings [PERSON_NAME] [PERSON_NAME][EMAIL_ADDRESS][D…" at bounding box center [784, 298] width 1568 height 2452
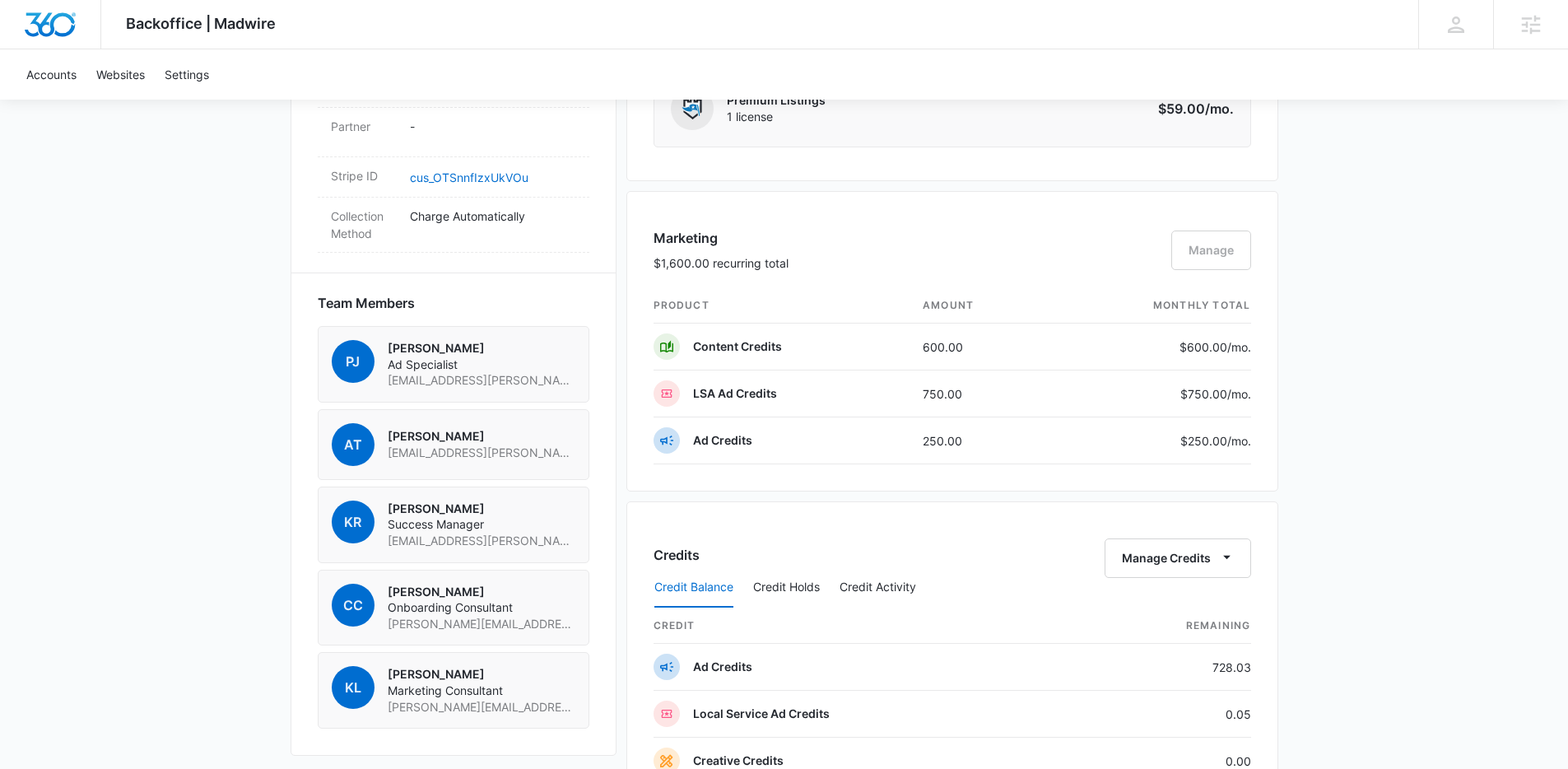
scroll to position [699, 0]
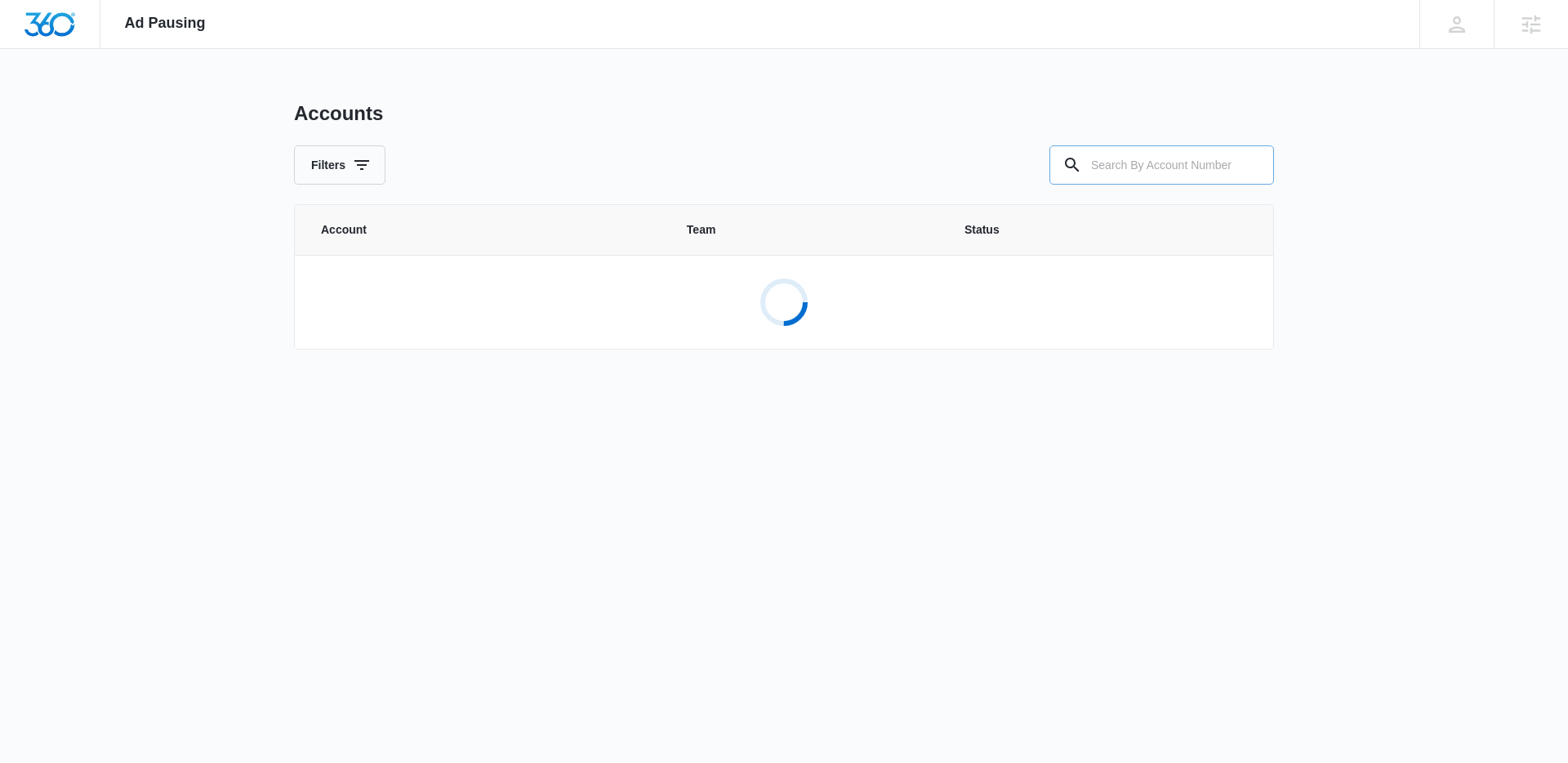
click at [1150, 174] on input "text" at bounding box center [1161, 165] width 225 height 40
paste input "M42521"
type input "M42521"
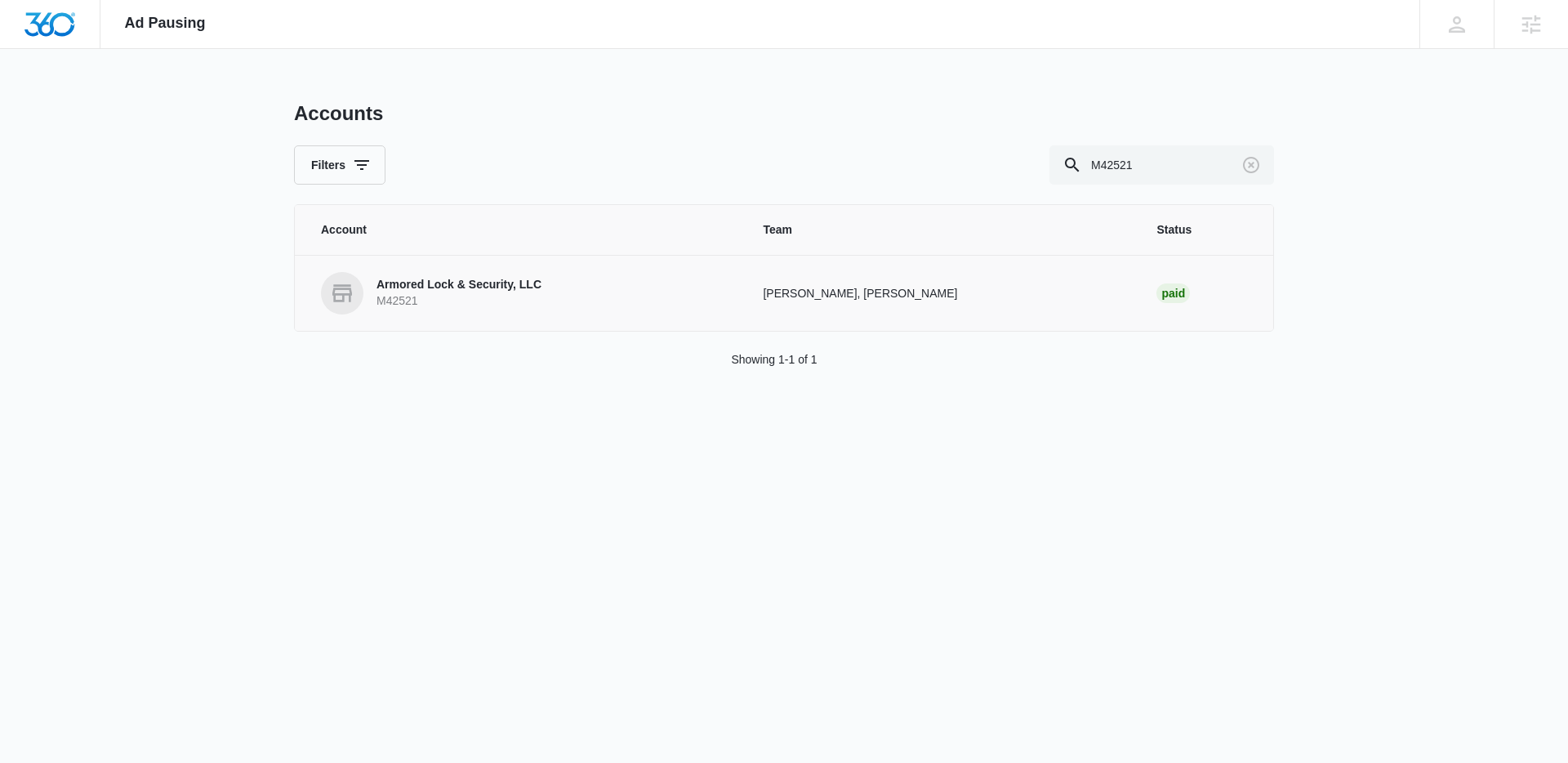
click at [424, 296] on p "M42521" at bounding box center [458, 302] width 165 height 17
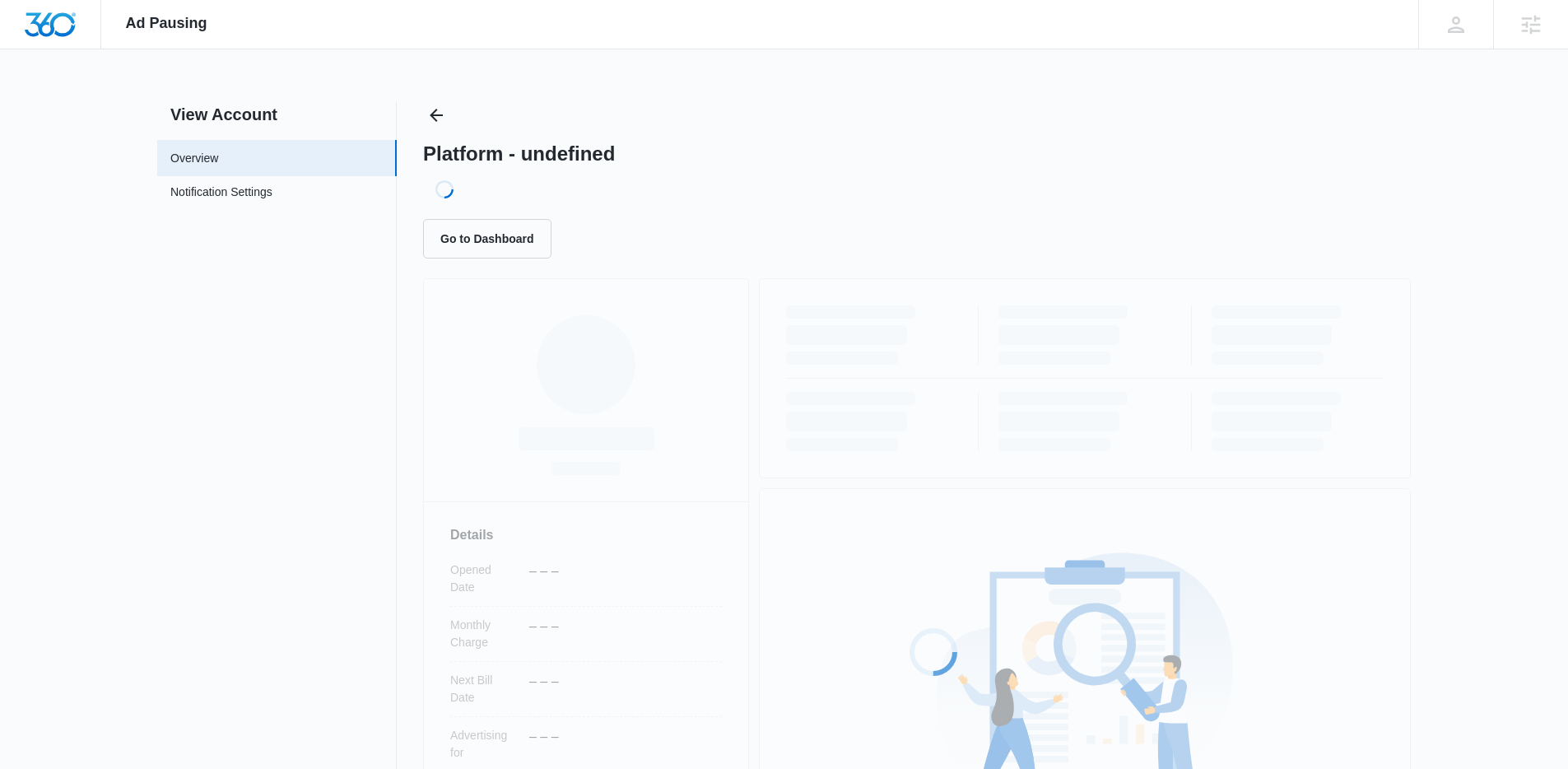
click at [238, 364] on nav "View Account Overview Notification Settings 0" at bounding box center [276, 546] width 239 height 890
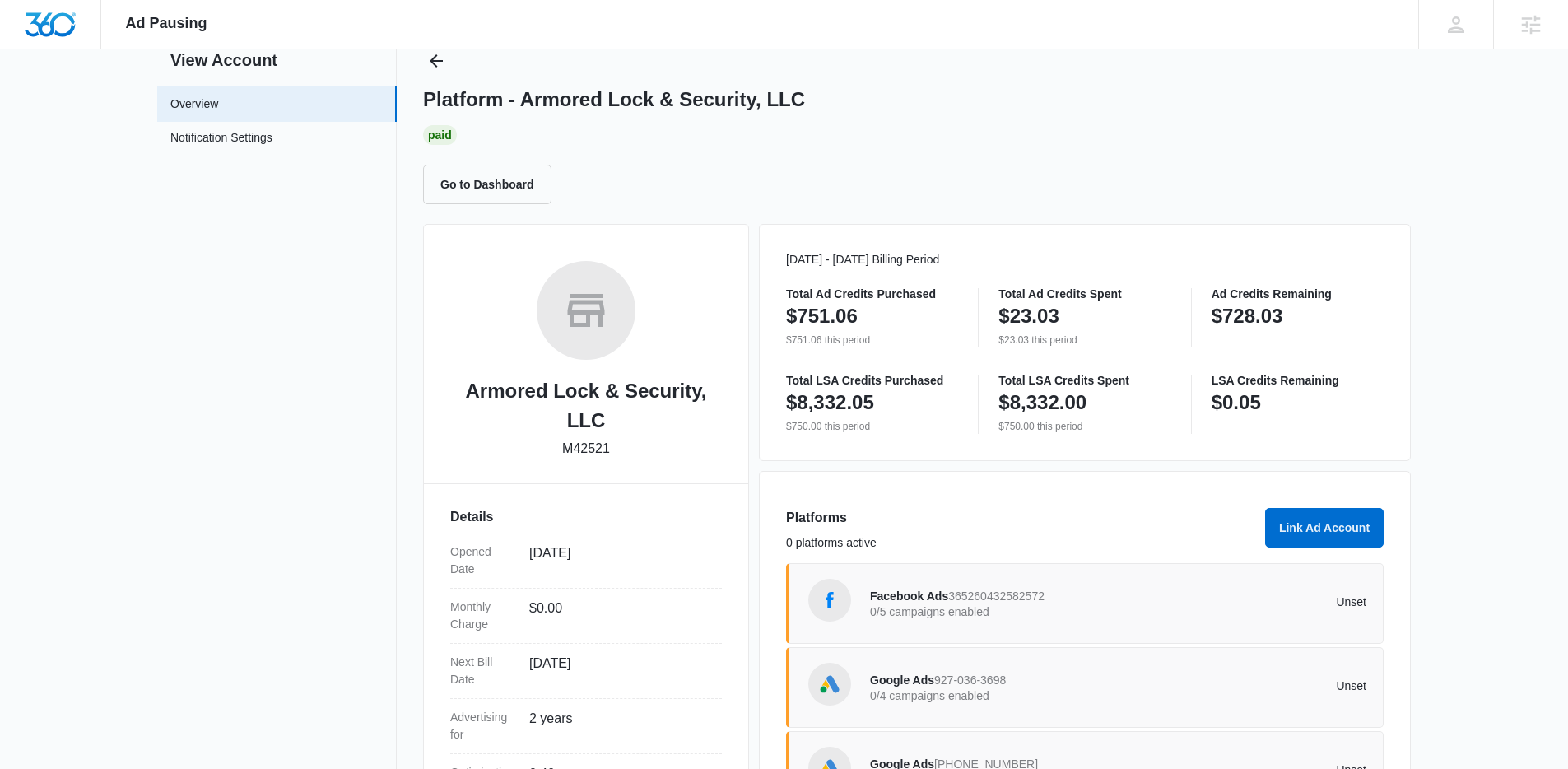
scroll to position [252, 0]
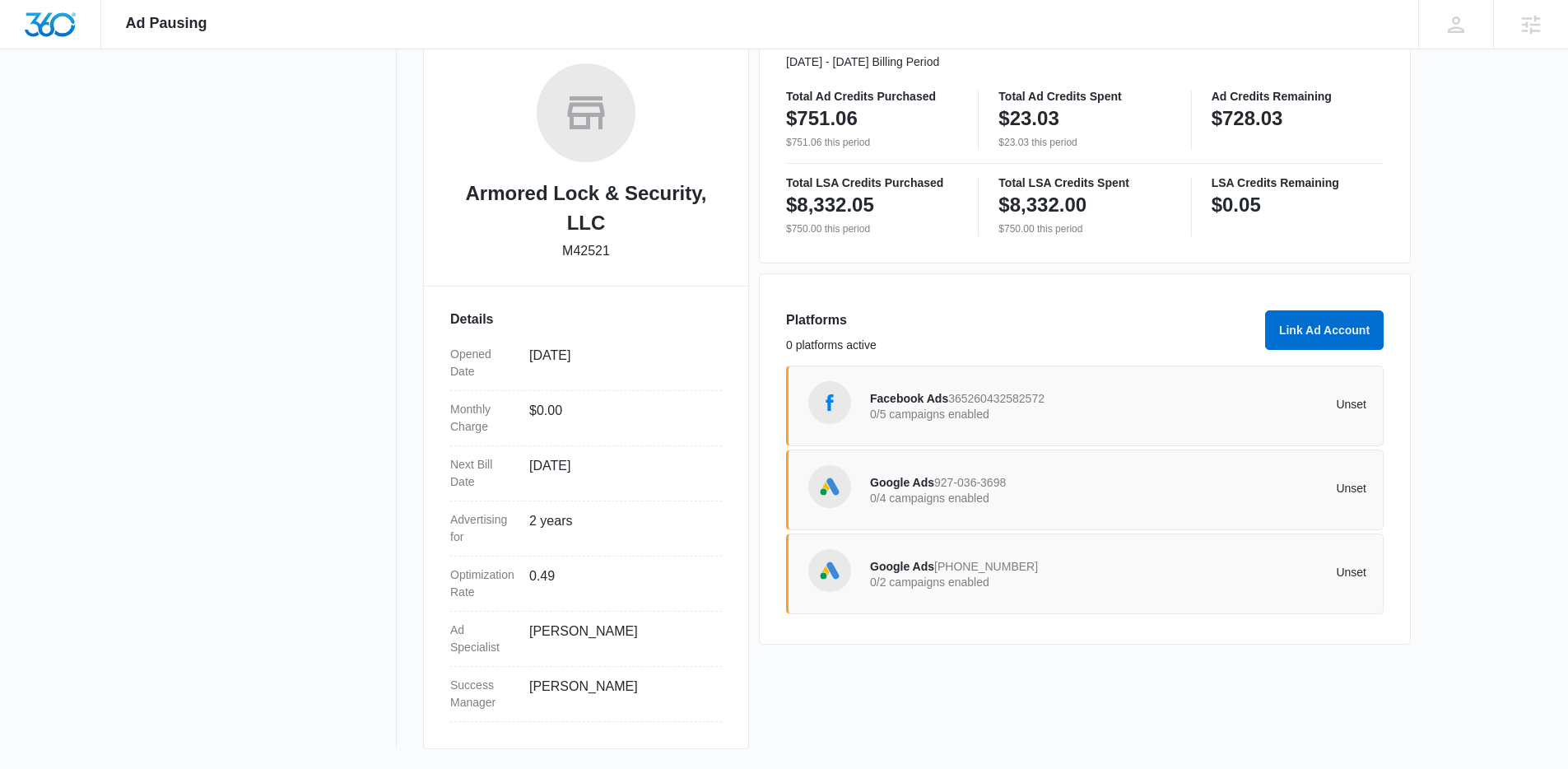
click at [1436, 517] on html "Ad Pausing Apps Reputation Websites Forms CRM Email Social POS Content Ads Inte…" at bounding box center [784, 132] width 1568 height 769
click at [934, 481] on span "927-036-3698" at bounding box center [970, 482] width 71 height 13
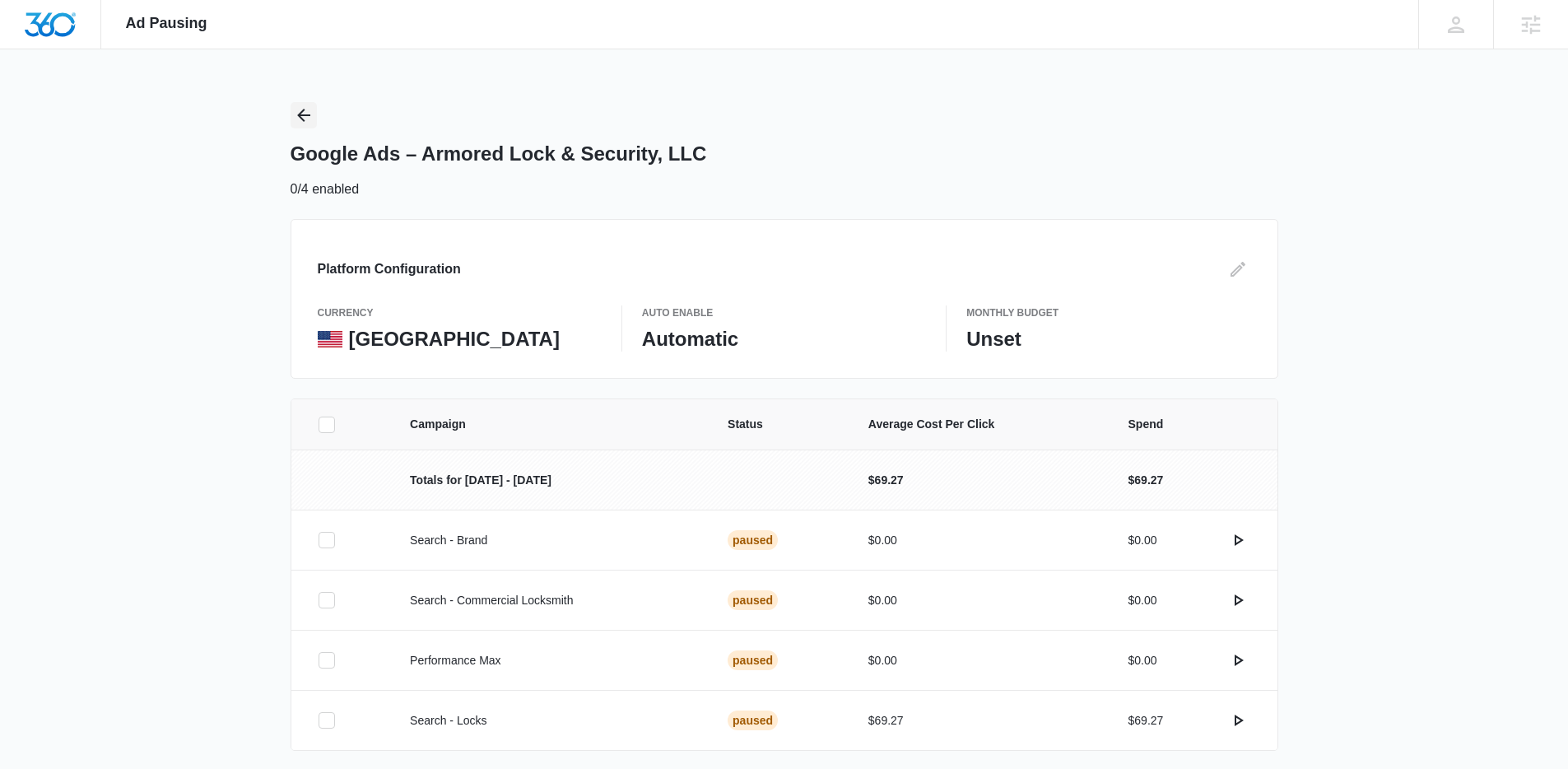
click at [296, 123] on icon "Back" at bounding box center [303, 115] width 19 height 19
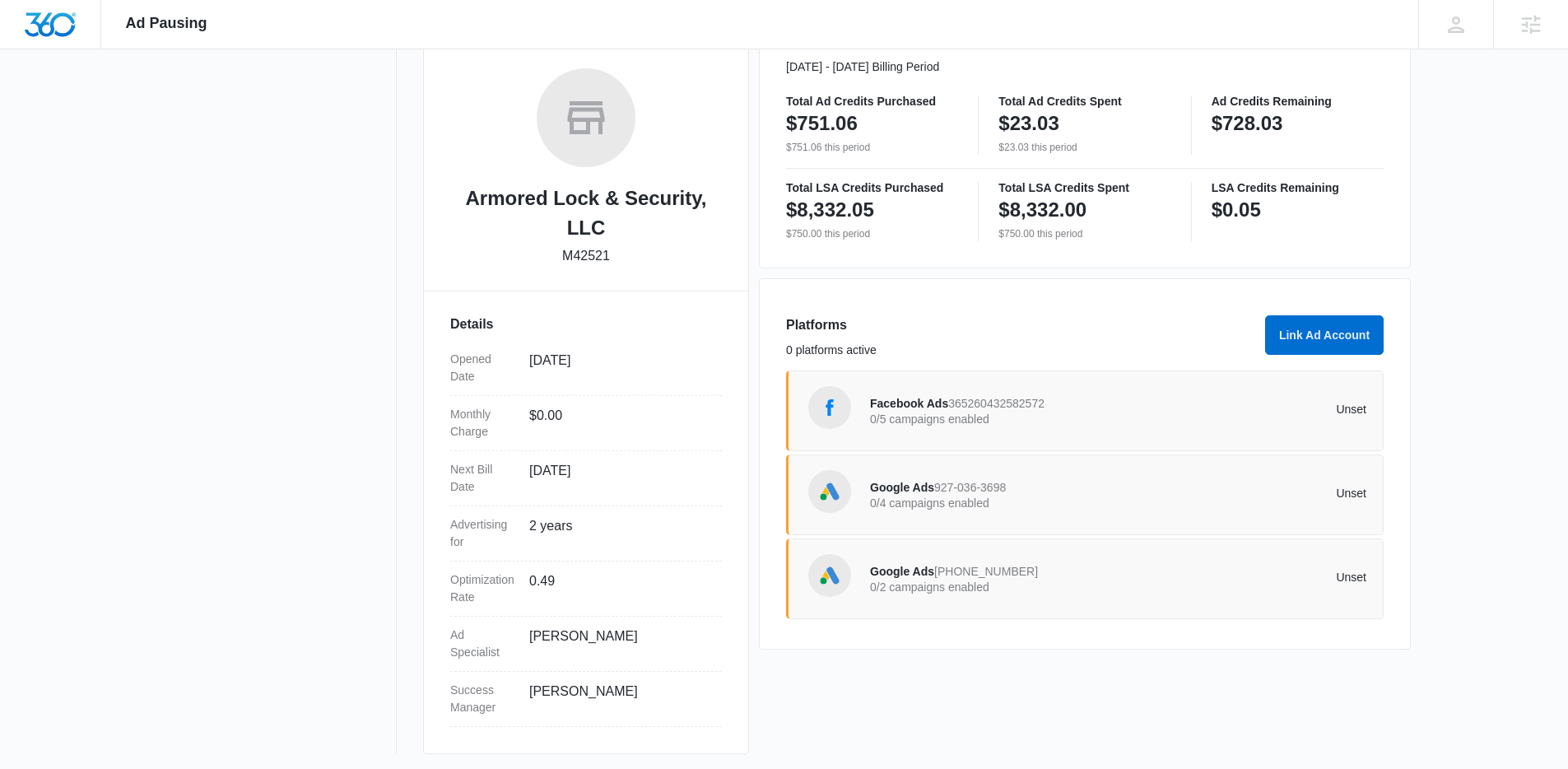
scroll to position [252, 0]
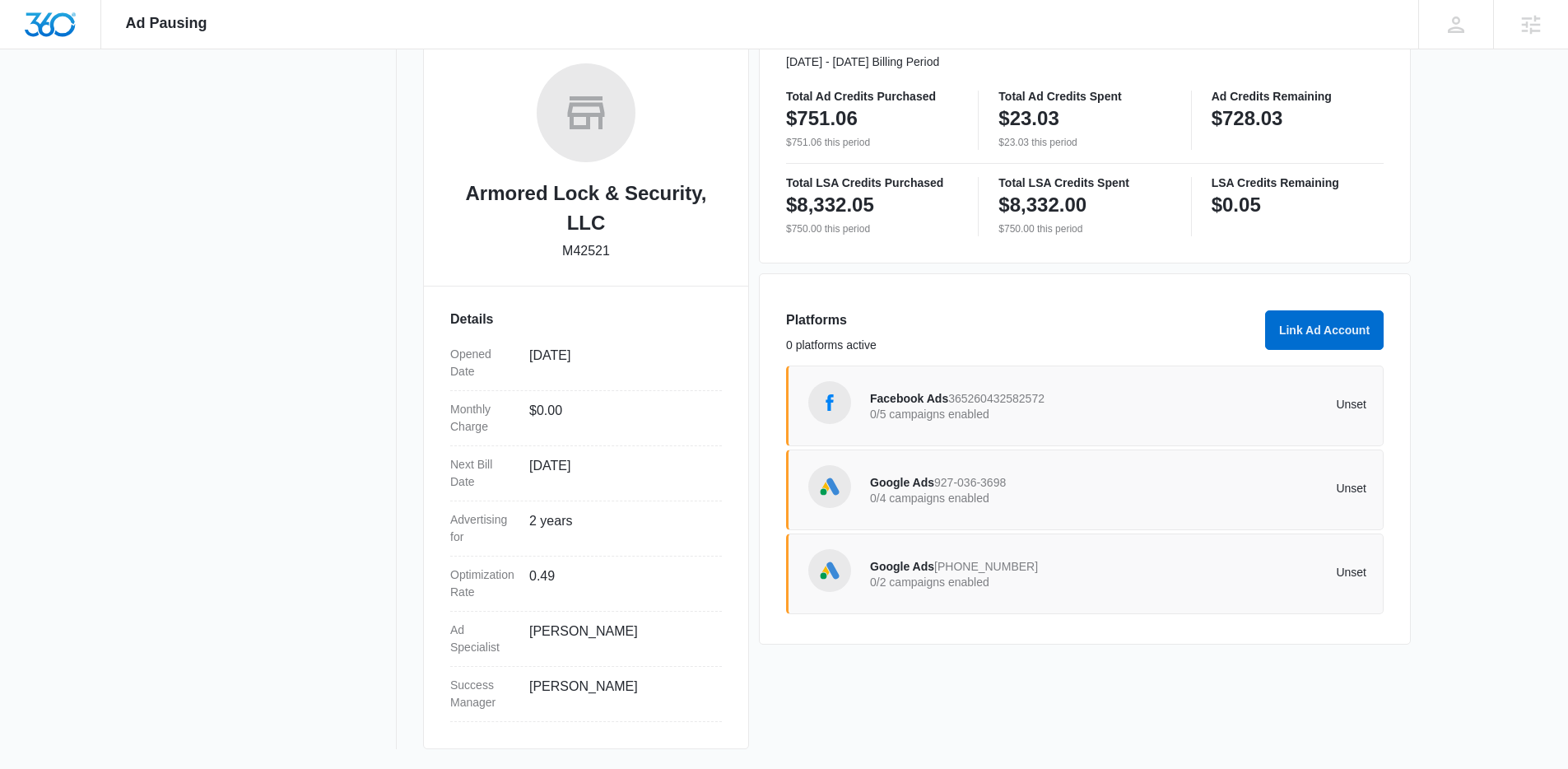
click at [1112, 553] on div "Google Ads [PHONE_NUMBER] 0/2 campaigns enabled Unset" at bounding box center [1118, 574] width 496 height 46
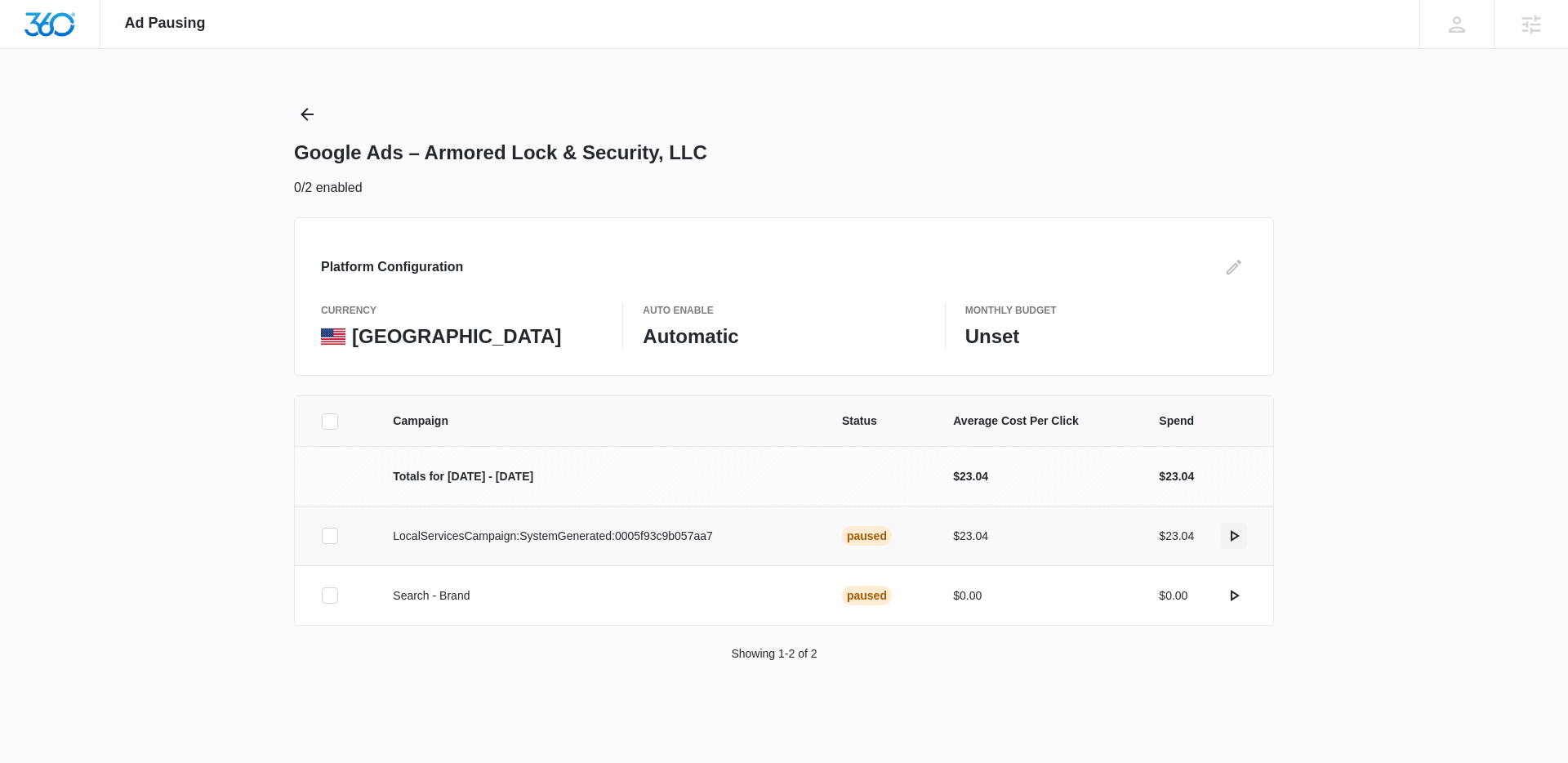
click at [1239, 530] on icon "actions.activate" at bounding box center [1233, 535] width 19 height 19
click at [1236, 540] on icon "actions.activate" at bounding box center [1233, 535] width 19 height 19
click at [1402, 309] on div "Ad Pausing Apps Reputation Websites Forms CRM Email Social POS Content Ads Inte…" at bounding box center [784, 381] width 1568 height 763
click at [1235, 529] on icon "actions.activate" at bounding box center [1233, 535] width 19 height 19
click at [1456, 394] on div "Ad Pausing Apps Reputation Websites Forms CRM Email Social POS Content Ads Inte…" at bounding box center [784, 381] width 1568 height 763
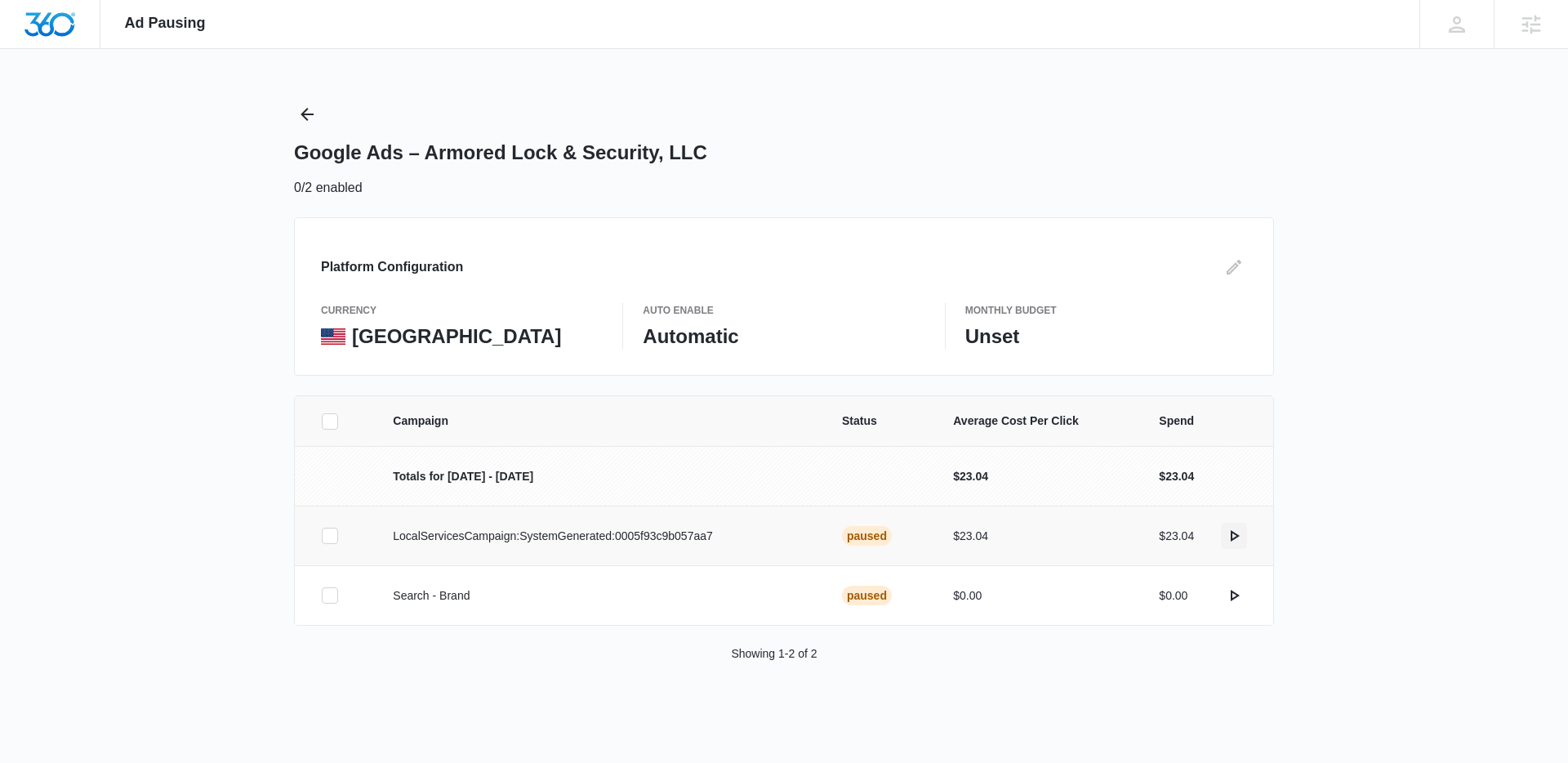
click at [1241, 538] on icon "actions.activate" at bounding box center [1233, 535] width 19 height 19
click at [1241, 537] on icon "actions.activate" at bounding box center [1233, 535] width 19 height 19
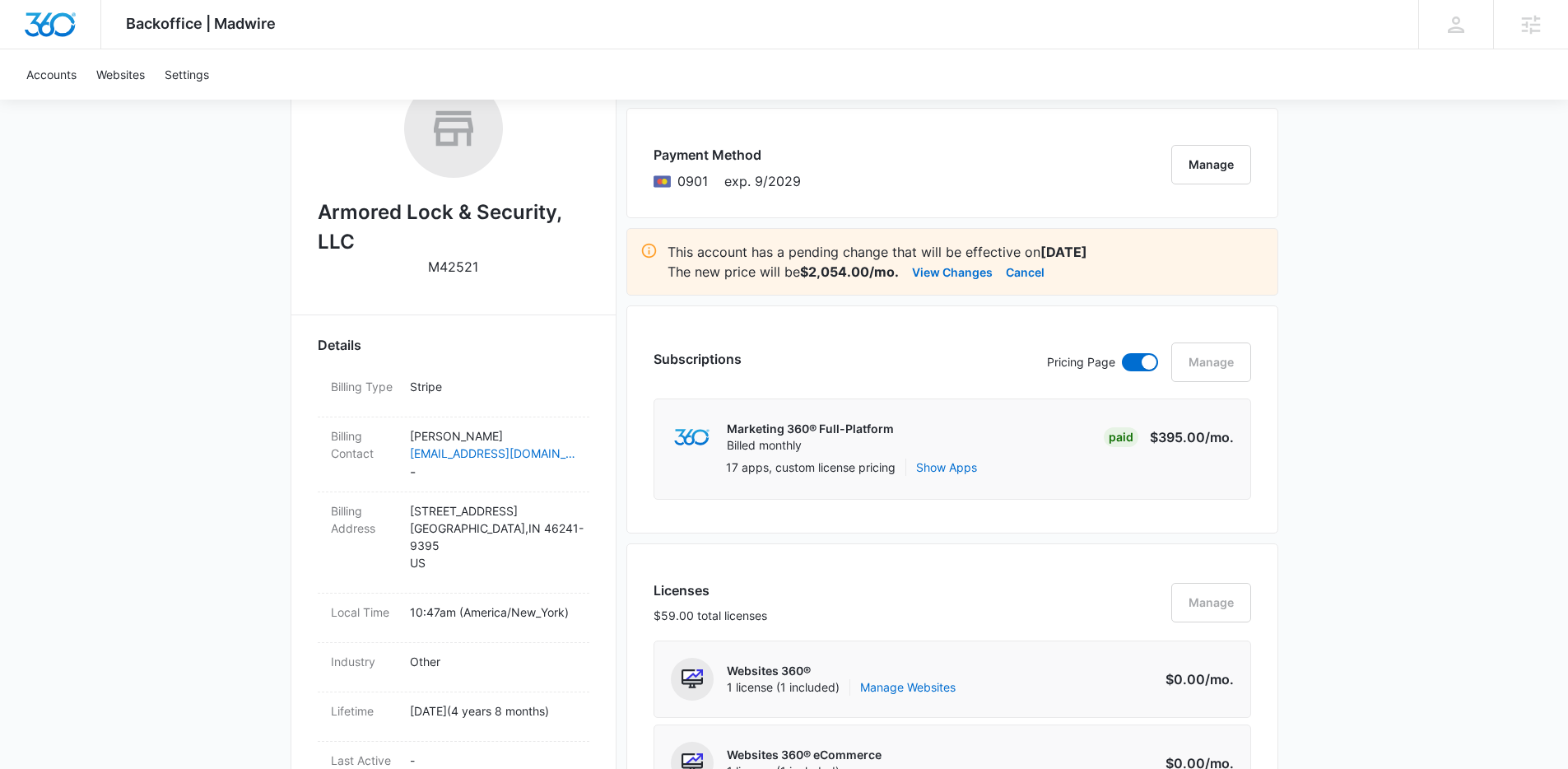
scroll to position [100, 0]
